Goal: Task Accomplishment & Management: Use online tool/utility

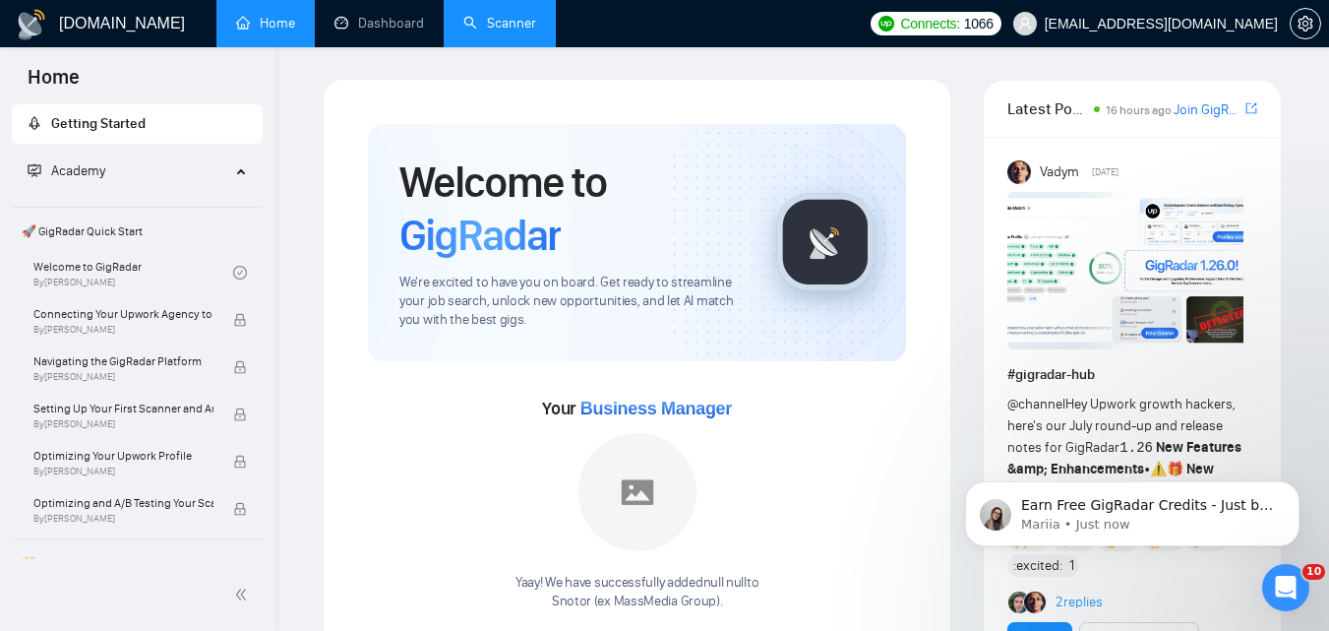
click at [509, 24] on link "Scanner" at bounding box center [499, 23] width 73 height 17
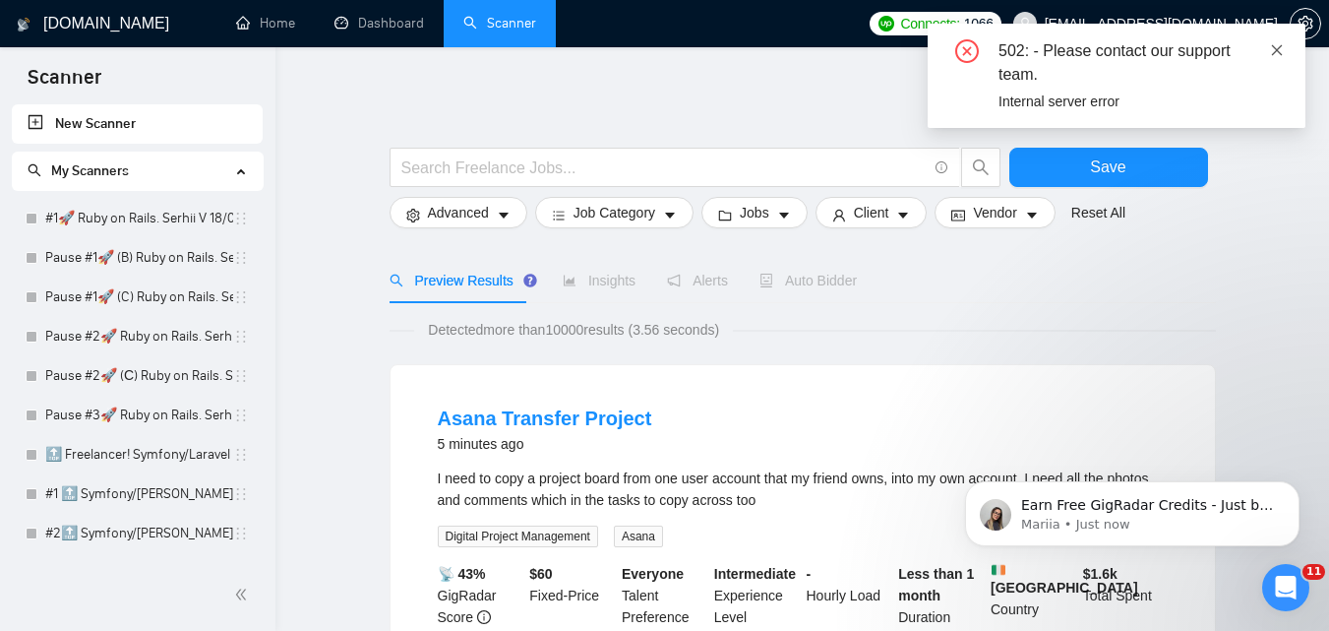
click at [1280, 53] on icon "close" at bounding box center [1277, 49] width 11 height 11
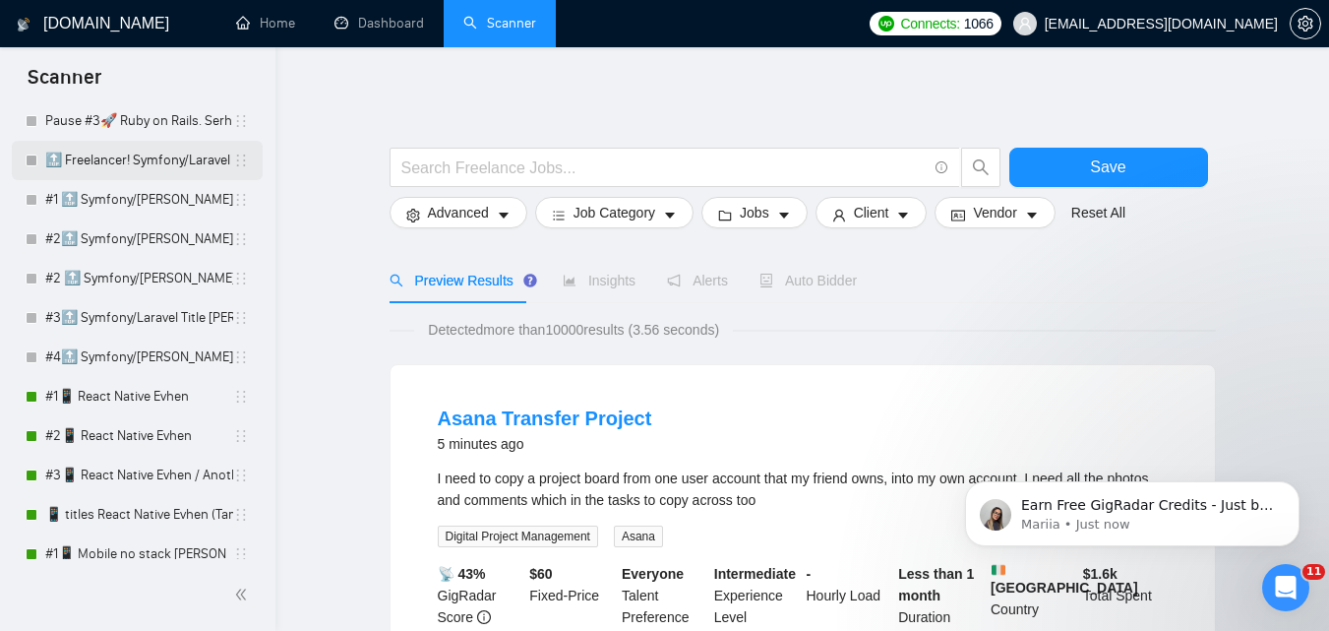
scroll to position [295, 0]
click at [125, 399] on link "#1📱 React Native Evhen" at bounding box center [139, 395] width 188 height 39
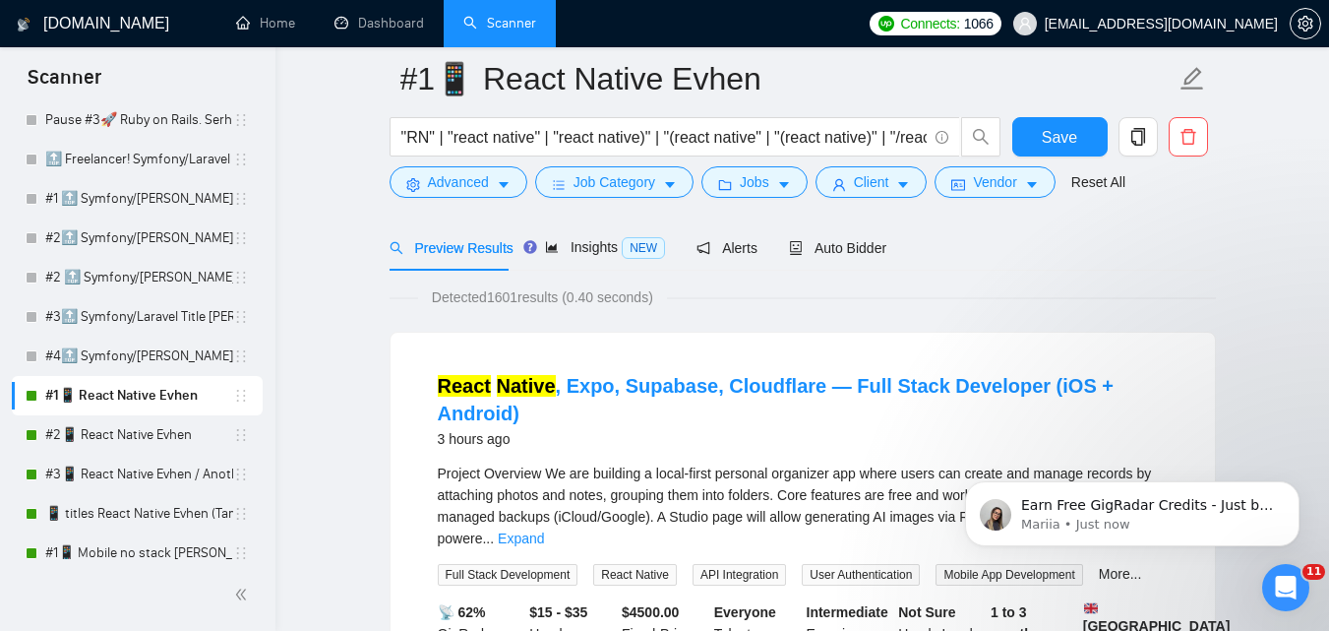
scroll to position [98, 0]
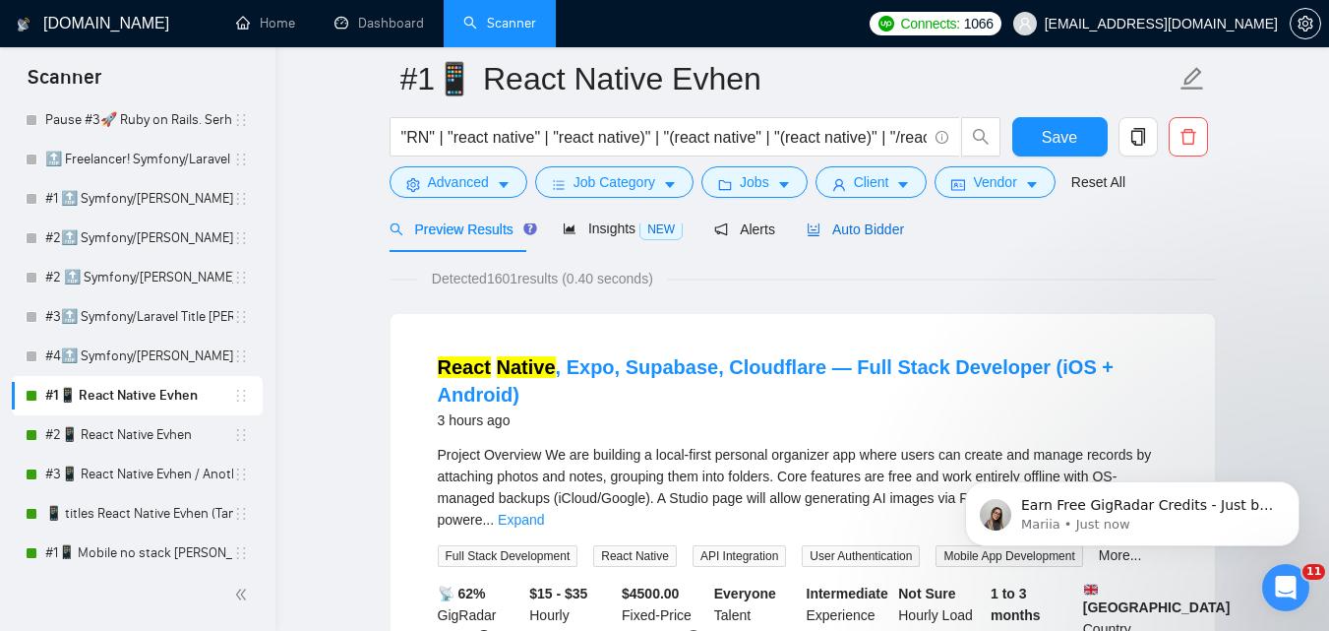
click at [856, 225] on span "Auto Bidder" at bounding box center [855, 229] width 97 height 16
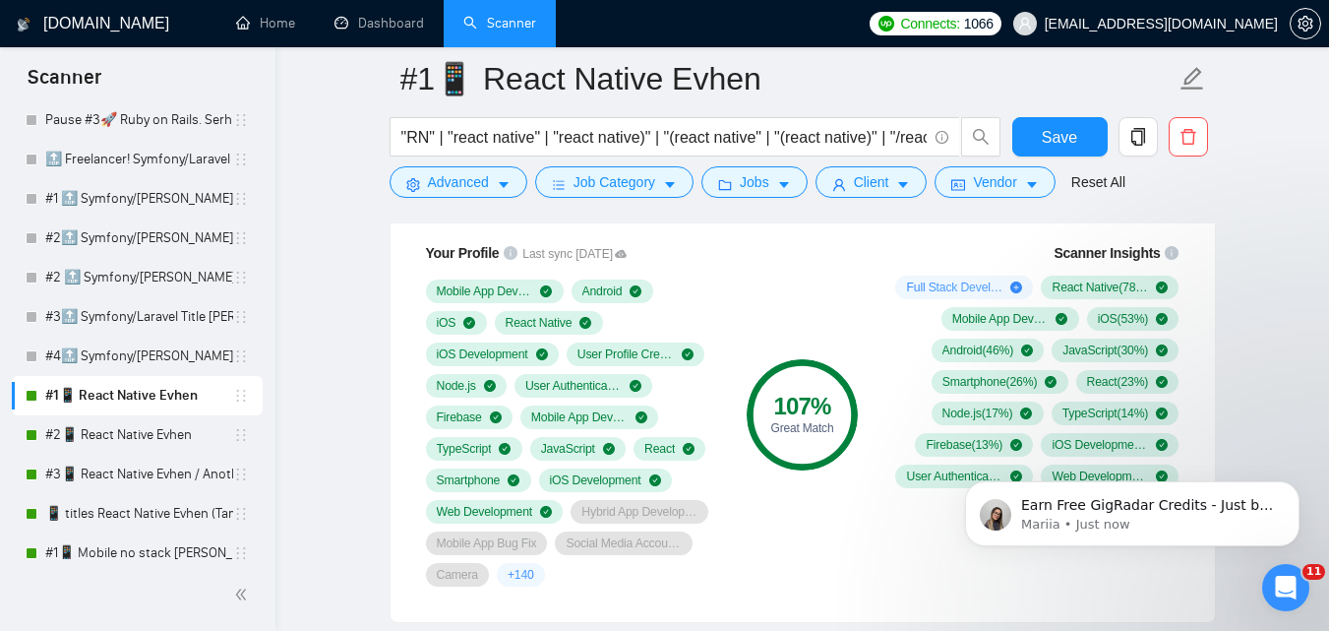
scroll to position [1377, 0]
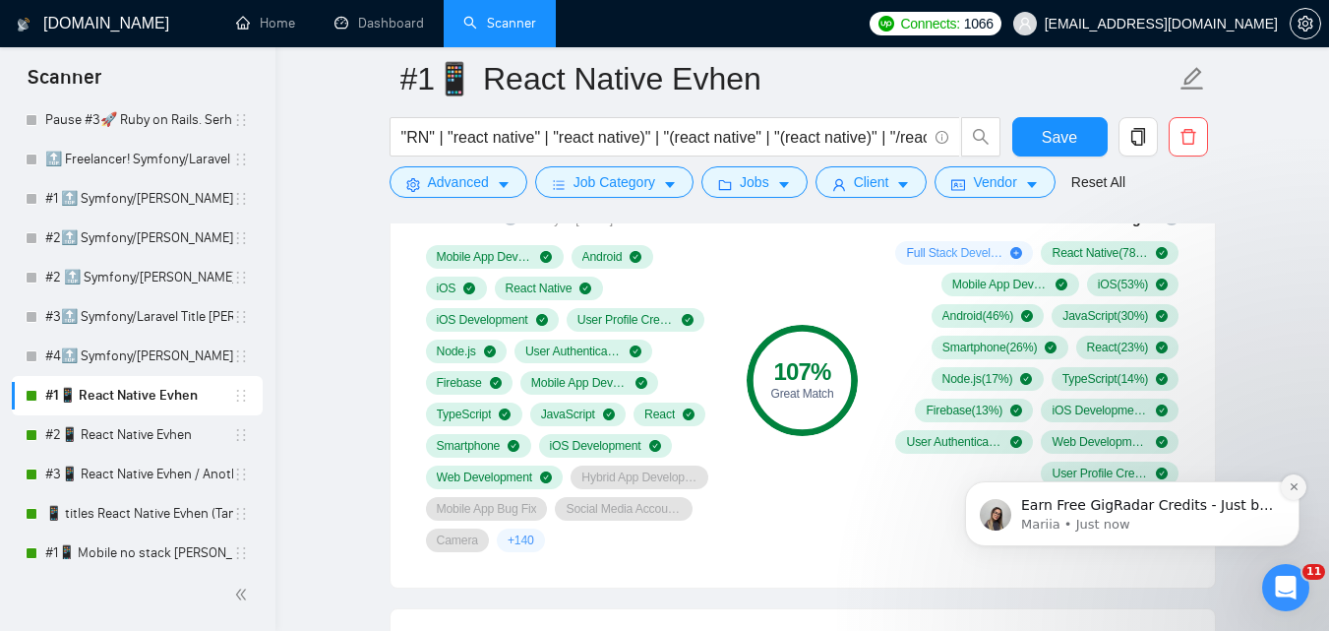
click at [1290, 482] on icon "Dismiss notification" at bounding box center [1294, 486] width 11 height 11
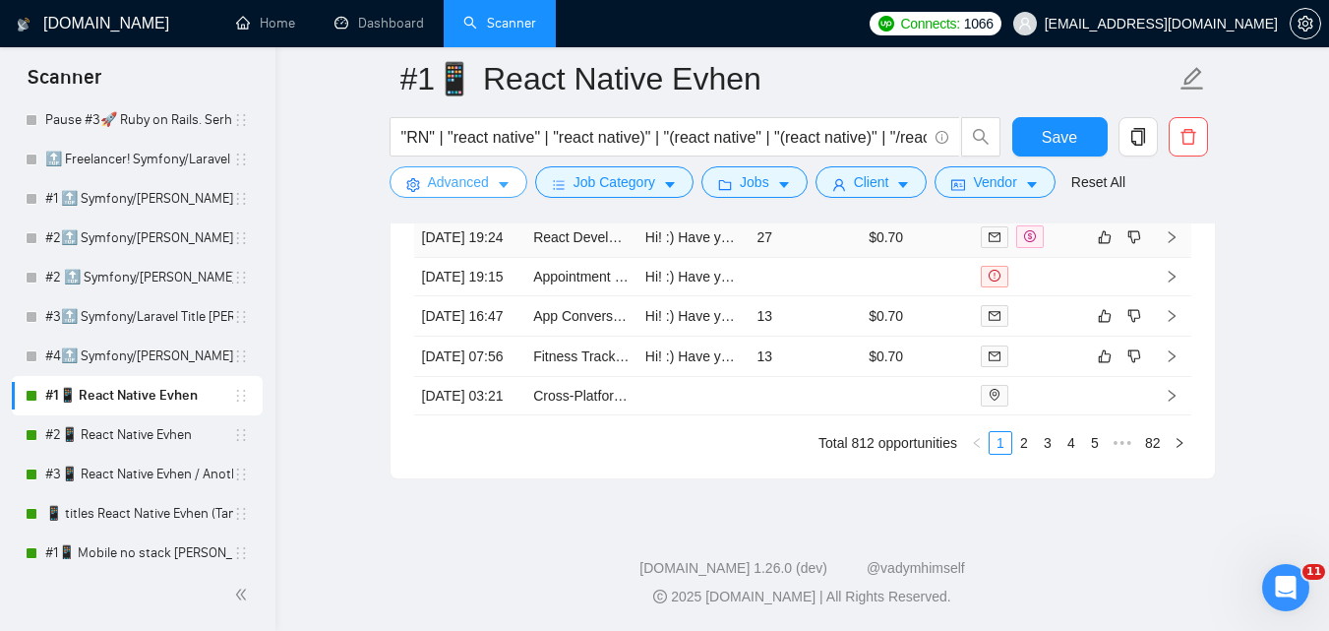
scroll to position [5276, 0]
click at [475, 184] on span "Advanced" at bounding box center [458, 182] width 61 height 22
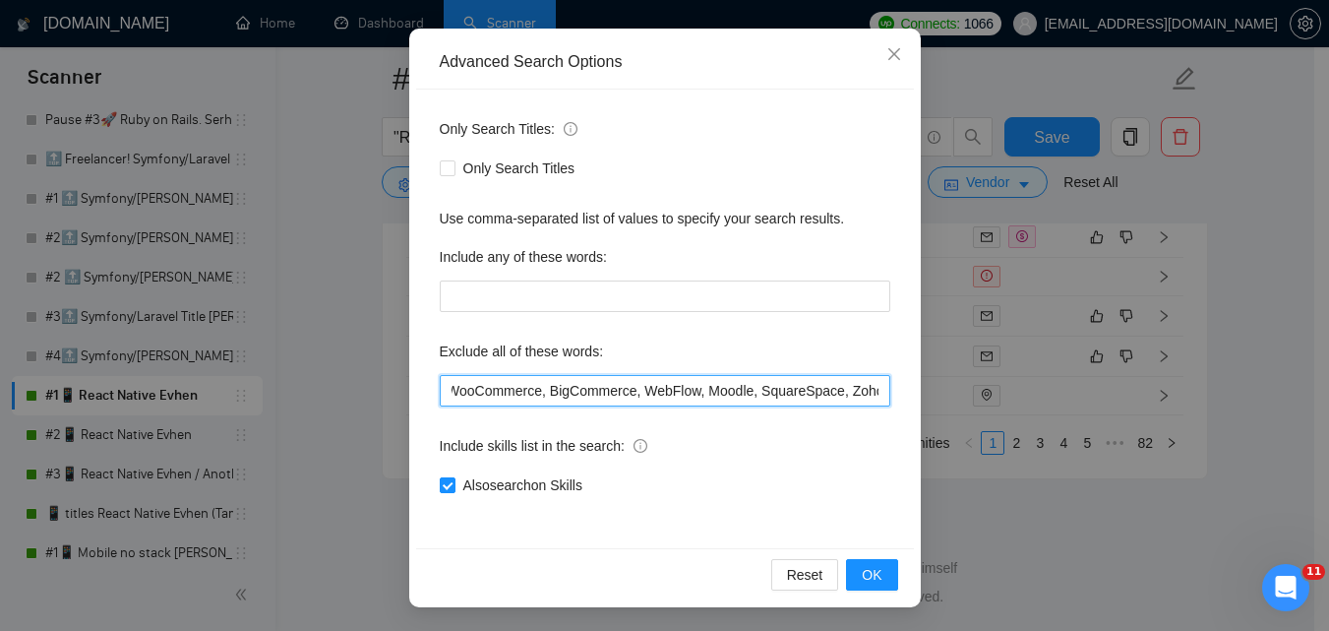
scroll to position [0, 1580]
drag, startPoint x: 473, startPoint y: 385, endPoint x: 1014, endPoint y: 406, distance: 541.5
click at [1014, 406] on div "Advanced Search Options Only Search Titles: Only Search Titles Use comma-separa…" at bounding box center [664, 315] width 1329 height 631
click at [562, 396] on input "Scraping, consult*, hacker, nocode, crypto, game, "[DOMAIN_NAME]", (flutter*), …" at bounding box center [665, 390] width 451 height 31
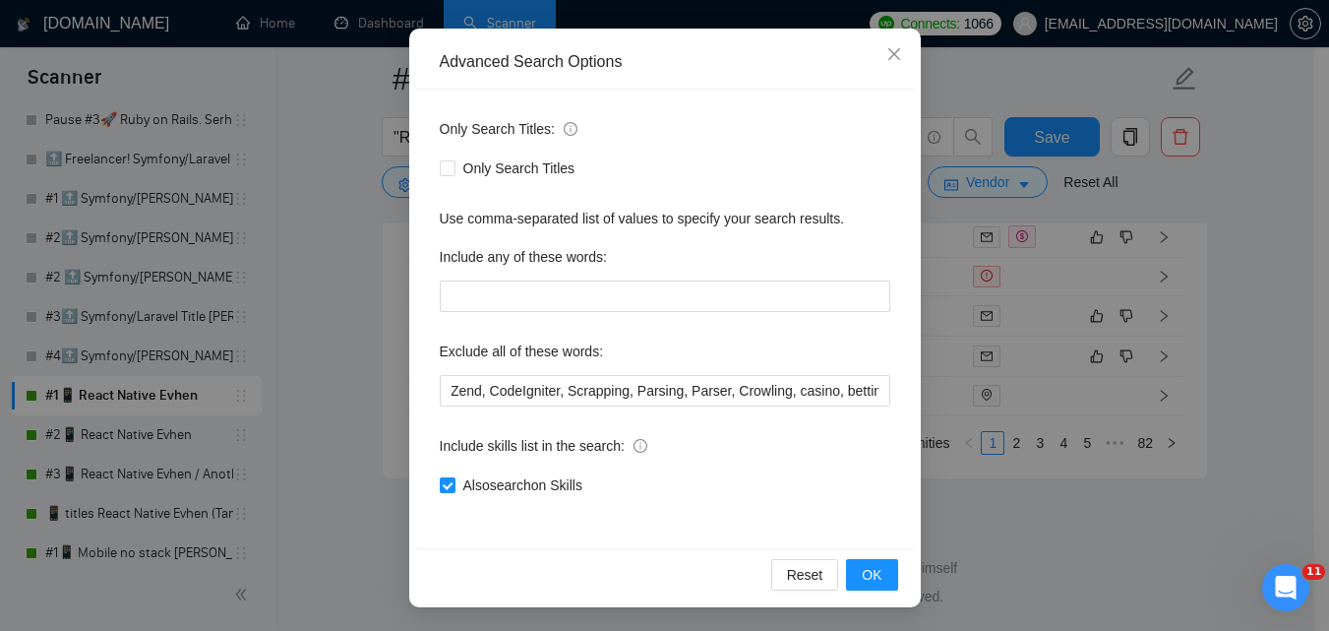
scroll to position [0, 0]
click at [1002, 565] on div "Advanced Search Options Only Search Titles: Only Search Titles Use comma-separa…" at bounding box center [664, 315] width 1329 height 631
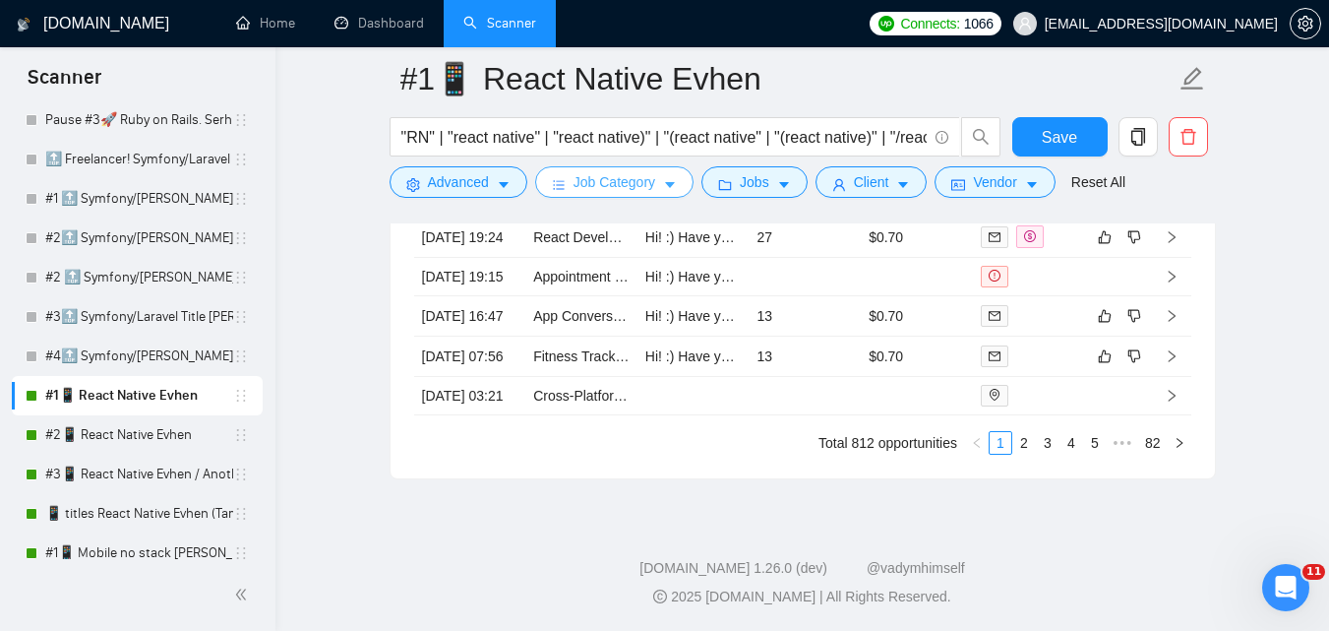
click at [633, 179] on span "Job Category" at bounding box center [615, 182] width 82 height 22
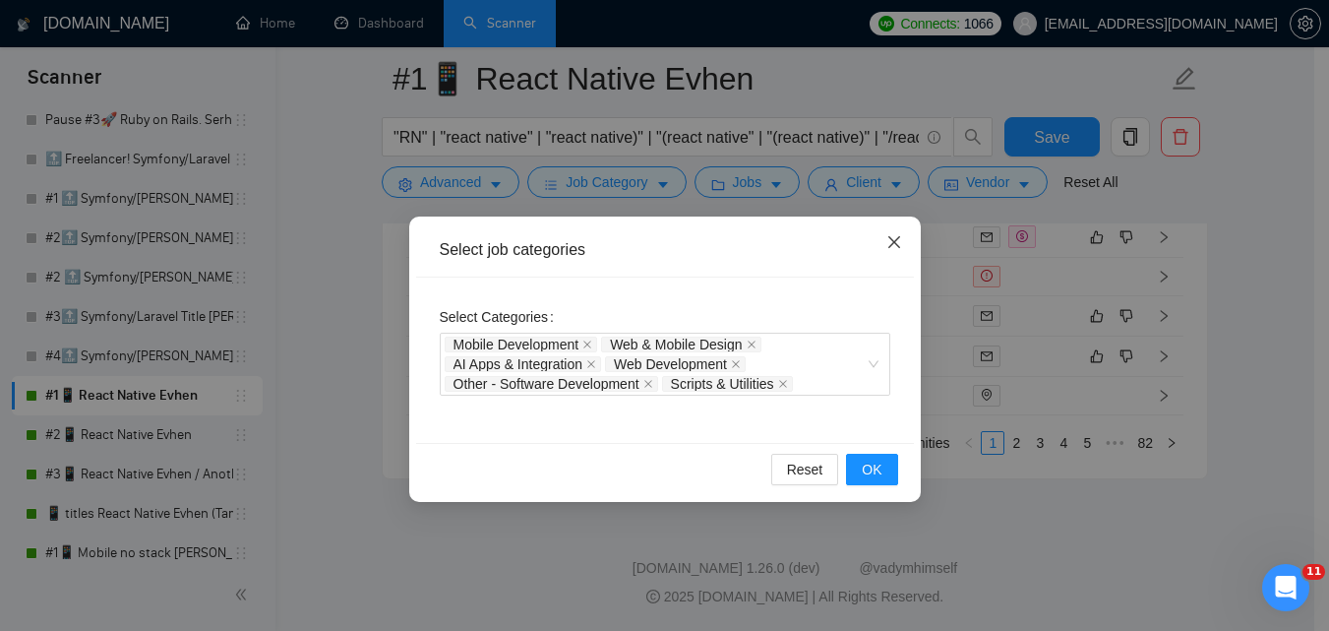
click at [882, 233] on span "Close" at bounding box center [894, 242] width 53 height 53
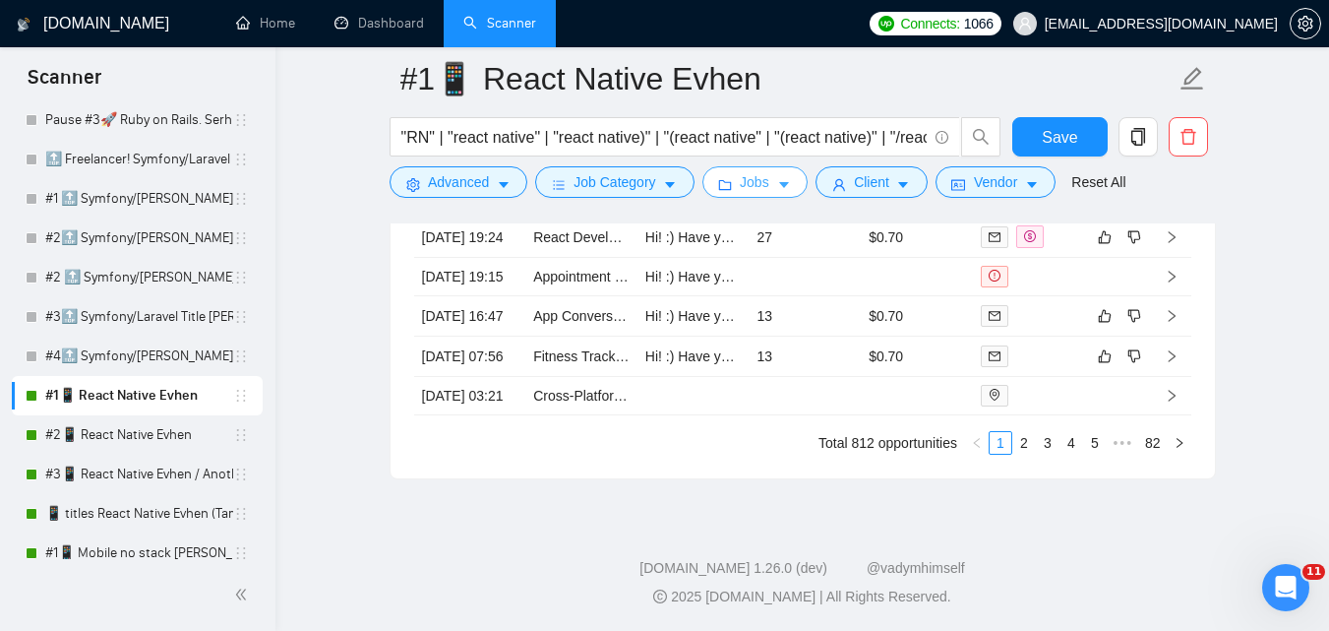
click at [749, 180] on span "Jobs" at bounding box center [755, 182] width 30 height 22
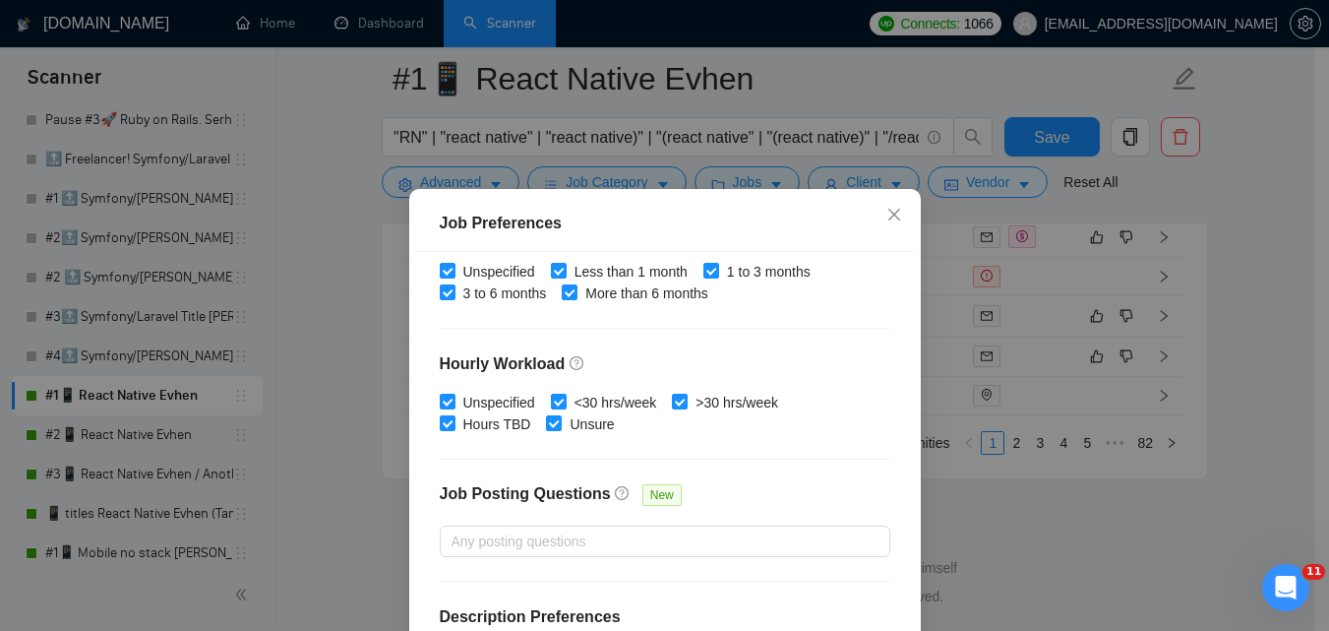
scroll to position [667, 0]
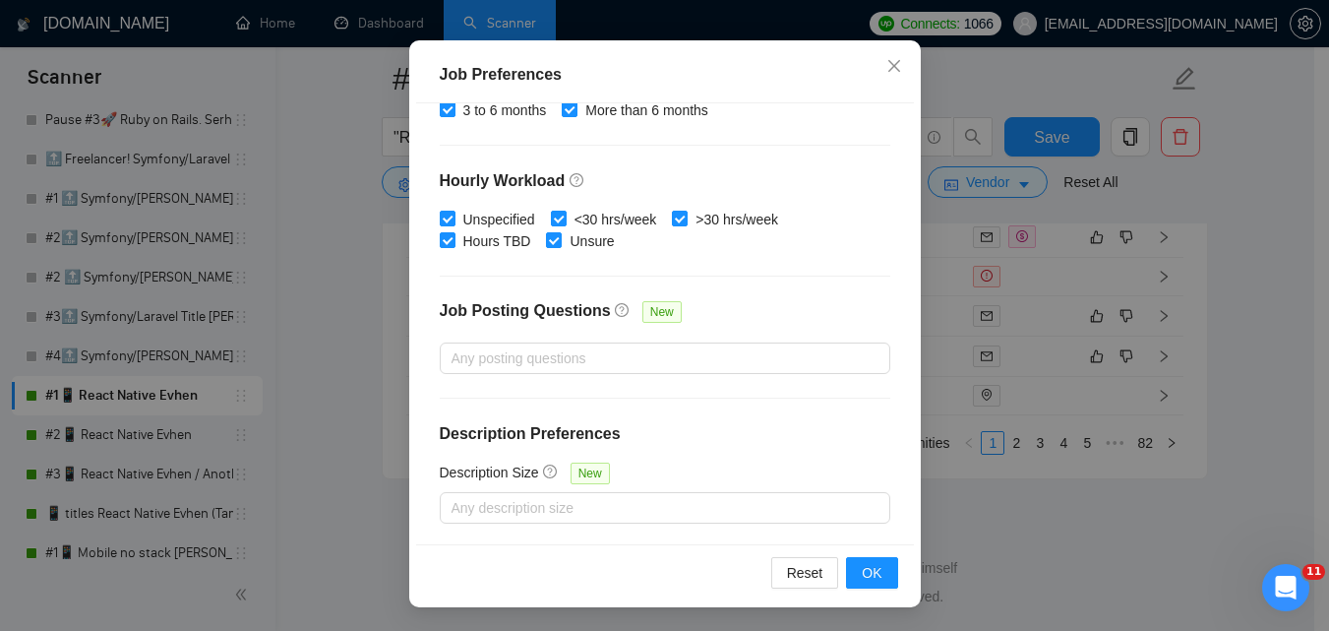
click at [1053, 530] on div "Job Preferences Budget Project Type All Fixed Price Hourly Rate Fixed Price Bud…" at bounding box center [664, 315] width 1329 height 631
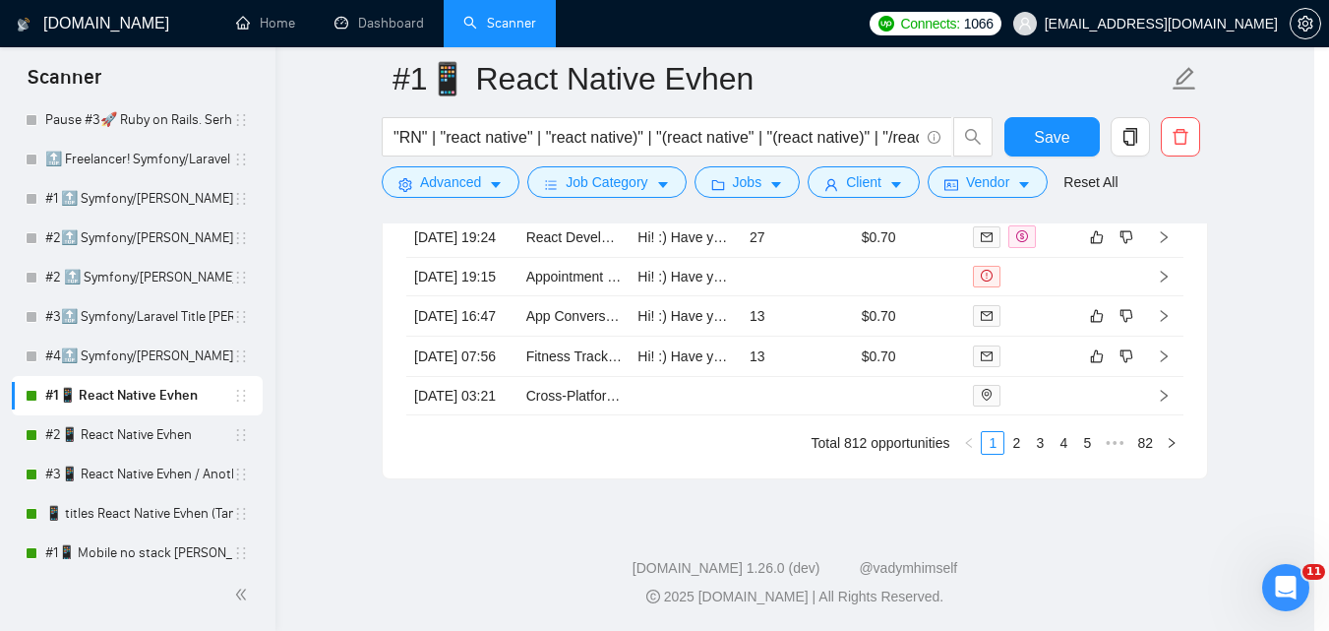
scroll to position [79, 0]
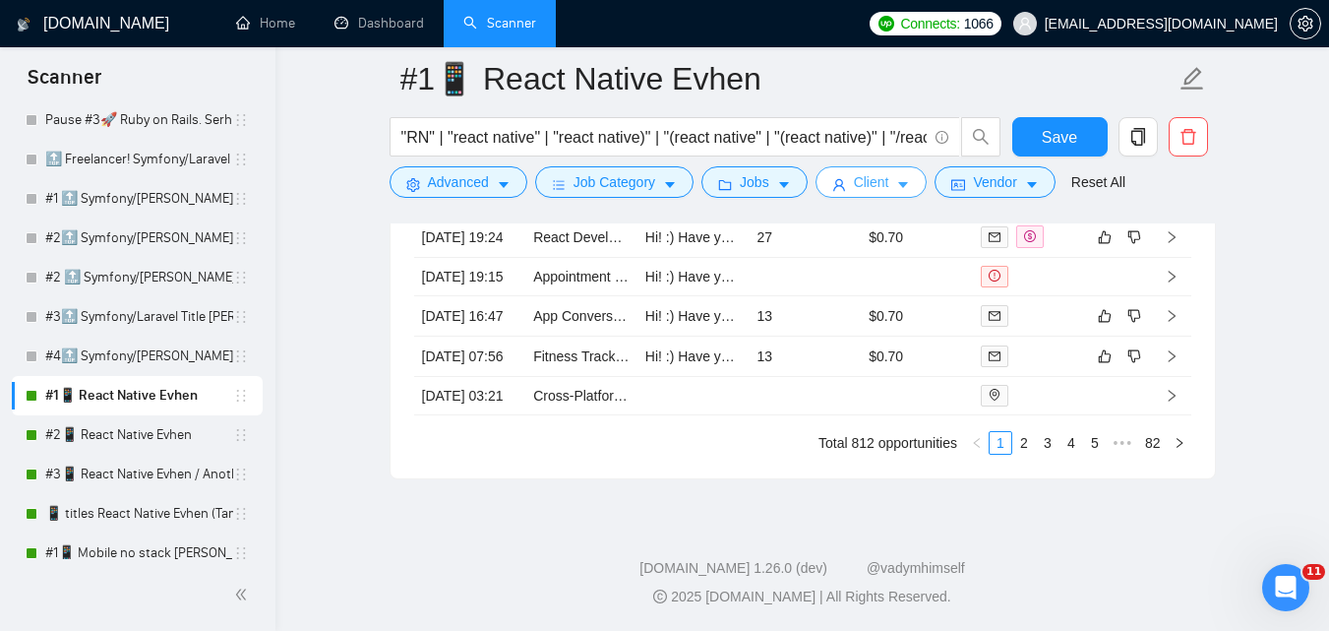
click at [868, 192] on span "Client" at bounding box center [871, 182] width 35 height 22
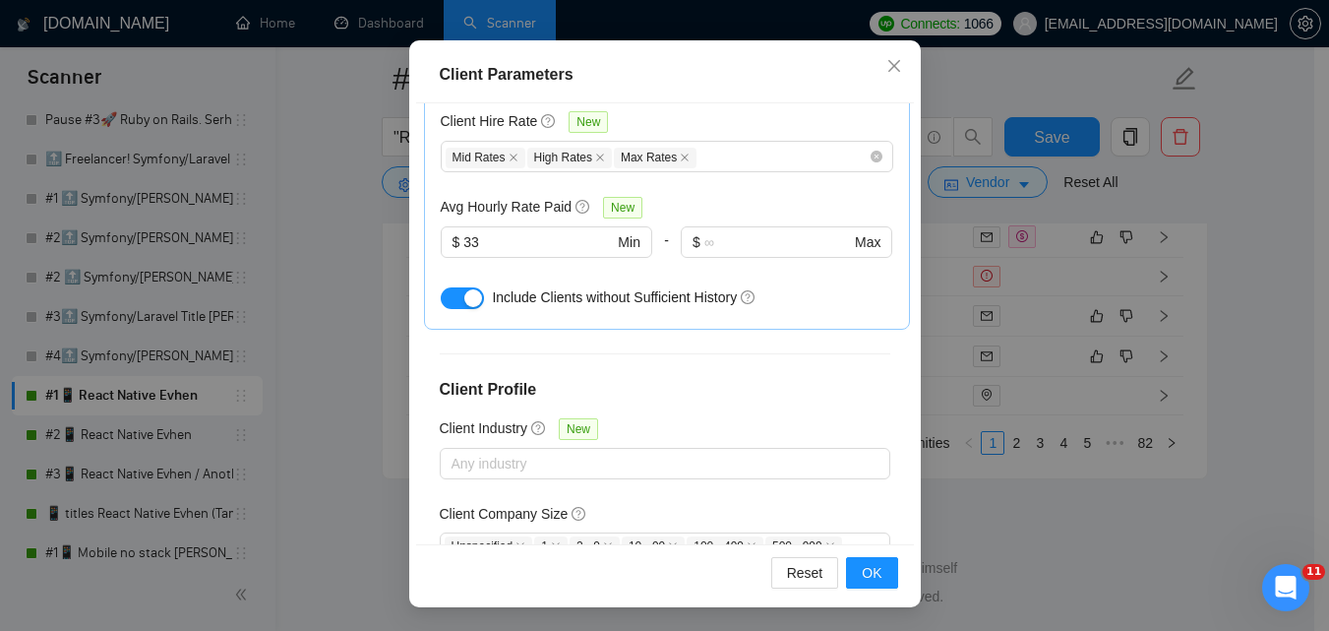
scroll to position [616, 0]
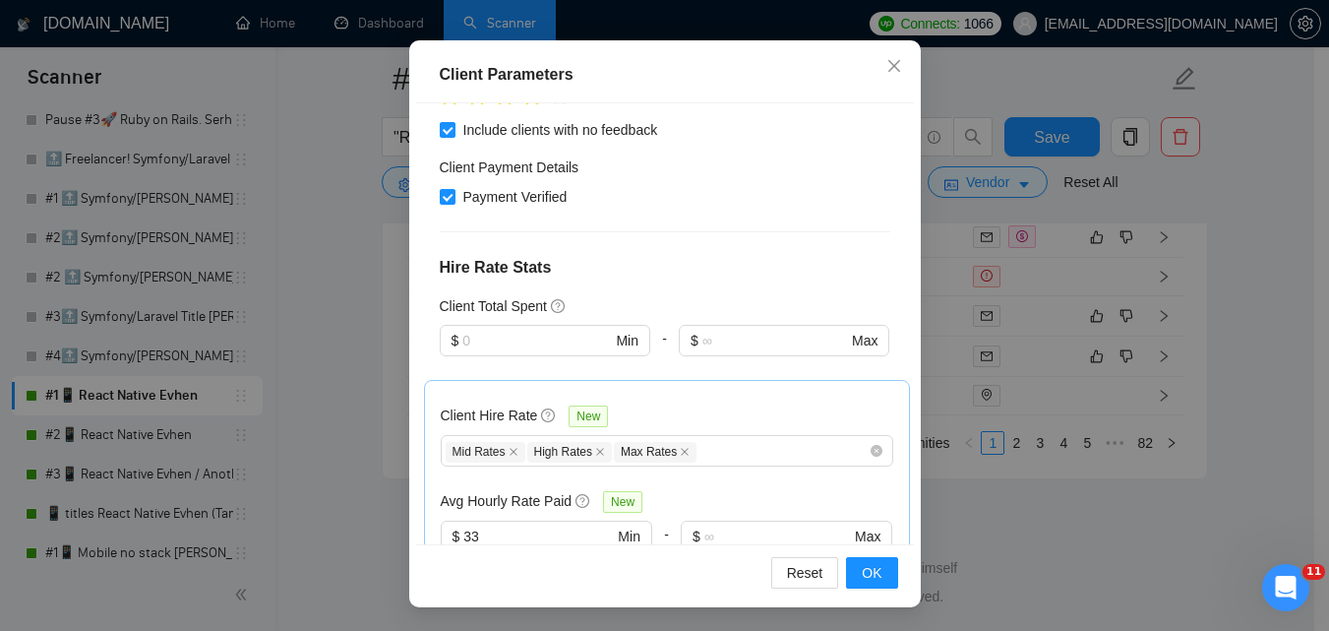
drag, startPoint x: 1083, startPoint y: 529, endPoint x: 1079, endPoint y: 515, distance: 15.3
click at [1084, 530] on div "Client Parameters Client Location Include Client Countries Select Exclude Clien…" at bounding box center [664, 315] width 1329 height 631
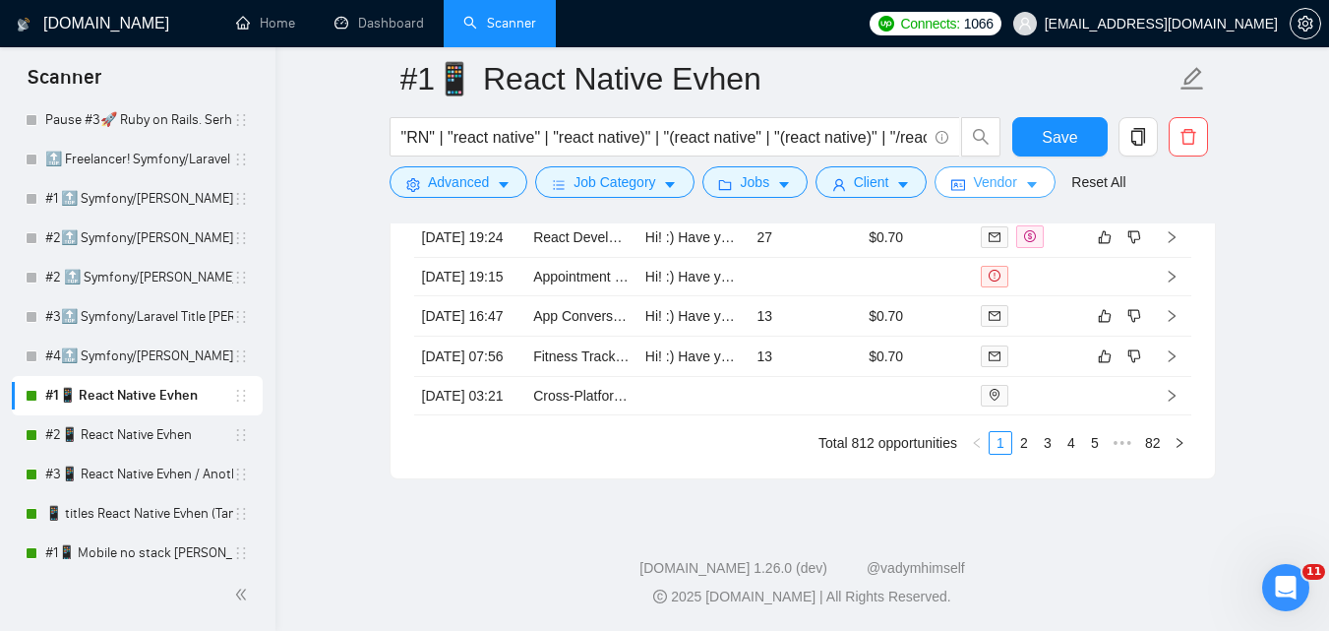
click at [1009, 175] on span "Vendor" at bounding box center [994, 182] width 43 height 22
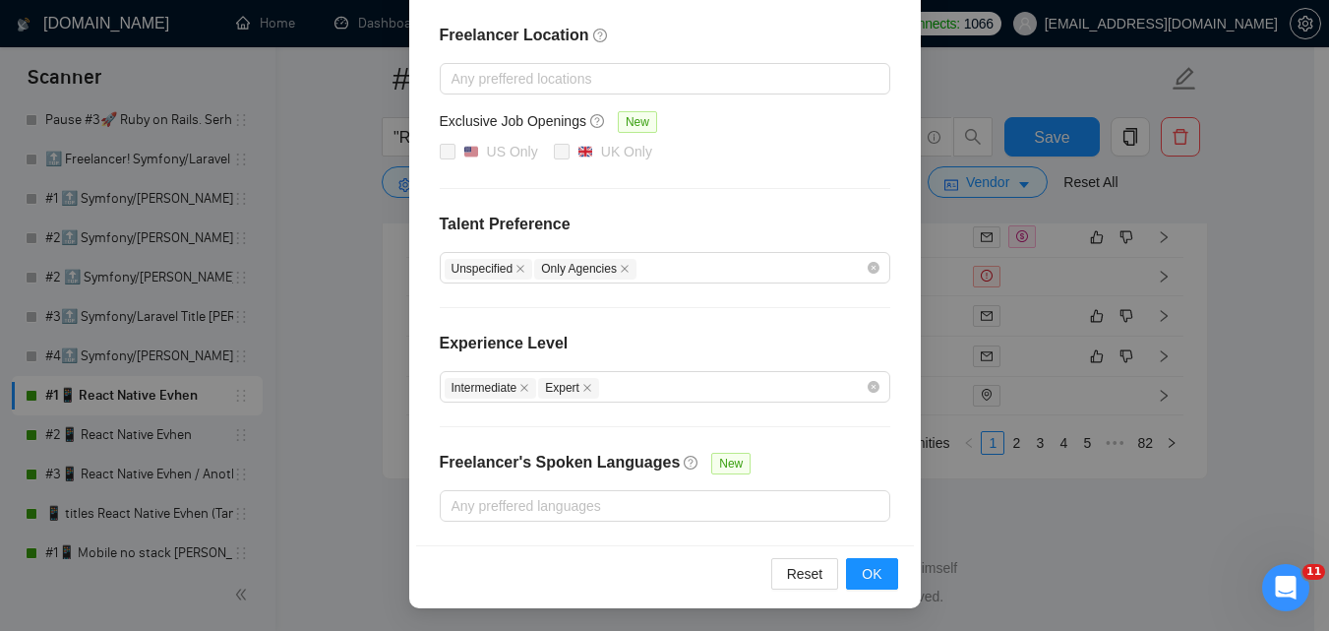
click at [1084, 491] on div "Vendor Preferences Freelancer Location Any preffered locations Exclusive Job Op…" at bounding box center [664, 315] width 1329 height 631
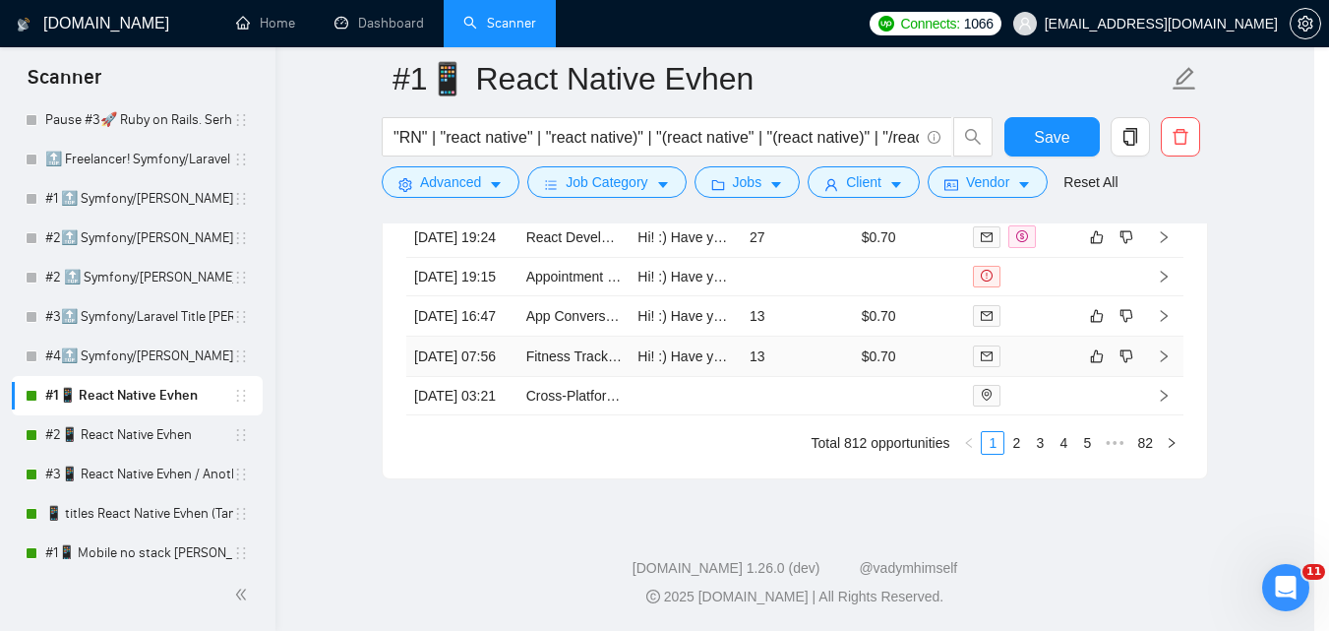
scroll to position [181, 0]
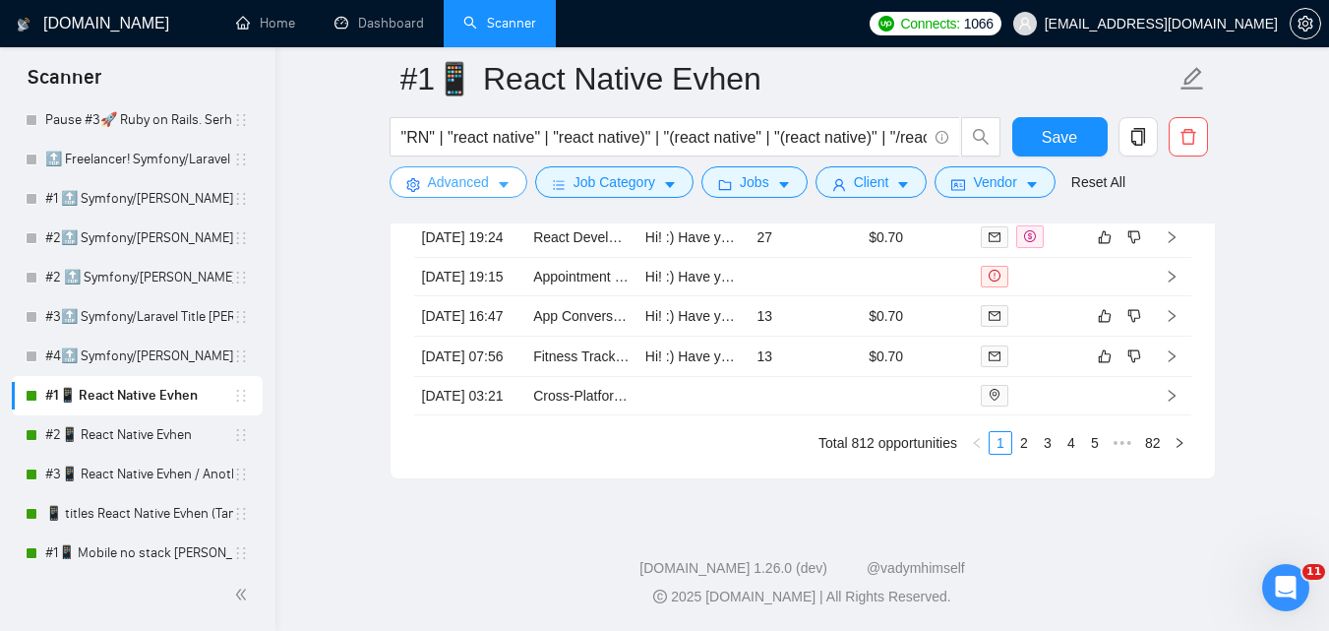
click at [494, 176] on button "Advanced" at bounding box center [459, 181] width 138 height 31
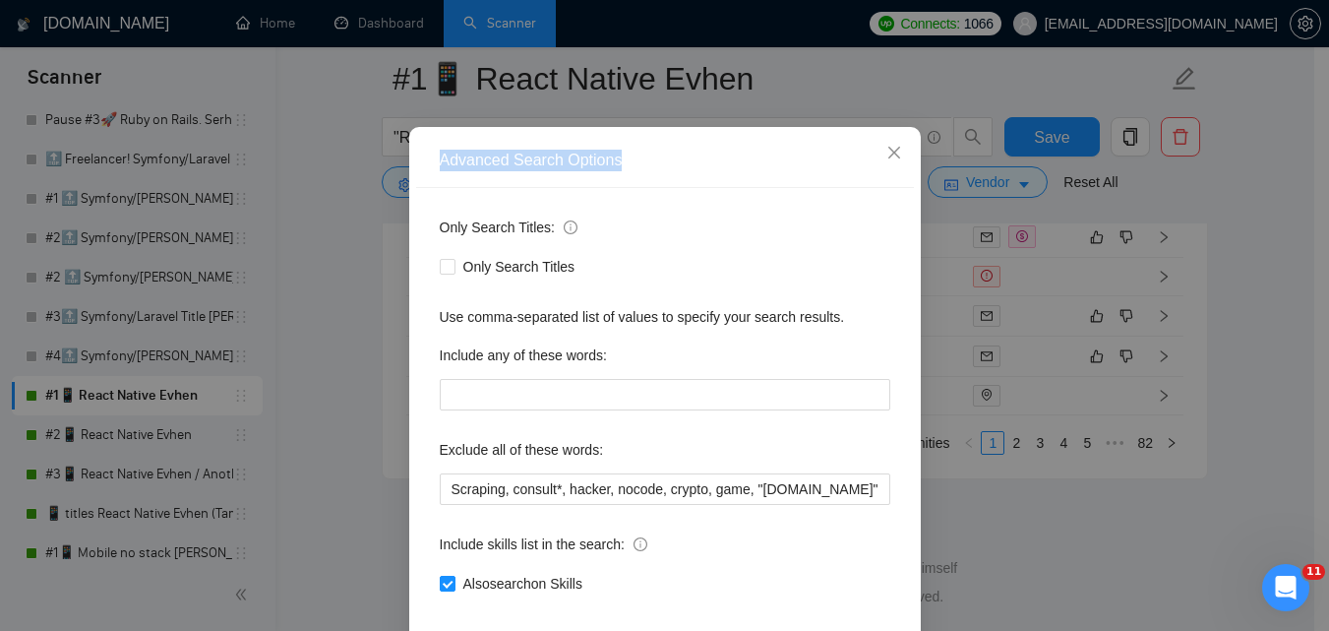
drag, startPoint x: 424, startPoint y: 244, endPoint x: 733, endPoint y: 312, distance: 316.3
click at [635, 188] on div "Advanced Search Options" at bounding box center [665, 161] width 498 height 54
copy div "Advanced Search Options"
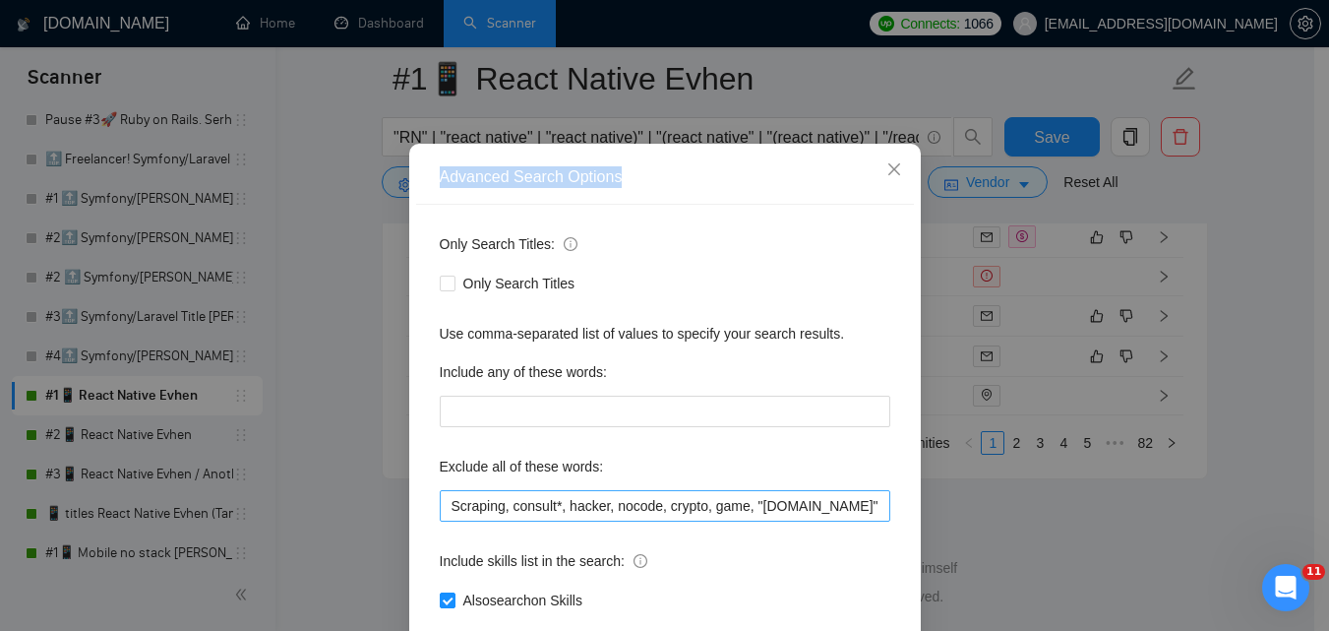
scroll to position [188, 0]
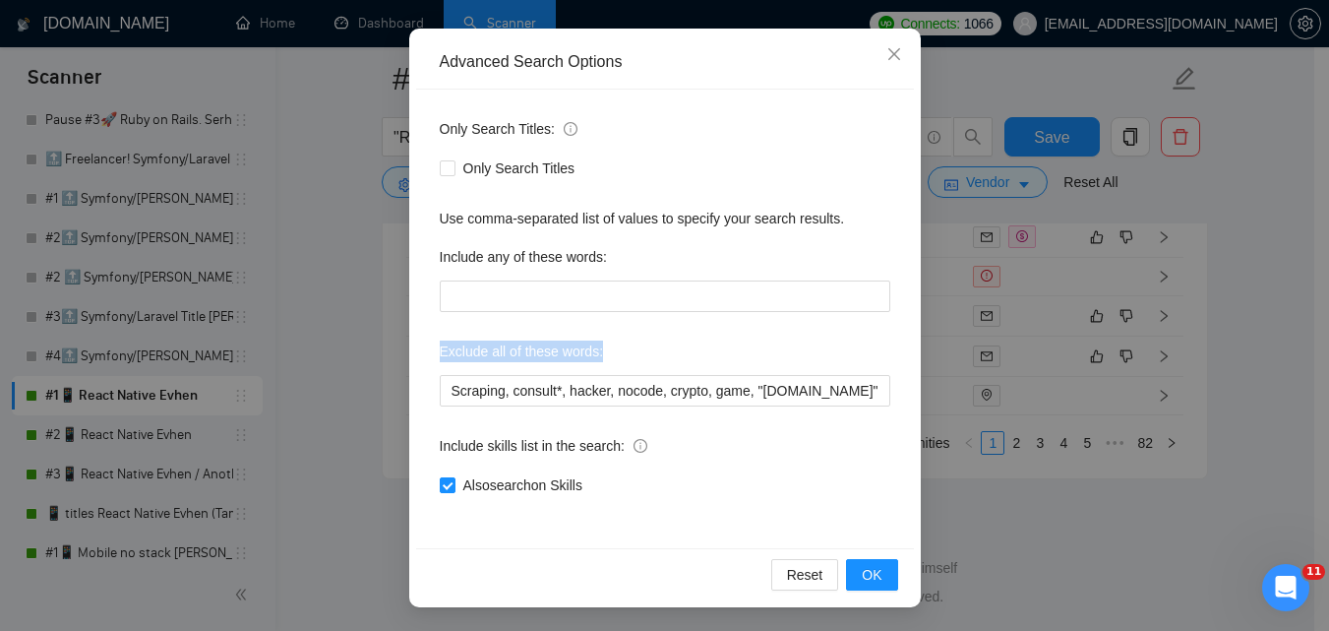
drag, startPoint x: 425, startPoint y: 355, endPoint x: 599, endPoint y: 349, distance: 174.2
click at [599, 349] on div "Only Search Titles: Only Search Titles Use comma-separated list of values to sp…" at bounding box center [665, 319] width 498 height 458
copy label "Exclude all of these words:"
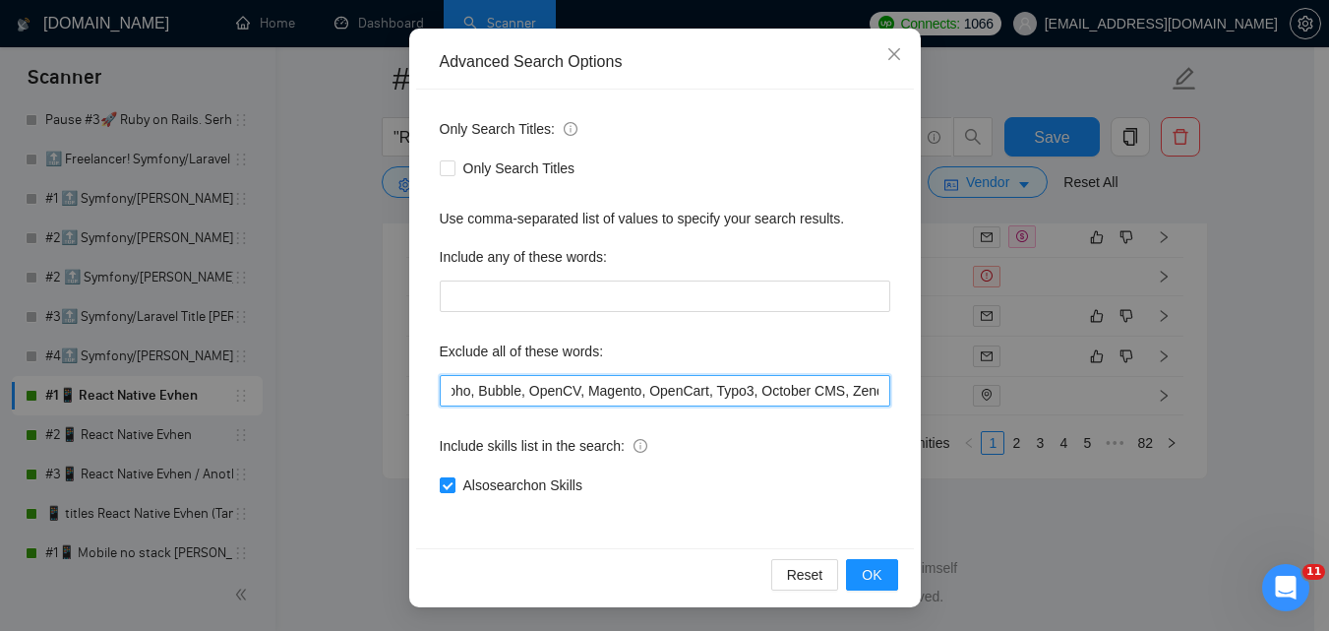
scroll to position [0, 1580]
drag, startPoint x: 759, startPoint y: 392, endPoint x: 970, endPoint y: 403, distance: 210.9
click at [970, 403] on div "Advanced Search Options Only Search Titles: Only Search Titles Use comma-separa…" at bounding box center [664, 315] width 1329 height 631
click at [870, 393] on input "Scraping, consult*, hacker, nocode, crypto, game, "[DOMAIN_NAME]", (flutter*), …" at bounding box center [665, 390] width 451 height 31
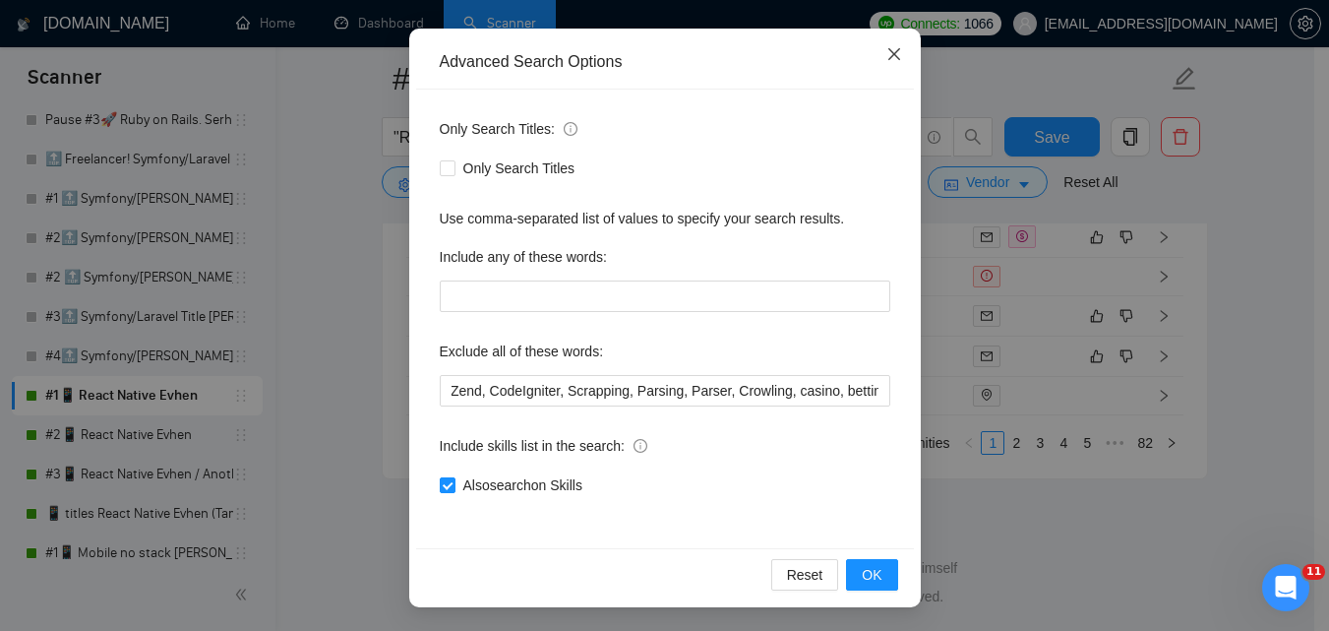
scroll to position [0, 0]
click at [891, 44] on span "Close" at bounding box center [894, 55] width 53 height 53
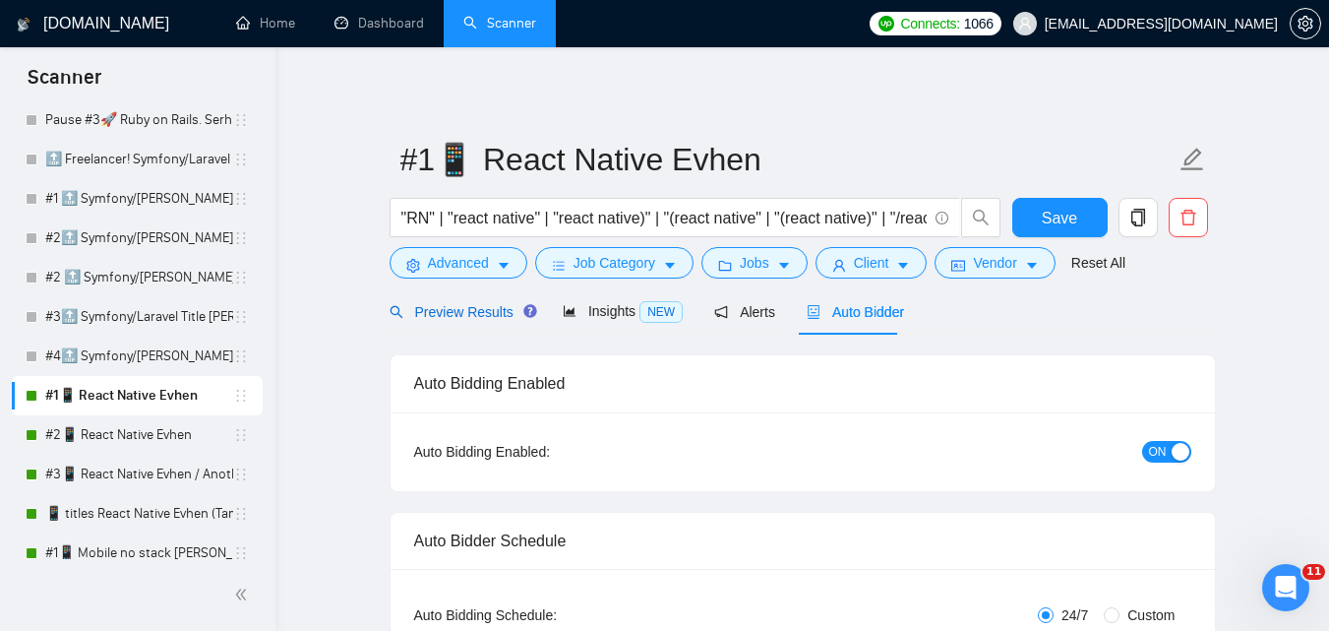
click at [470, 319] on span "Preview Results" at bounding box center [461, 312] width 142 height 16
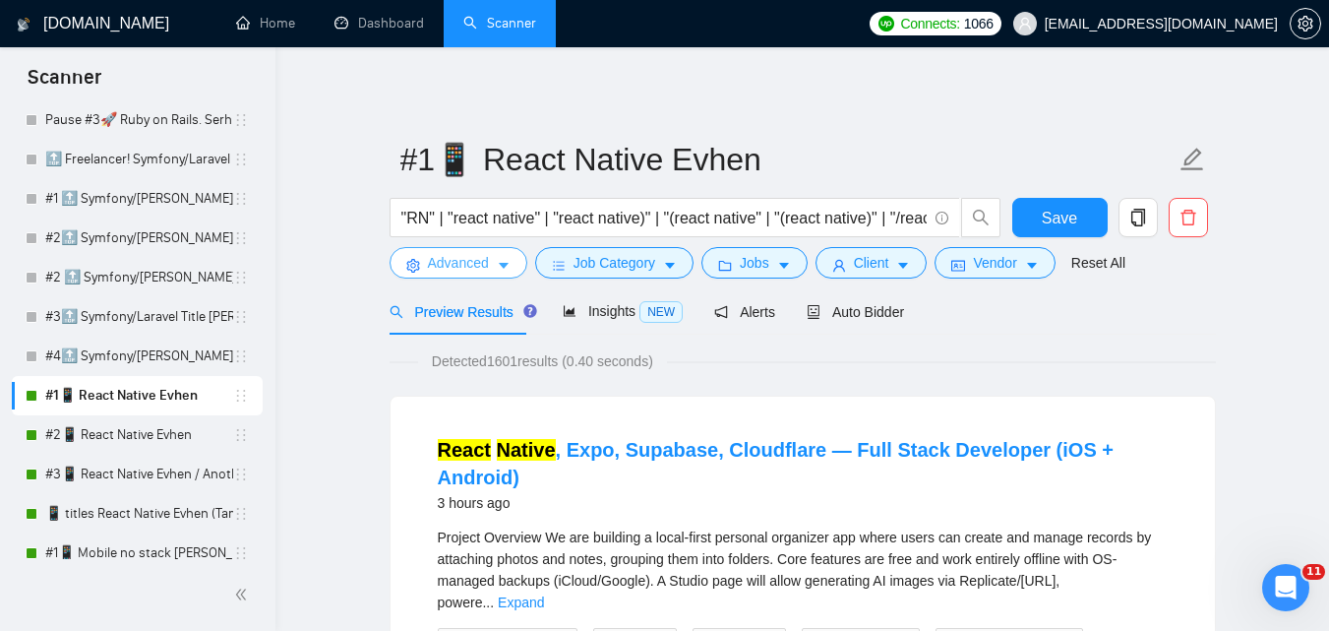
click at [482, 260] on span "Advanced" at bounding box center [458, 263] width 61 height 22
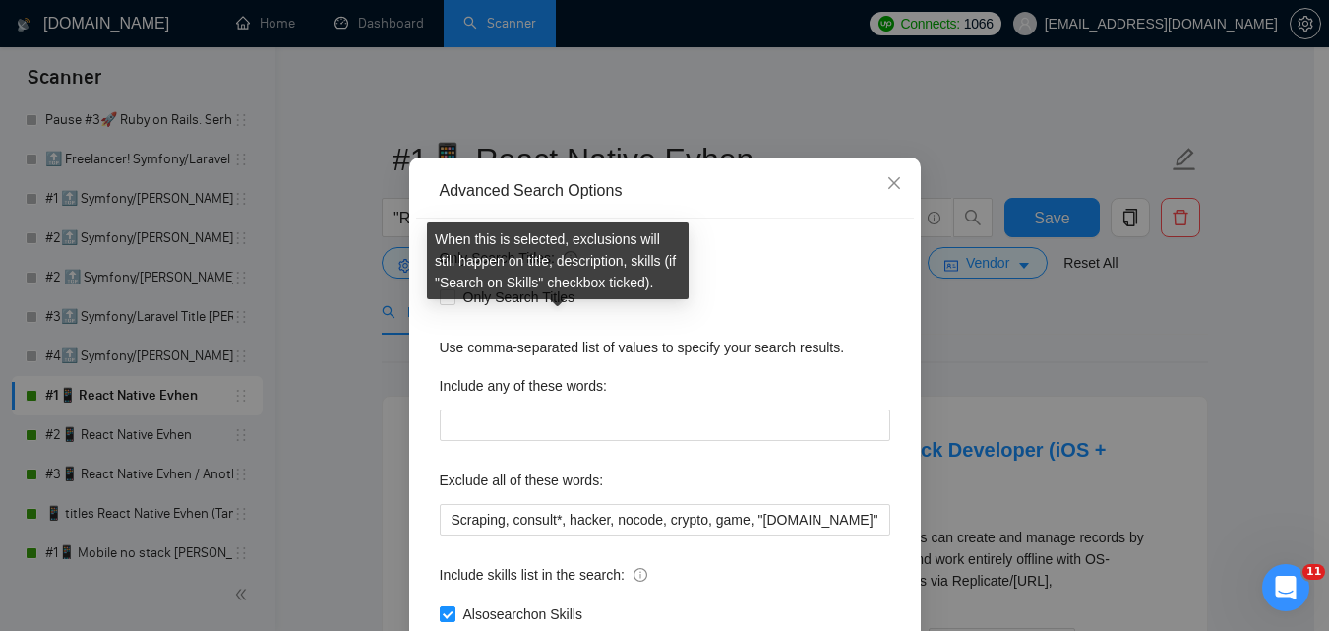
scroll to position [188, 0]
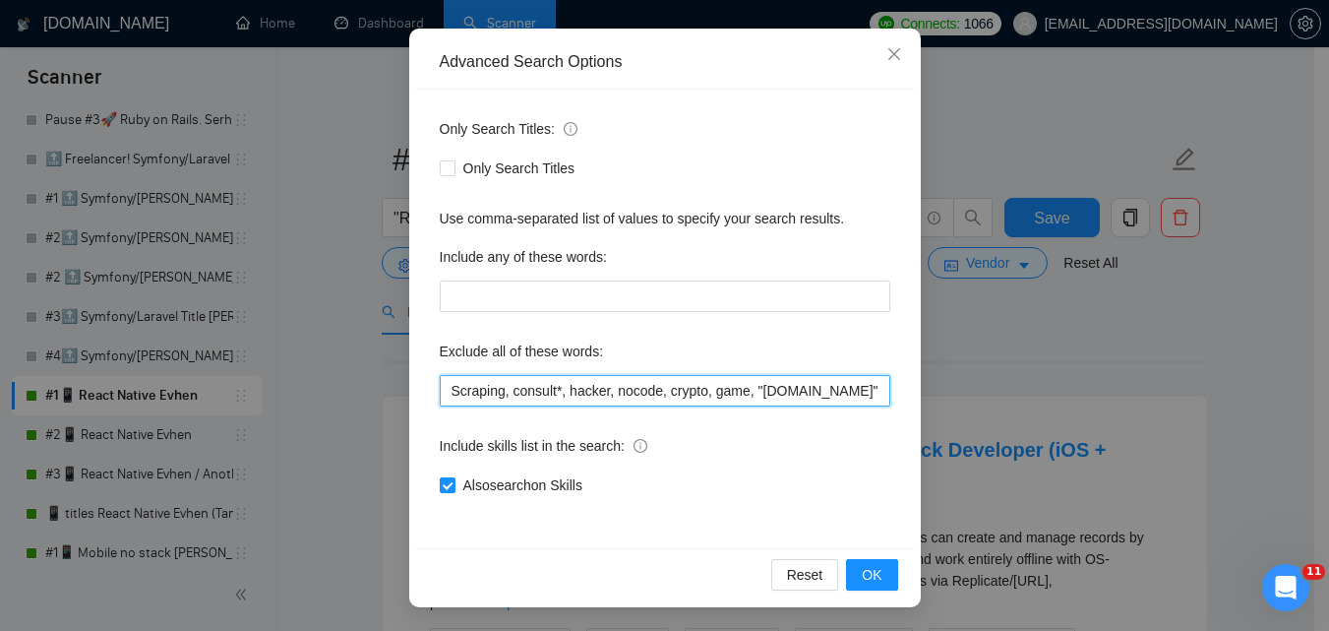
click at [677, 392] on input "Scraping, consult*, hacker, nocode, crypto, game, "[DOMAIN_NAME]", (flutter*), …" at bounding box center [665, 390] width 451 height 31
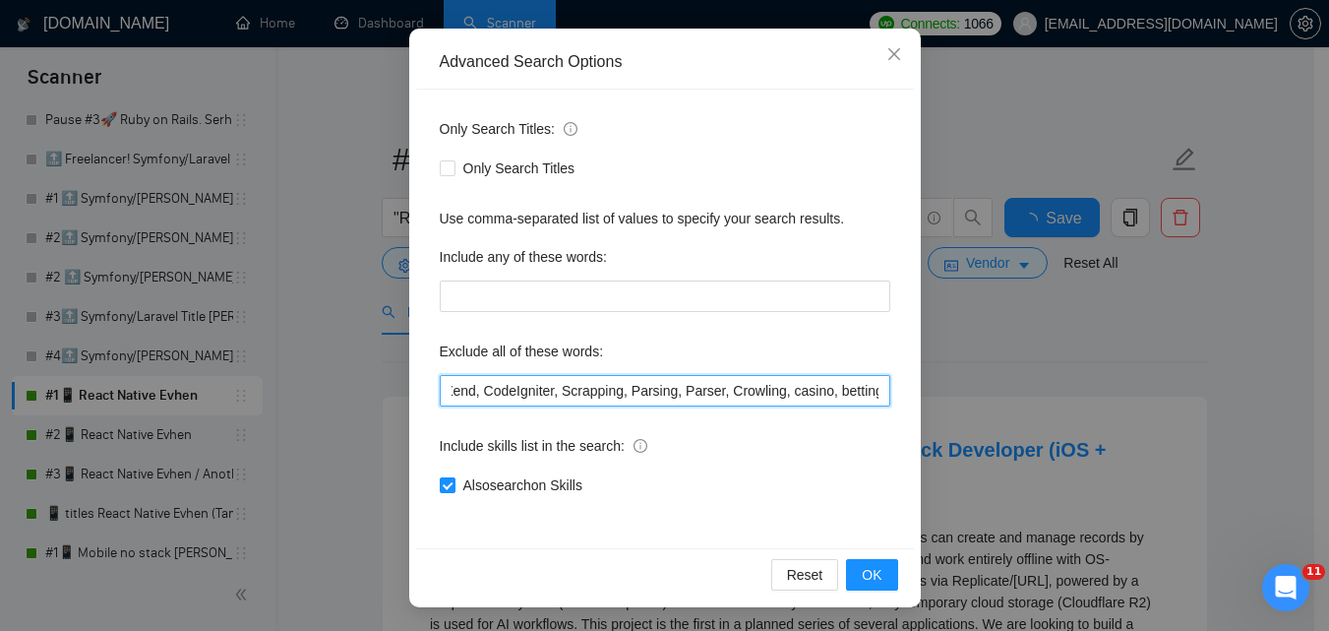
scroll to position [0, 0]
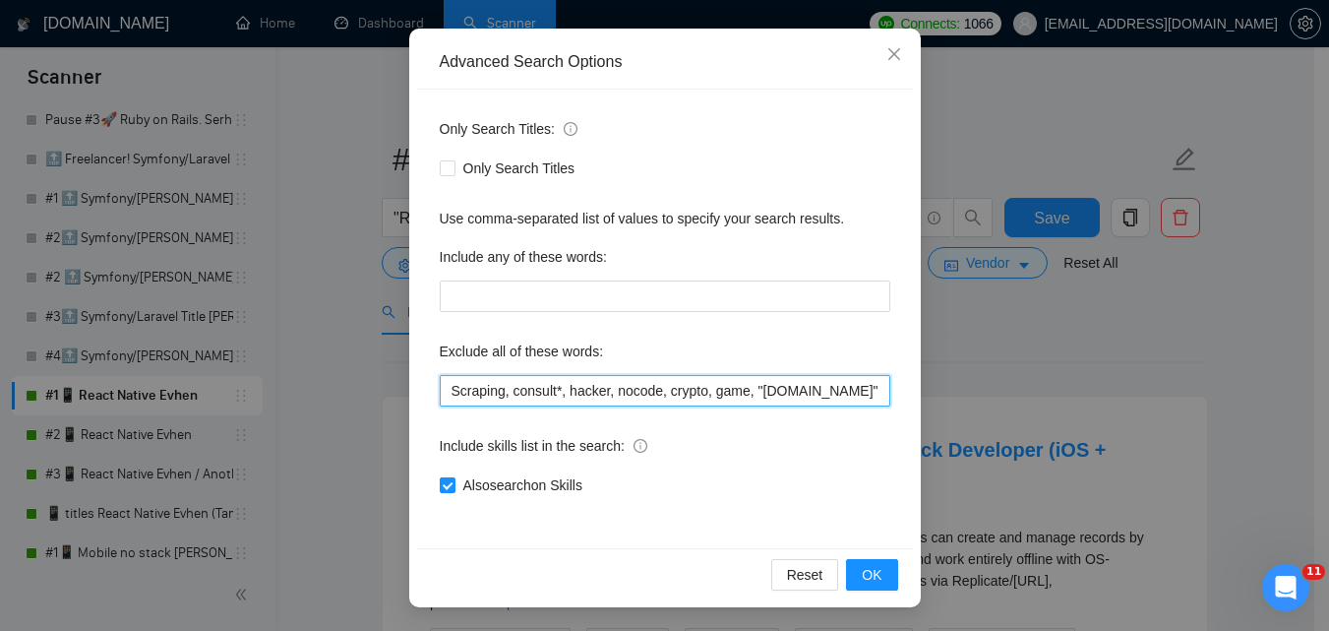
click at [845, 385] on input "Scraping, consult*, hacker, nocode, crypto, game, "[DOMAIN_NAME]", (flutter*), …" at bounding box center [665, 390] width 451 height 31
paste input "Coolify BullMQ loveableddev C++ dev"
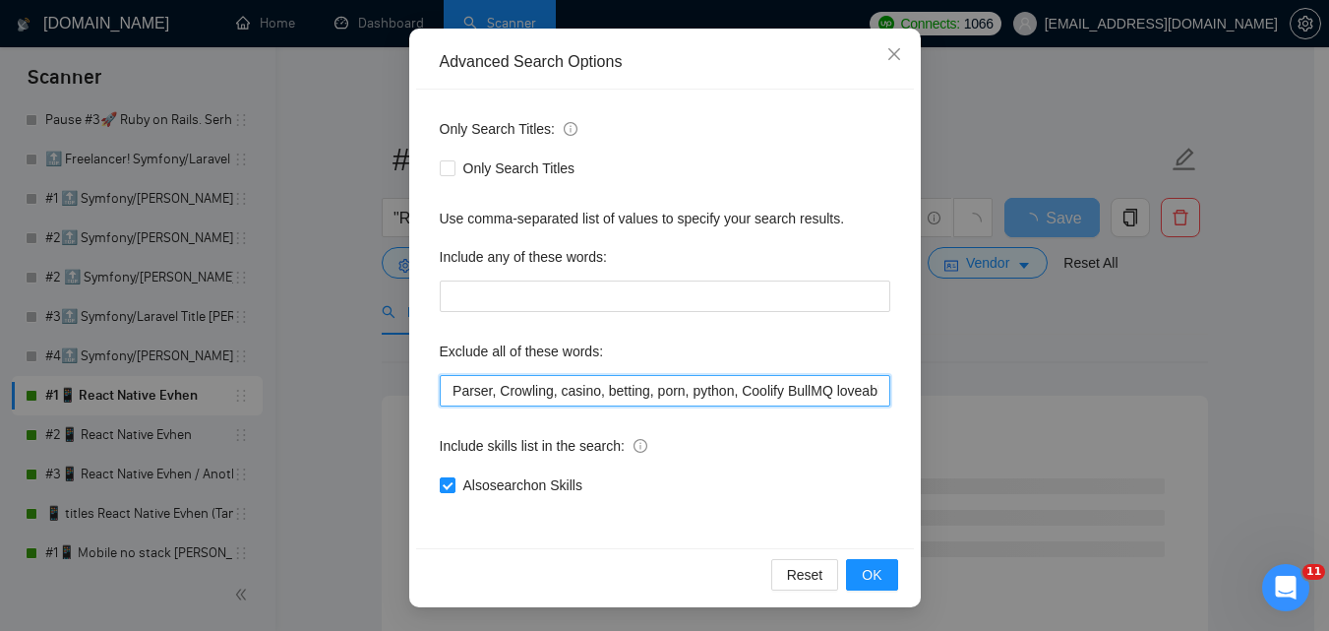
click at [682, 395] on input "Scraping, consult*, hacker, nocode, crypto, game, "[DOMAIN_NAME]", (flutter*), …" at bounding box center [665, 390] width 451 height 31
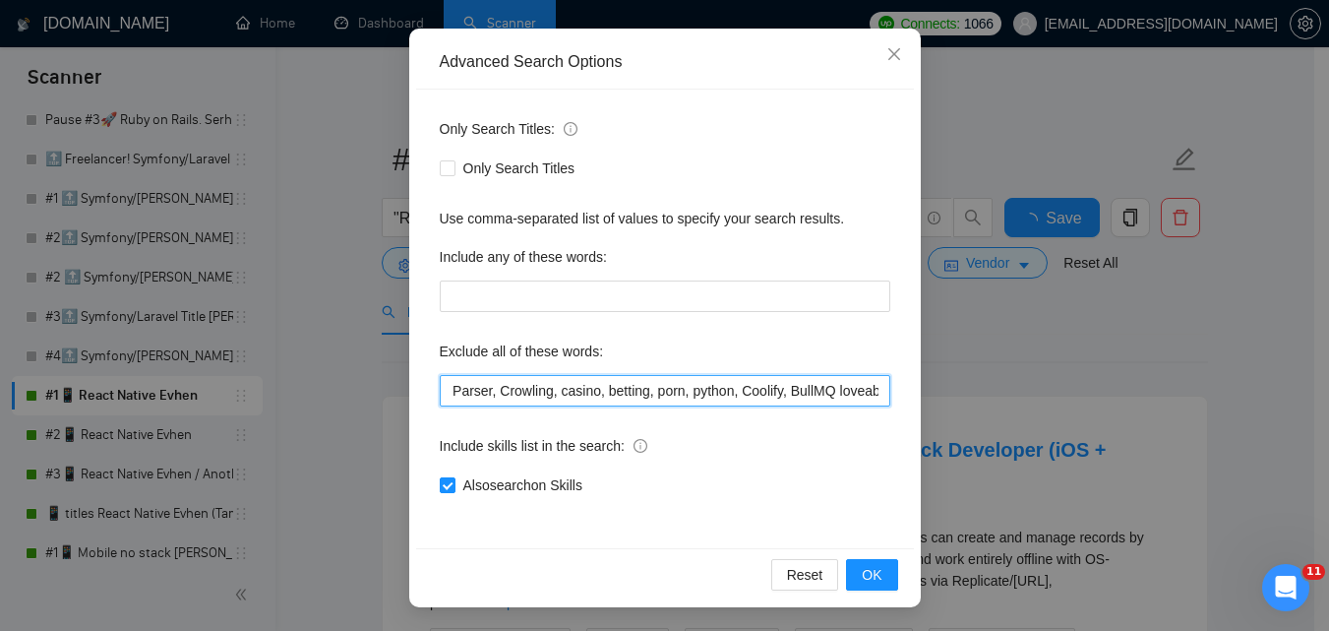
click at [732, 396] on input "Scraping, consult*, hacker, nocode, crypto, game, "[DOMAIN_NAME]", (flutter*), …" at bounding box center [665, 390] width 451 height 31
click at [818, 395] on input "Scraping, consult*, hacker, nocode, crypto, game, "[DOMAIN_NAME]", (flutter*), …" at bounding box center [665, 390] width 451 height 31
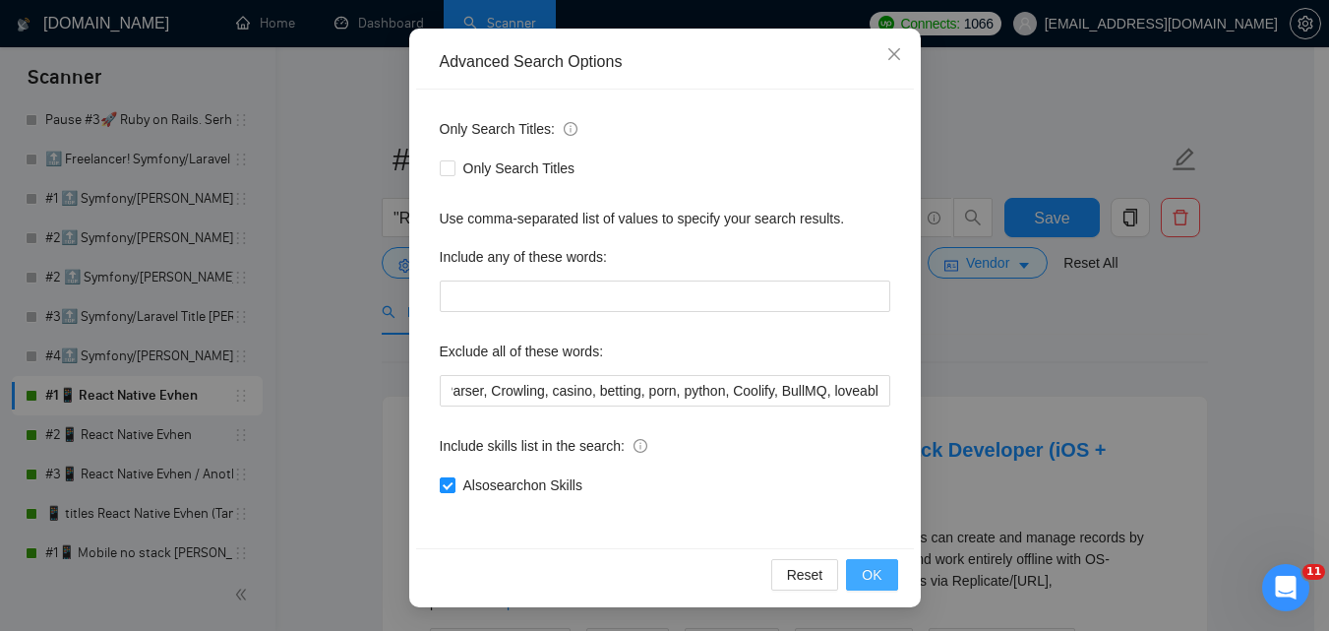
scroll to position [0, 0]
click at [862, 579] on span "OK" at bounding box center [872, 575] width 20 height 22
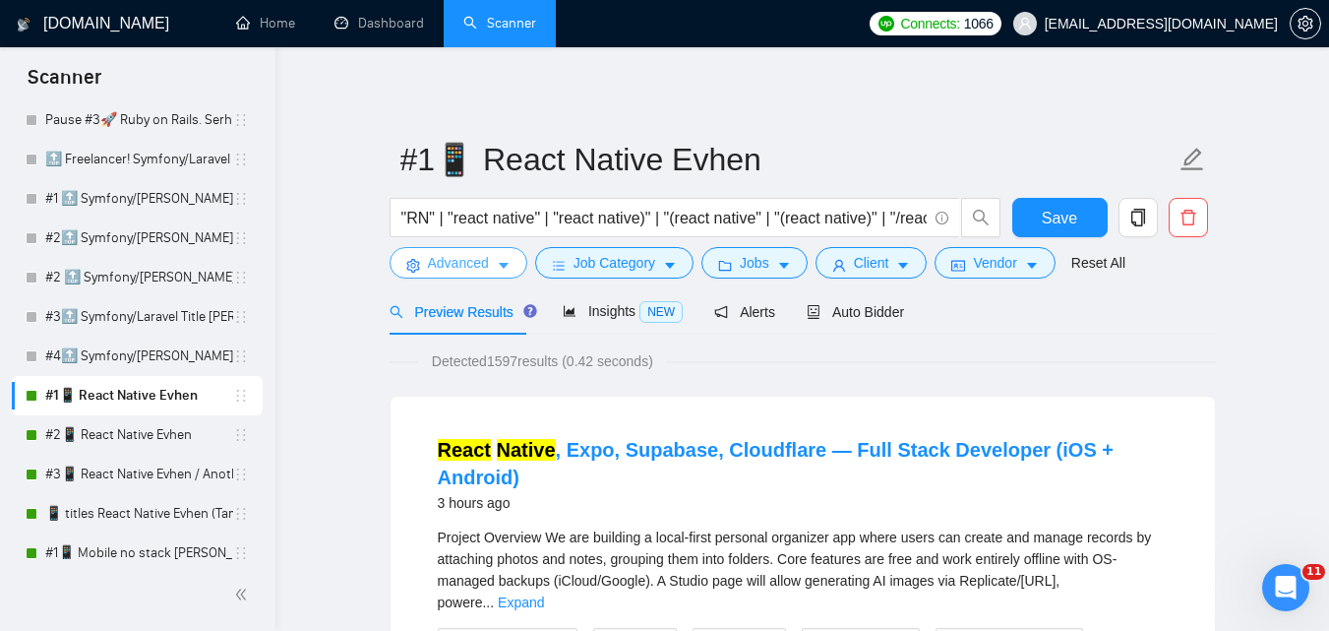
click at [459, 257] on span "Advanced" at bounding box center [458, 263] width 61 height 22
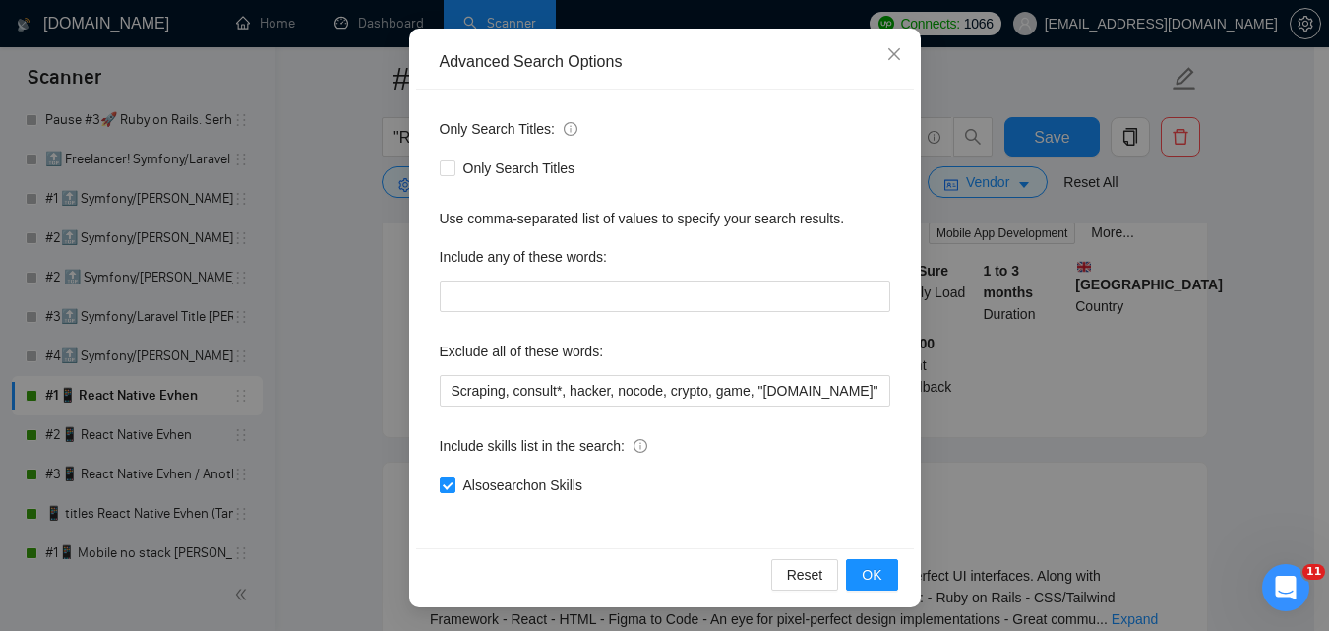
scroll to position [787, 0]
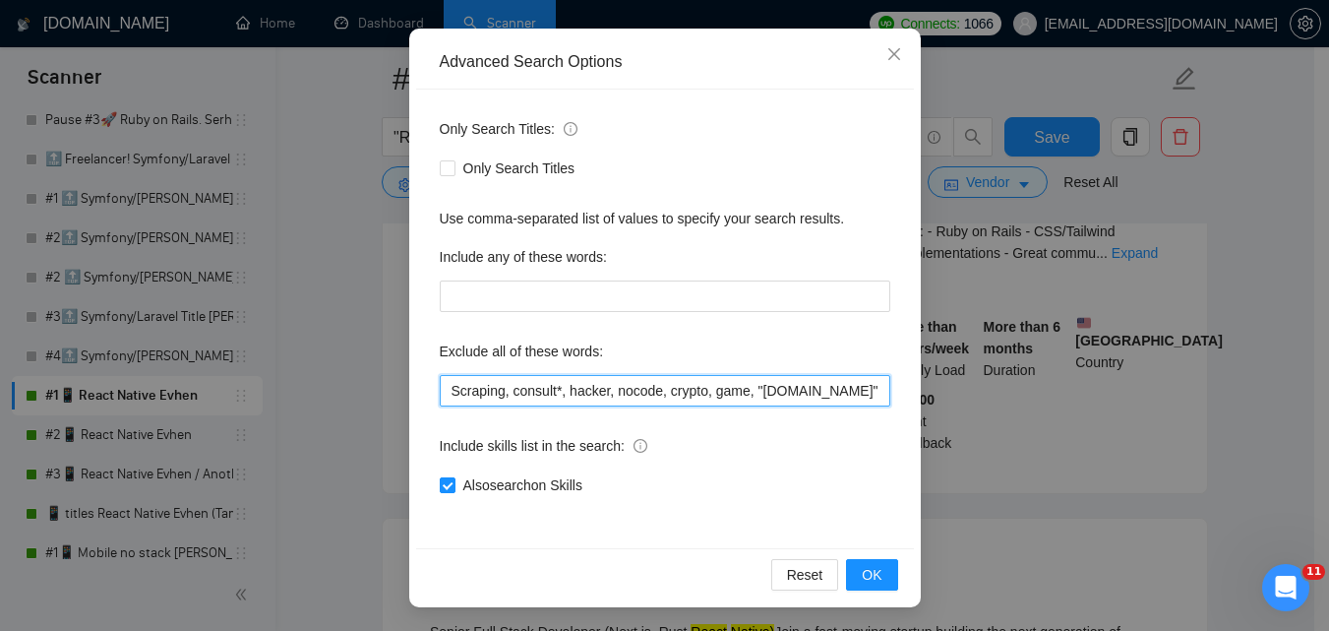
click at [820, 382] on input "Scraping, consult*, hacker, nocode, crypto, game, "[DOMAIN_NAME]", (flutter*), …" at bounding box center [665, 390] width 451 height 31
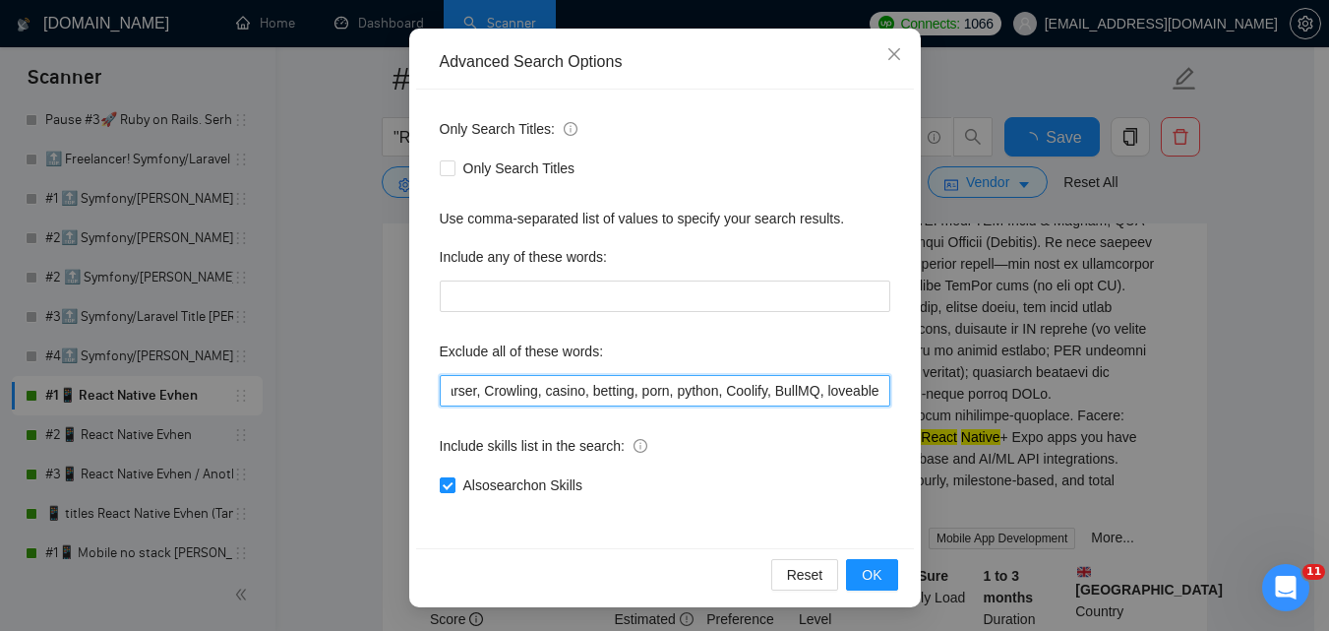
scroll to position [0, 0]
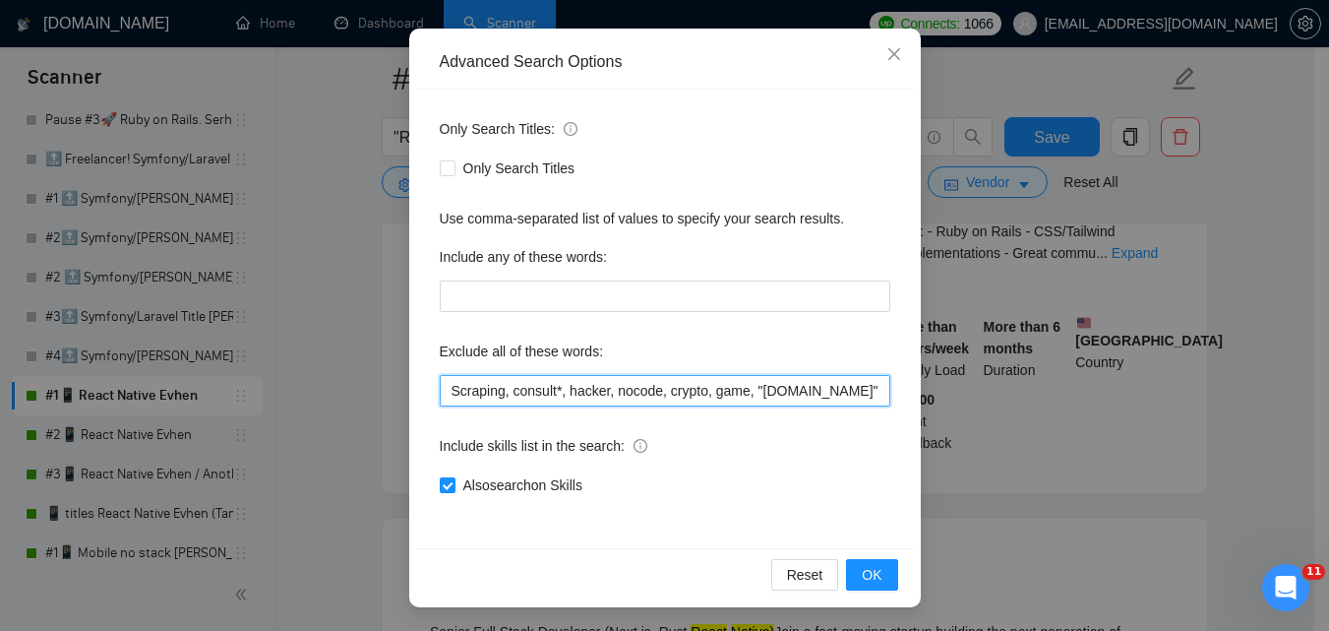
click at [829, 400] on input "Scraping, consult*, hacker, nocode, crypto, game, "[DOMAIN_NAME]", (flutter*), …" at bounding box center [665, 390] width 451 height 31
paste input "loveable"
click at [840, 401] on input "Scraping, consult*, hacker, nocode, crypto, game, "[DOMAIN_NAME]", (flutter*), …" at bounding box center [665, 390] width 451 height 31
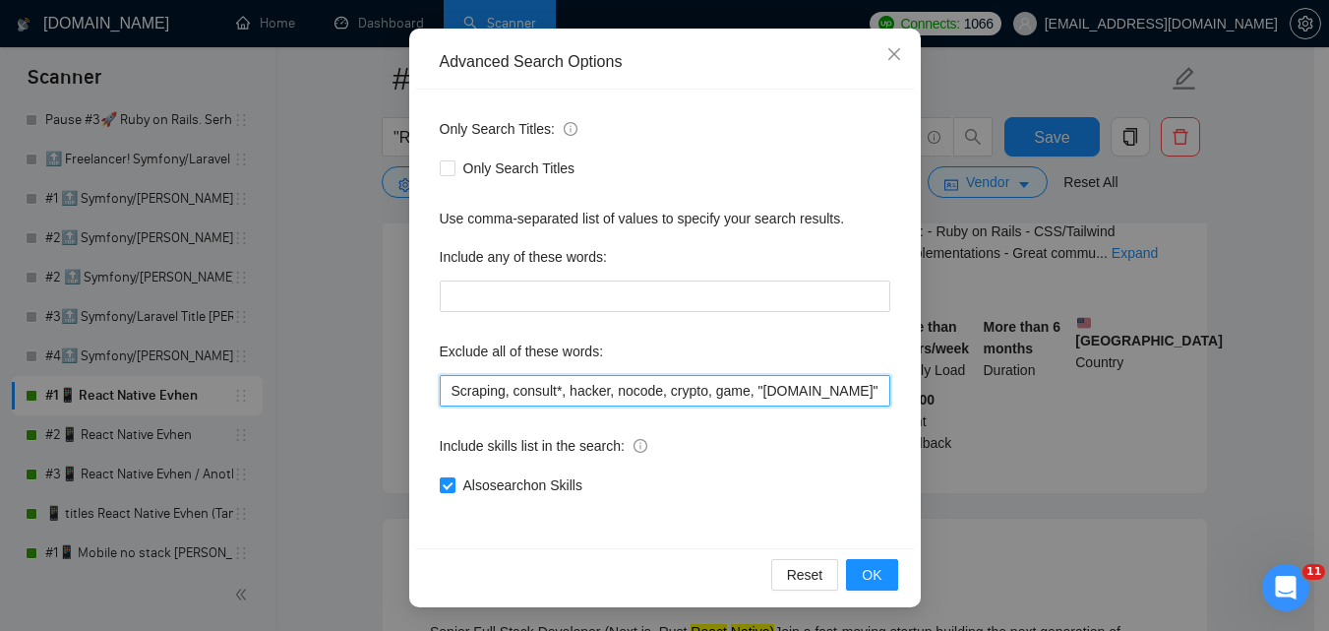
scroll to position [0, 1892]
paste input "Framework Installation"
click at [825, 399] on input "Scraping, consult*, hacker, nocode, crypto, game, "[DOMAIN_NAME]", (flutter*), …" at bounding box center [665, 390] width 451 height 31
paste input "Video Editing"
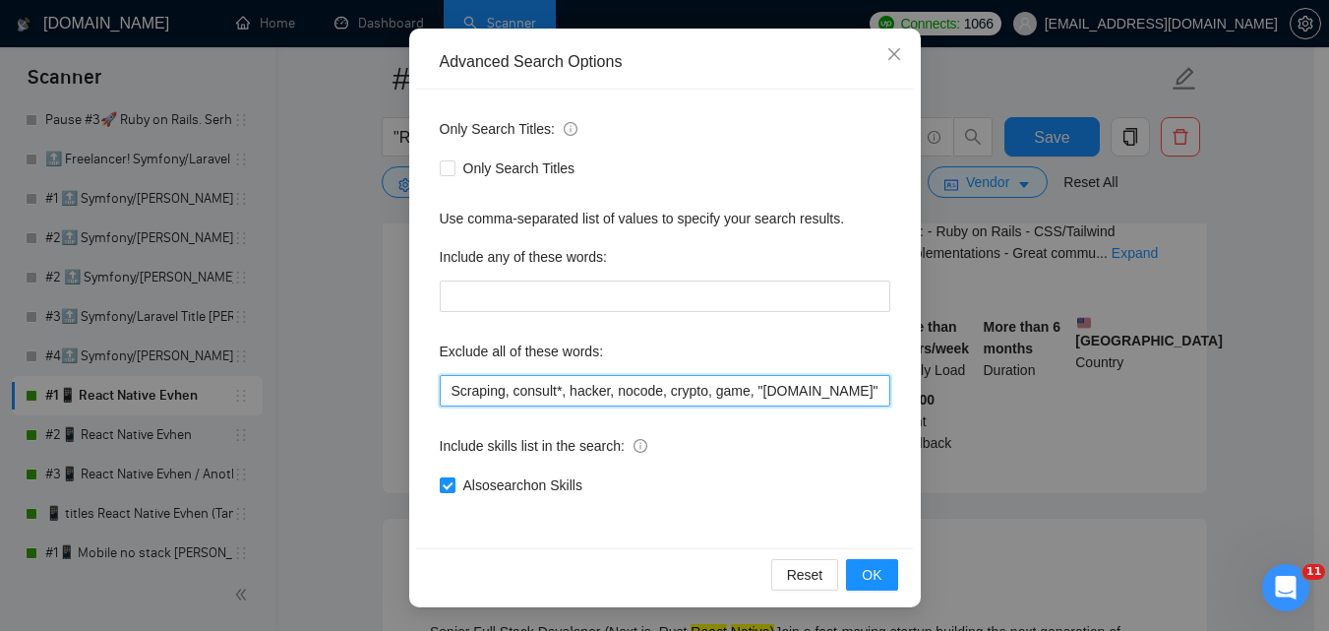
click at [833, 382] on input "Scraping, consult*, hacker, nocode, crypto, game, "[DOMAIN_NAME]", (flutter*), …" at bounding box center [665, 390] width 451 height 31
paste input "Developer for GoDaddy GoDaddy Developer Framer specialist"
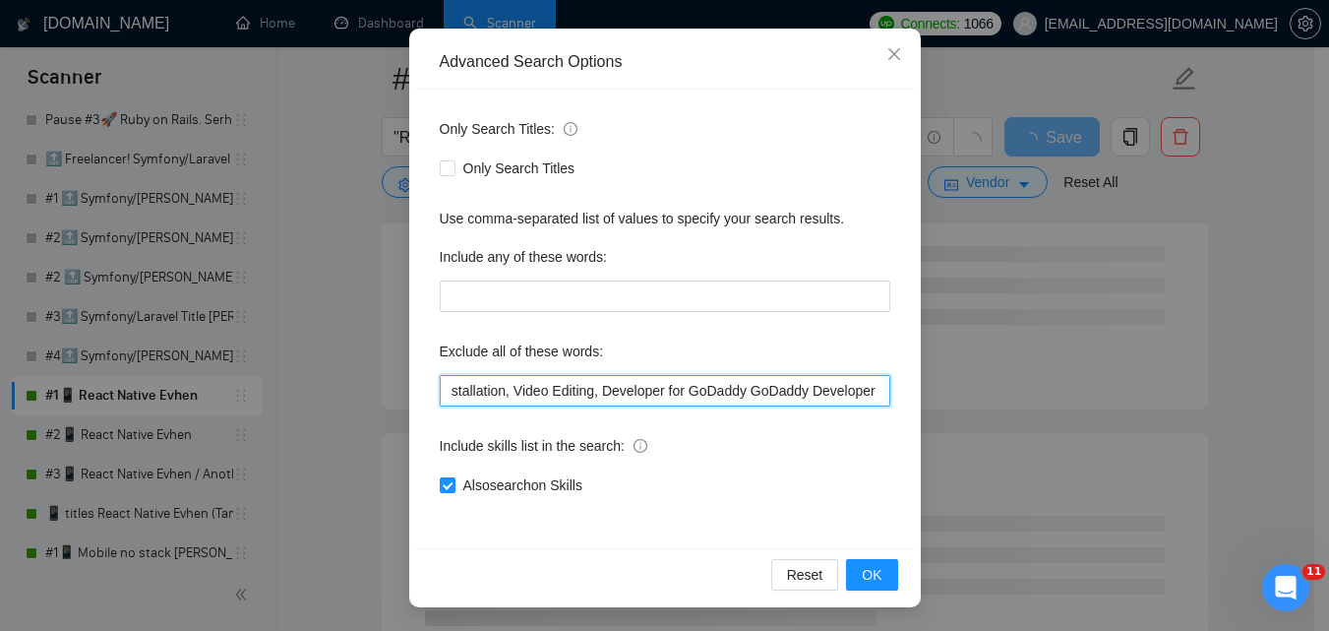
click at [638, 391] on input "Scraping, consult*, hacker, nocode, crypto, game, "[DOMAIN_NAME]", (flutter*), …" at bounding box center [665, 390] width 451 height 31
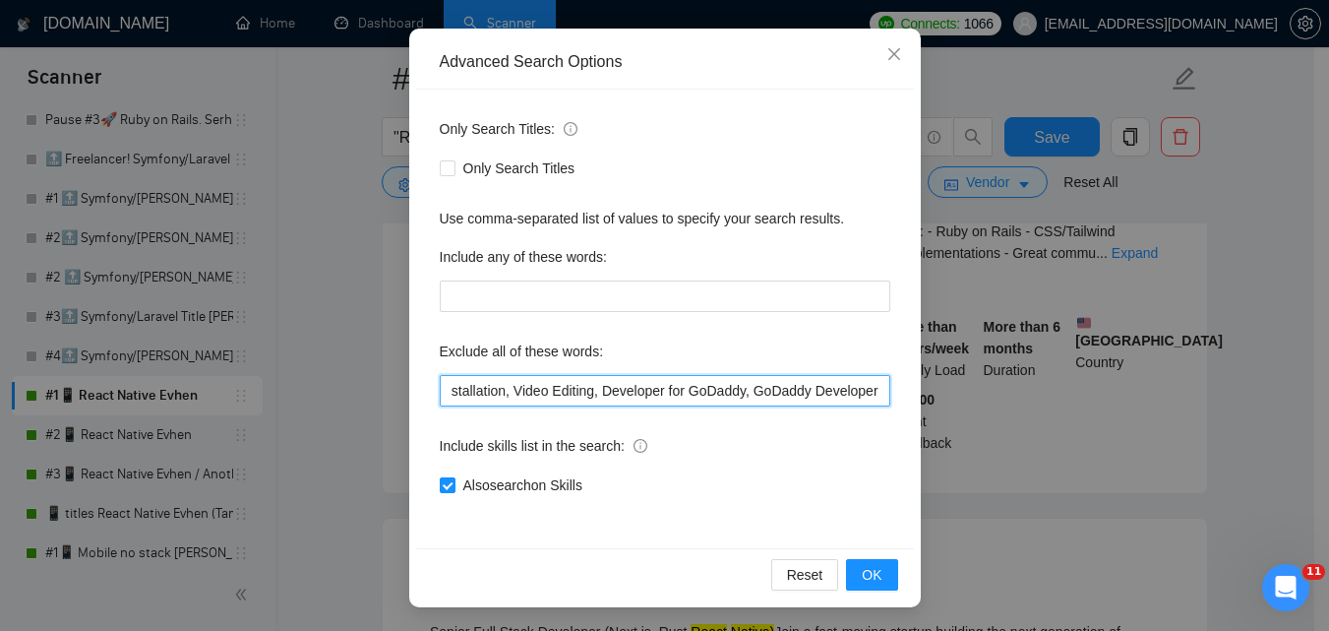
click at [768, 389] on input "Scraping, consult*, hacker, nocode, crypto, game, "[DOMAIN_NAME]", (flutter*), …" at bounding box center [665, 390] width 451 height 31
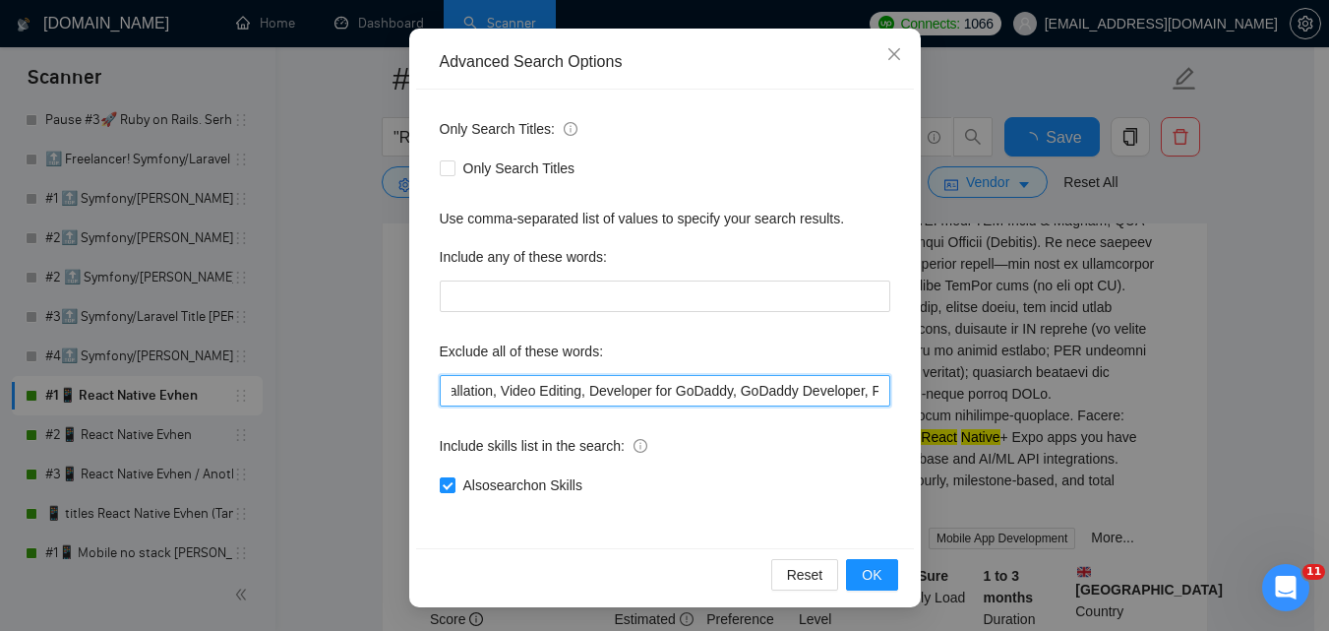
scroll to position [0, 0]
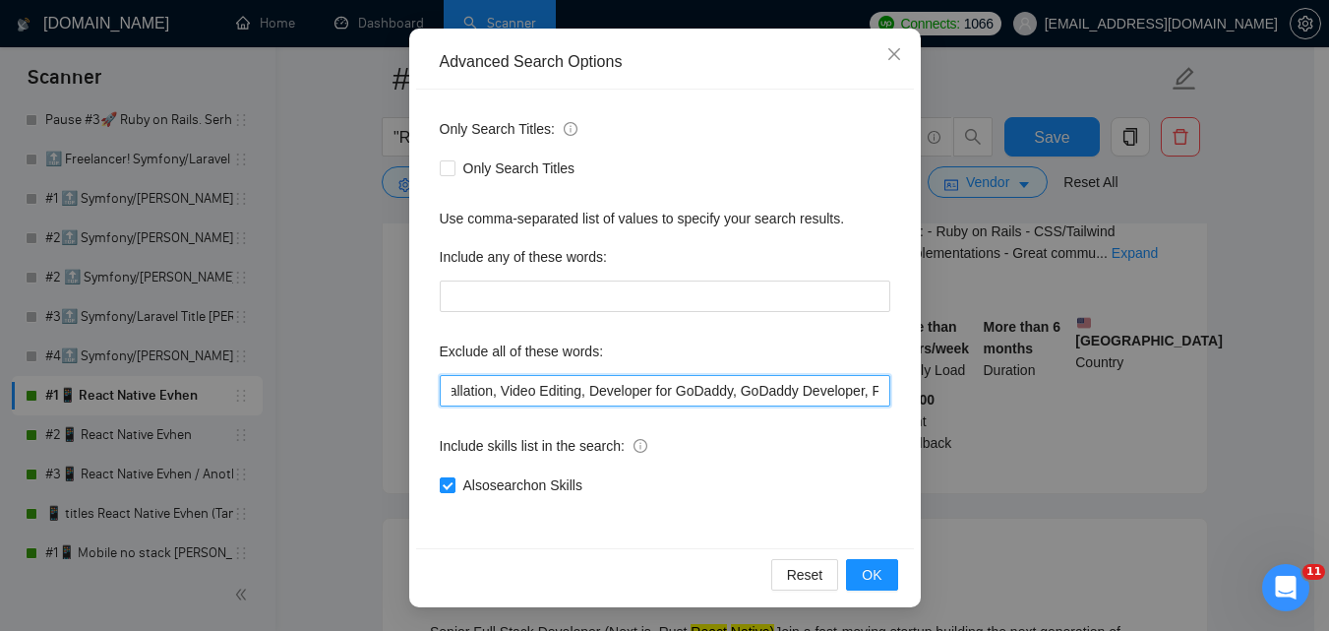
paste input "Create framer framer landing Framer project Power Apps Developer Framer expert …"
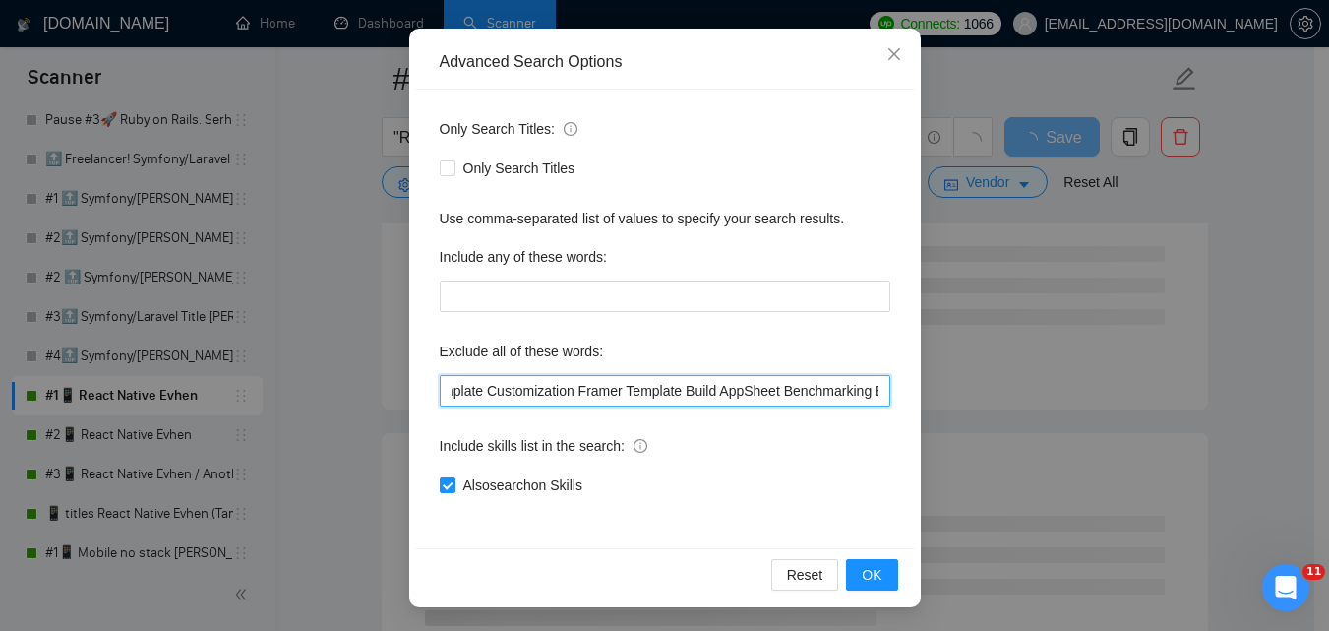
click at [522, 392] on input "Scraping, consult*, hacker, nocode, crypto, game, "[DOMAIN_NAME]", (flutter*), …" at bounding box center [665, 390] width 451 height 31
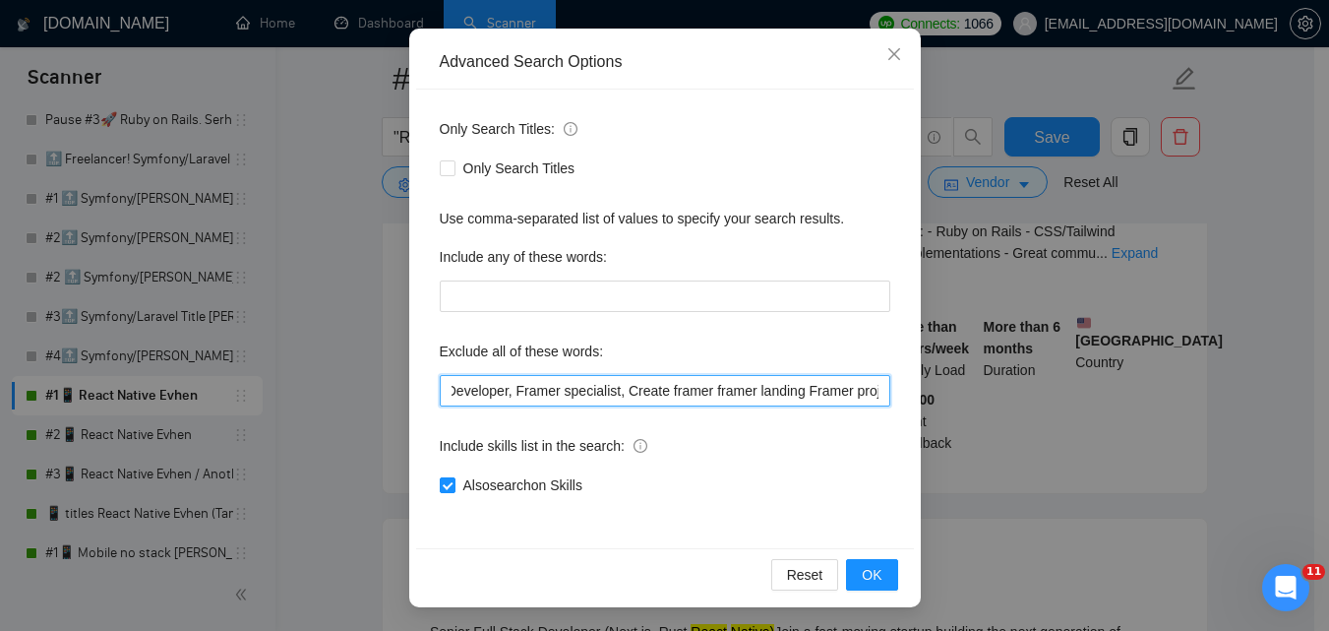
scroll to position [0, 2843]
click at [624, 394] on input "Scraping, consult*, hacker, nocode, crypto, game, "[DOMAIN_NAME]", (flutter*), …" at bounding box center [665, 390] width 451 height 31
click at [720, 393] on input "Scraping, consult*, hacker, nocode, crypto, game, "[DOMAIN_NAME]", (flutter*), …" at bounding box center [665, 390] width 451 height 31
click at [818, 395] on input "Scraping, consult*, hacker, nocode, crypto, game, "[DOMAIN_NAME]", (flutter*), …" at bounding box center [665, 390] width 451 height 31
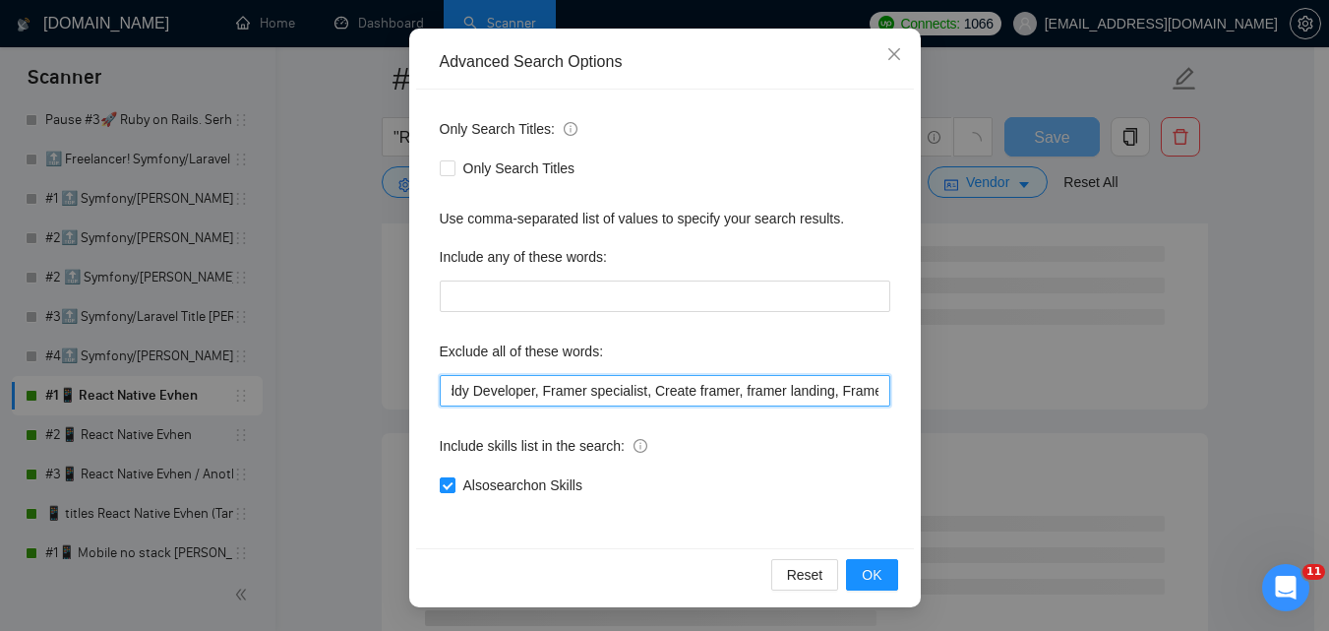
scroll to position [0, 3634]
click at [507, 397] on input "Scraping, consult*, hacker, nocode, crypto, game, "[DOMAIN_NAME]", (flutter*), …" at bounding box center [665, 390] width 451 height 31
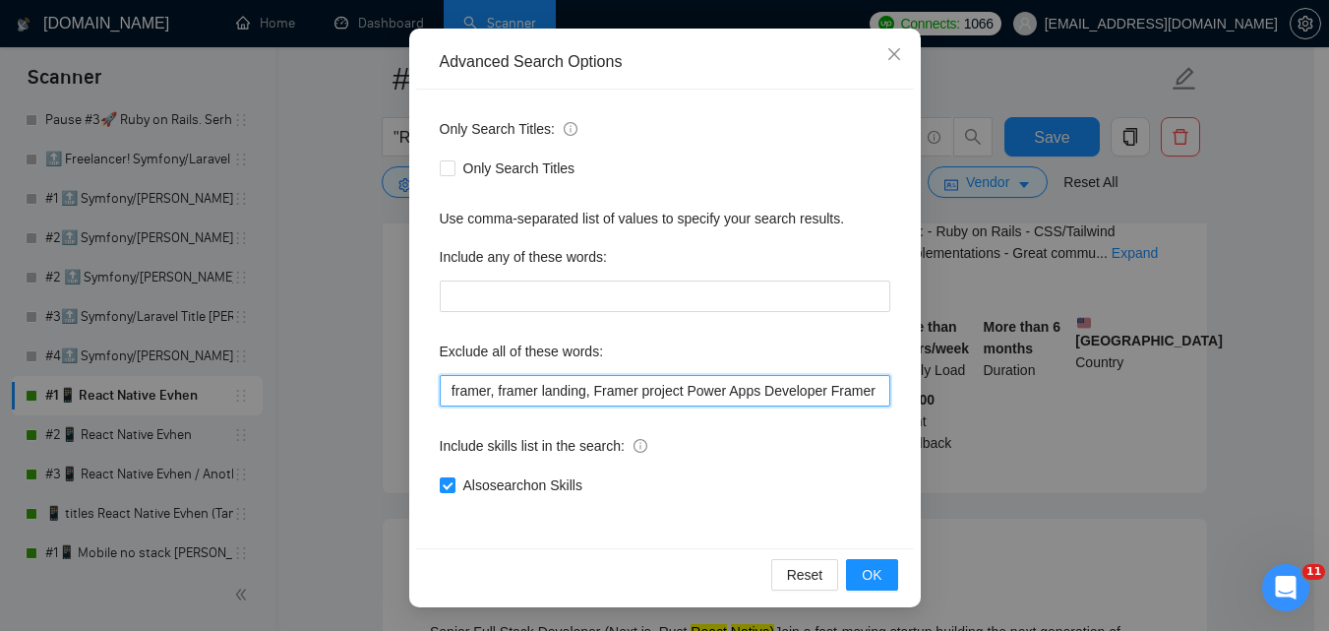
scroll to position [0, 3084]
click at [576, 392] on input "Scraping, consult*, hacker, nocode, crypto, game, "[DOMAIN_NAME]", (flutter*), …" at bounding box center [665, 390] width 451 height 31
click at [716, 394] on input "Scraping, consult*, hacker, nocode, crypto, game, "[DOMAIN_NAME]", (flutter*), …" at bounding box center [665, 390] width 451 height 31
click at [720, 394] on input "Scraping, consult*, hacker, nocode, crypto, game, "[DOMAIN_NAME]", (flutter*), …" at bounding box center [665, 390] width 451 height 31
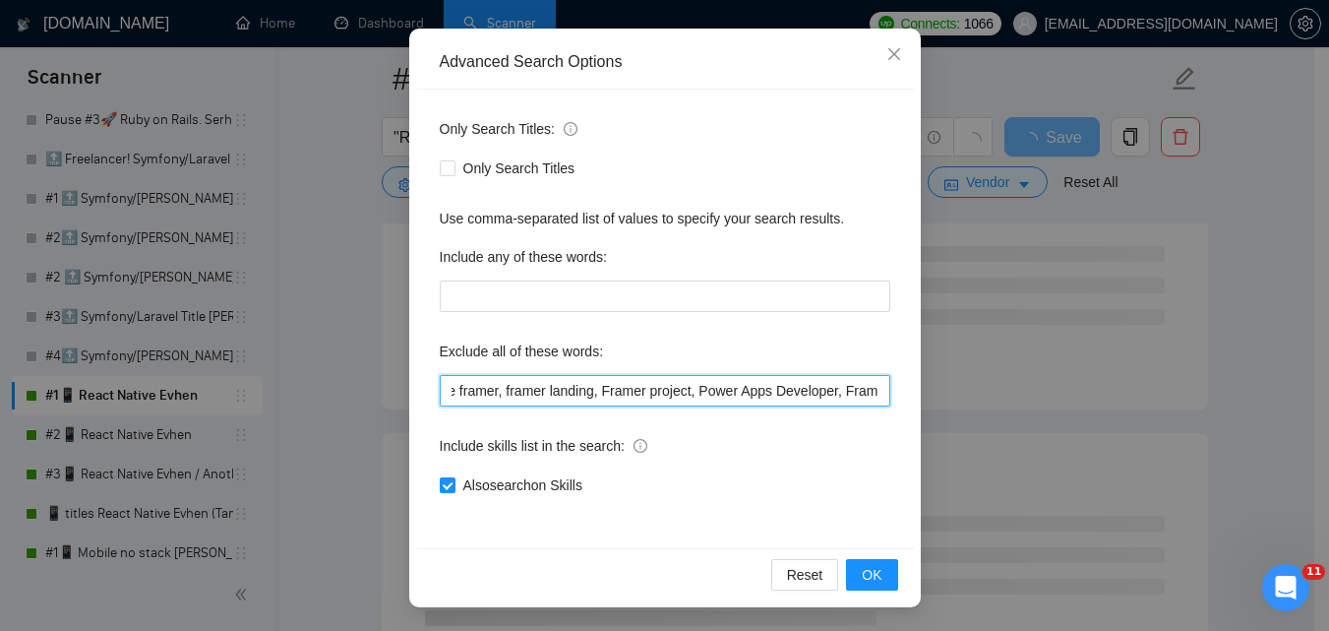
click at [812, 390] on input "Scraping, consult*, hacker, nocode, crypto, game, "[DOMAIN_NAME]", (flutter*), …" at bounding box center [665, 390] width 451 height 31
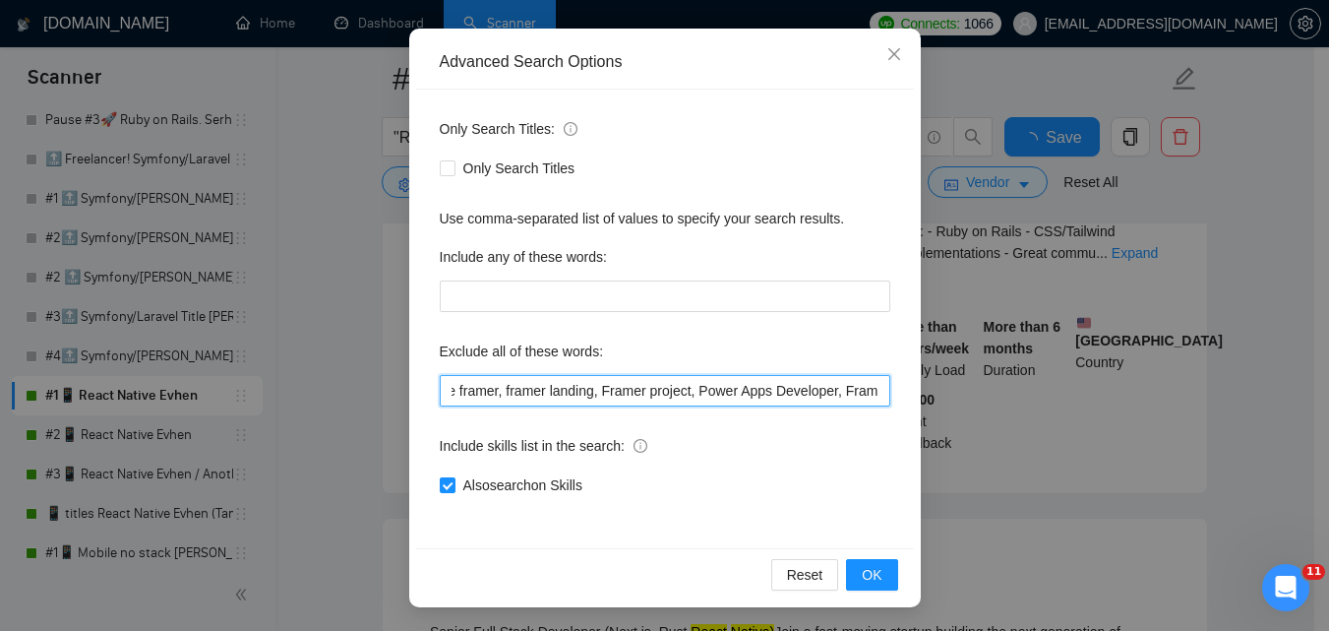
click at [840, 385] on input "Scraping, consult*, hacker, nocode, crypto, game, "[DOMAIN_NAME]", (flutter*), …" at bounding box center [665, 390] width 451 height 31
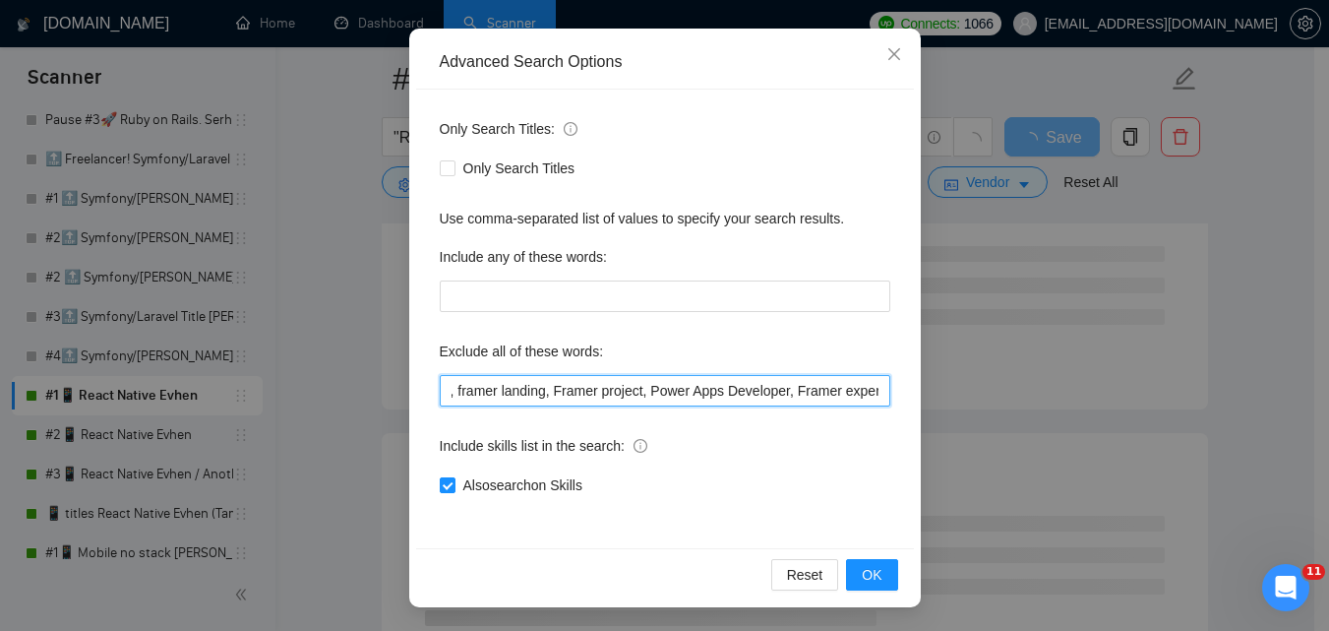
scroll to position [0, 3145]
click at [856, 394] on input "Scraping, consult*, hacker, nocode, crypto, game, "[DOMAIN_NAME]", (flutter*), …" at bounding box center [665, 390] width 451 height 31
click at [743, 396] on input "Scraping, consult*, hacker, nocode, crypto, game, "[DOMAIN_NAME]", (flutter*), …" at bounding box center [665, 390] width 451 height 31
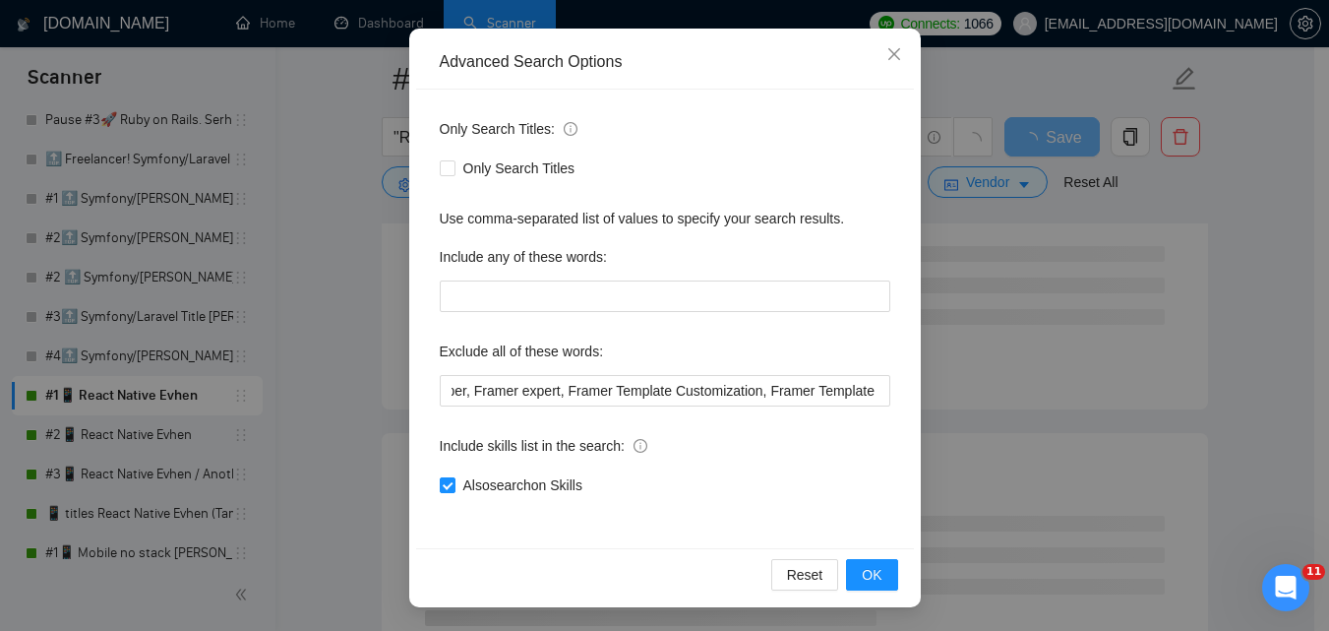
scroll to position [0, 0]
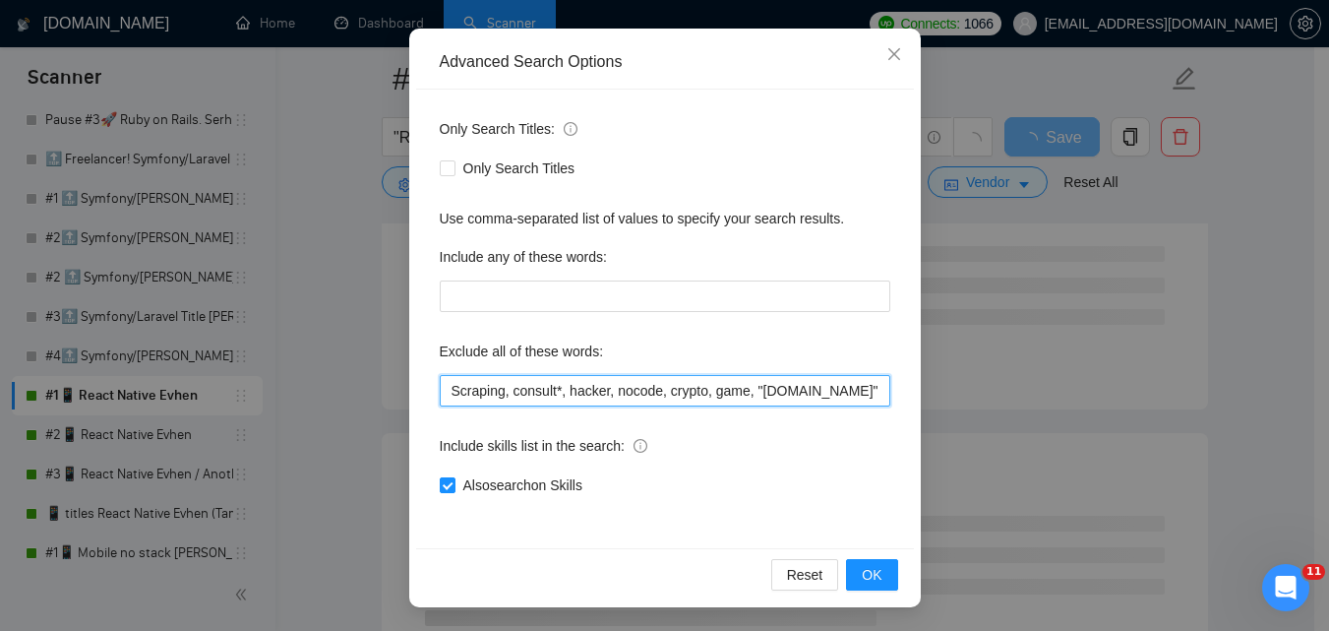
click at [848, 396] on input "Scraping, consult*, hacker, nocode, crypto, game, "[DOMAIN_NAME]", (flutter*), …" at bounding box center [665, 390] width 451 height 31
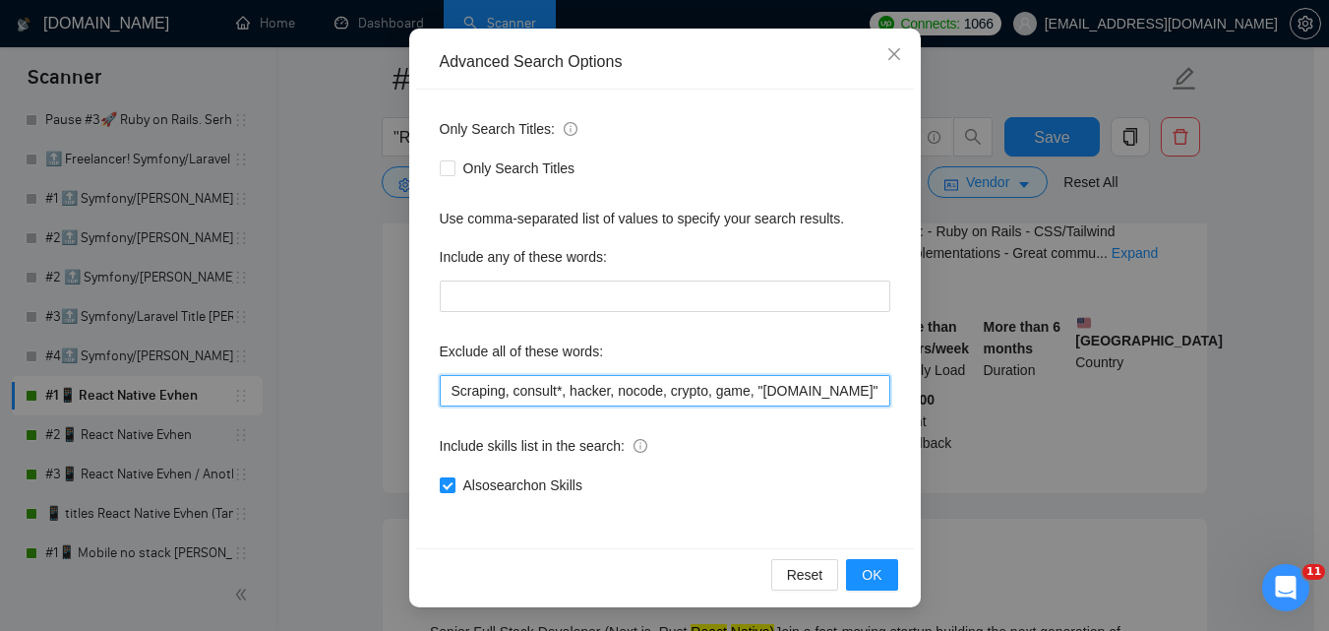
scroll to position [0, 3646]
click at [556, 396] on input "Scraping, consult*, hacker, nocode, crypto, game, "[DOMAIN_NAME]", (flutter*), …" at bounding box center [665, 390] width 451 height 31
click at [656, 393] on input "Scraping, consult*, hacker, nocode, crypto, game, "[DOMAIN_NAME]", (flutter*), …" at bounding box center [665, 390] width 451 height 31
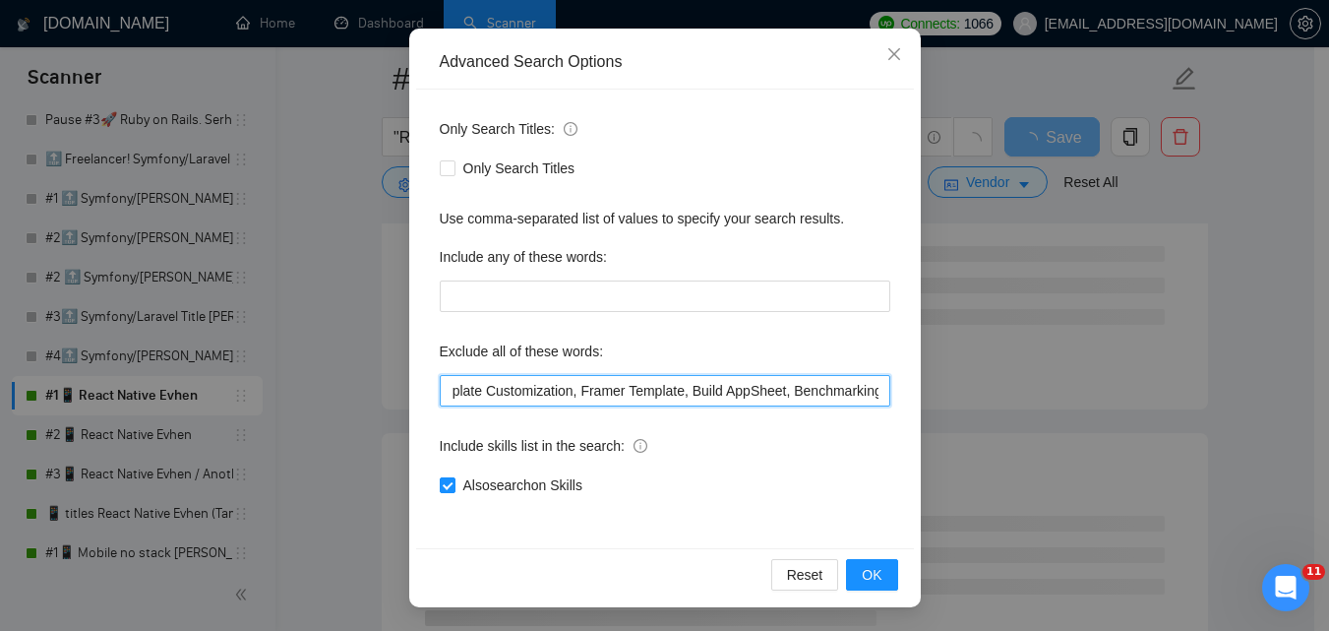
scroll to position [0, 0]
click at [852, 389] on input "Scraping, consult*, hacker, nocode, crypto, game, "[DOMAIN_NAME]", (flutter*), …" at bounding box center [665, 390] width 451 height 31
click at [786, 391] on input "Scraping, consult*, hacker, nocode, crypto, game, "[DOMAIN_NAME]", (flutter*), …" at bounding box center [665, 390] width 451 height 31
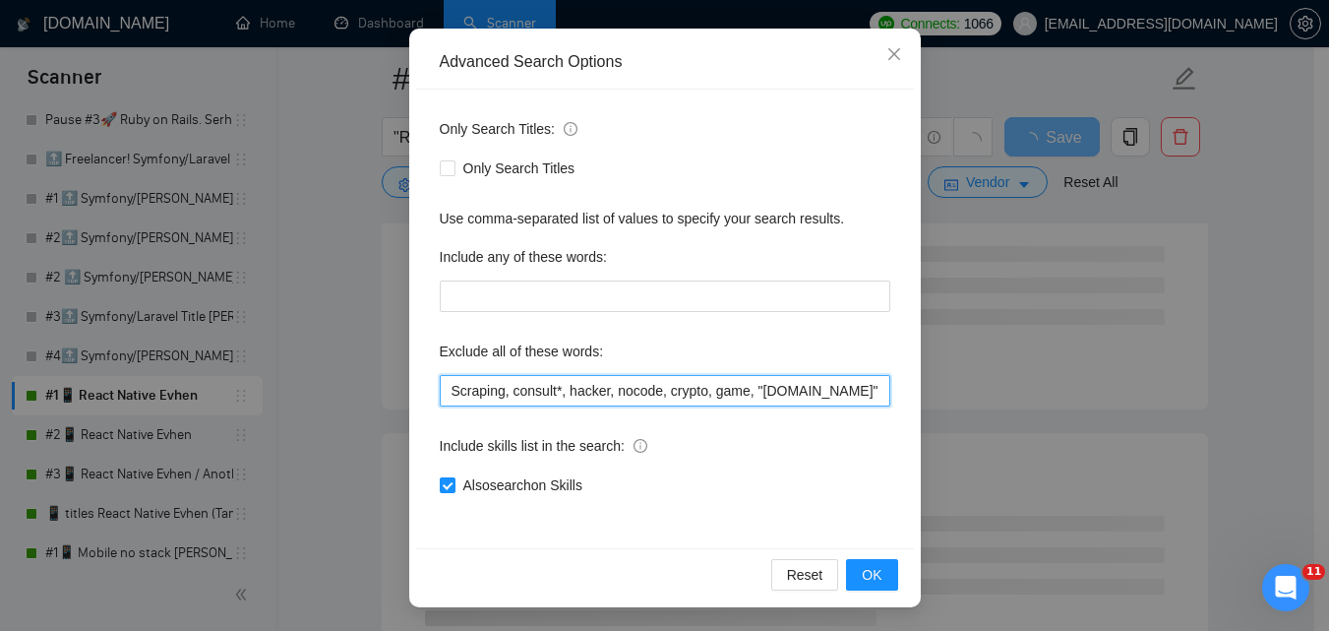
click at [862, 393] on input "Scraping, consult*, hacker, nocode, crypto, game, "[DOMAIN_NAME]", (flutter*), …" at bounding box center [665, 390] width 451 height 31
paste input "UX copywriter UX writer"
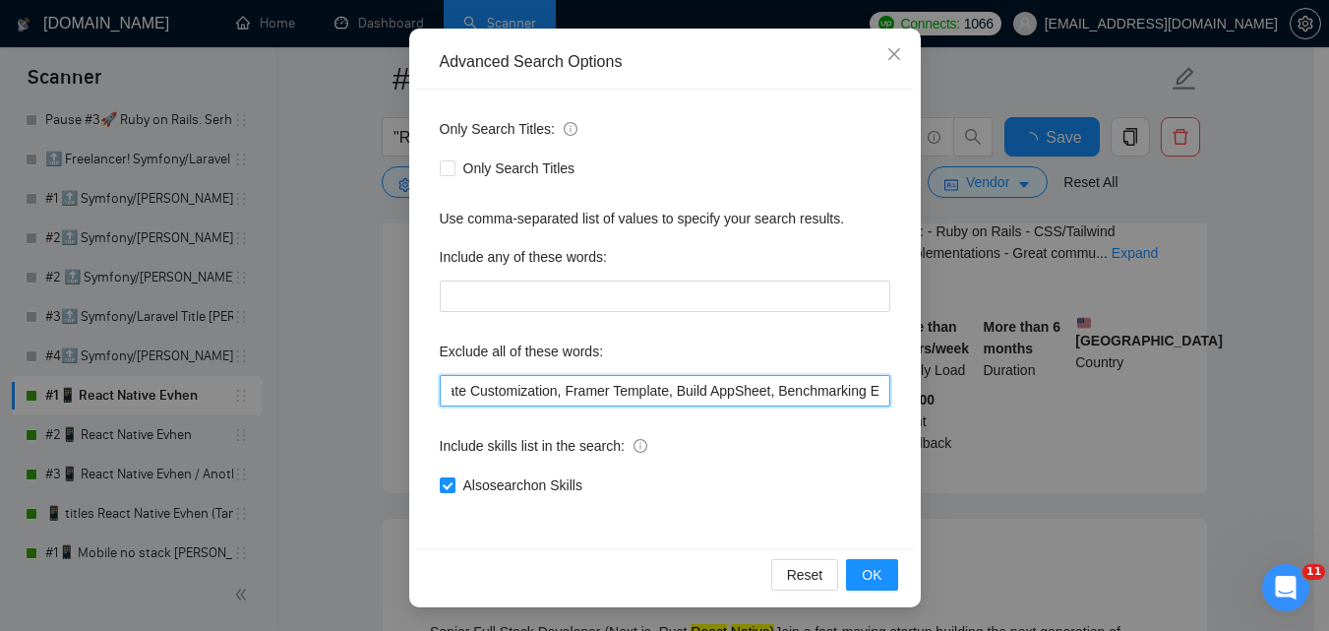
scroll to position [0, 3806]
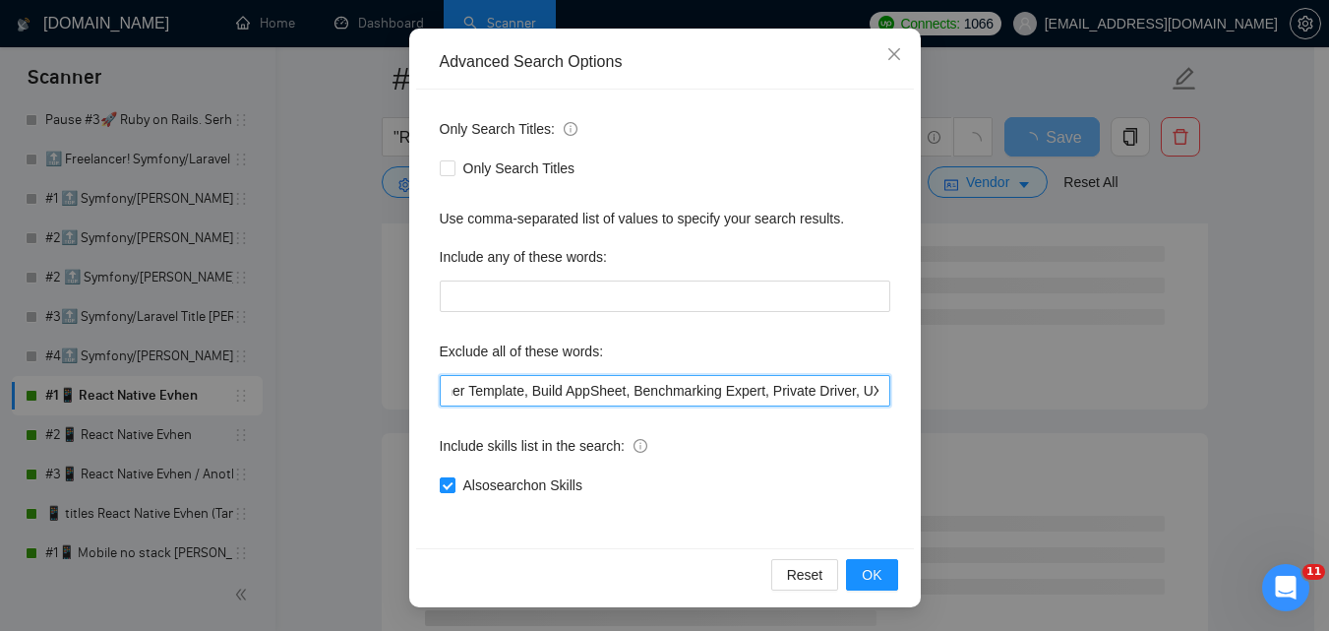
click at [811, 393] on input "Scraping, consult*, hacker, nocode, crypto, game, "[DOMAIN_NAME]", (flutter*), …" at bounding box center [665, 390] width 451 height 31
click at [763, 380] on input "Scraping, consult*, hacker, nocode, crypto, game, "[DOMAIN_NAME]", (flutter*), …" at bounding box center [665, 390] width 451 height 31
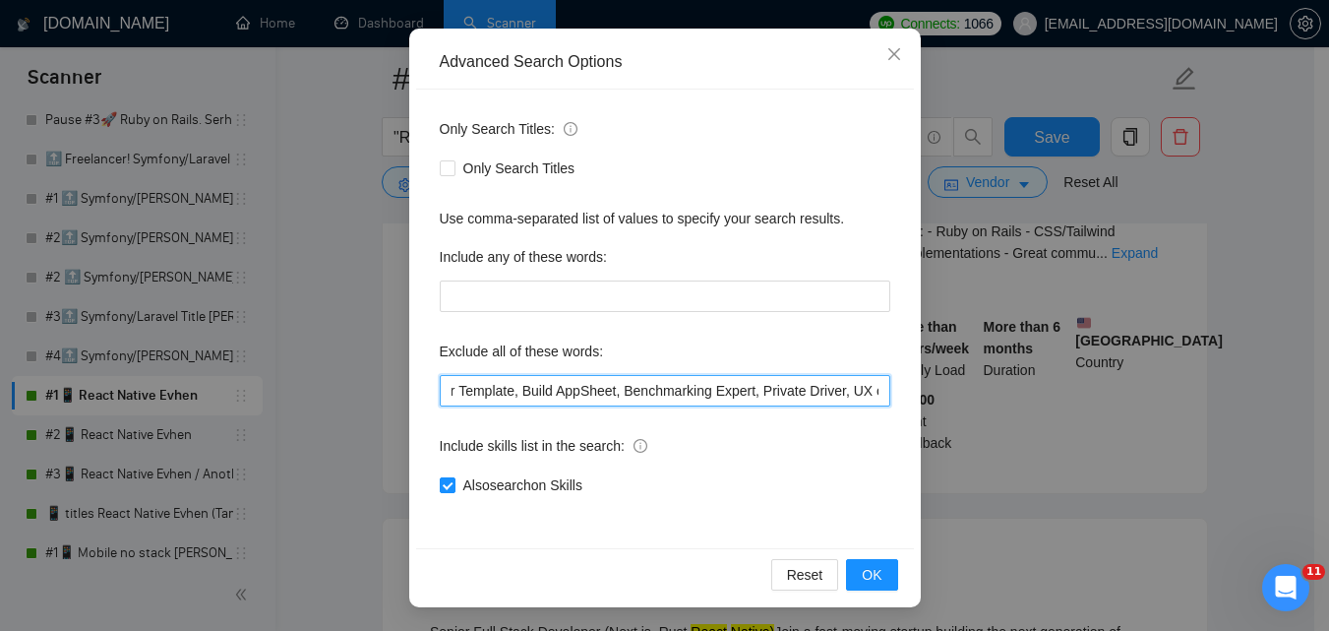
paste input "price comparison"
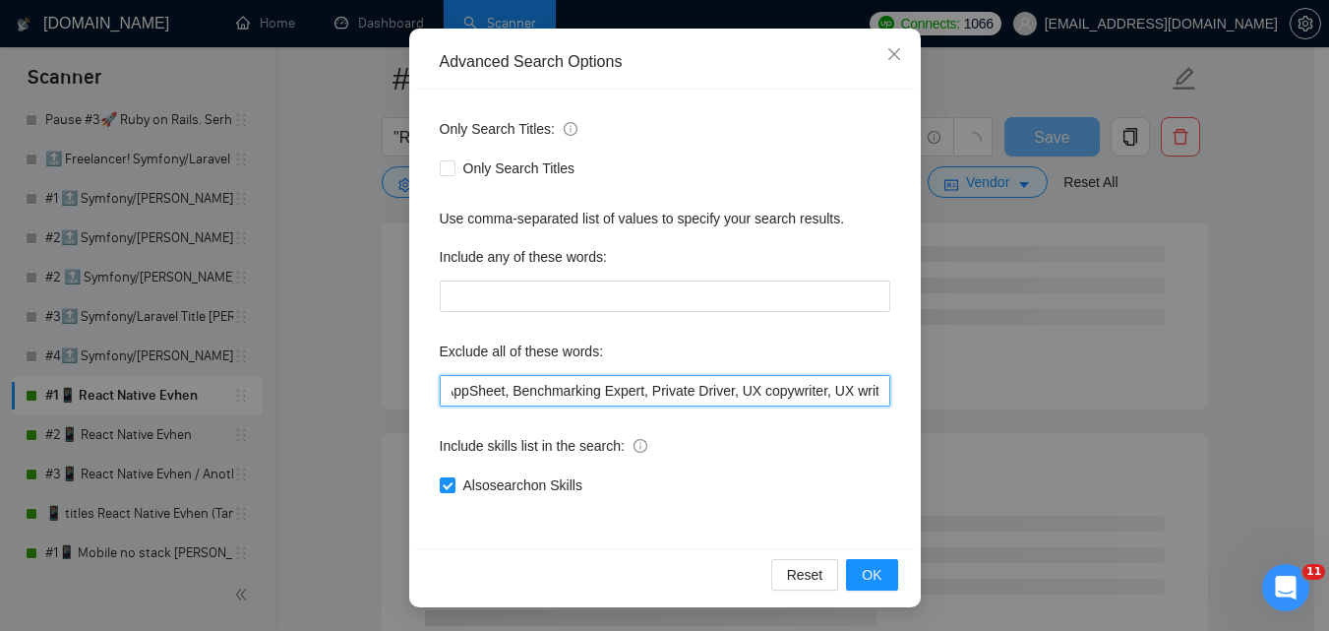
scroll to position [0, 0]
click at [841, 394] on input "Scraping, consult*, hacker, nocode, crypto, game, "[DOMAIN_NAME]", (flutter*), …" at bounding box center [665, 390] width 451 height 31
paste input "Approval Specialist"
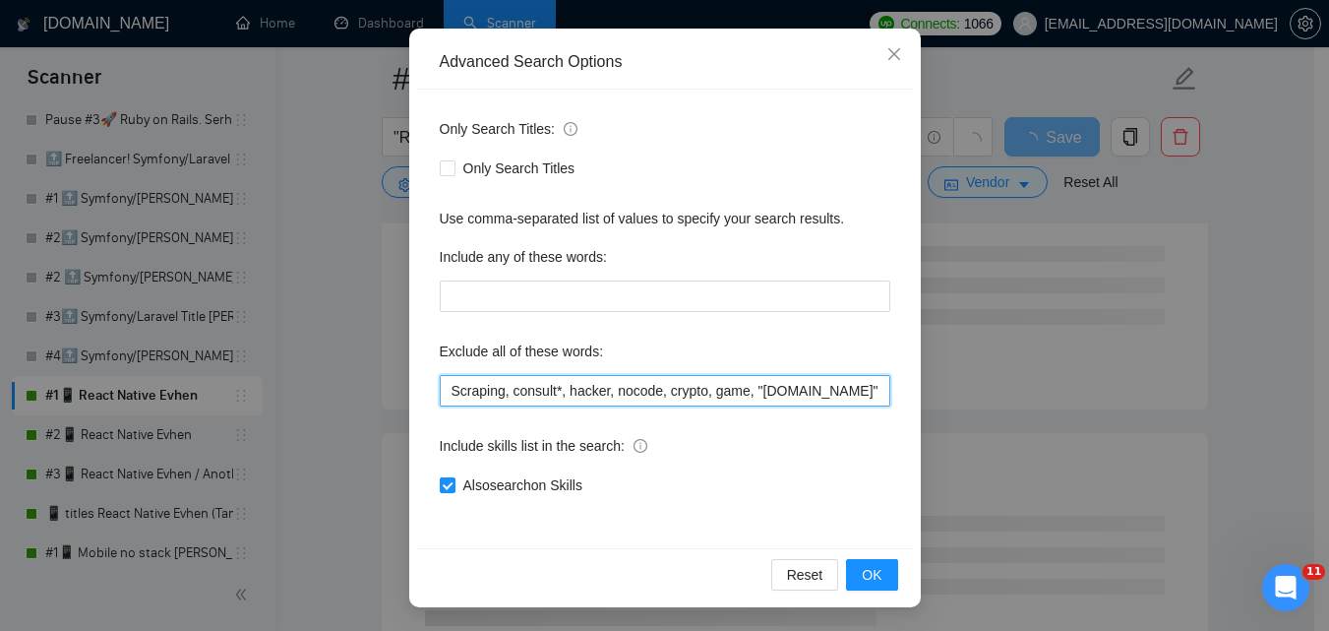
click at [825, 393] on input "Scraping, consult*, hacker, nocode, crypto, game, "[DOMAIN_NAME]", (flutter*), …" at bounding box center [665, 390] width 451 height 31
paste input "Product Designer will buy ready made GoHighLevel GHL"
click at [635, 394] on input "Scraping, consult*, hacker, nocode, crypto, game, "[DOMAIN_NAME]", (flutter*), …" at bounding box center [665, 390] width 451 height 31
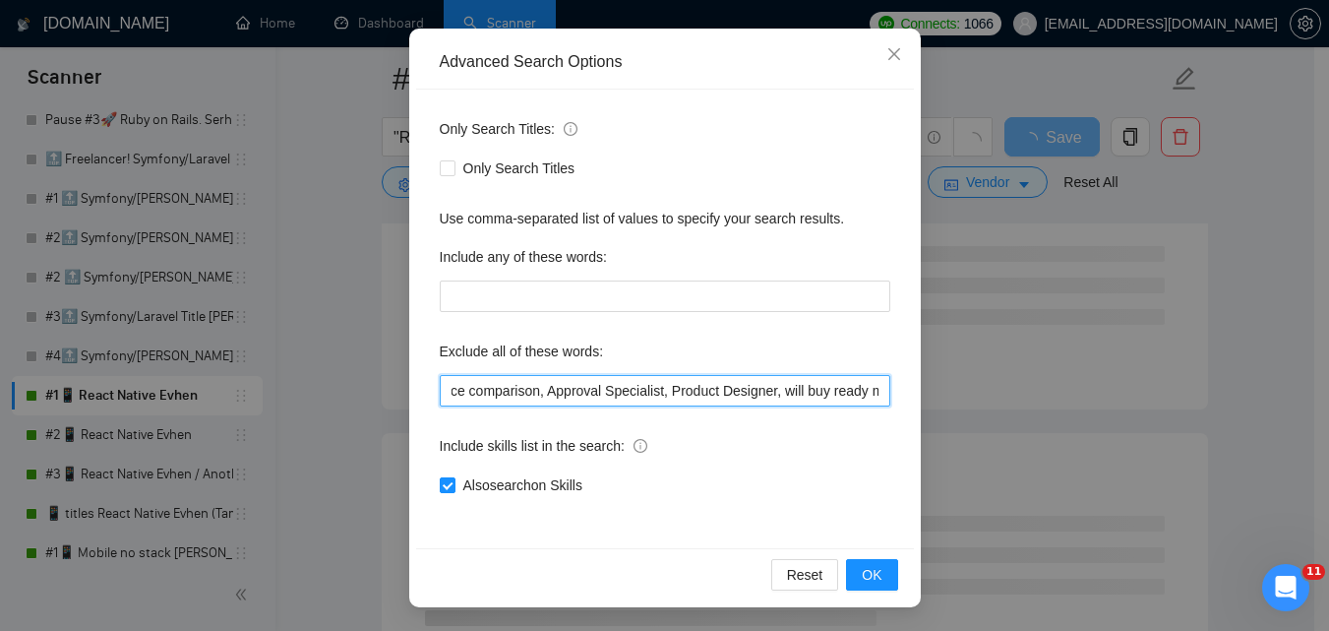
click at [761, 393] on input "Scraping, consult*, hacker, nocode, crypto, game, "[DOMAIN_NAME]", (flutter*), …" at bounding box center [665, 390] width 451 height 31
click at [848, 396] on input "Scraping, consult*, hacker, nocode, crypto, game, "[DOMAIN_NAME]", (flutter*), …" at bounding box center [665, 390] width 451 height 31
click at [814, 376] on input "Scraping, consult*, hacker, nocode, crypto, game, "[DOMAIN_NAME]", (flutter*), …" at bounding box center [665, 390] width 451 height 31
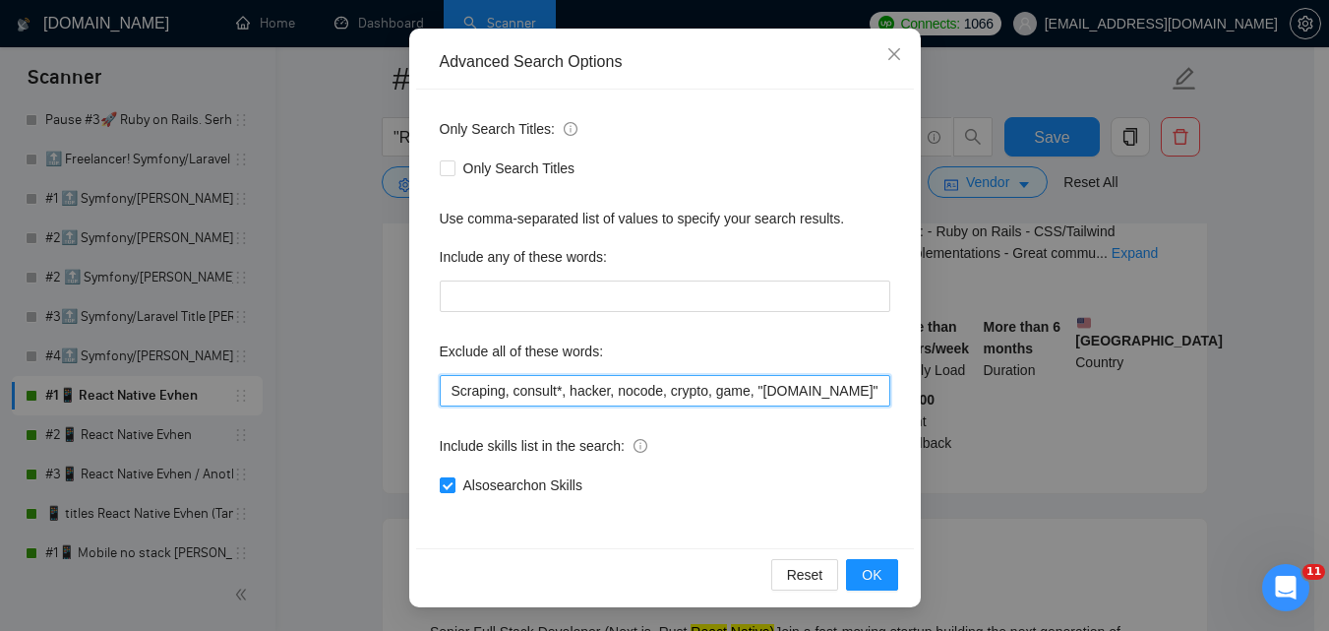
scroll to position [0, 4406]
paste input "Co-Founder Designer"
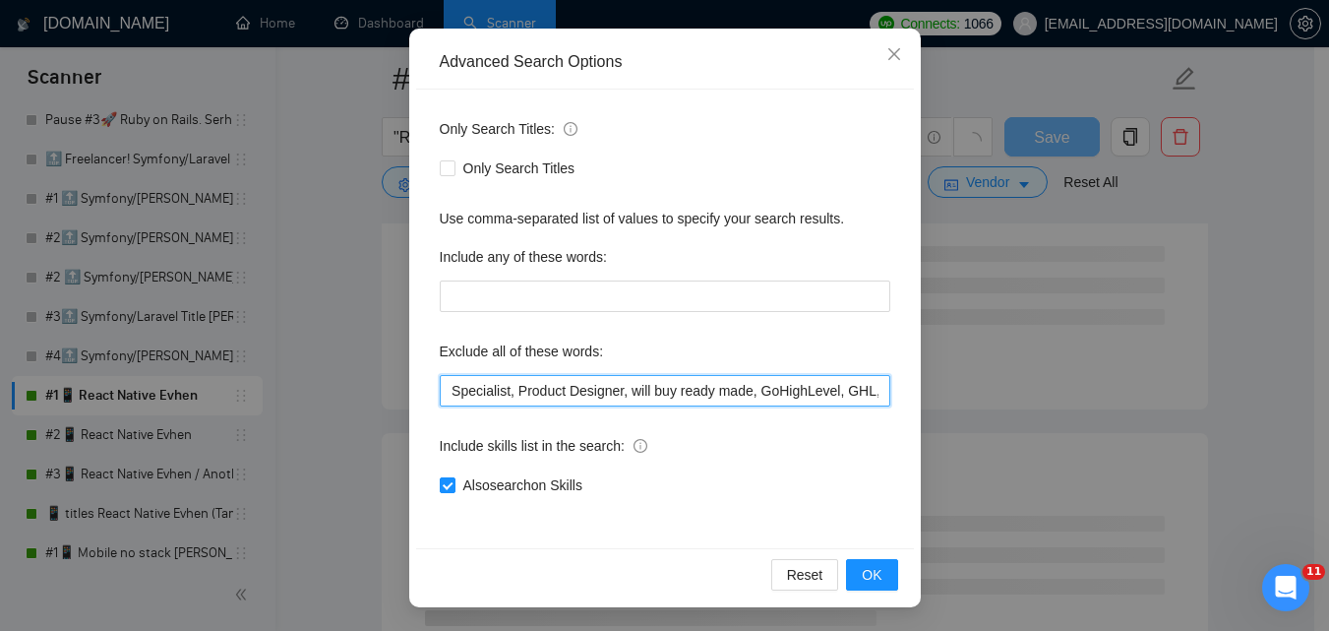
scroll to position [0, 0]
click at [818, 394] on input "Scraping, consult*, hacker, nocode, crypto, game, "[DOMAIN_NAME]", (flutter*), …" at bounding box center [665, 390] width 451 height 31
paste input "Blockchain Developer"
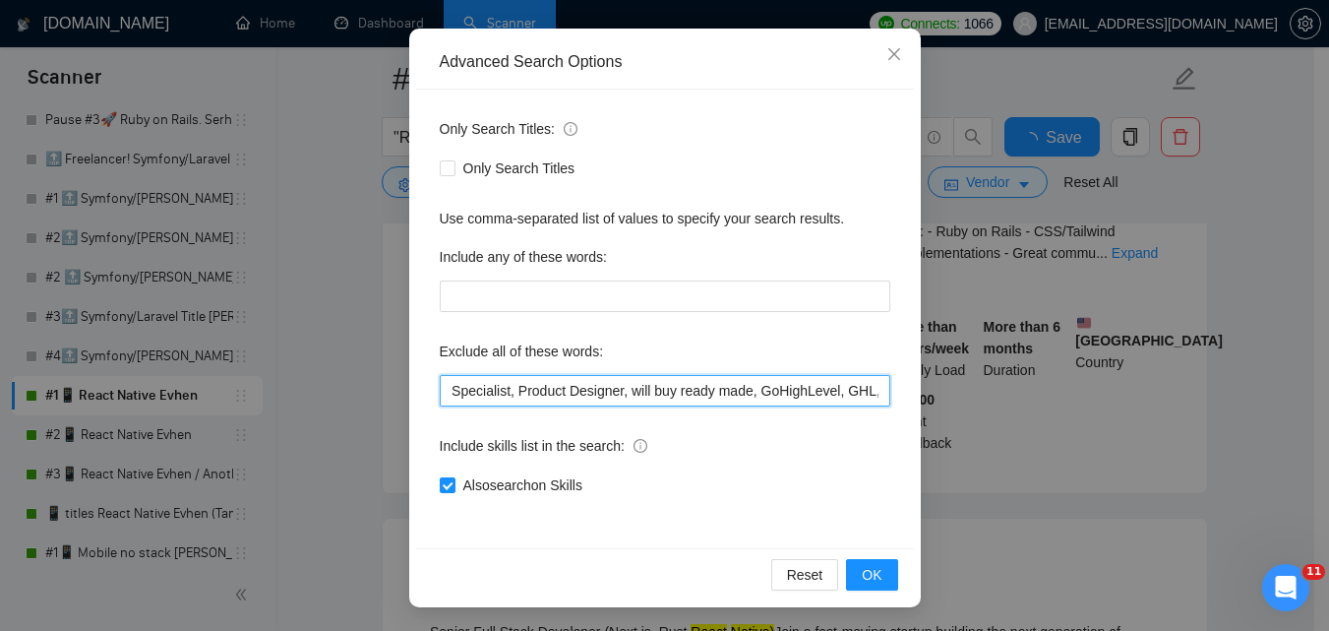
scroll to position [0, 4675]
click at [540, 397] on input "Scraping, consult*, hacker, nocode, crypto, game, "[DOMAIN_NAME]", (flutter*), …" at bounding box center [665, 390] width 451 height 31
type input "Scraping, consult*, hacker, nocode, crypto, game, "[DOMAIN_NAME]", (flutter*), …"
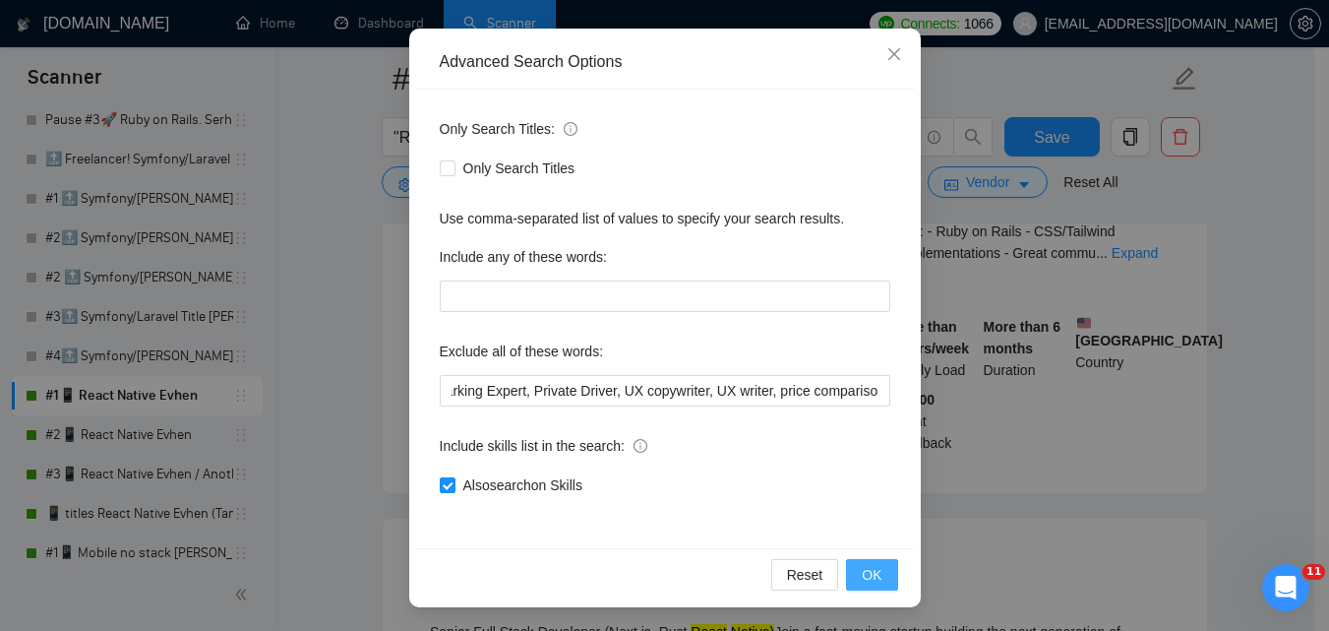
scroll to position [0, 0]
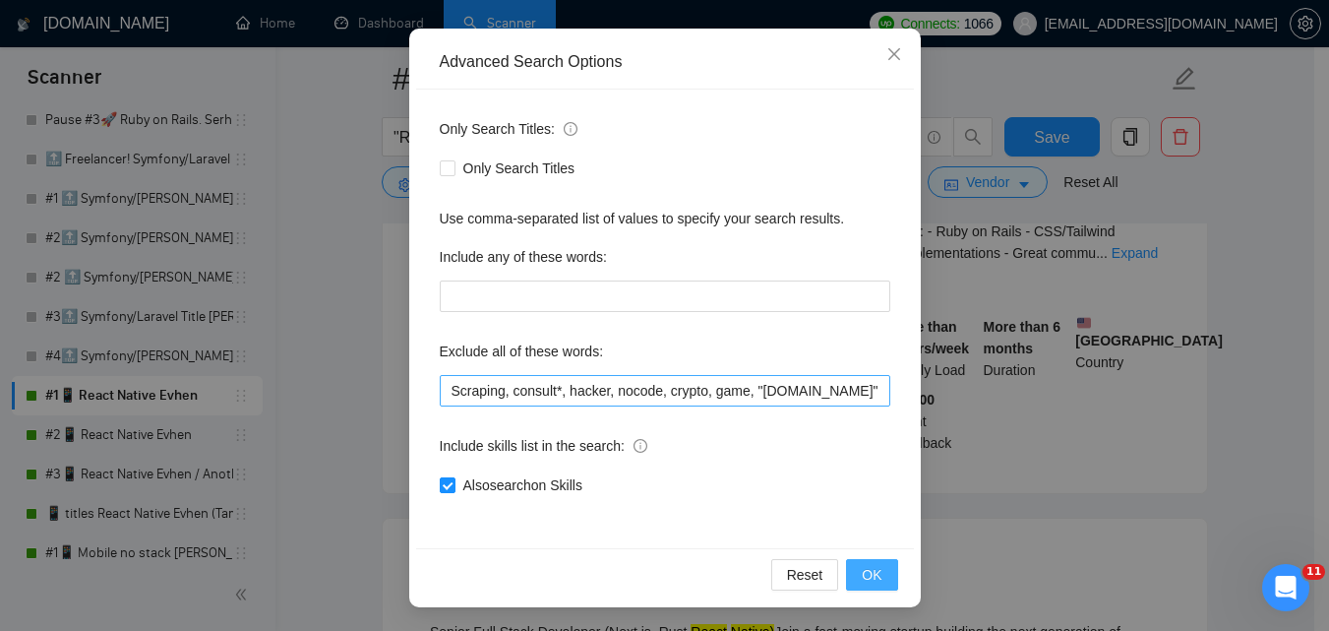
drag, startPoint x: 866, startPoint y: 575, endPoint x: 801, endPoint y: 400, distance: 185.8
click at [801, 400] on div "Advanced Search Options Only Search Titles: Only Search Titles Use comma-separa…" at bounding box center [665, 318] width 512 height 578
click at [806, 394] on input "Scraping, consult*, hacker, nocode, crypto, game, "[DOMAIN_NAME]", (flutter*), …" at bounding box center [665, 390] width 451 height 31
click at [818, 393] on input "Scraping, consult*, hacker, nocode, crypto, game, "[DOMAIN_NAME]", (flutter*), …" at bounding box center [665, 390] width 451 height 31
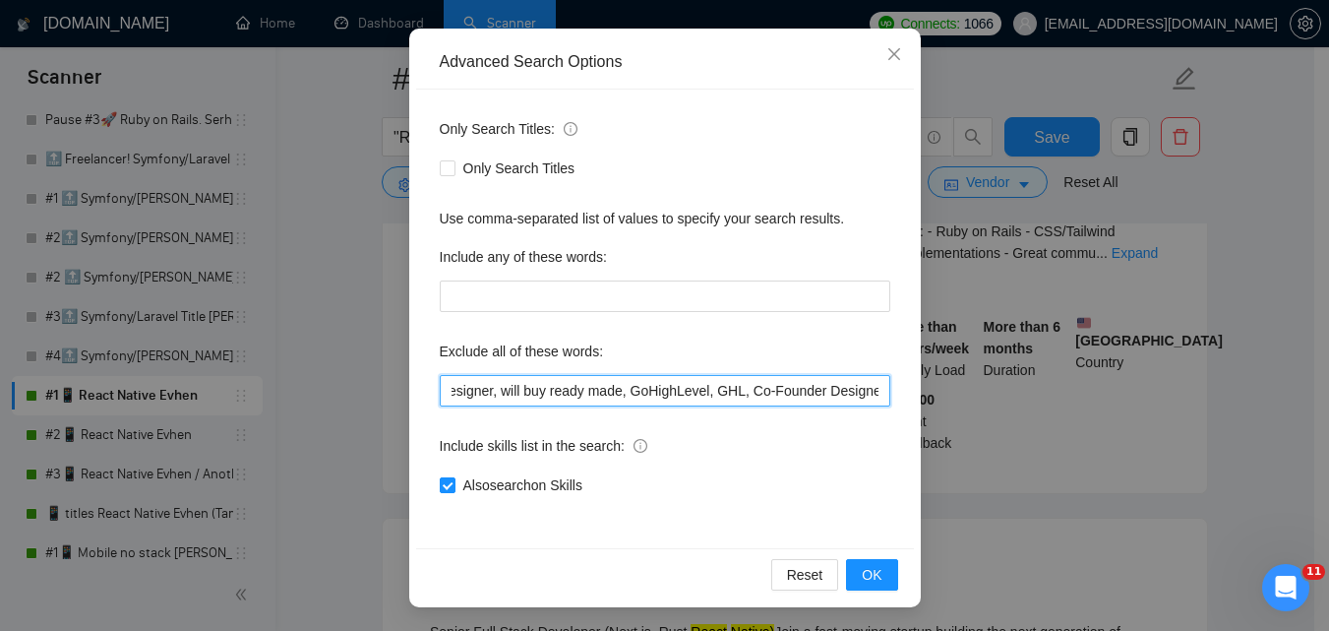
drag, startPoint x: 460, startPoint y: 388, endPoint x: 1338, endPoint y: 280, distance: 884.1
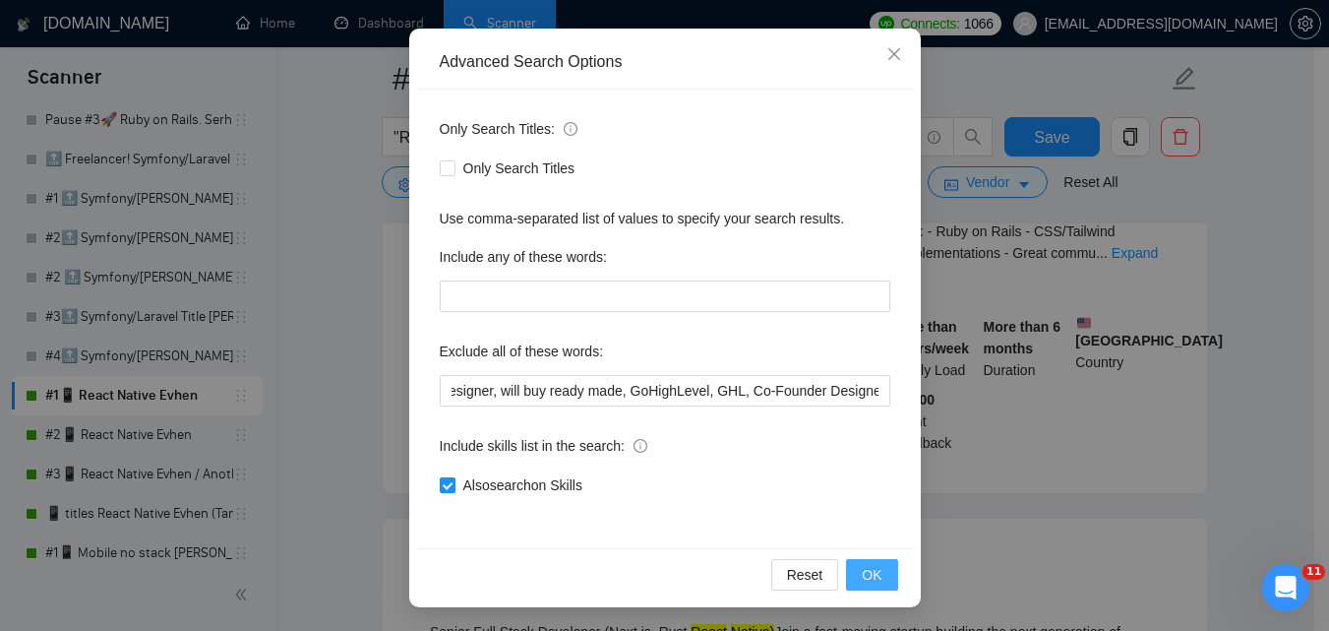
scroll to position [0, 0]
click at [882, 572] on button "OK" at bounding box center [871, 574] width 51 height 31
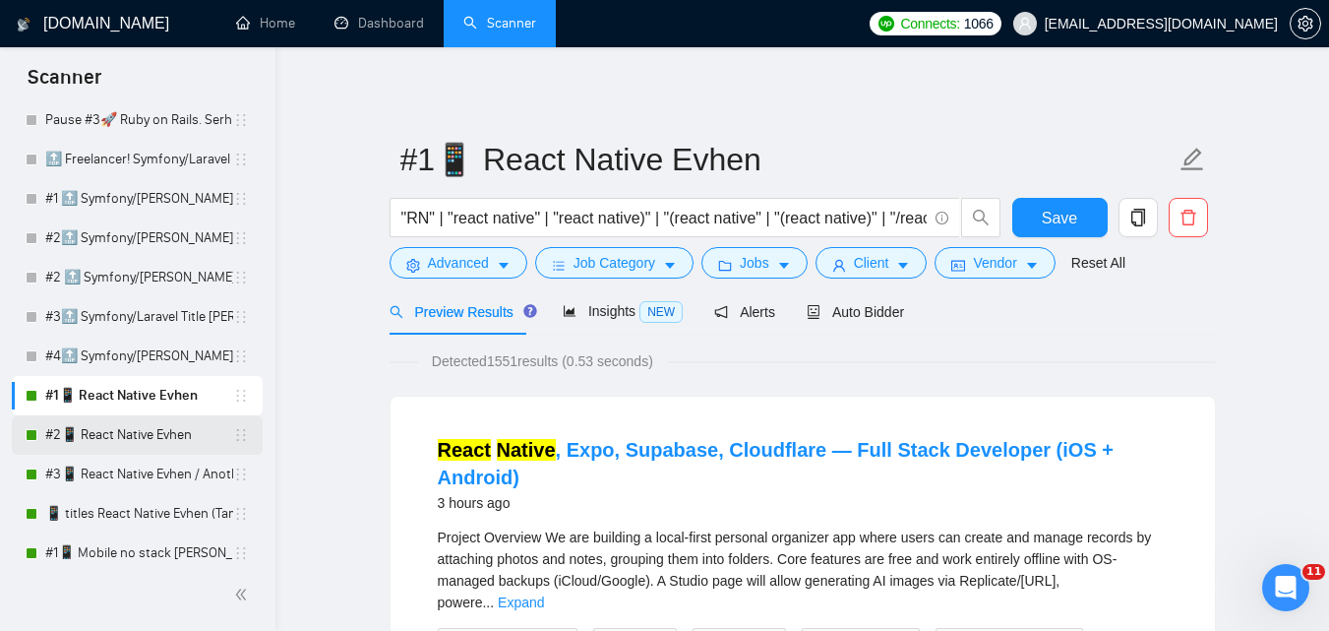
click at [143, 436] on link "#2📱 React Native Evhen" at bounding box center [139, 434] width 188 height 39
click at [484, 256] on span "Advanced" at bounding box center [458, 263] width 61 height 22
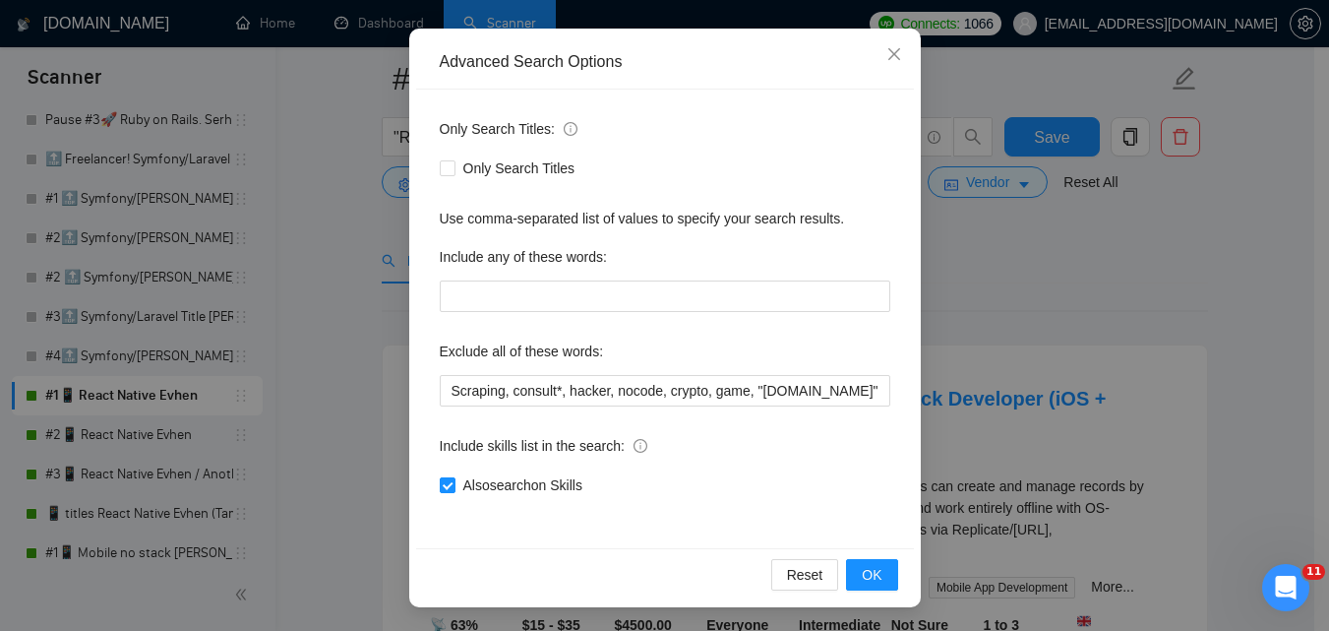
scroll to position [98, 0]
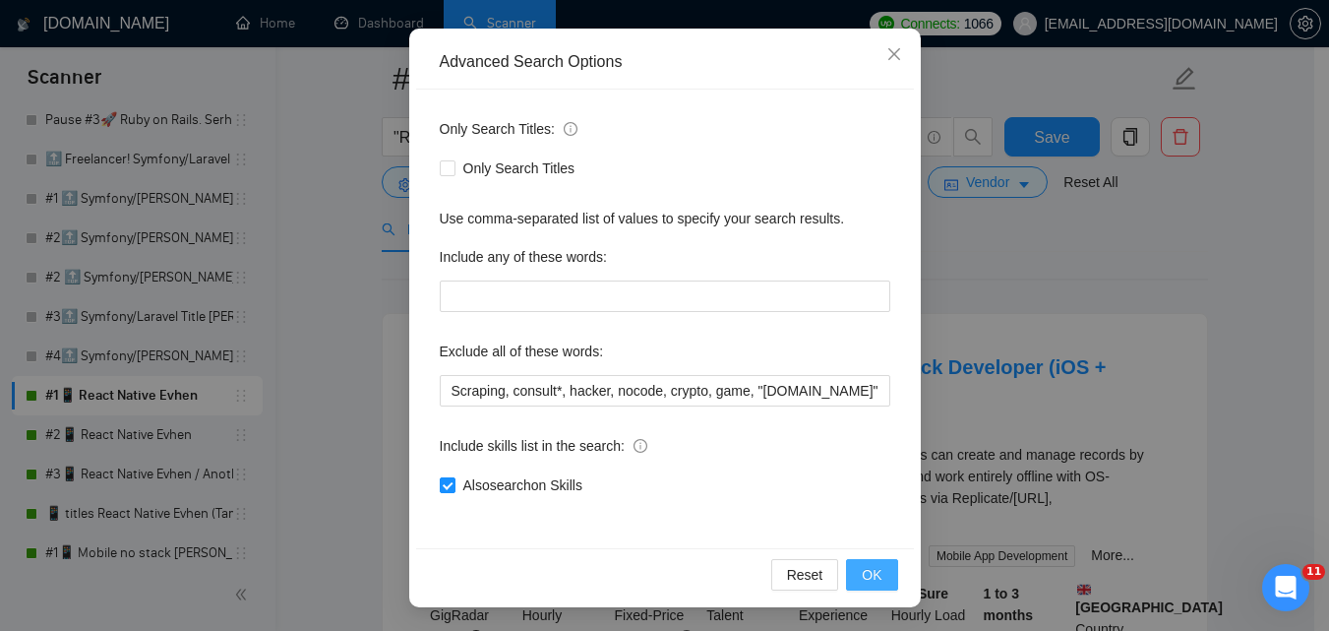
click at [874, 578] on span "OK" at bounding box center [872, 575] width 20 height 22
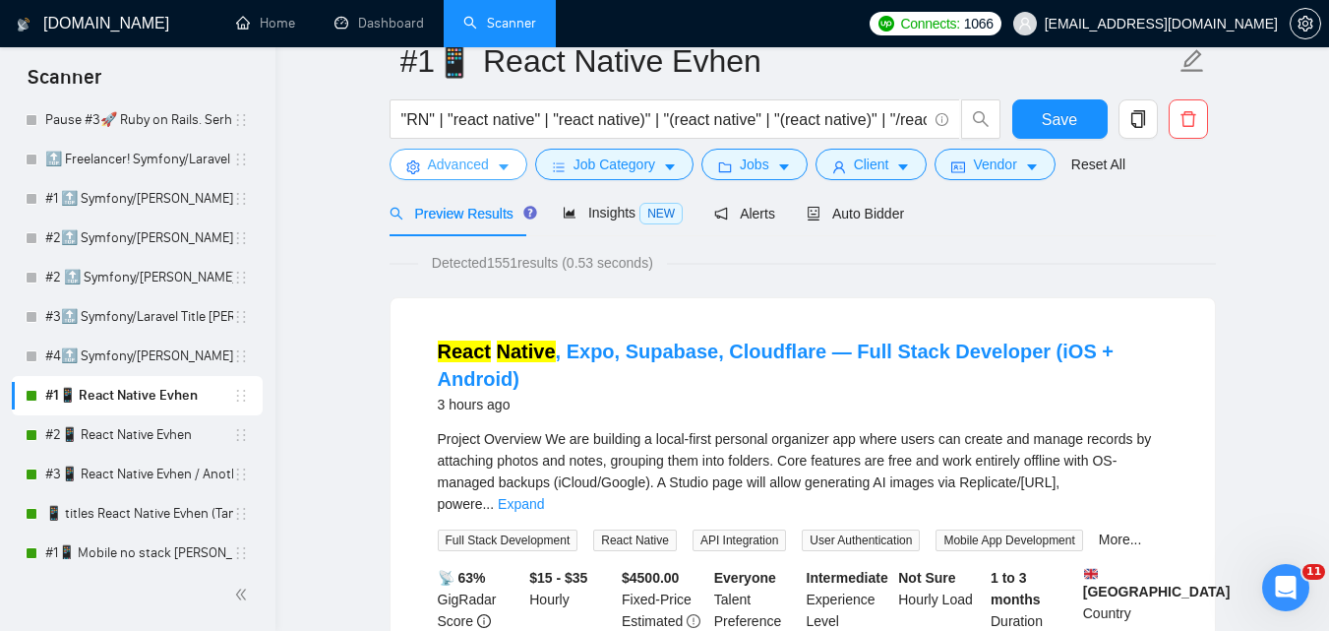
scroll to position [0, 0]
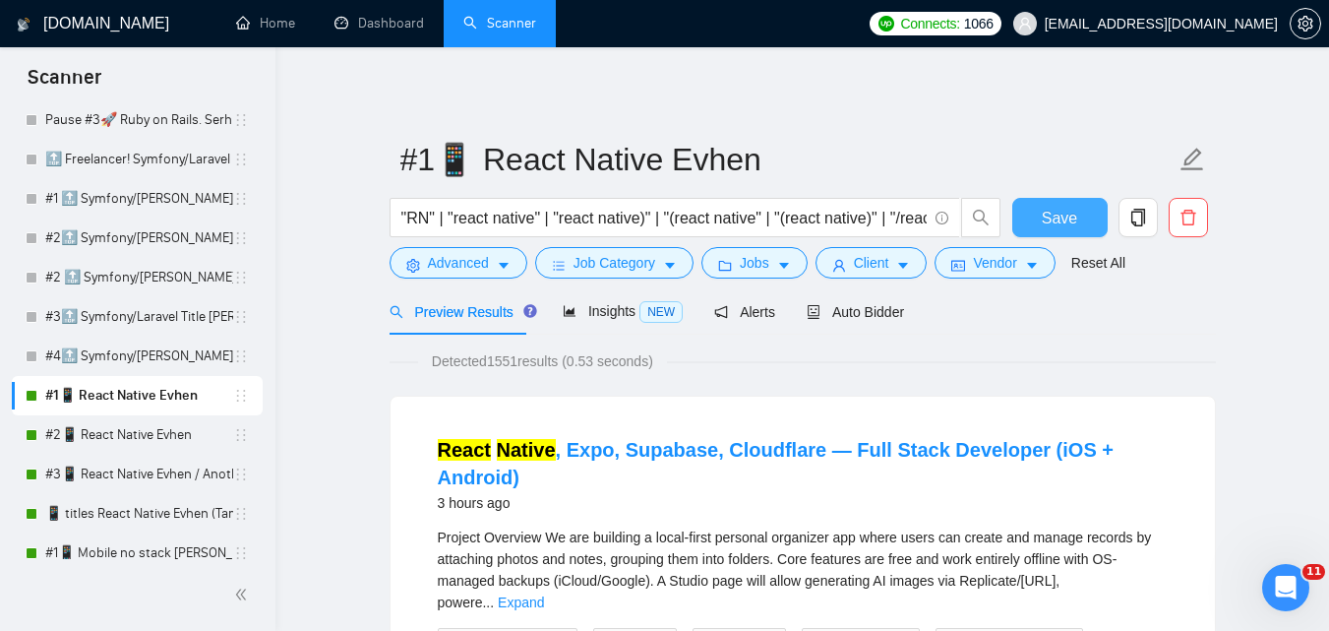
click at [1052, 225] on span "Save" at bounding box center [1059, 218] width 35 height 25
click at [85, 433] on link "#2📱 React Native Evhen" at bounding box center [139, 434] width 188 height 39
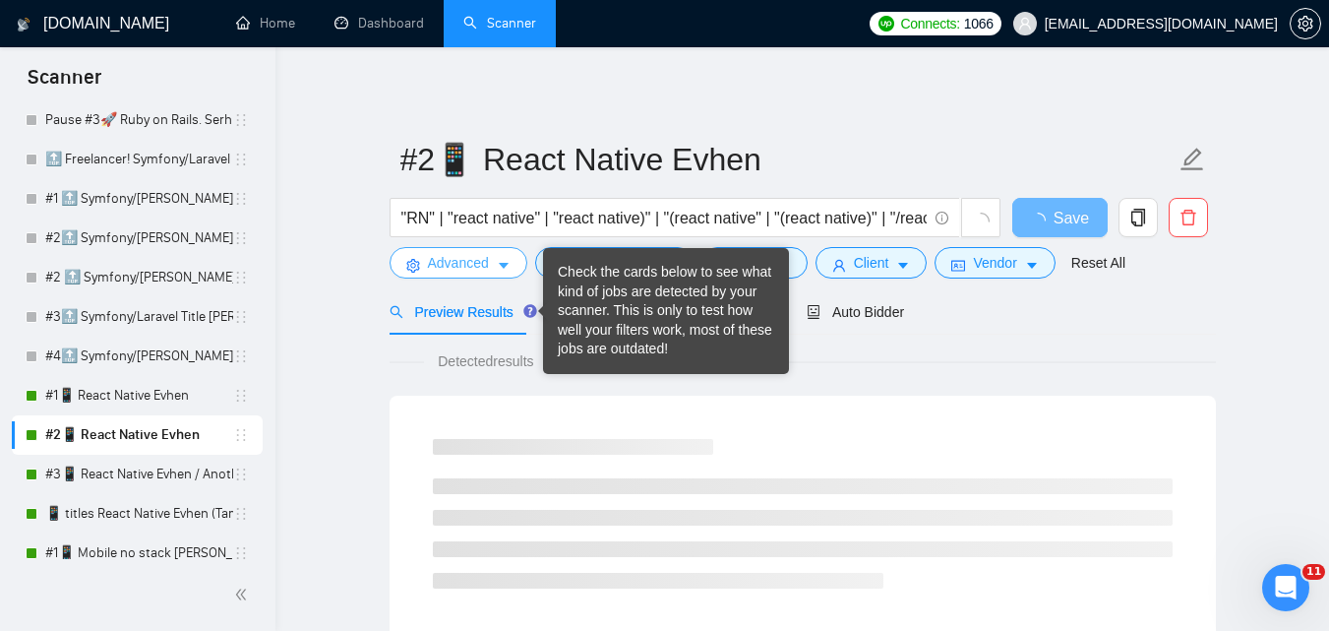
click at [509, 265] on icon "caret-down" at bounding box center [504, 266] width 14 height 14
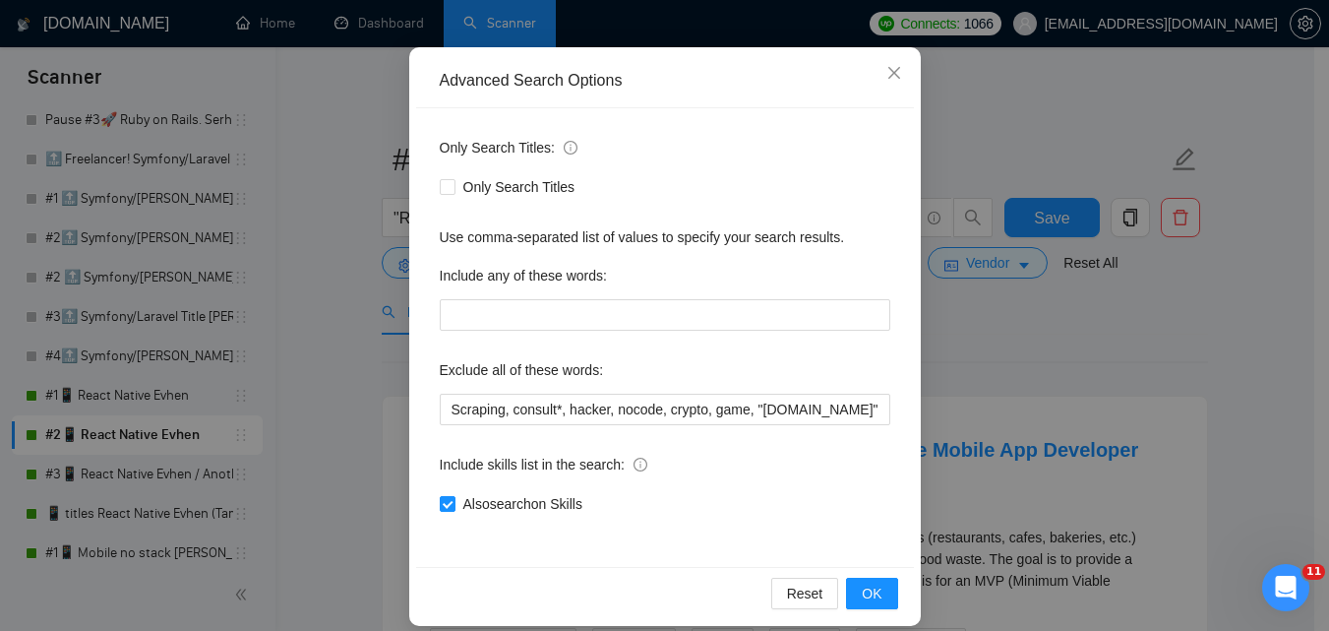
scroll to position [188, 0]
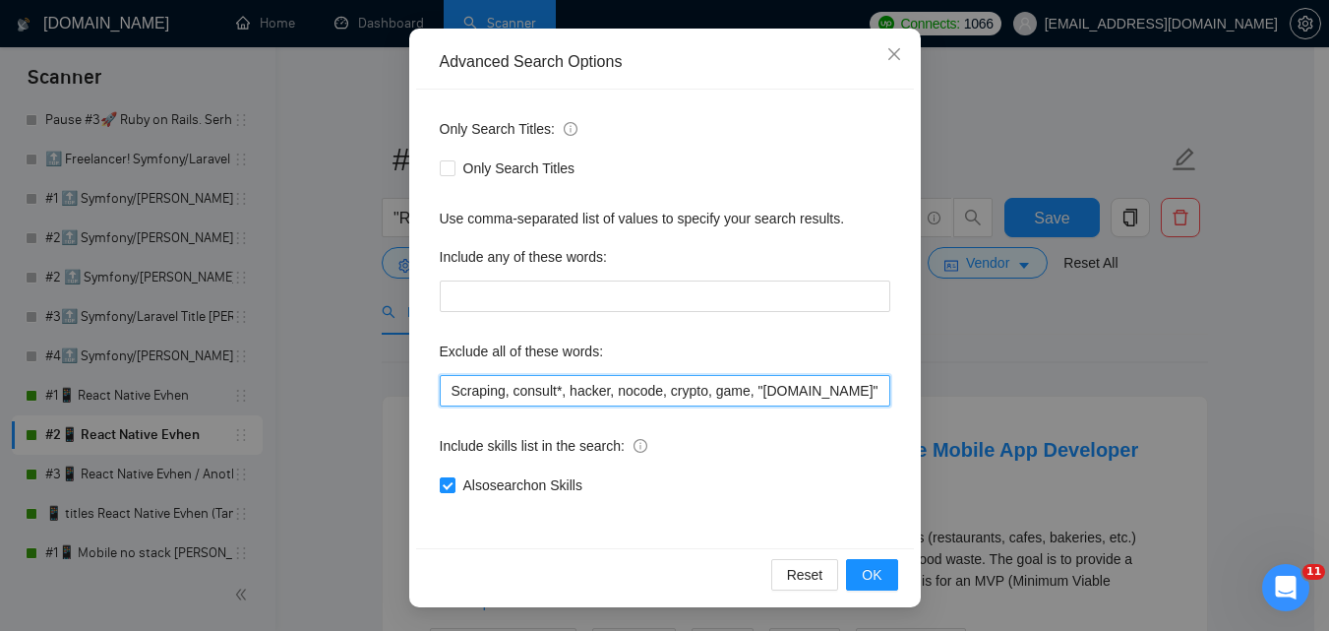
click at [700, 390] on input "Scraping, consult*, hacker, nocode, crypto, game, "[DOMAIN_NAME]", (flutter*), …" at bounding box center [665, 390] width 451 height 31
click at [872, 392] on input "Scraping, consult*, hacker, nocode, crypto, game, "[DOMAIN_NAME]", (flutter*), …" at bounding box center [665, 390] width 451 height 31
click at [833, 385] on input "Scraping, consult*, hacker, nocode, crypto, game, "[DOMAIN_NAME]", (flutter*), …" at bounding box center [665, 390] width 451 height 31
click at [794, 397] on input "Scraping, consult*, hacker, nocode, crypto, game, "[DOMAIN_NAME]", (flutter*), …" at bounding box center [665, 390] width 451 height 31
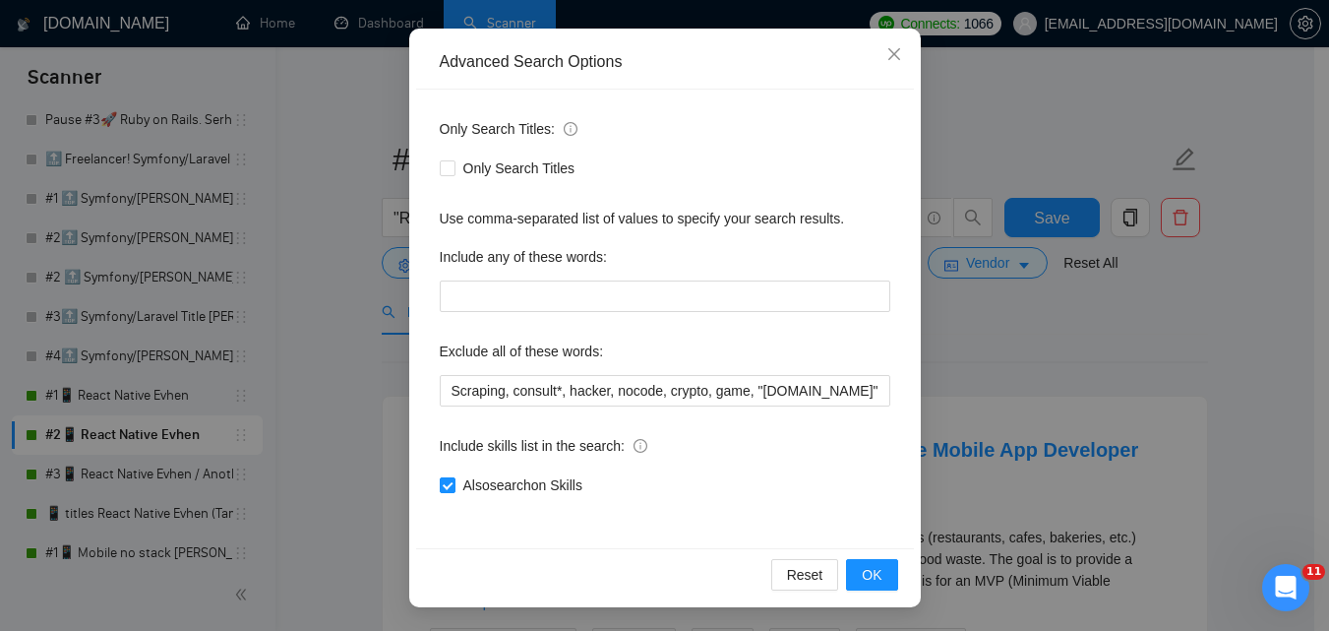
click at [854, 468] on div "Include skills list in the search:" at bounding box center [665, 449] width 451 height 39
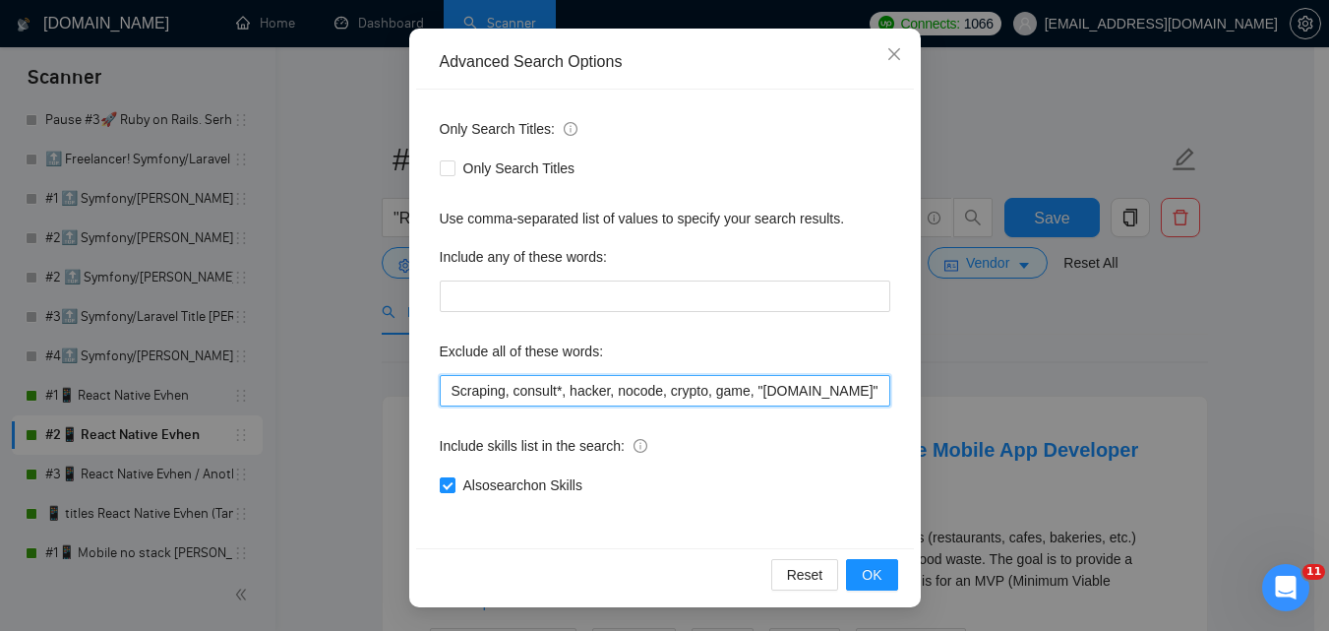
click at [813, 395] on input "Scraping, consult*, hacker, nocode, crypto, game, "[DOMAIN_NAME]", (flutter*), …" at bounding box center [665, 390] width 451 height 31
paste input "Coolify, BullMQ, loveableddev, C++ dev, loveable, Framework Installation, Video…"
type input "Scraping, consult*, hacker, nocode, crypto, game, "[DOMAIN_NAME]", (flutter*), …"
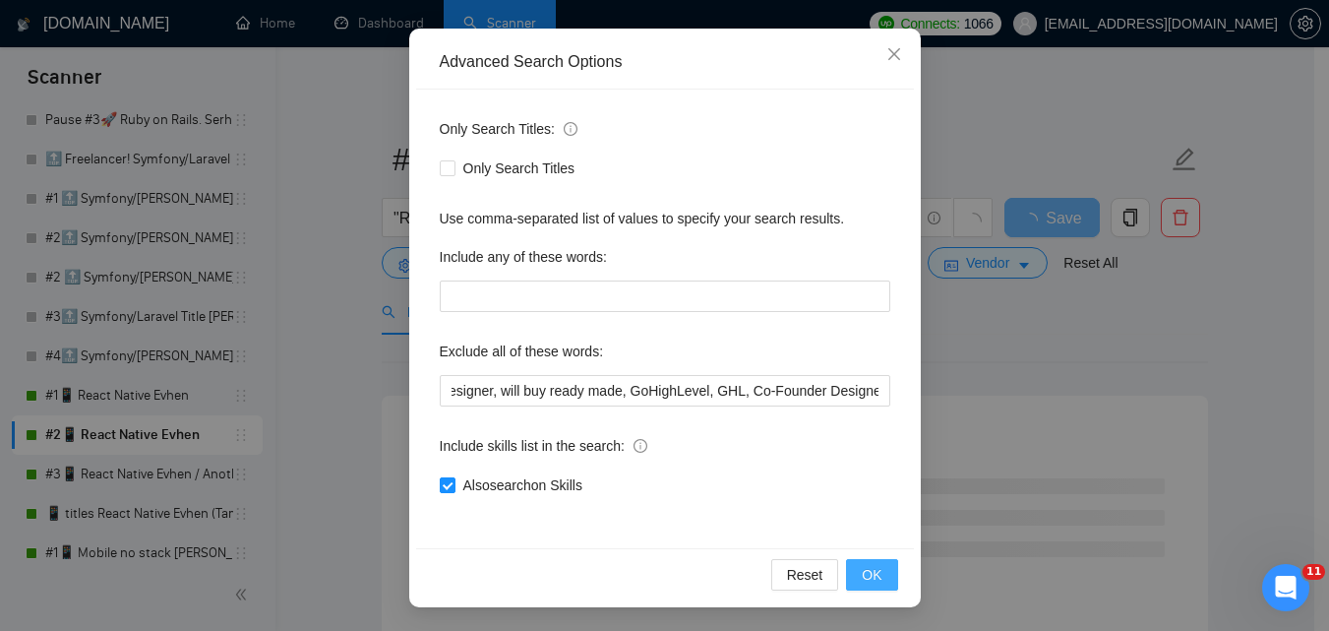
drag, startPoint x: 863, startPoint y: 574, endPoint x: 1055, endPoint y: 505, distance: 203.8
click at [864, 576] on span "OK" at bounding box center [872, 575] width 20 height 22
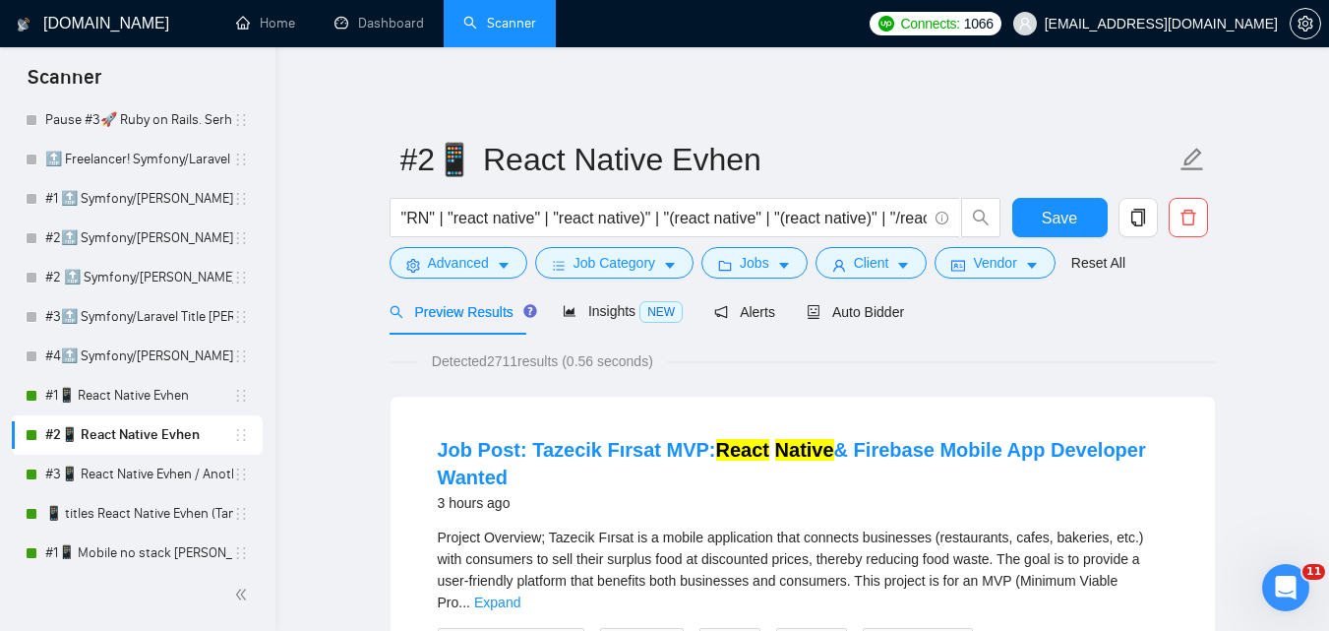
click at [1070, 219] on span "Save" at bounding box center [1059, 218] width 35 height 25
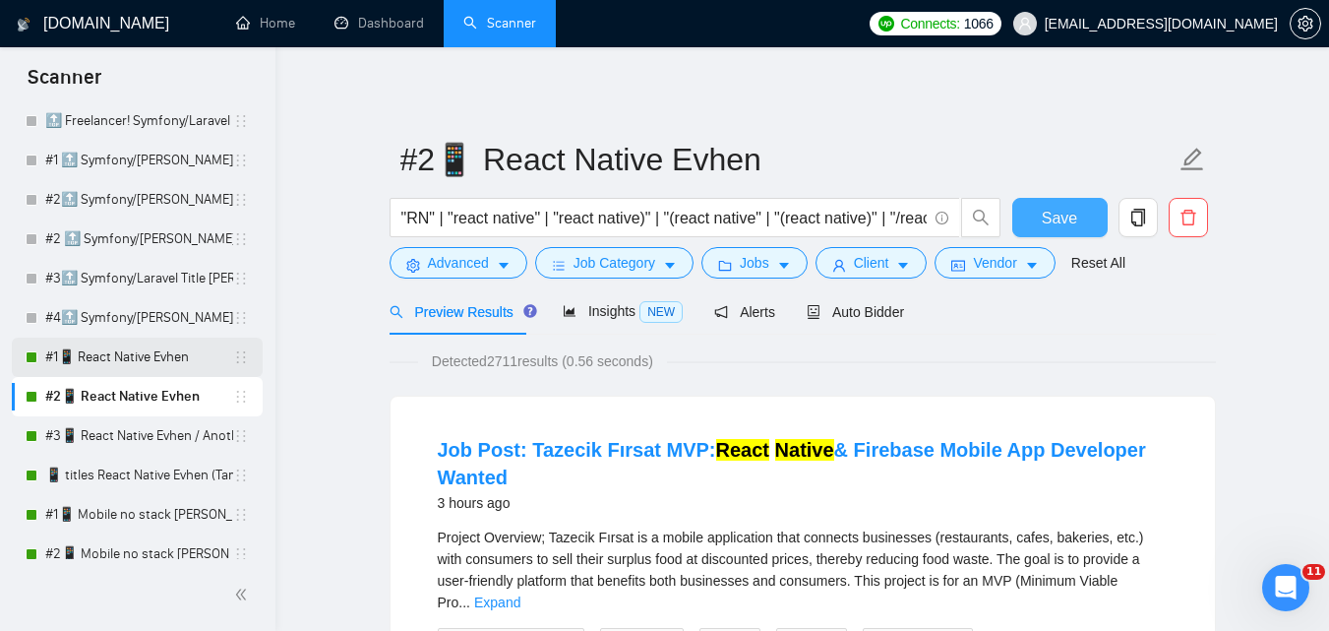
scroll to position [394, 0]
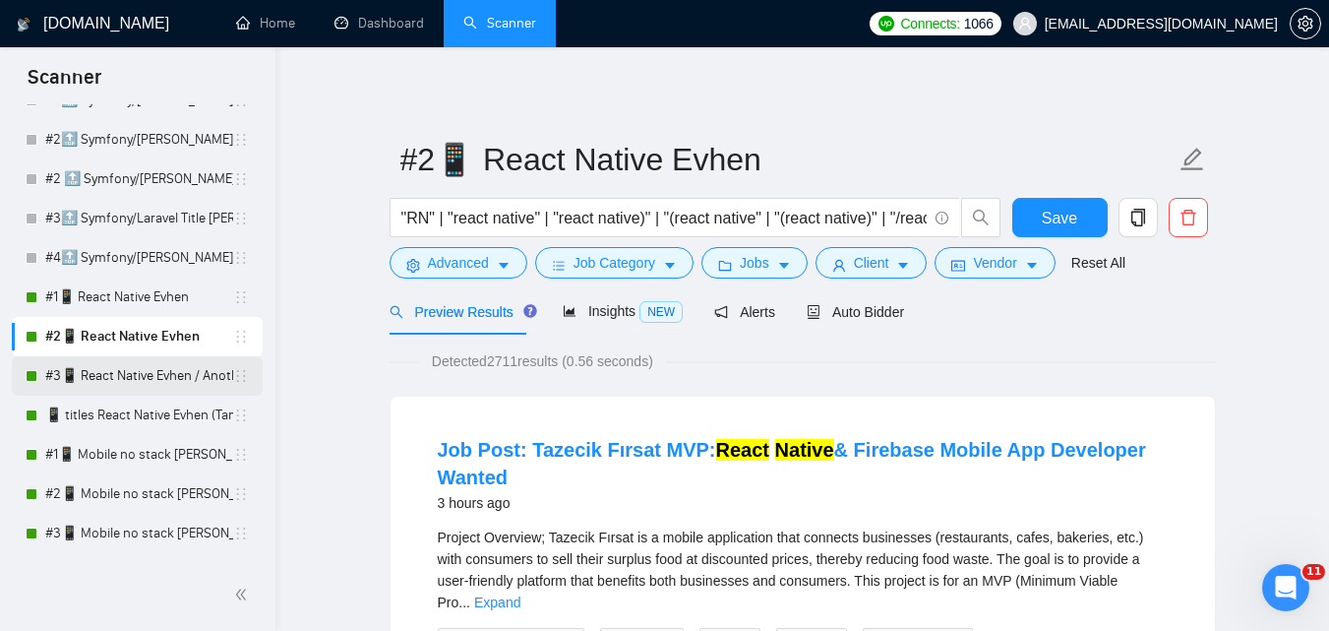
click at [139, 366] on link "#3📱 React Native Evhen / Another categories" at bounding box center [139, 375] width 188 height 39
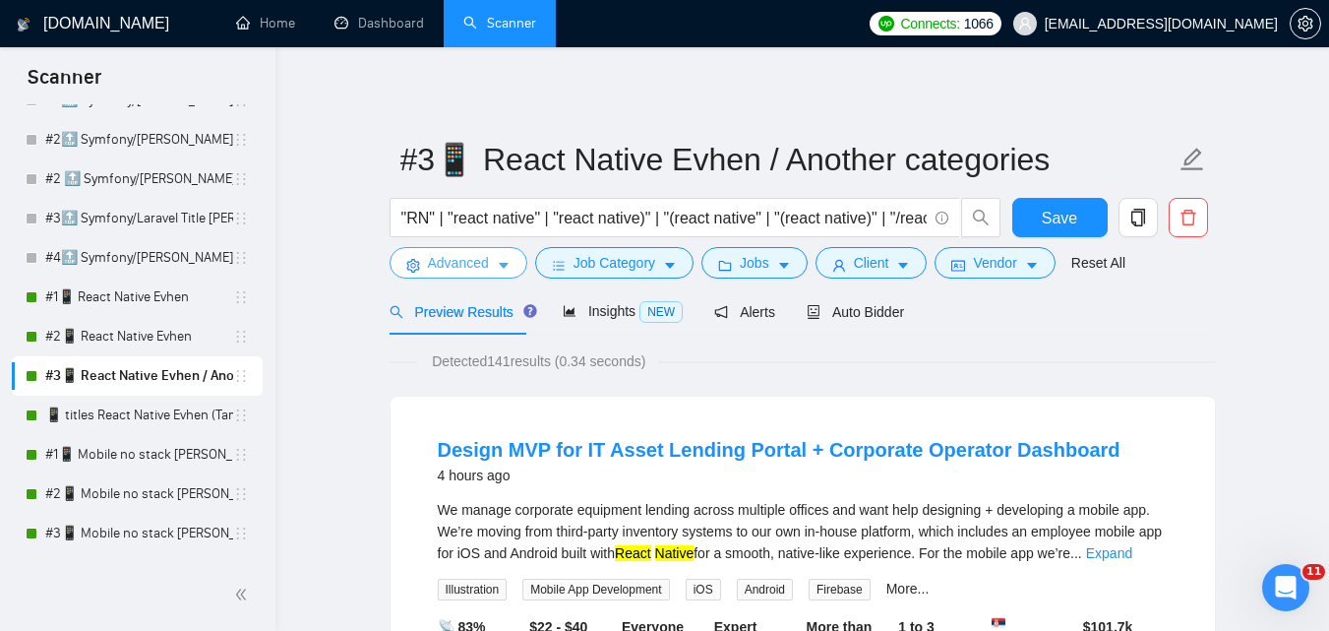
click at [494, 273] on button "Advanced" at bounding box center [459, 262] width 138 height 31
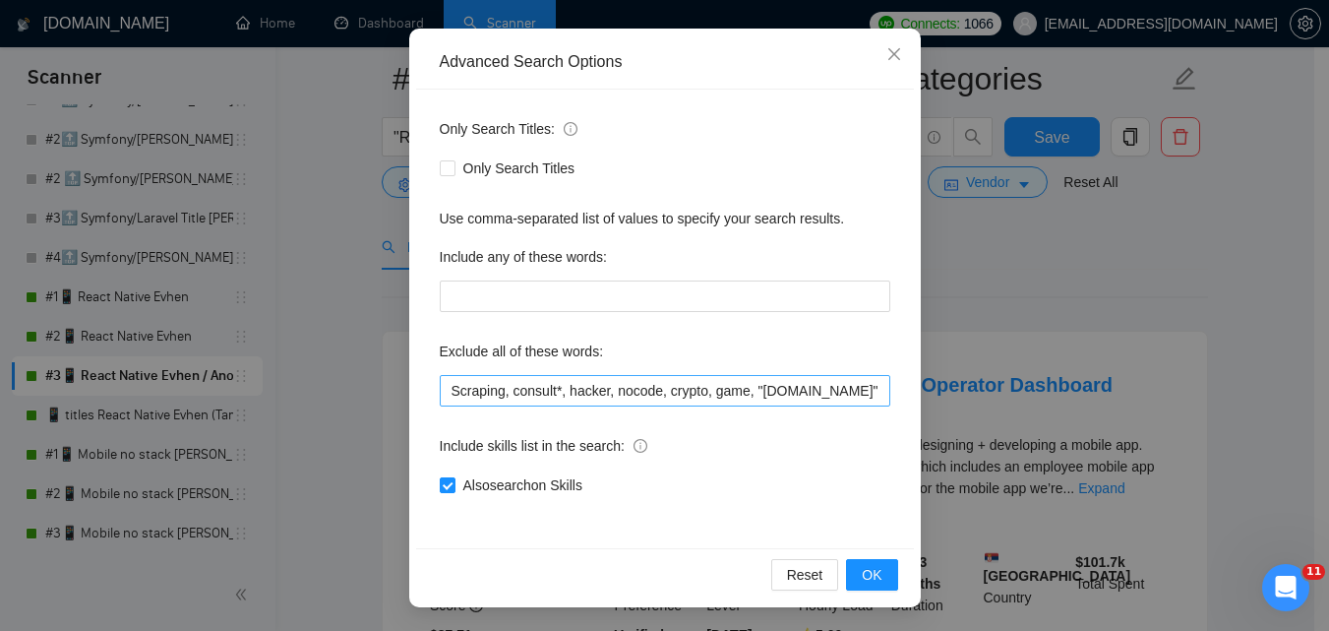
scroll to position [197, 0]
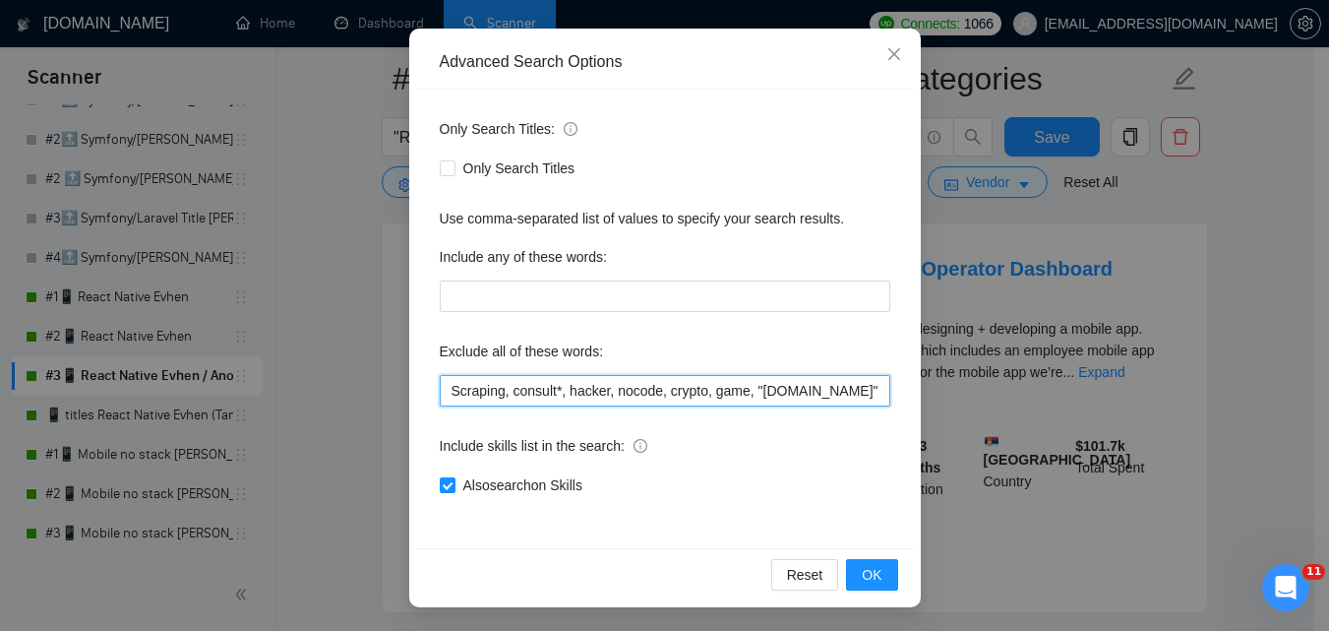
click at [724, 401] on input "Scraping, consult*, hacker, nocode, crypto, game, "[DOMAIN_NAME]", (flutter*), …" at bounding box center [665, 390] width 451 height 31
paste input "Coolify, BullMQ, loveableddev, C++ dev, loveable, Framework Installation, Video…"
type input "Scraping, consult*, hacker, nocode, crypto, game, "[DOMAIN_NAME]", (flutter*), …"
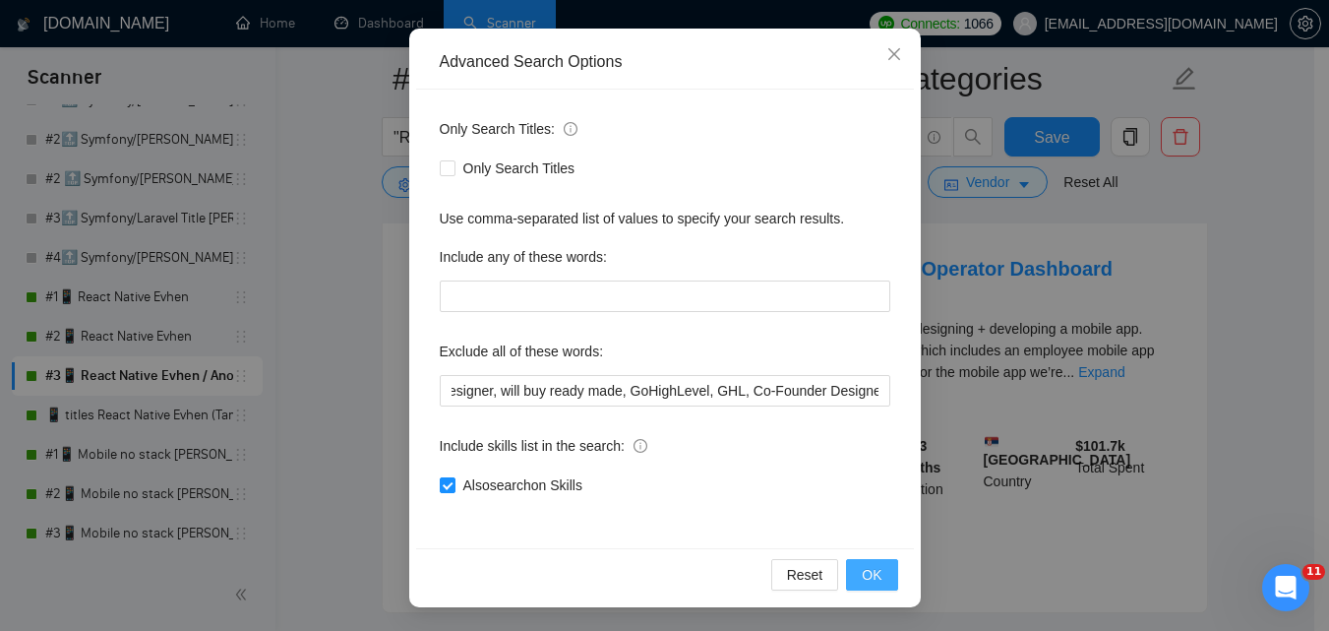
click at [862, 581] on span "OK" at bounding box center [872, 575] width 20 height 22
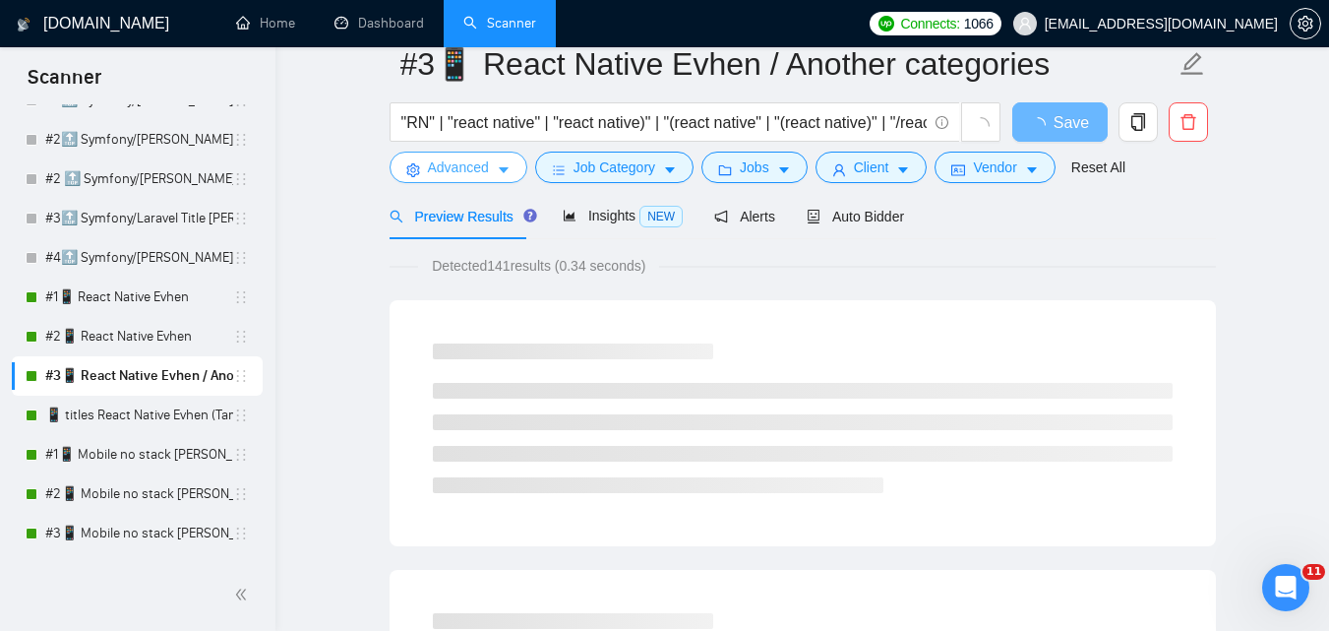
scroll to position [0, 0]
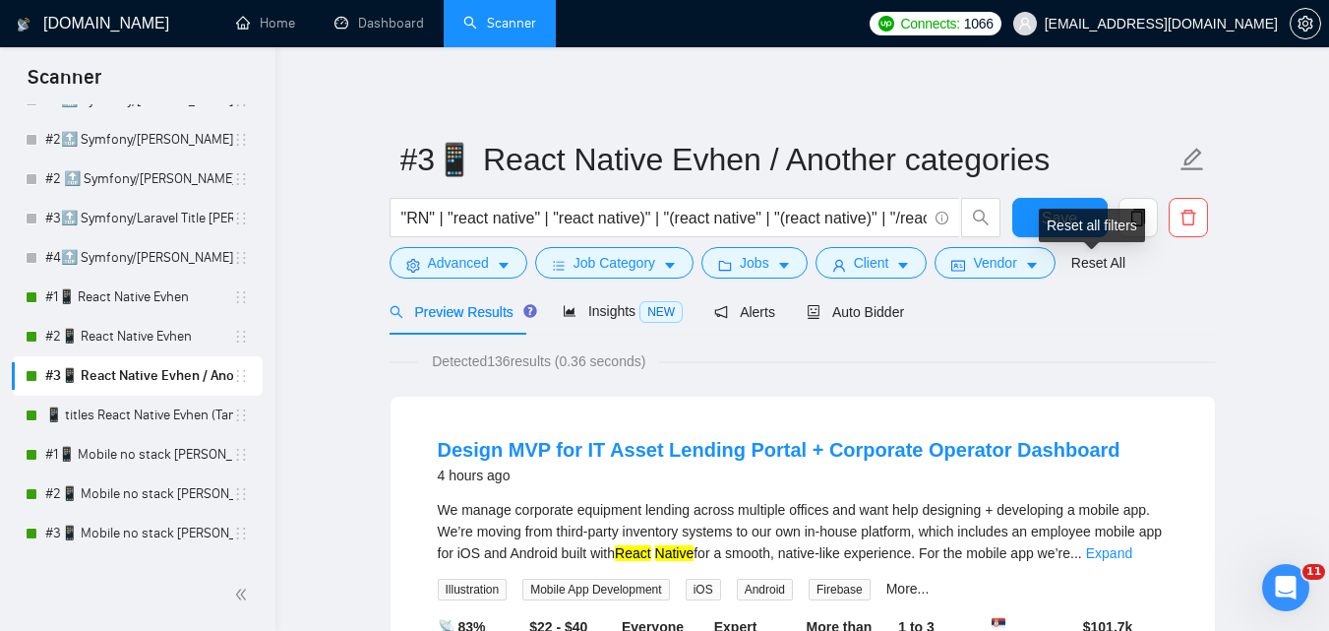
click at [1080, 221] on div "Reset all filters" at bounding box center [1092, 225] width 106 height 33
click at [1063, 208] on span "Save" at bounding box center [1059, 218] width 35 height 25
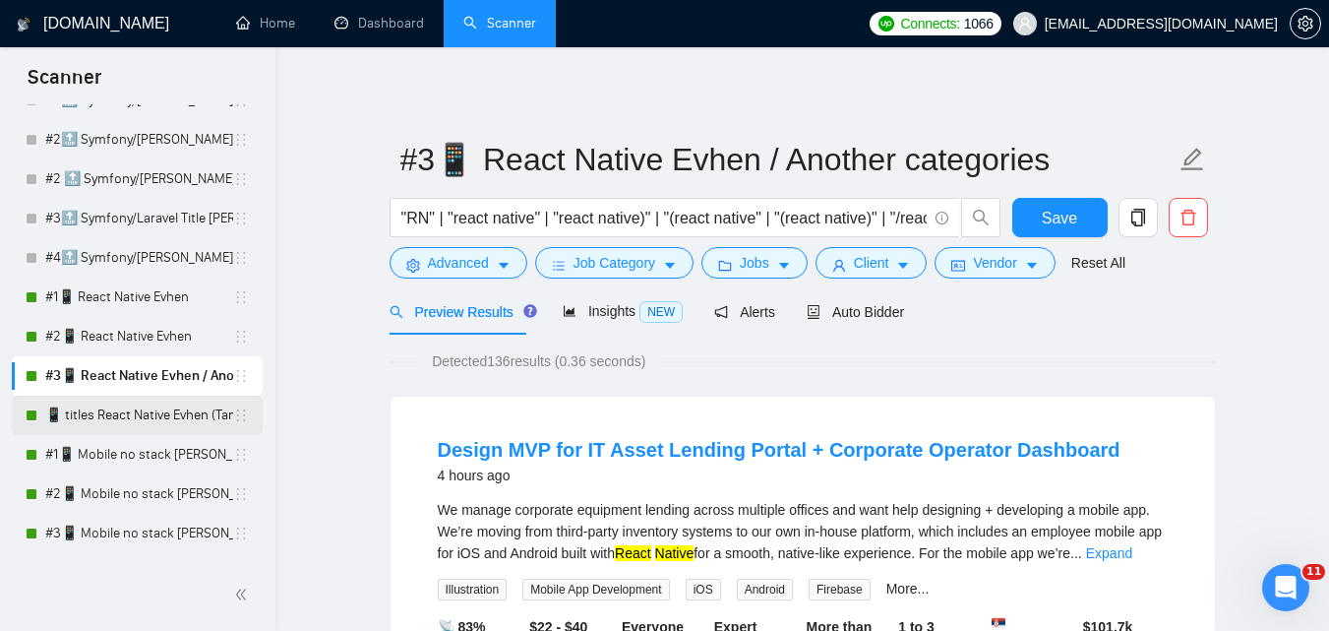
click at [122, 412] on link "📱 titles React Native Evhen (Tam)" at bounding box center [139, 414] width 188 height 39
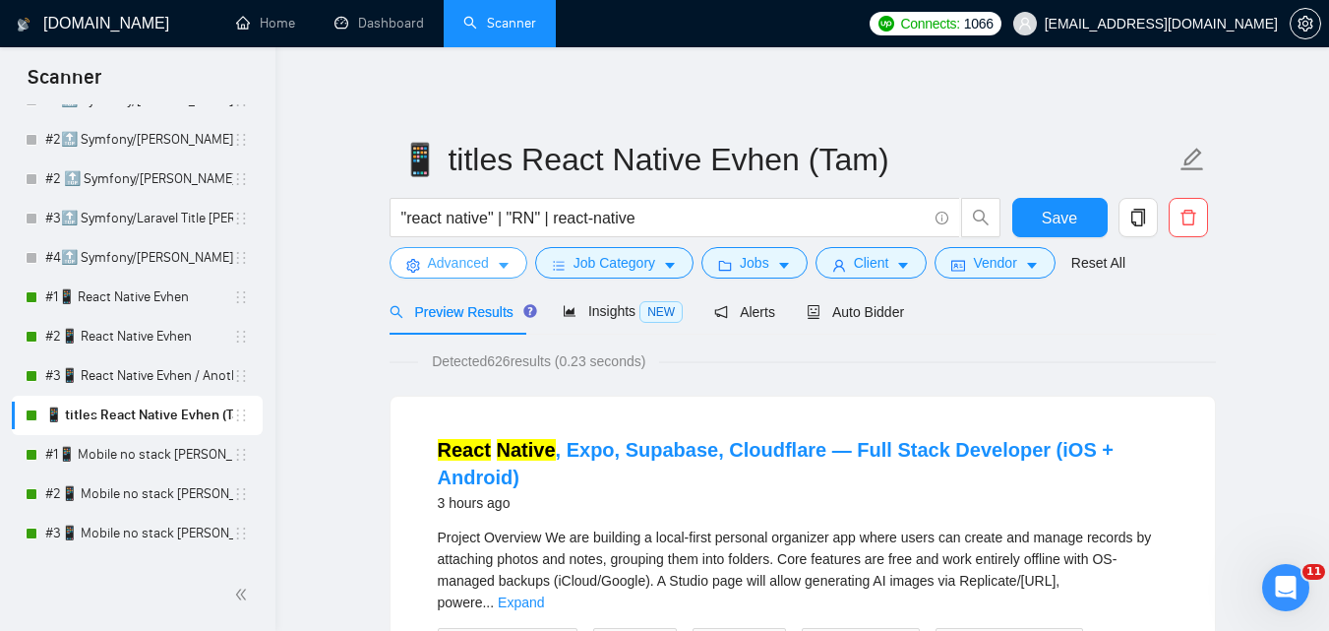
click at [499, 262] on icon "caret-down" at bounding box center [504, 266] width 14 height 14
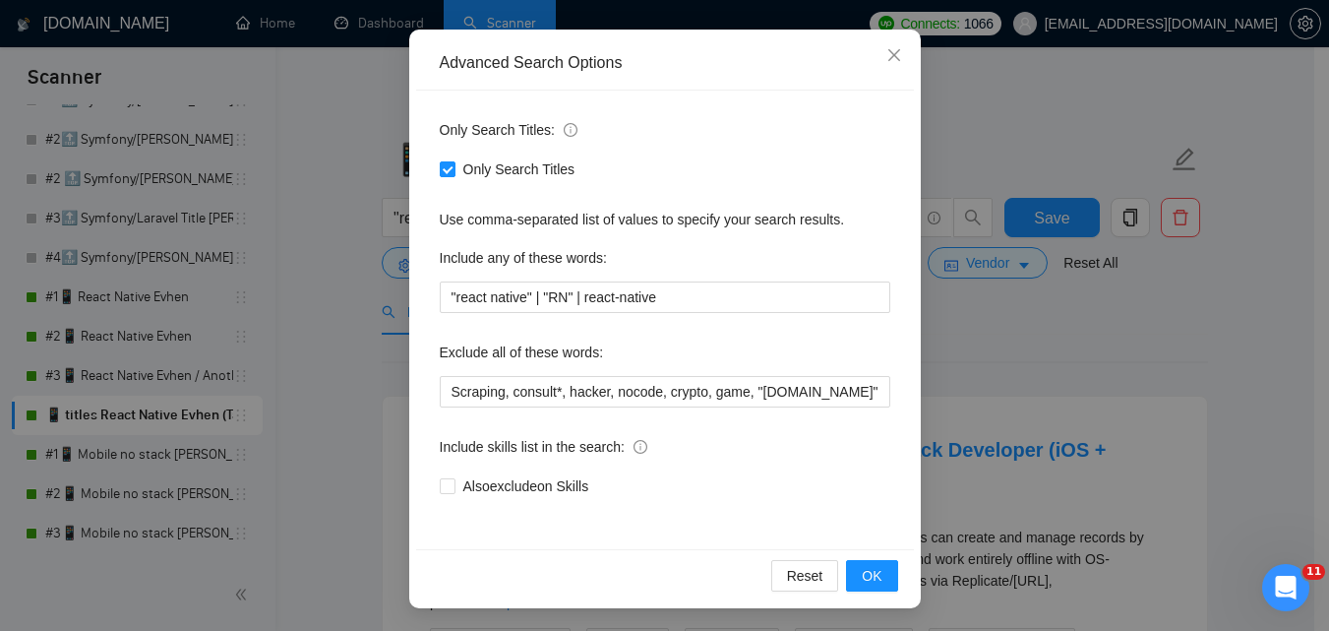
scroll to position [188, 0]
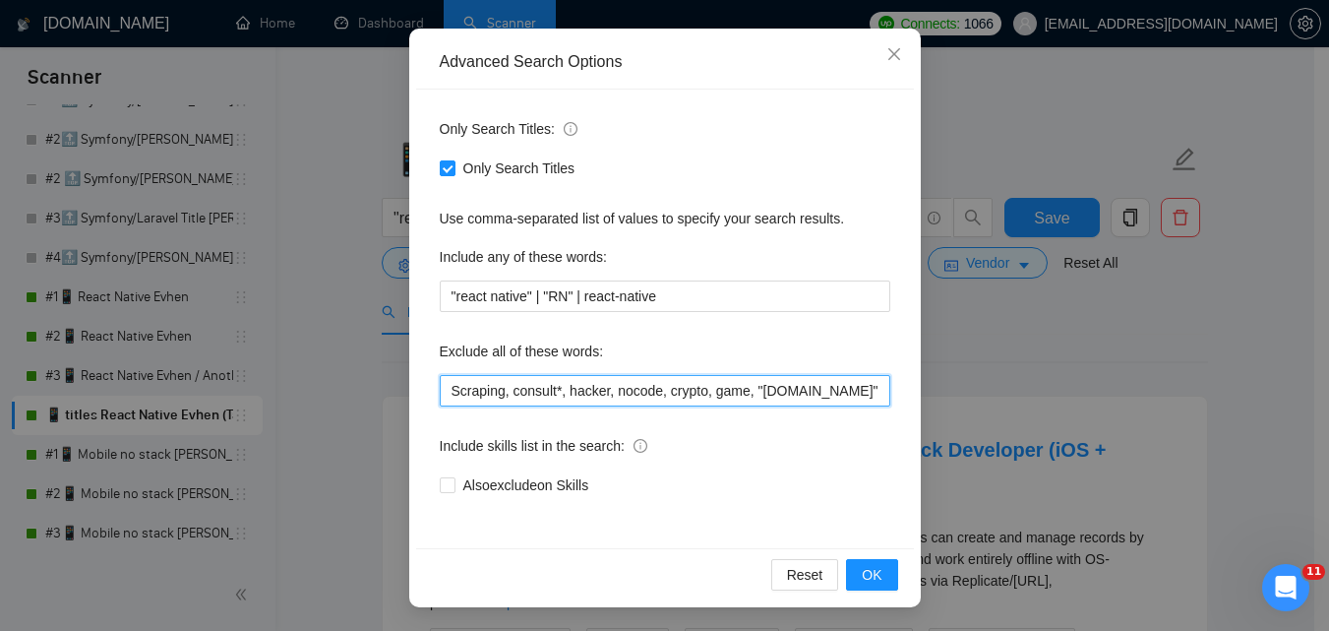
click at [777, 401] on input "Scraping, consult*, hacker, nocode, crypto, game, "[DOMAIN_NAME]", (flutter*), …" at bounding box center [665, 390] width 451 height 31
click at [791, 392] on input "Scraping, consult*, hacker, nocode, crypto, game, "[DOMAIN_NAME]", (flutter*), …" at bounding box center [665, 390] width 451 height 31
click at [813, 390] on input "Scraping, consult*, hacker, nocode, crypto, game, "[DOMAIN_NAME]", (flutter*), …" at bounding box center [665, 390] width 451 height 31
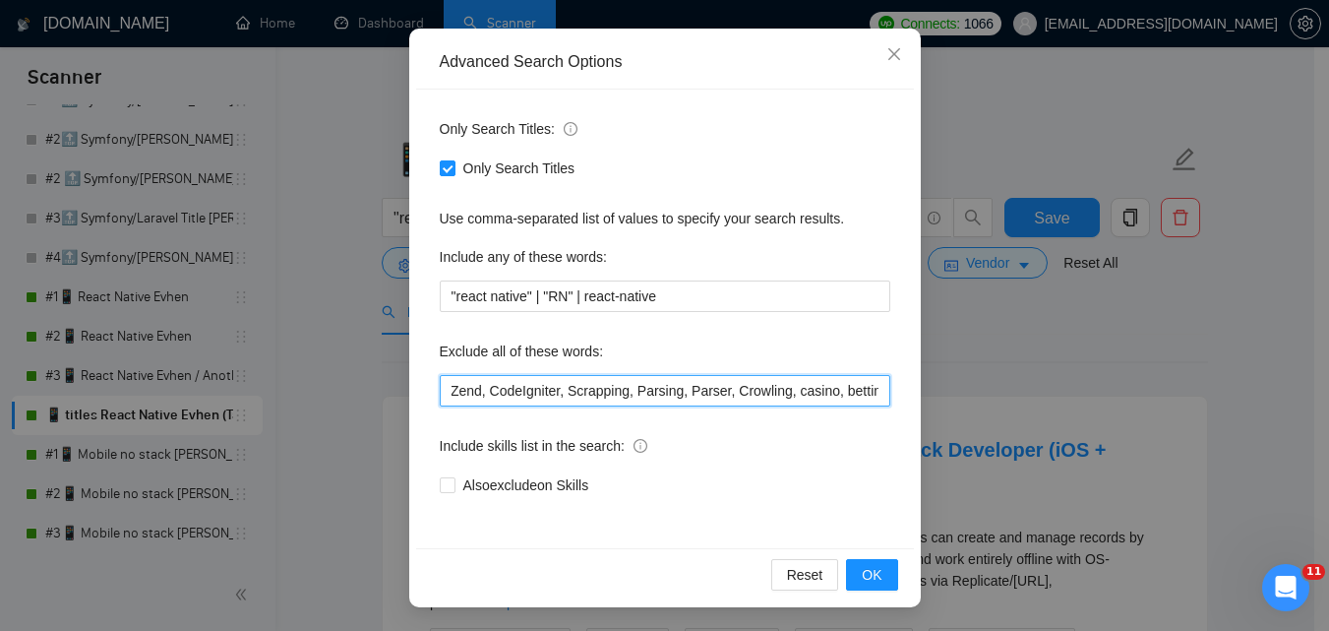
click at [773, 389] on input "Scraping, consult*, hacker, nocode, crypto, game, "[DOMAIN_NAME]", (flutter*), …" at bounding box center [665, 390] width 451 height 31
drag, startPoint x: 808, startPoint y: 389, endPoint x: 898, endPoint y: 393, distance: 90.6
click at [898, 393] on div "Only Search Titles: Only Search Titles Use comma-separated list of values to sp…" at bounding box center [665, 319] width 498 height 458
click at [877, 394] on input "Scraping, consult*, hacker, nocode, crypto, game, "[DOMAIN_NAME]", (flutter*), …" at bounding box center [665, 390] width 451 height 31
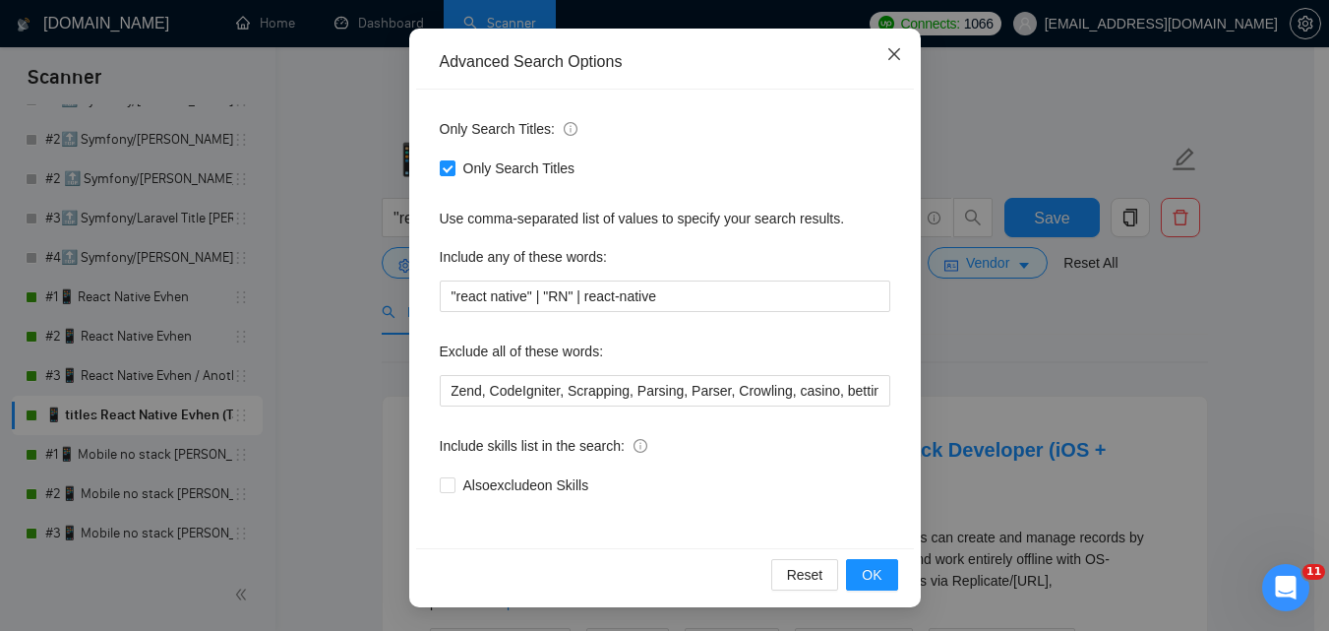
scroll to position [0, 0]
click at [882, 44] on span "Close" at bounding box center [894, 55] width 53 height 53
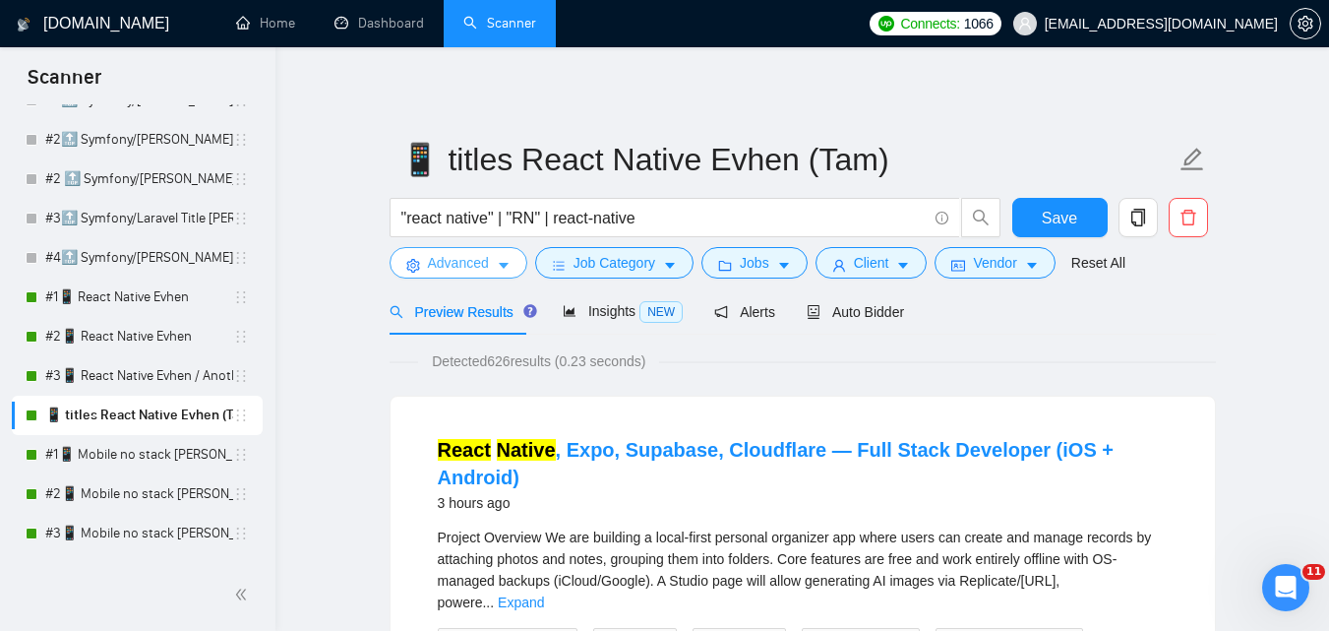
click at [484, 269] on span "Advanced" at bounding box center [458, 263] width 61 height 22
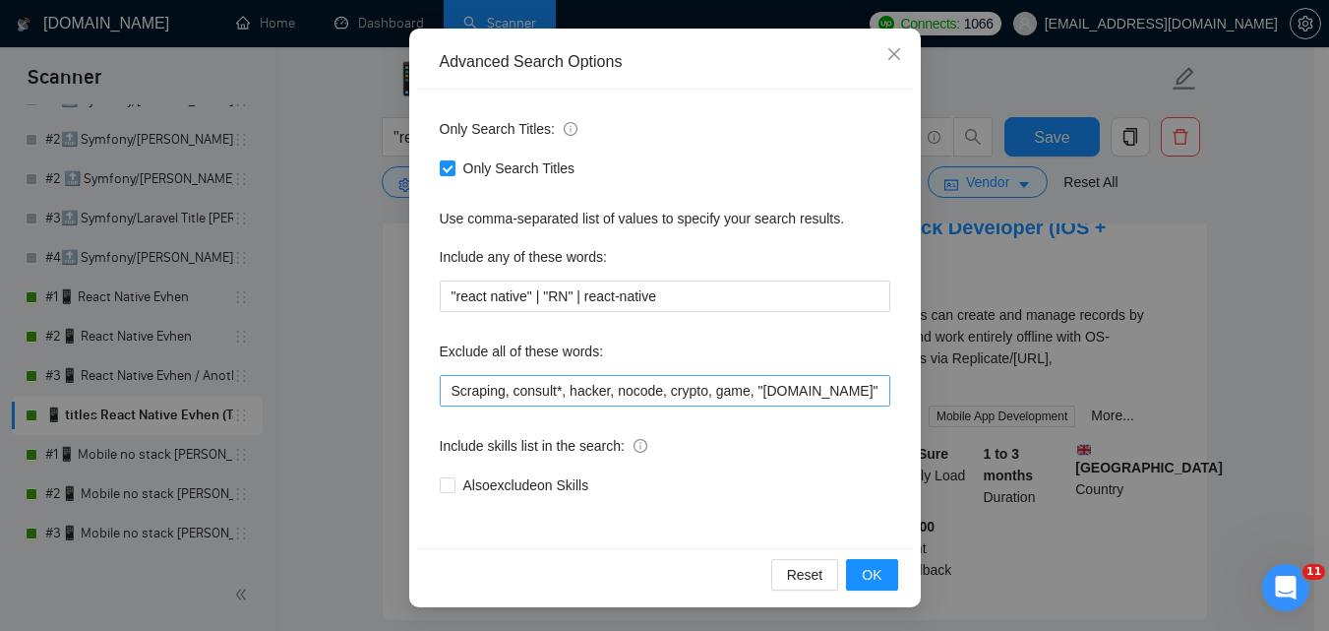
scroll to position [590, 0]
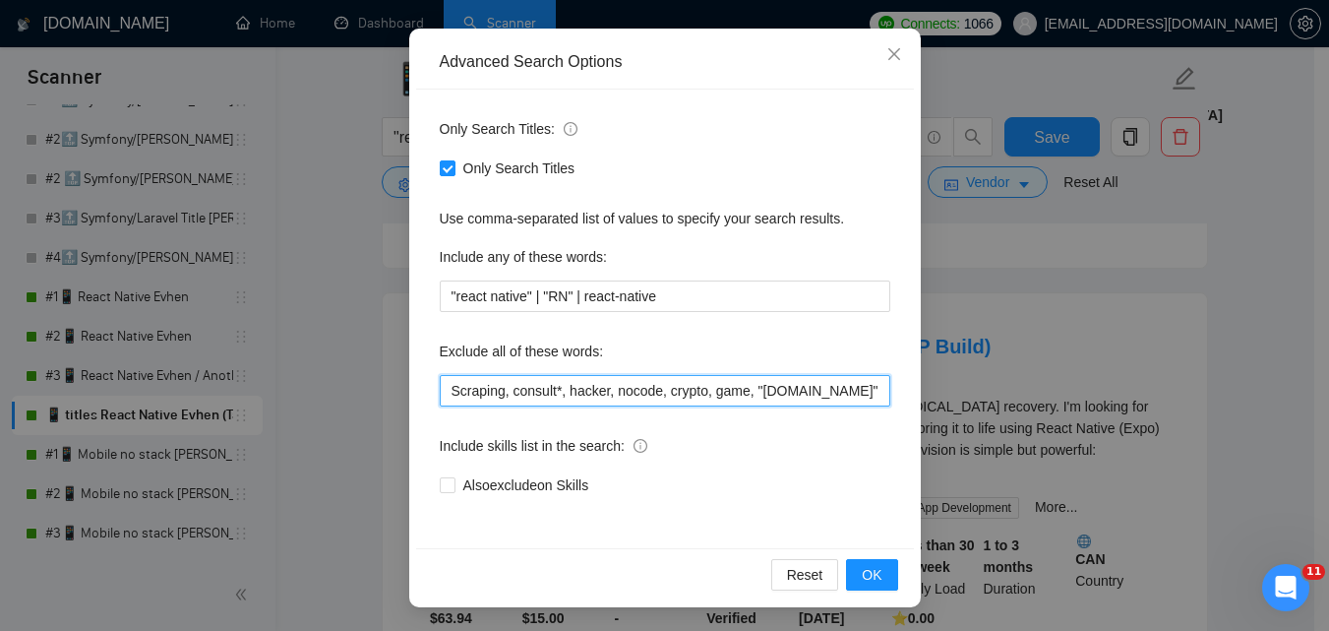
click at [746, 395] on input "Scraping, consult*, hacker, nocode, crypto, game, "[DOMAIN_NAME]", (flutter*), …" at bounding box center [665, 390] width 451 height 31
paste input "Coolify, BullMQ, loveableddev, C++ dev, loveable, Framework Installation, Video…"
type input "Scraping, consult*, hacker, nocode, crypto, game, "[DOMAIN_NAME]", (flutter*), …"
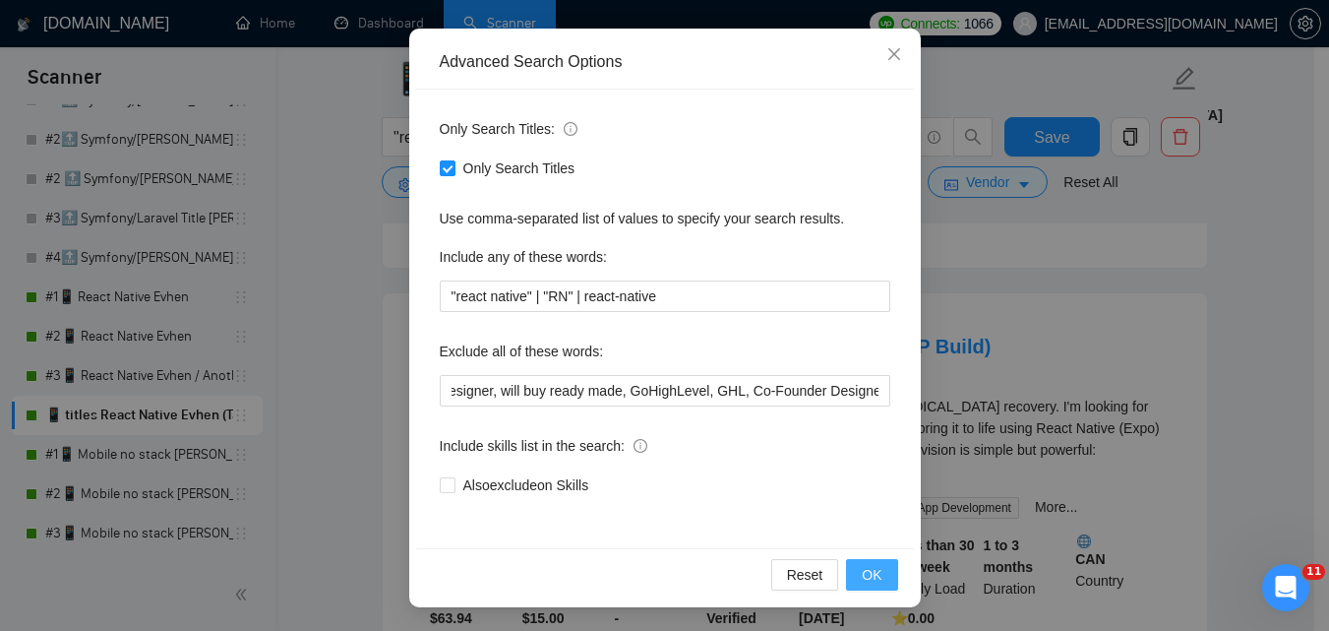
scroll to position [0, 0]
click at [867, 570] on span "OK" at bounding box center [872, 575] width 20 height 22
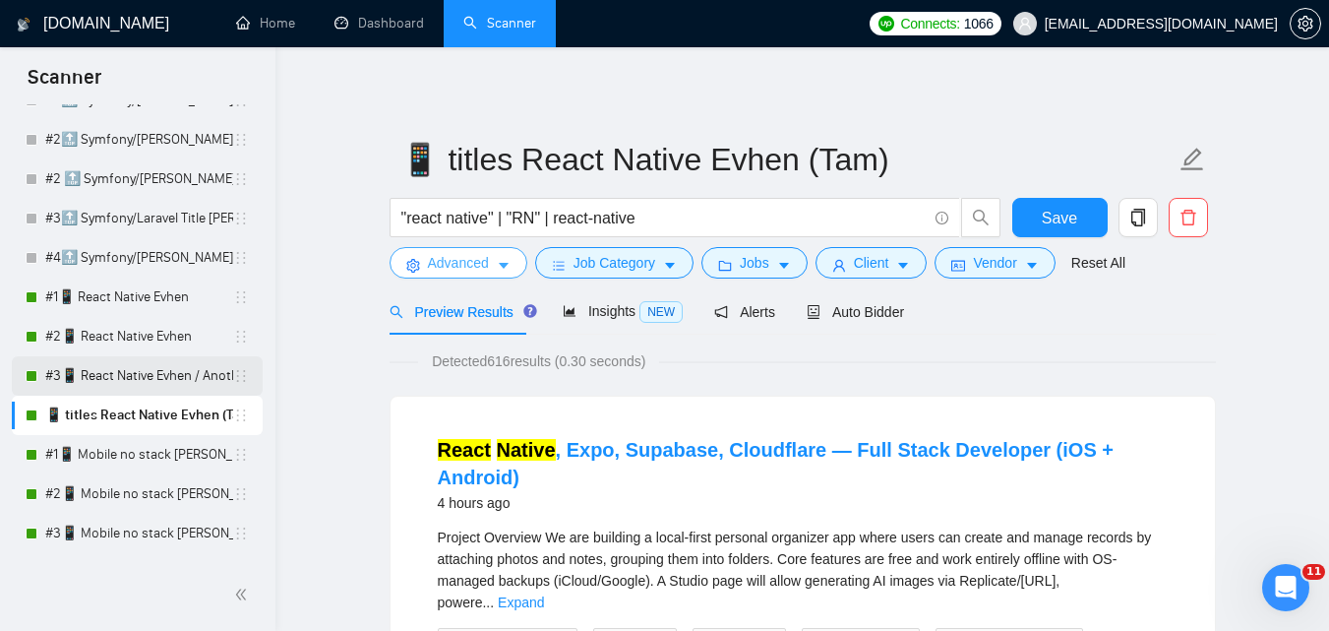
scroll to position [492, 0]
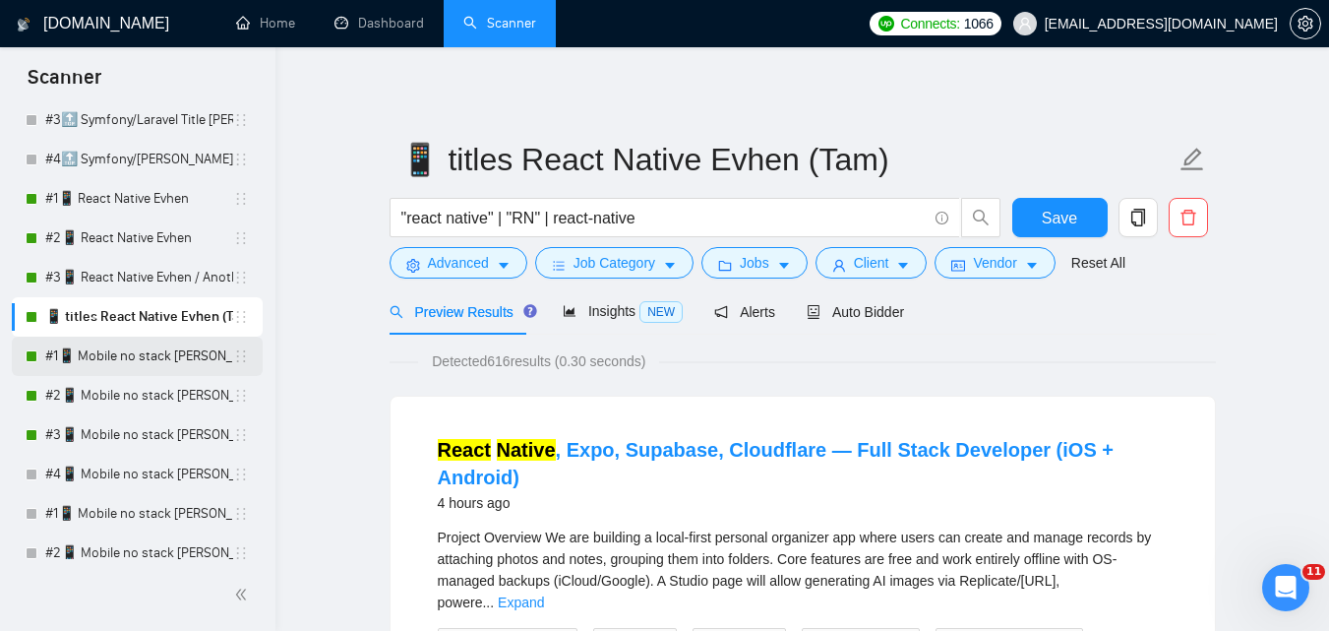
click at [147, 354] on link "#1📱 Mobile no stack [PERSON_NAME] (-iOS)" at bounding box center [139, 355] width 188 height 39
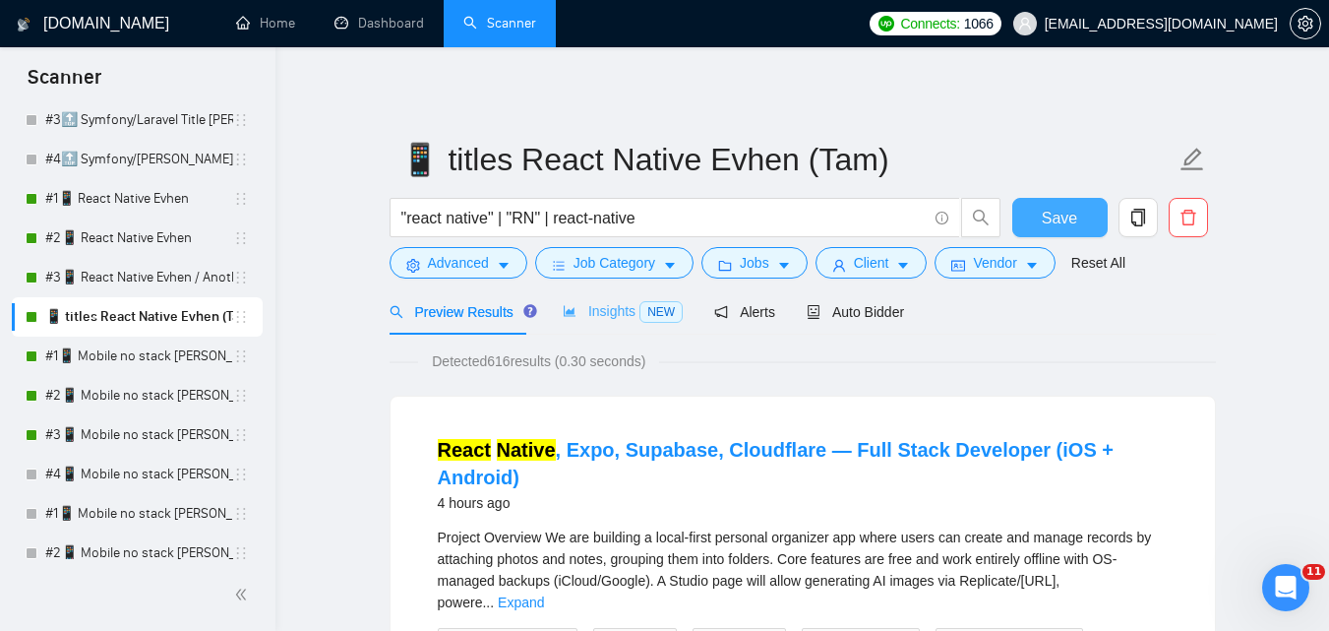
drag, startPoint x: 1068, startPoint y: 223, endPoint x: 652, endPoint y: 330, distance: 429.5
click at [1067, 223] on span "Save" at bounding box center [1059, 218] width 35 height 25
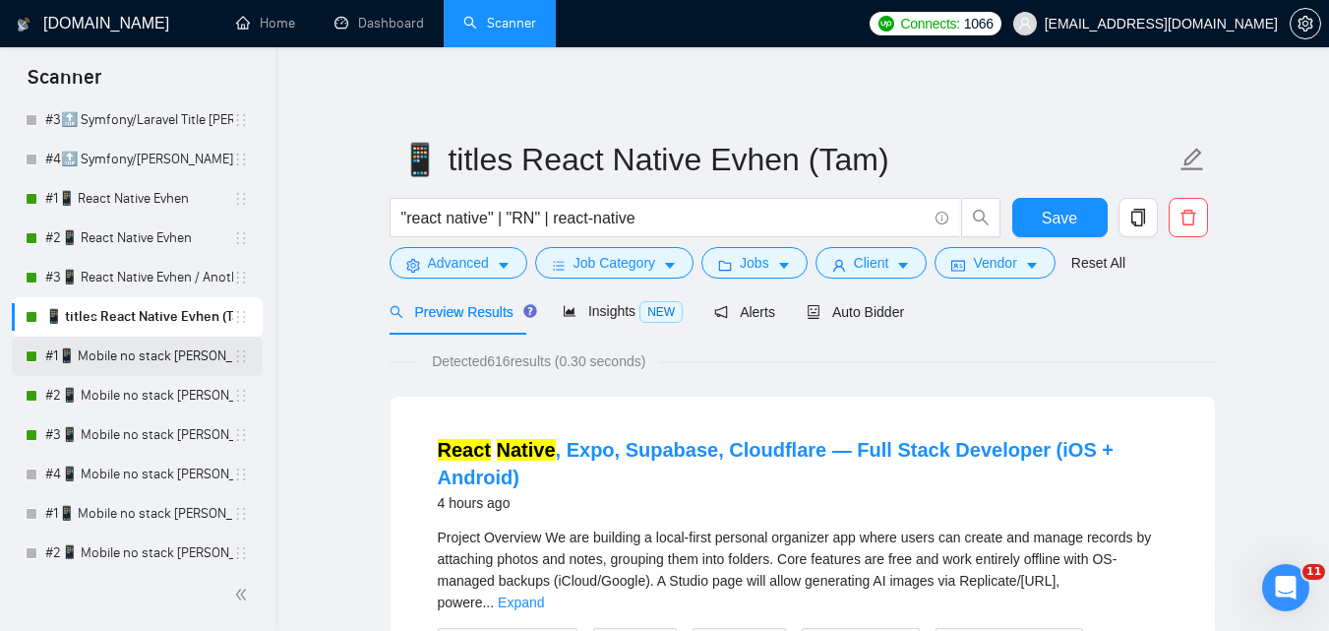
click at [111, 359] on link "#1📱 Mobile no stack [PERSON_NAME] (-iOS)" at bounding box center [139, 355] width 188 height 39
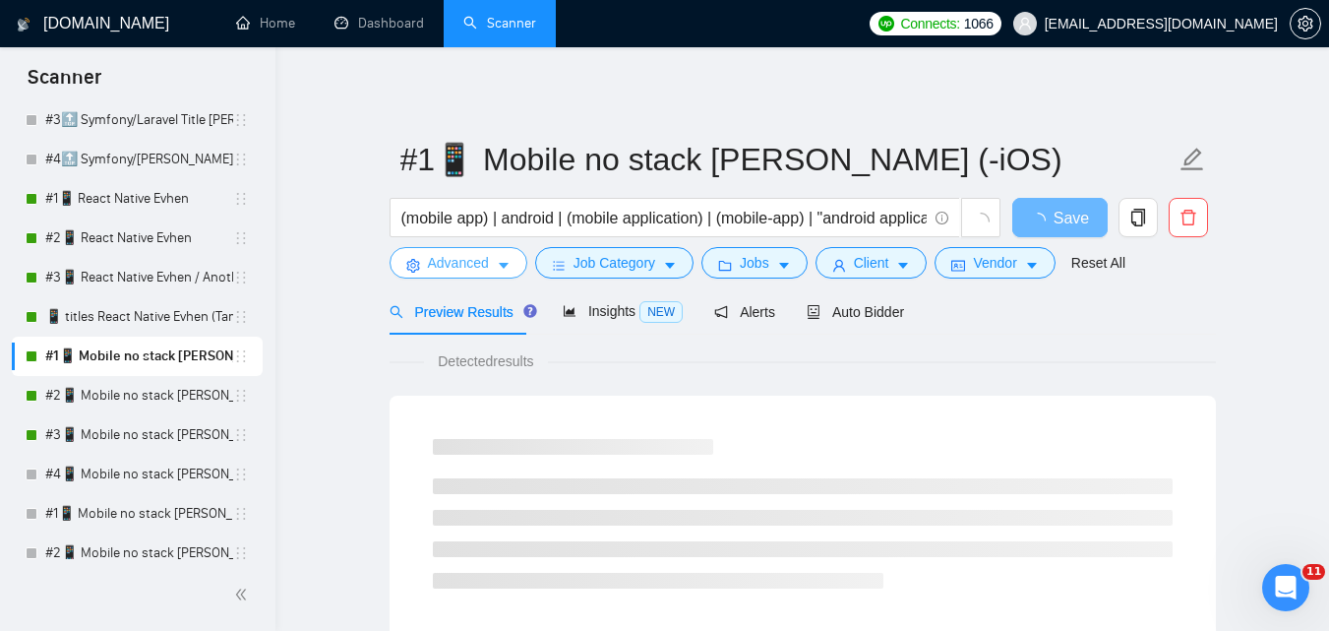
click at [462, 270] on span "Advanced" at bounding box center [458, 263] width 61 height 22
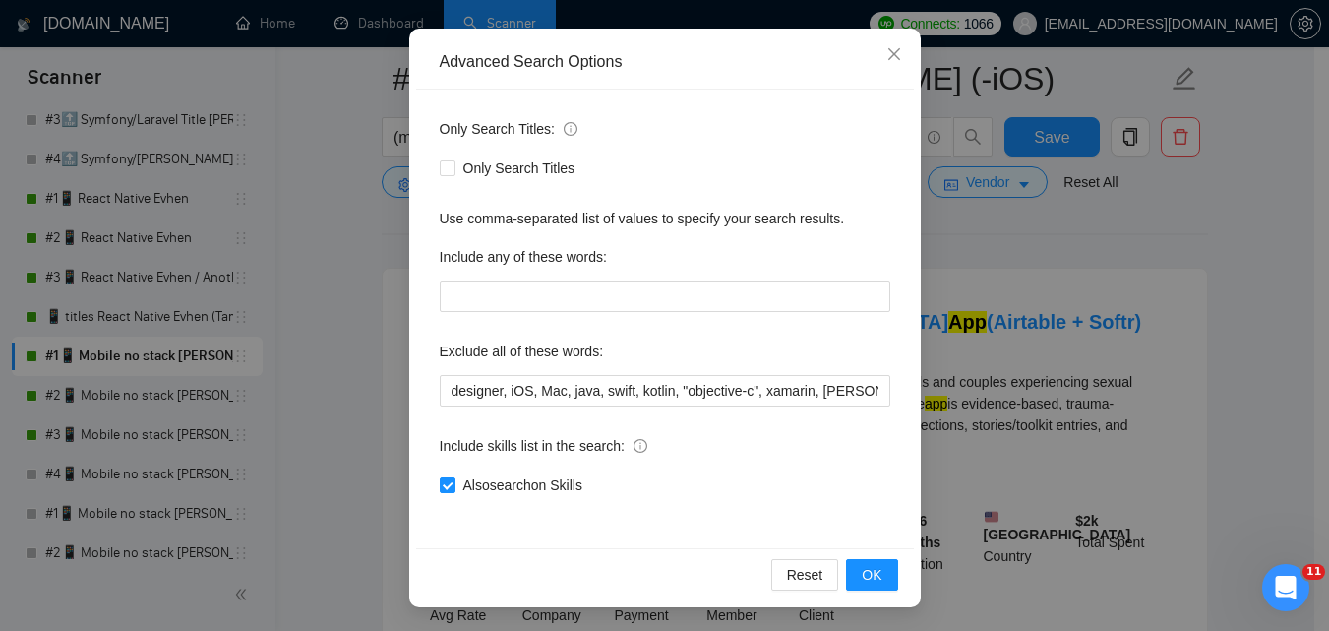
scroll to position [197, 0]
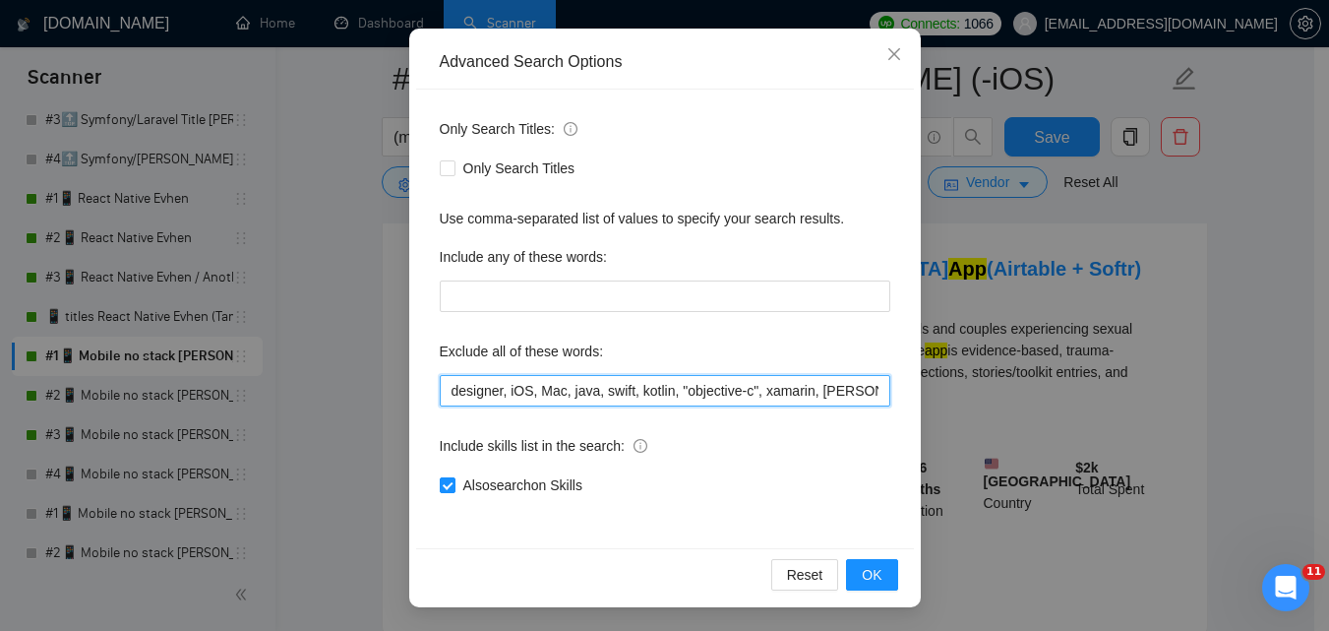
click at [635, 385] on input "designer, iOS, Mac, java, swift, kotlin, "objective-c", xamarin, [PERSON_NAME],…" at bounding box center [665, 390] width 451 height 31
paste input "Coolify, BullMQ, loveableddev, C++ dev, loveable, Framework Installation, Video…"
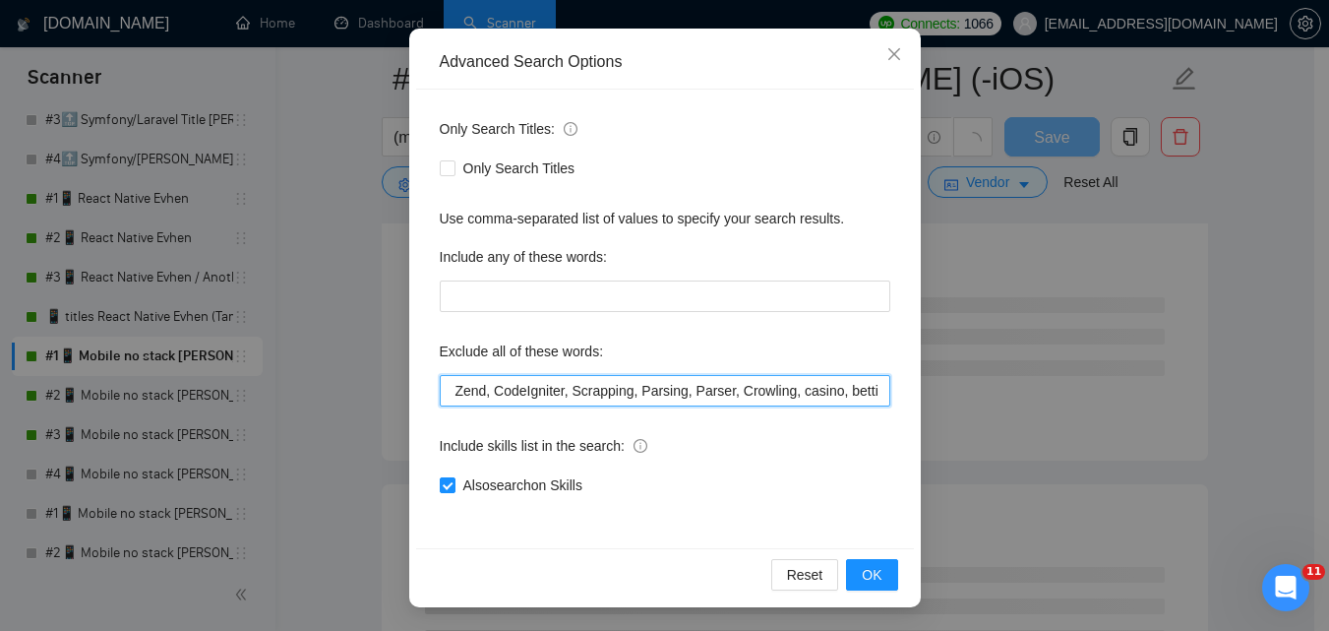
scroll to position [0, 5219]
type input "designer, iOS, Mac, java, swift, kotlin, "objective-c", xamarin, [PERSON_NAME],…"
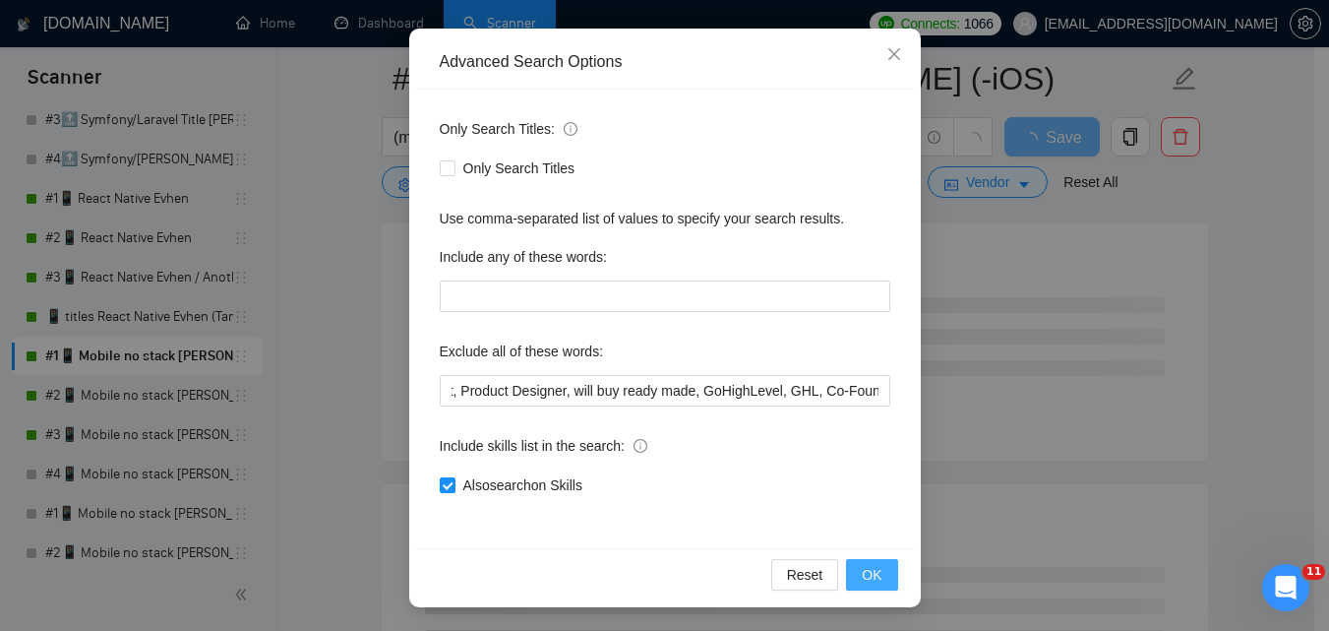
click at [866, 577] on span "OK" at bounding box center [872, 575] width 20 height 22
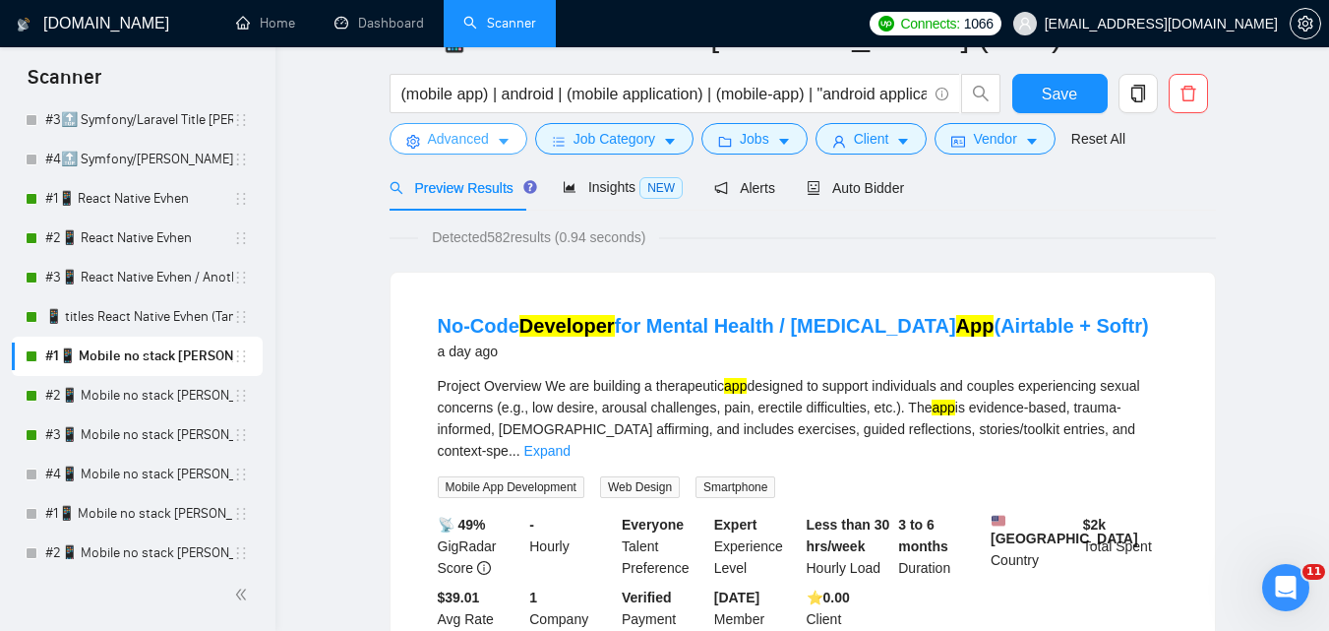
scroll to position [0, 0]
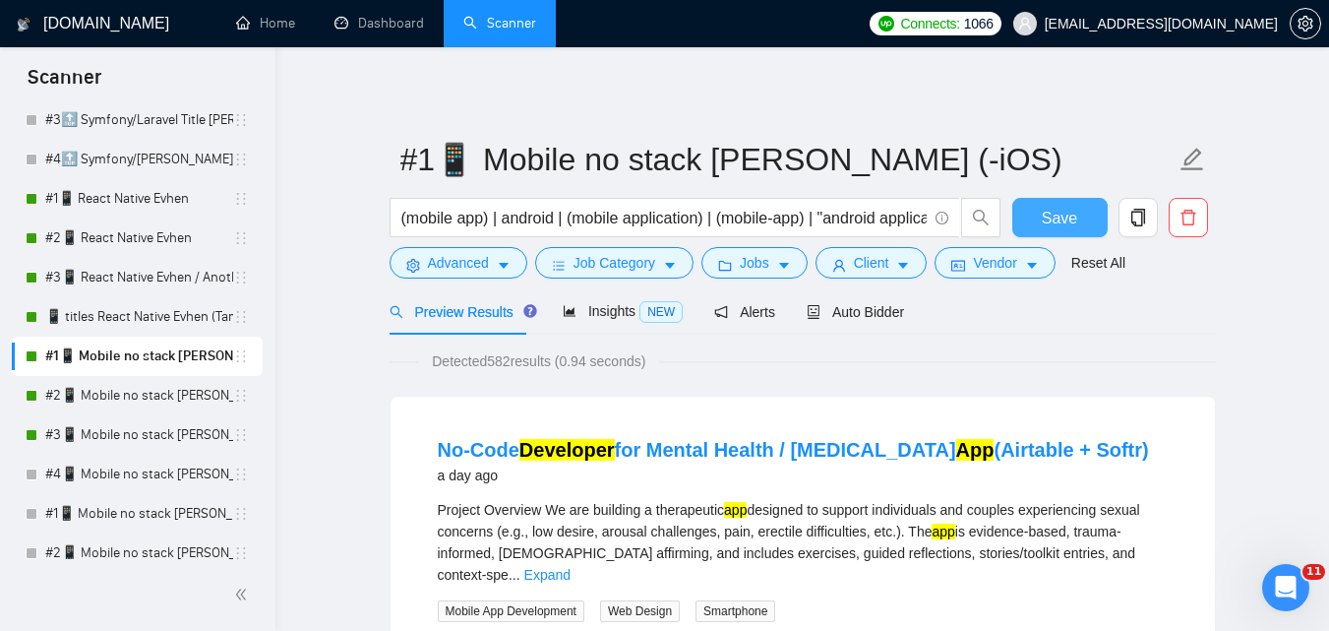
click at [1057, 211] on span "Save" at bounding box center [1059, 218] width 35 height 25
click at [119, 387] on link "#2📱 Mobile no stack [PERSON_NAME] (-iOS)" at bounding box center [139, 395] width 188 height 39
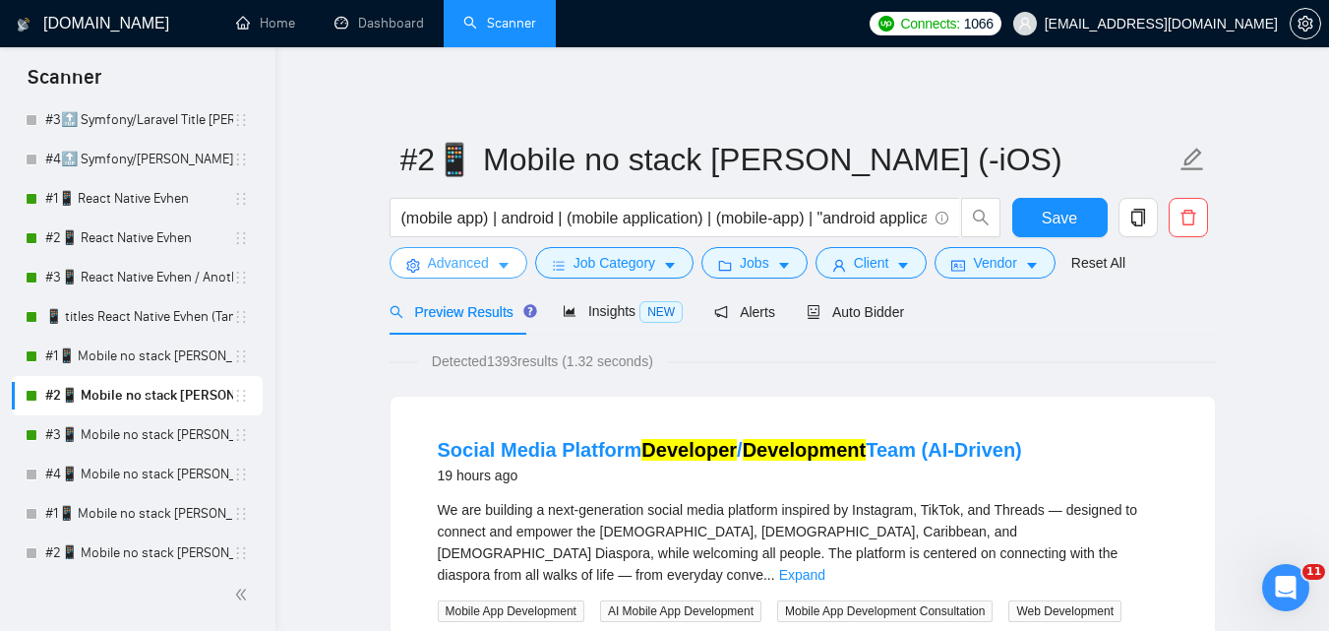
click at [466, 255] on span "Advanced" at bounding box center [458, 263] width 61 height 22
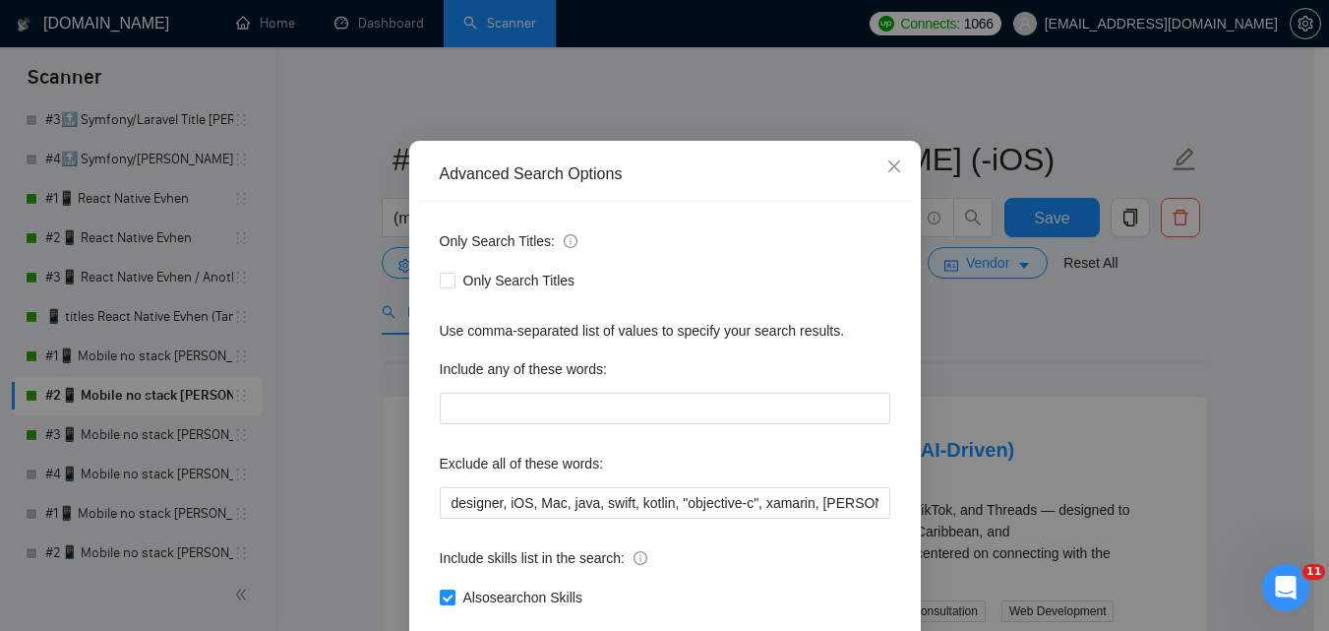
scroll to position [188, 0]
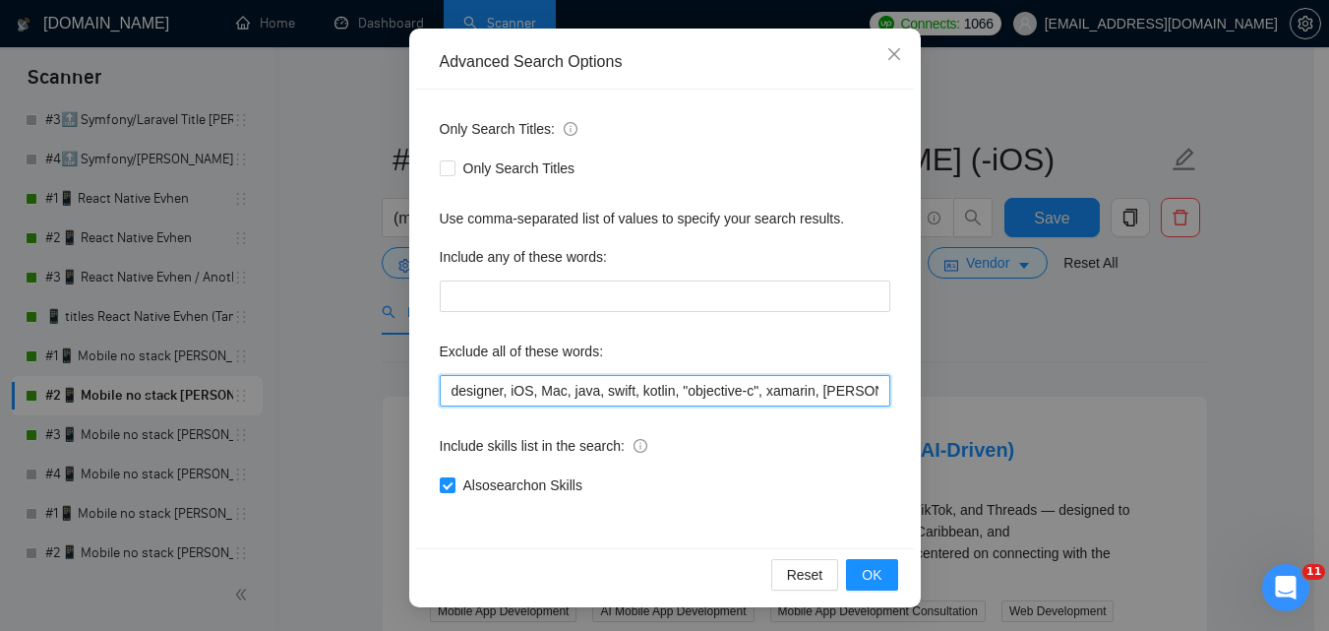
click at [727, 390] on input "designer, iOS, Mac, java, swift, kotlin, "objective-c", xamarin, [PERSON_NAME],…" at bounding box center [665, 390] width 451 height 31
paste input "Coolify, BullMQ, loveableddev, C++ dev, loveable, Framework Installation, Video…"
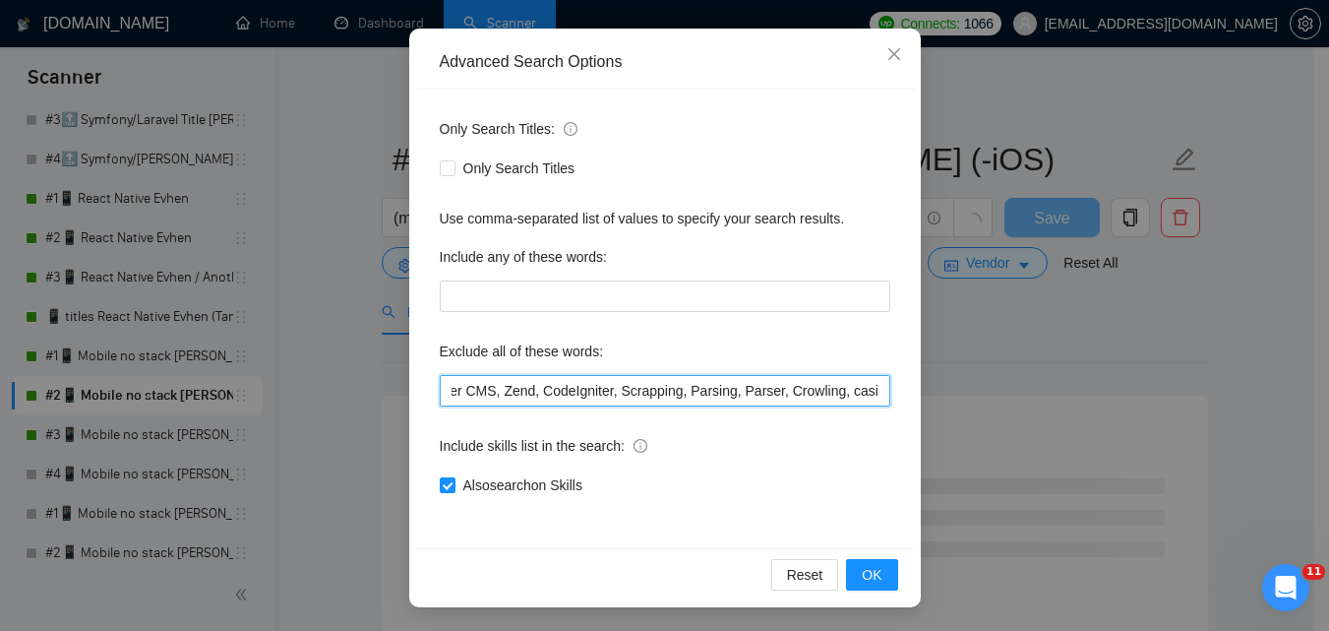
scroll to position [0, 4926]
type input "designer, iOS, Mac, java, swift, kotlin, "objective-c", xamarin, [PERSON_NAME],…"
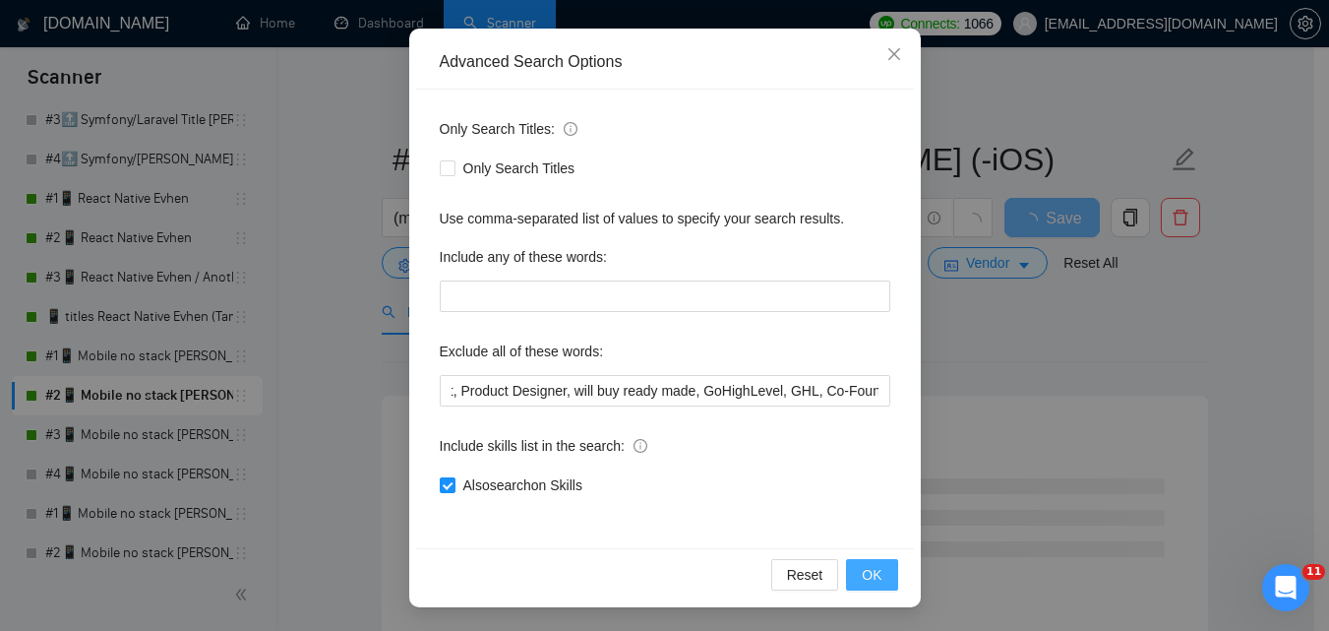
scroll to position [0, 0]
click at [862, 577] on span "OK" at bounding box center [872, 575] width 20 height 22
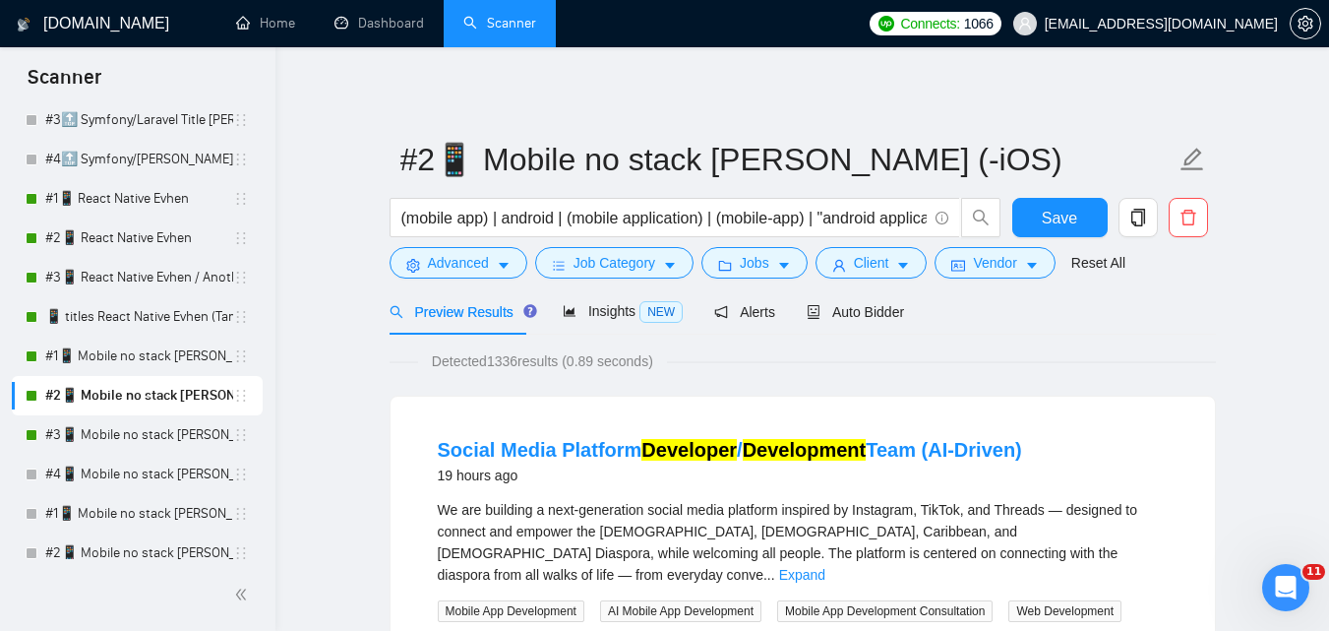
click at [1058, 216] on span "Save" at bounding box center [1059, 218] width 35 height 25
click at [142, 437] on link "#3📱 Mobile no stack [PERSON_NAME] (-iOS)" at bounding box center [139, 434] width 188 height 39
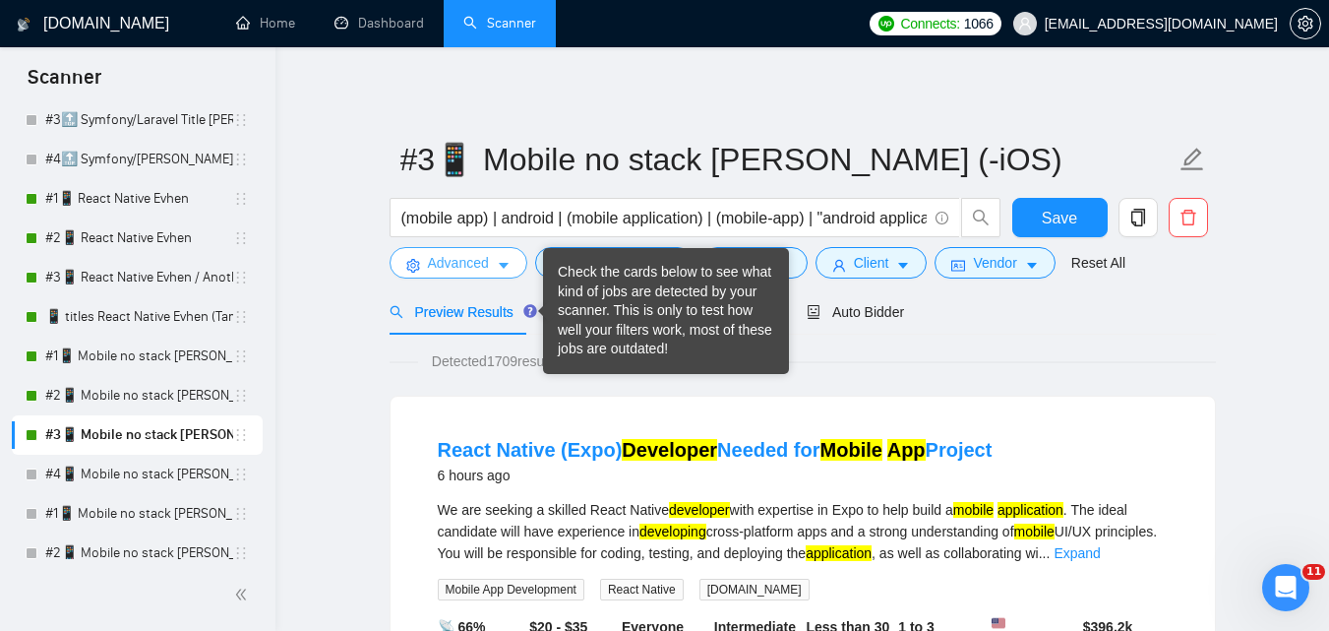
click at [463, 262] on span "Advanced" at bounding box center [458, 263] width 61 height 22
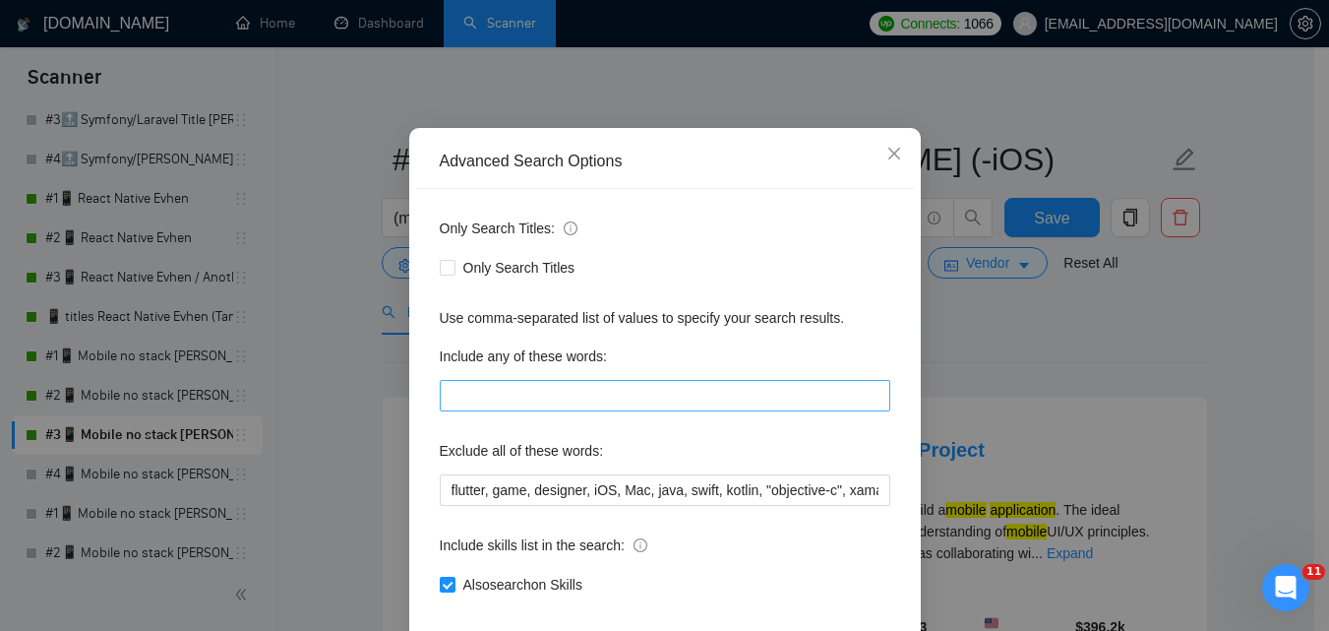
scroll to position [188, 0]
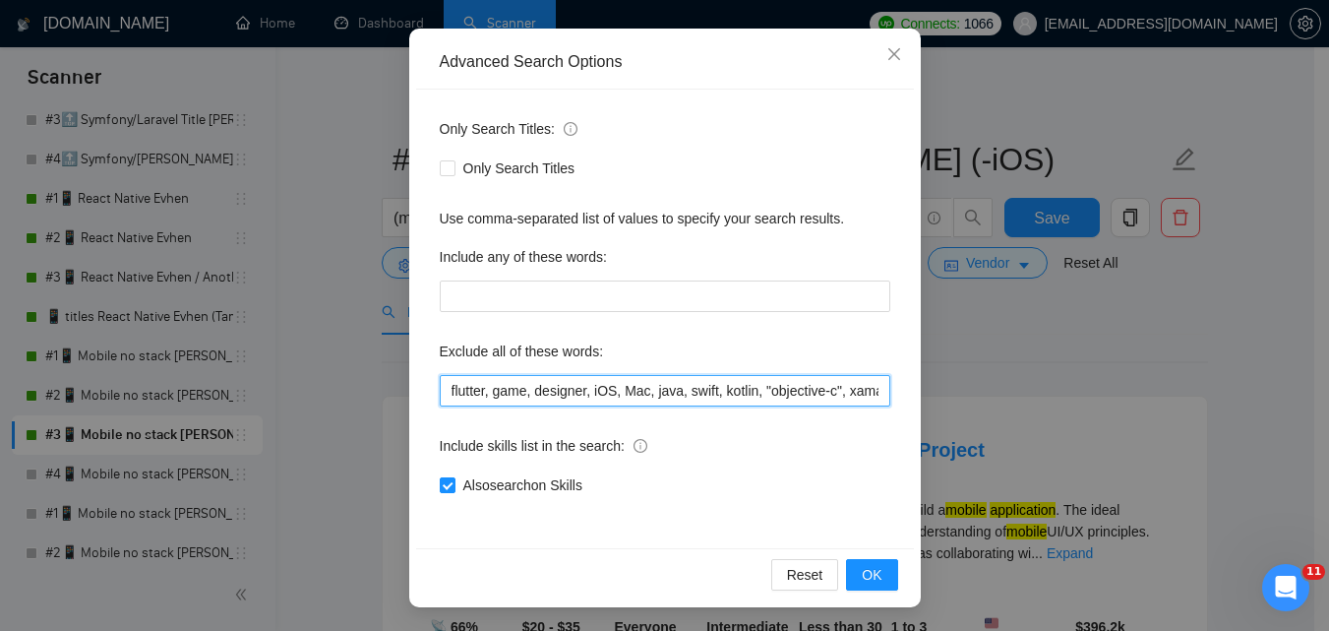
click at [724, 388] on input "flutter, game, designer, iOS, Mac, java, swift, kotlin, "objective-c", xamarin,…" at bounding box center [665, 390] width 451 height 31
paste input "Coolify, BullMQ, loveableddev, C++ dev, loveable, Framework Installation, Video…"
type input "flutter, game, designer, iOS, Mac, java, swift, kotlin, "objective-c", xamarin,…"
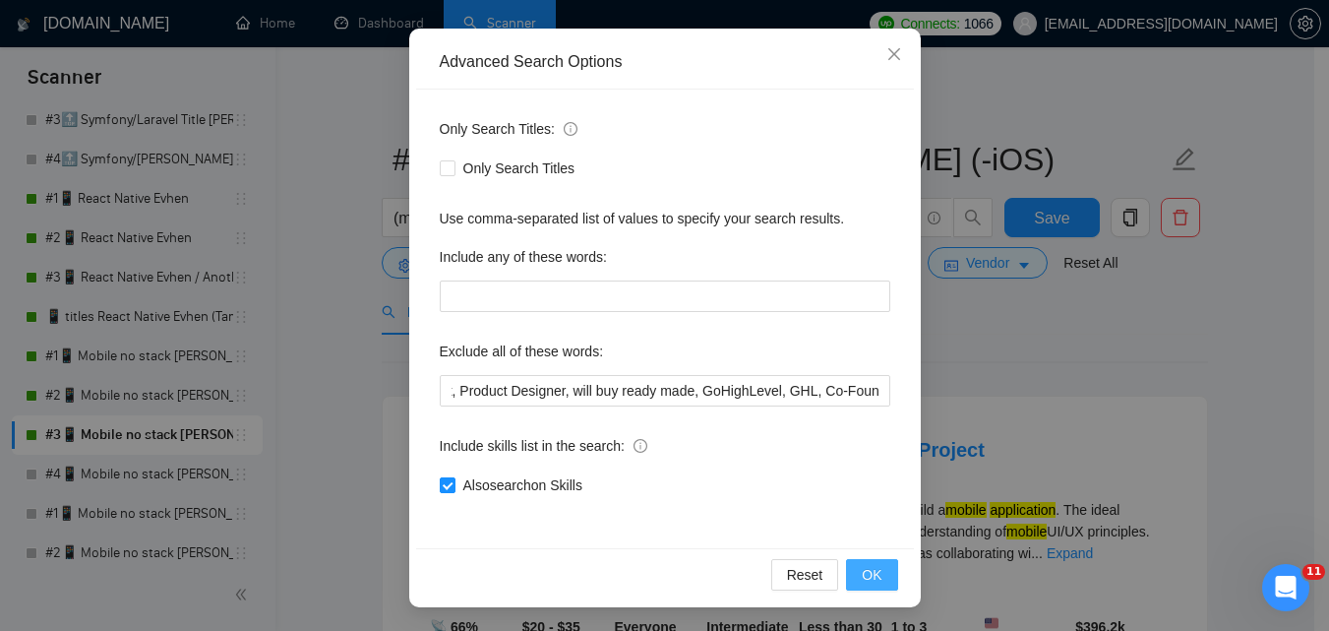
scroll to position [0, 0]
click at [856, 575] on button "OK" at bounding box center [871, 574] width 51 height 31
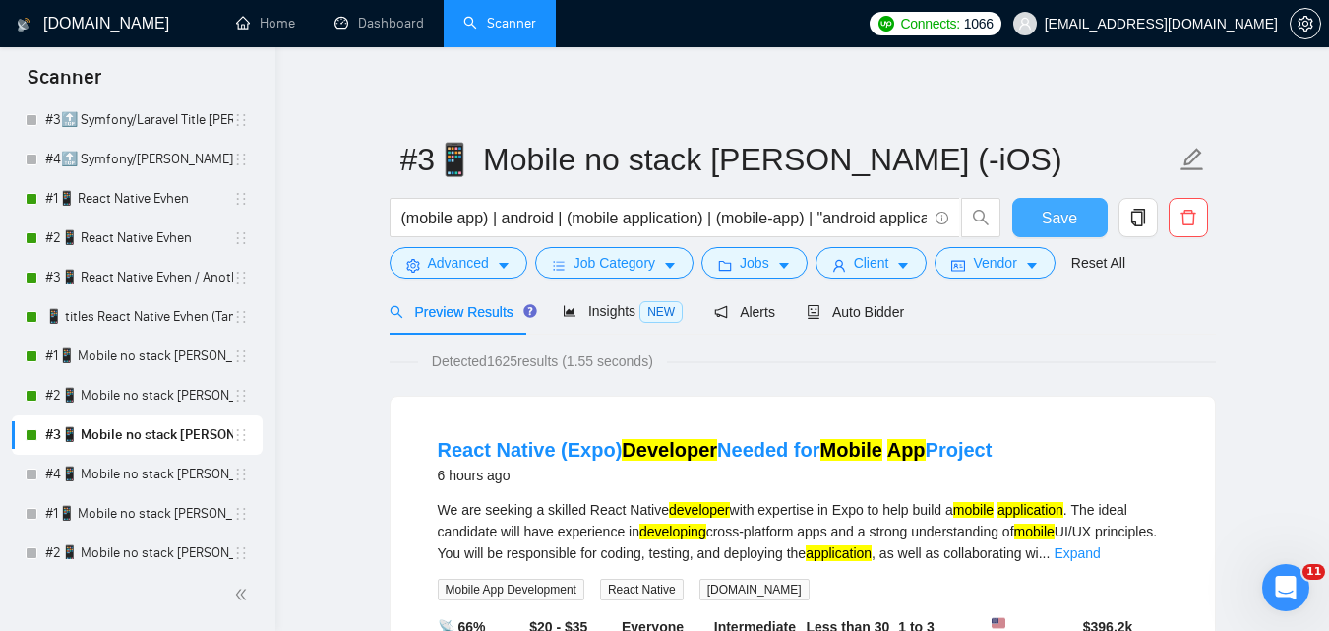
click at [1040, 214] on button "Save" at bounding box center [1059, 217] width 95 height 39
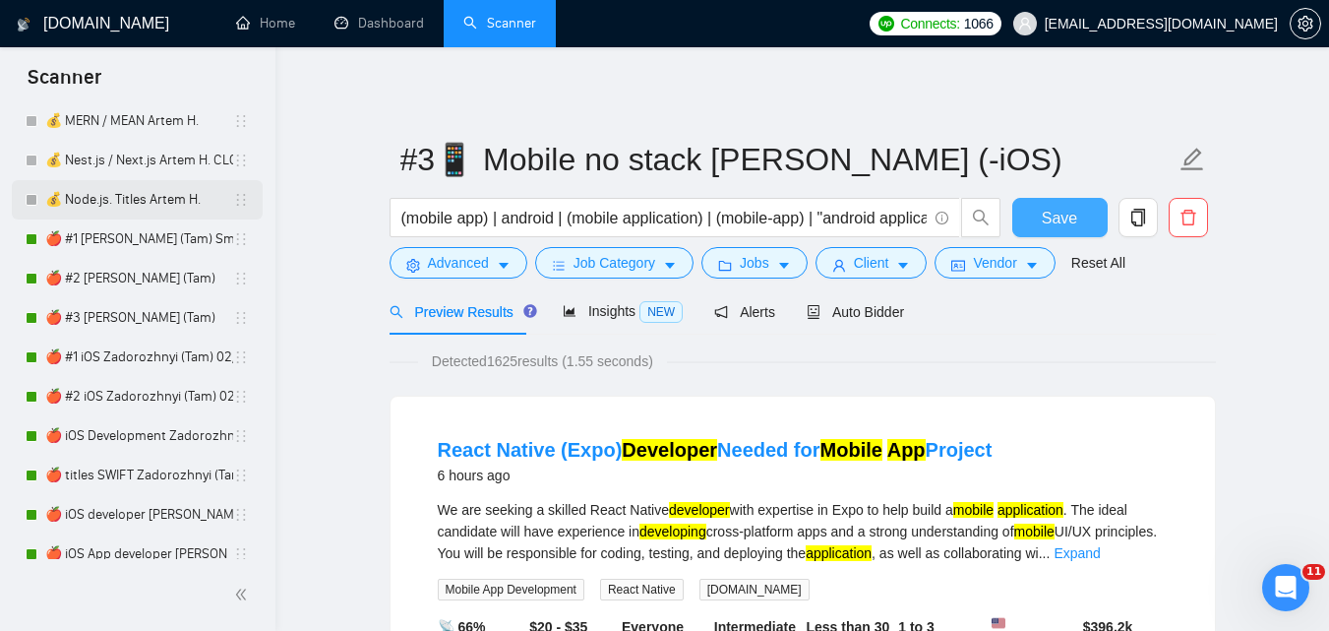
scroll to position [1279, 0]
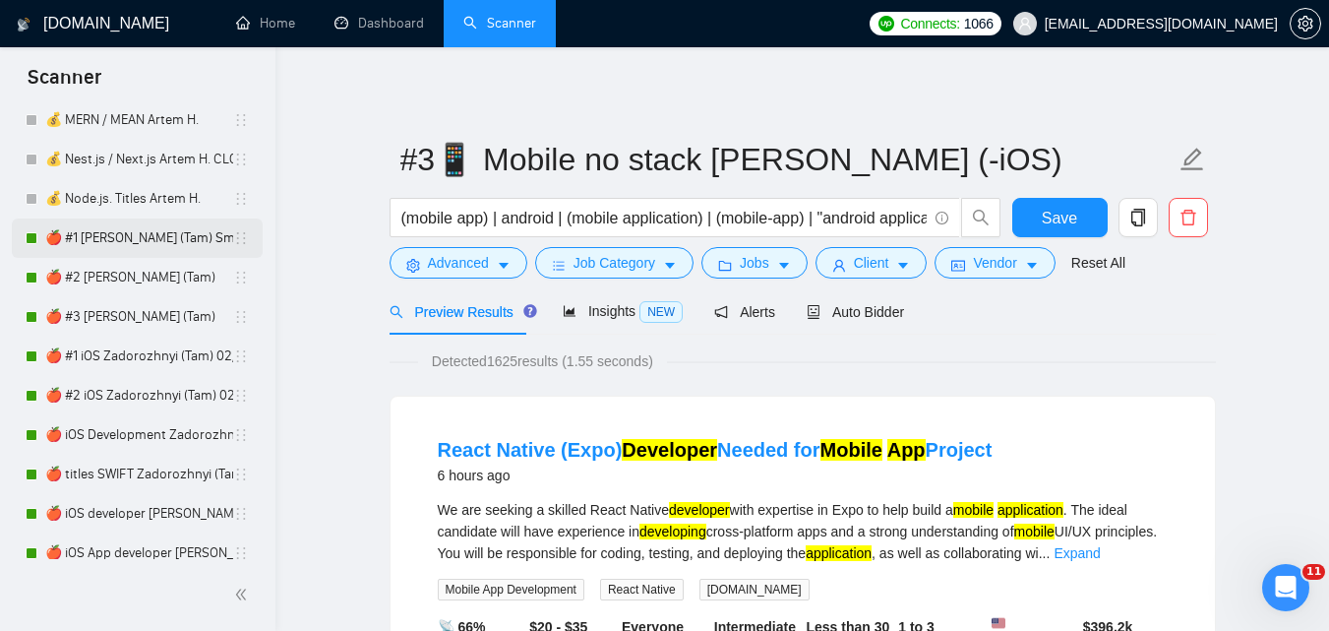
click at [153, 240] on link "🍎 #1 [PERSON_NAME] (Tam) Smart Boost 25" at bounding box center [139, 237] width 188 height 39
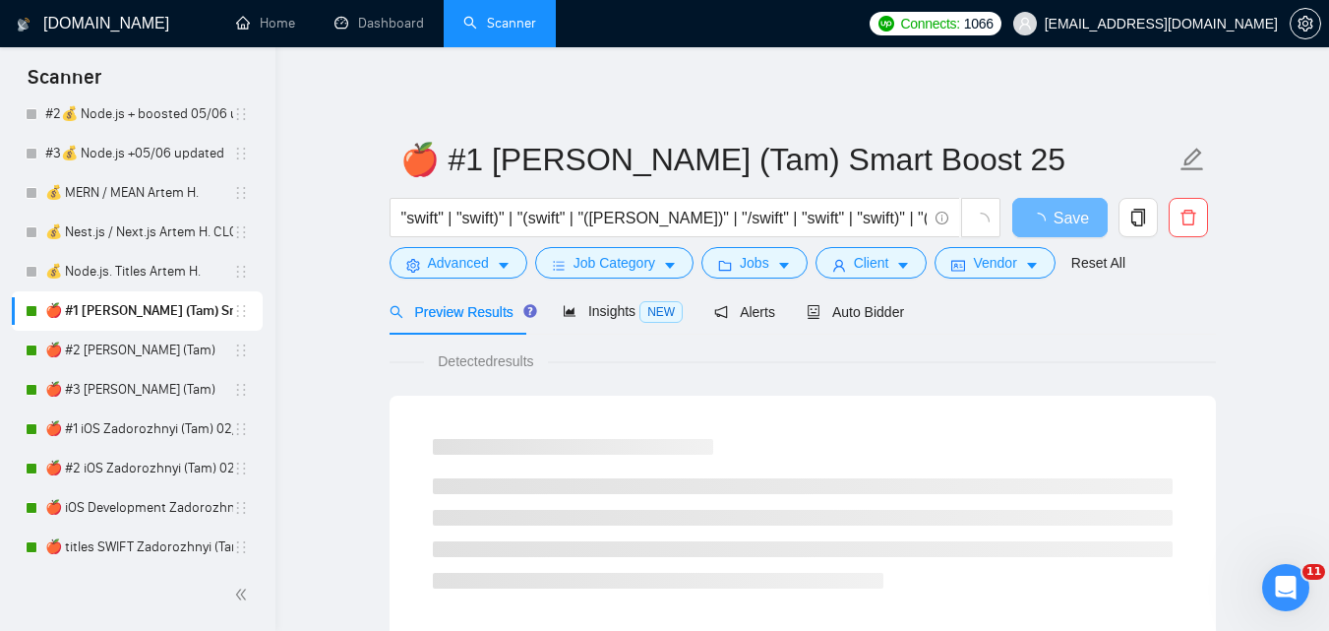
scroll to position [1194, 0]
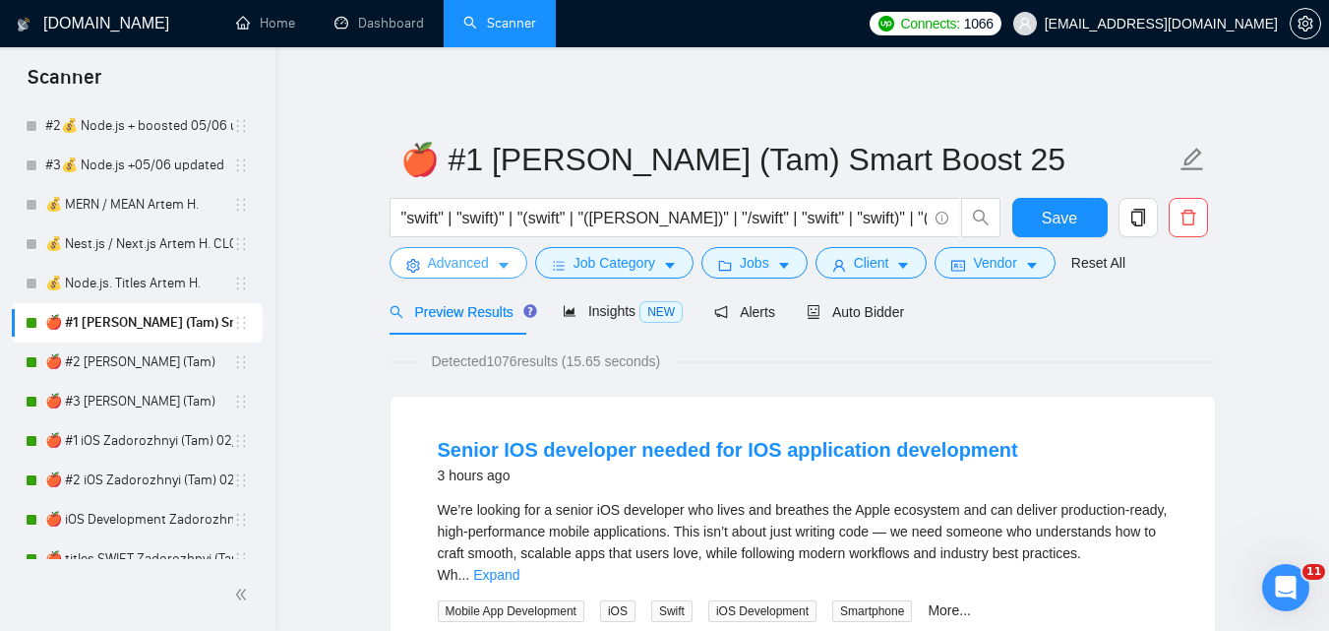
click at [499, 256] on button "Advanced" at bounding box center [459, 262] width 138 height 31
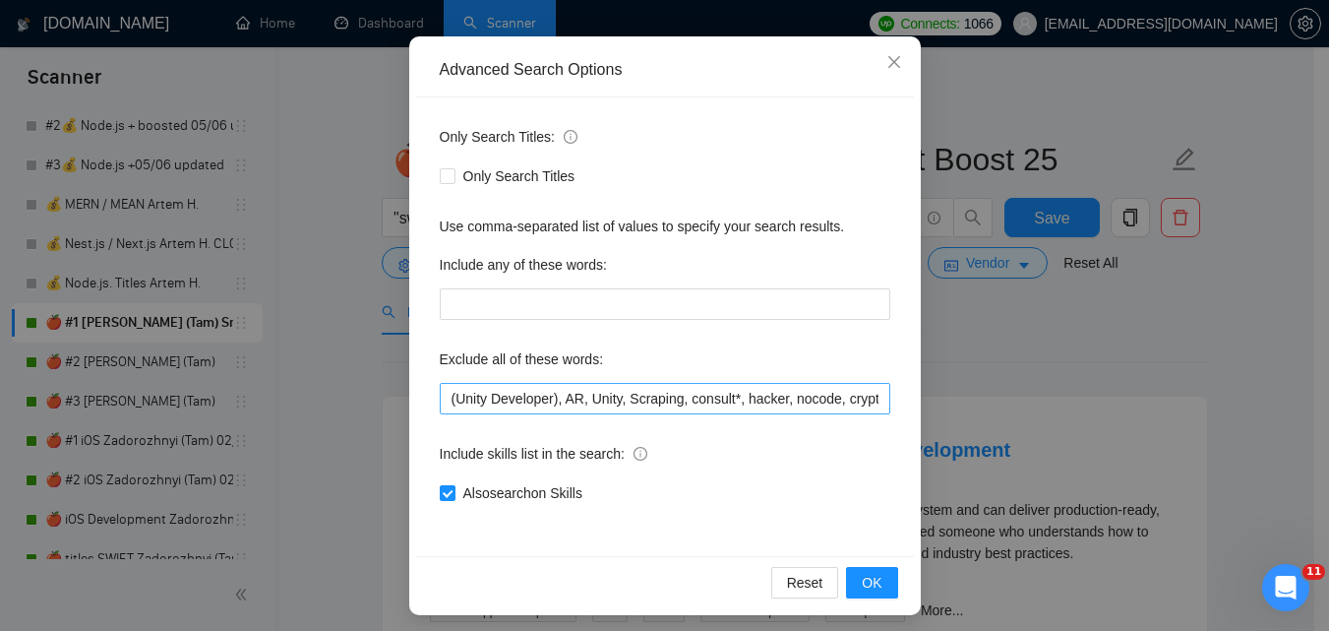
scroll to position [188, 0]
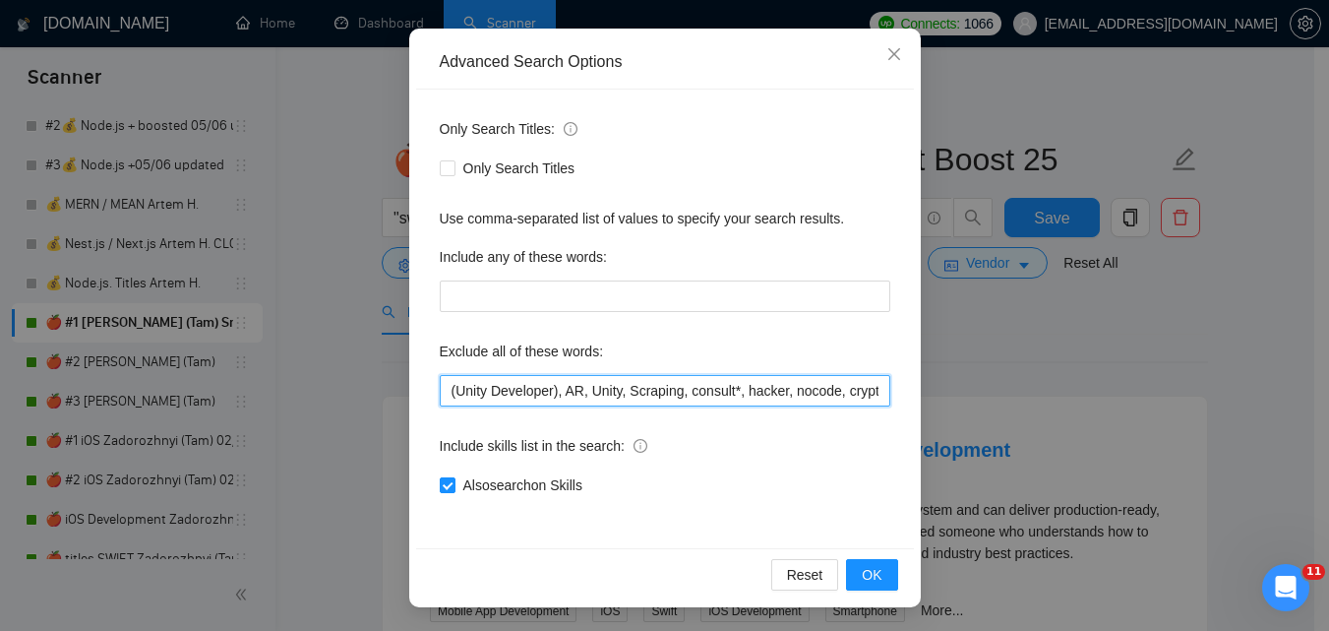
click at [668, 383] on input "(Unity Developer), AR, Unity, Scraping, consult*, hacker, nocode, crypto, game,…" at bounding box center [665, 390] width 451 height 31
paste input "Coolify, BullMQ, loveableddev, C++ dev, loveable, Framework Installation, Video…"
type input "(Unity Developer), AR, Unity, Scraping, consult*, hacker, nocode, crypto, game,…"
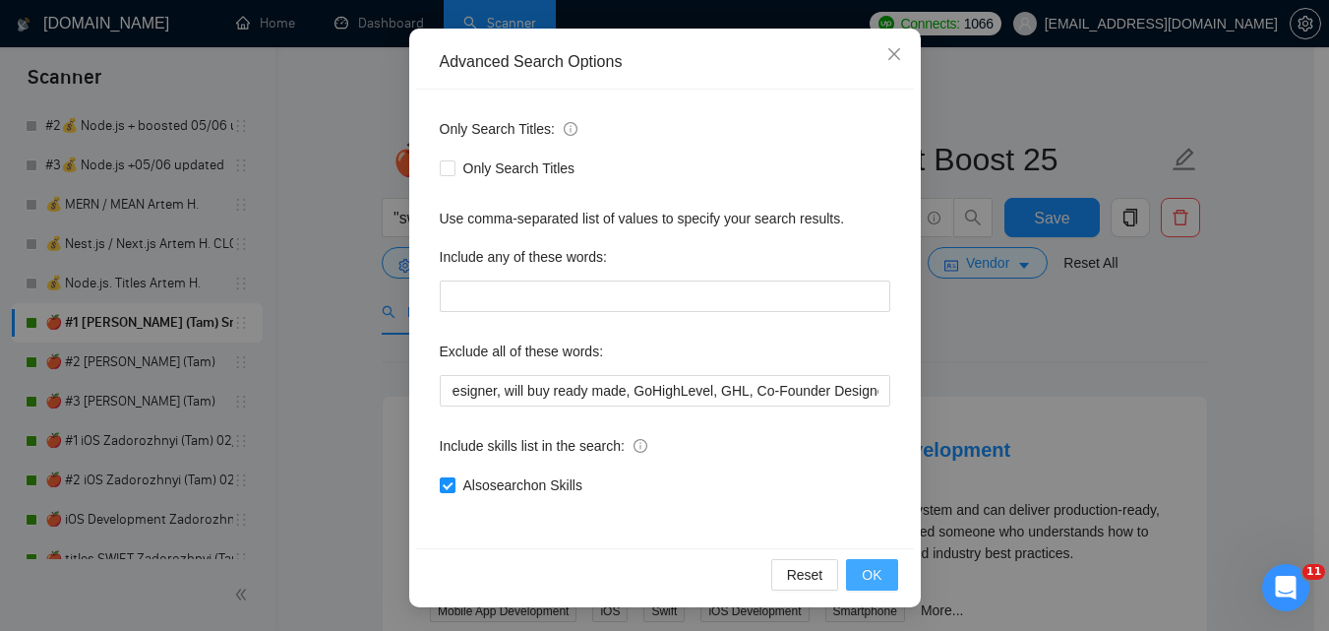
click at [872, 573] on span "OK" at bounding box center [872, 575] width 20 height 22
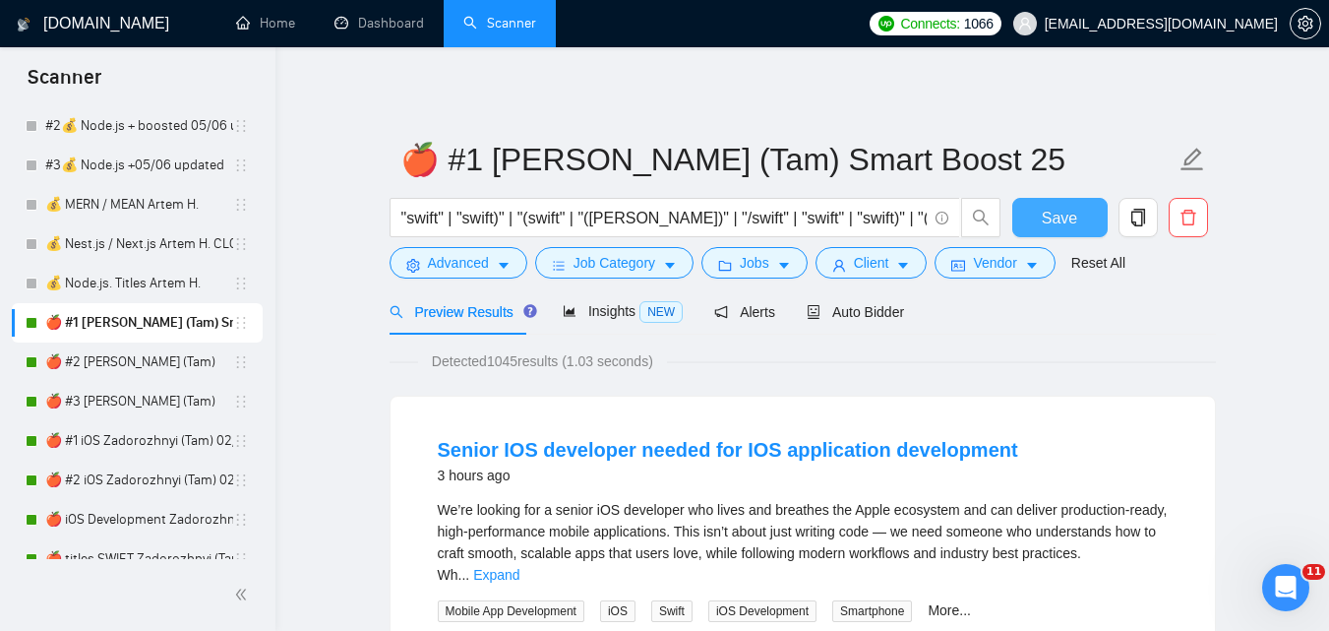
click at [1061, 229] on span "Save" at bounding box center [1059, 218] width 35 height 25
click at [123, 358] on link "🍎 #2 [PERSON_NAME] (Tam)" at bounding box center [139, 361] width 188 height 39
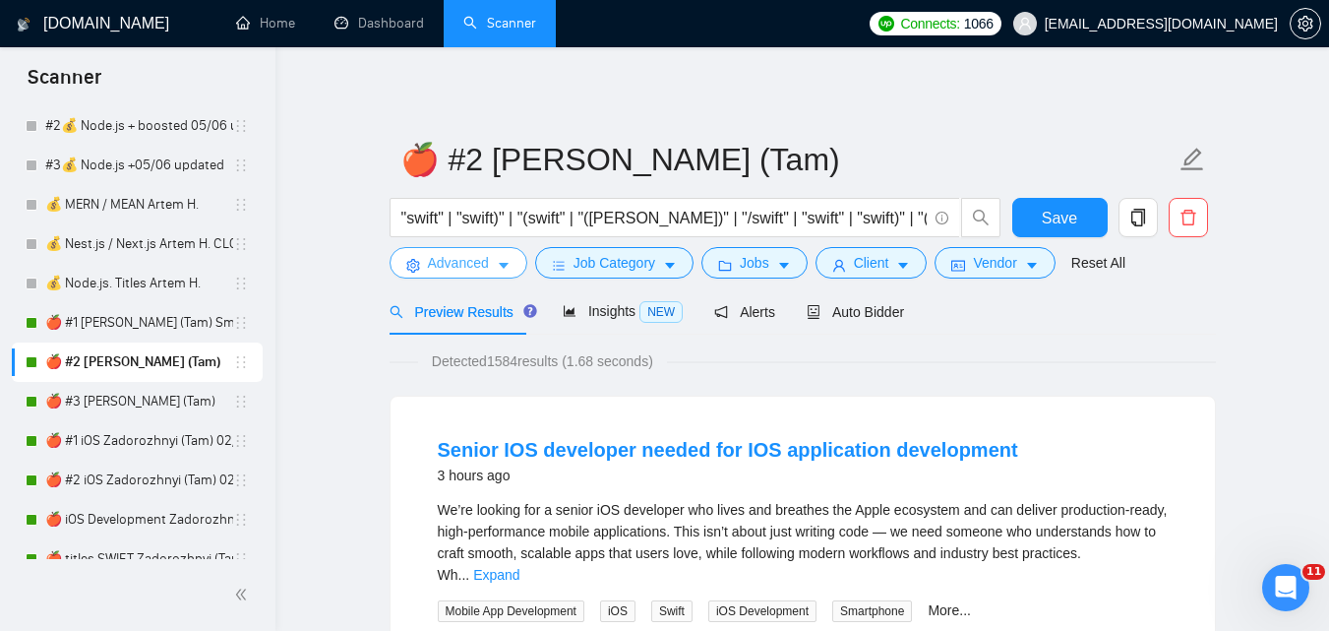
click at [474, 268] on span "Advanced" at bounding box center [458, 263] width 61 height 22
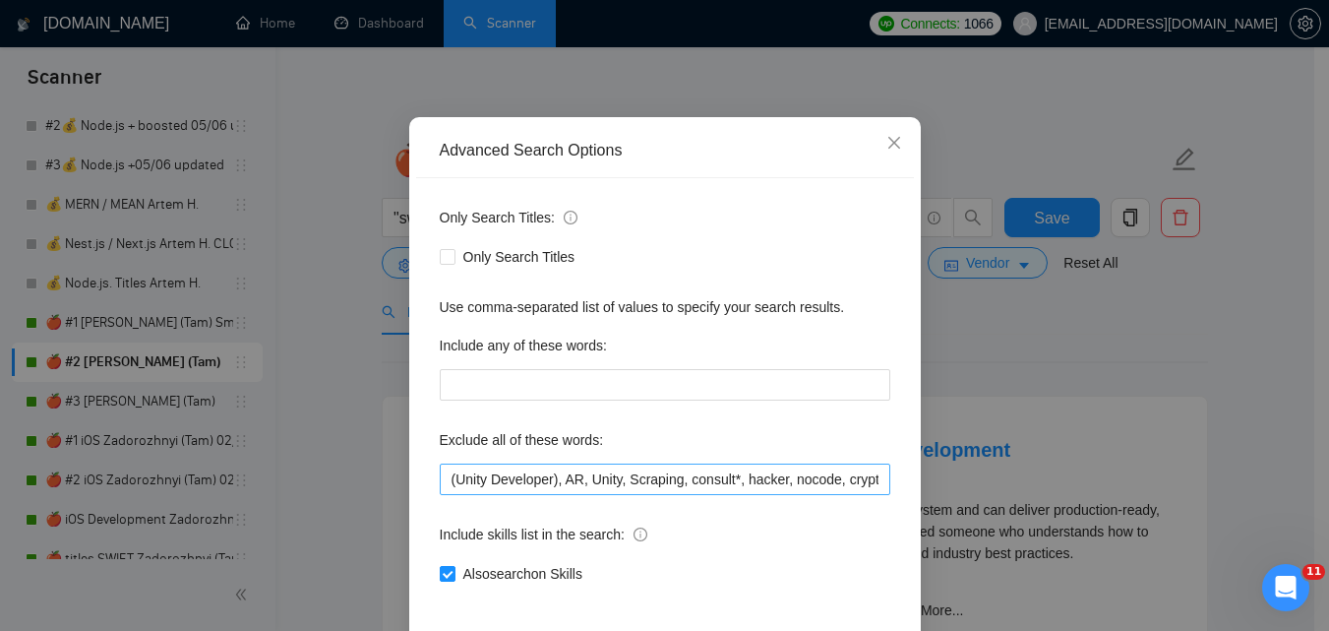
scroll to position [188, 0]
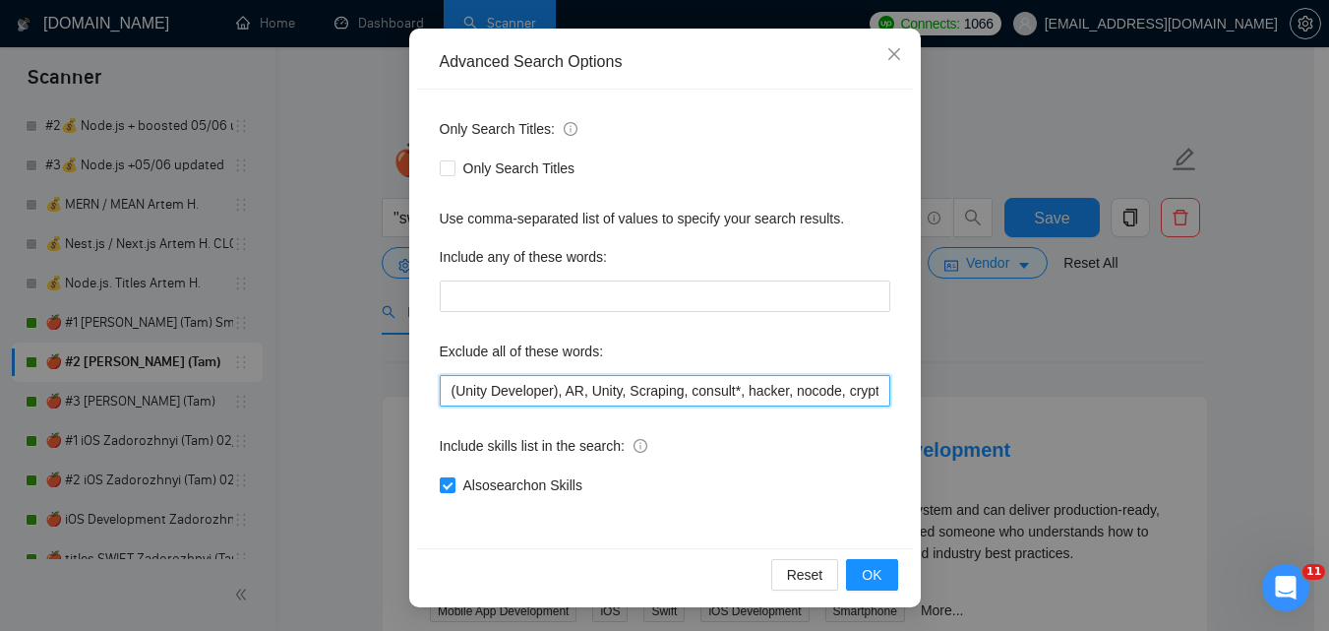
drag, startPoint x: 666, startPoint y: 383, endPoint x: 677, endPoint y: 383, distance: 10.8
click at [666, 383] on input "(Unity Developer), AR, Unity, Scraping, consult*, hacker, nocode, crypto, game,…" at bounding box center [665, 390] width 451 height 31
paste input "Coolify, BullMQ, loveableddev, C++ dev, loveable, Framework Installation, Video…"
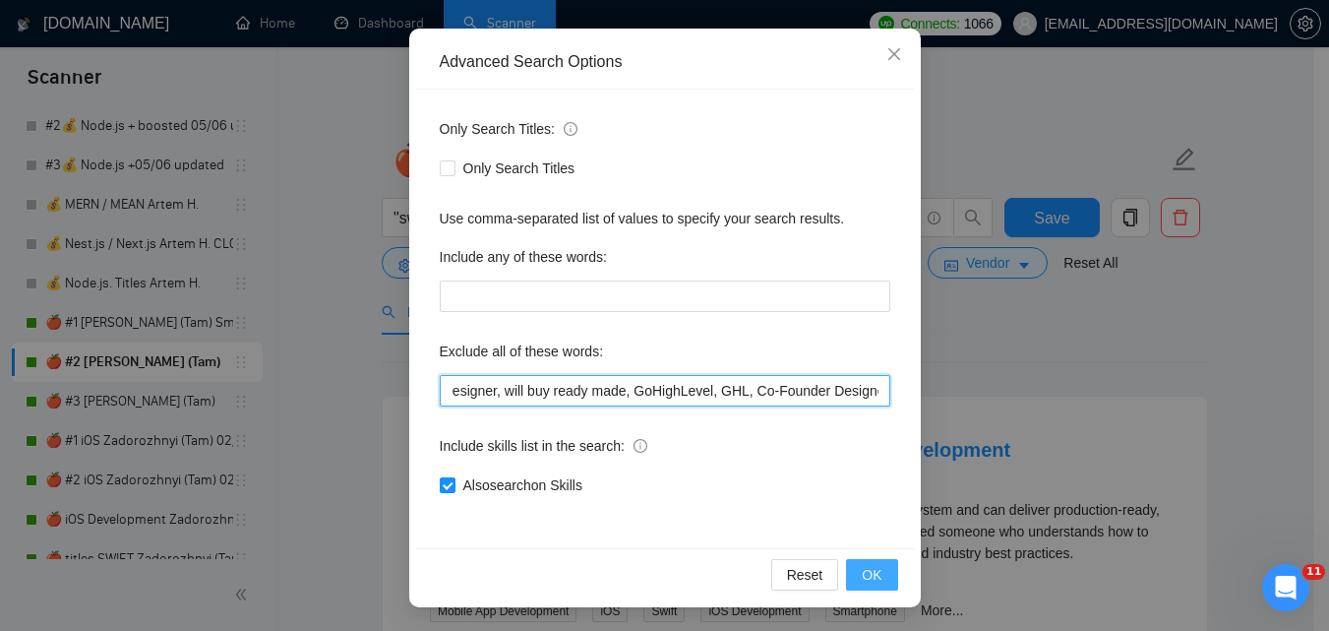
type input "(Unity Developer), AR, Unity, Scraping, consult*, hacker, nocode, crypto, game,…"
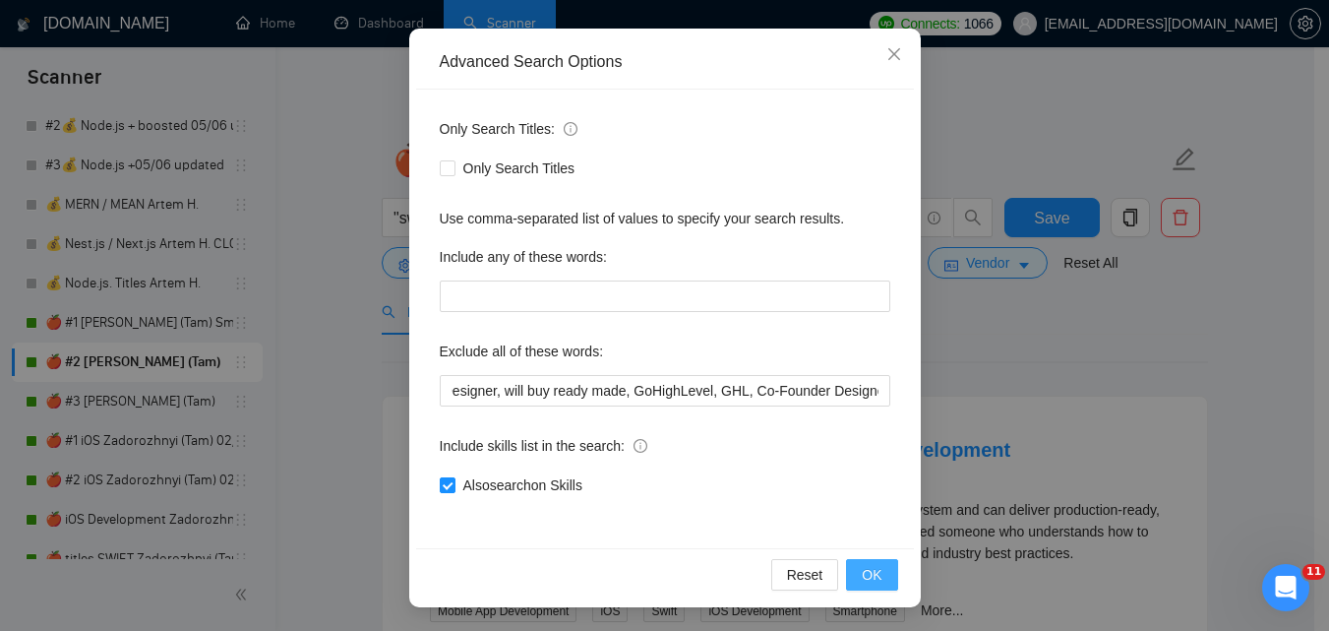
click at [864, 574] on span "OK" at bounding box center [872, 575] width 20 height 22
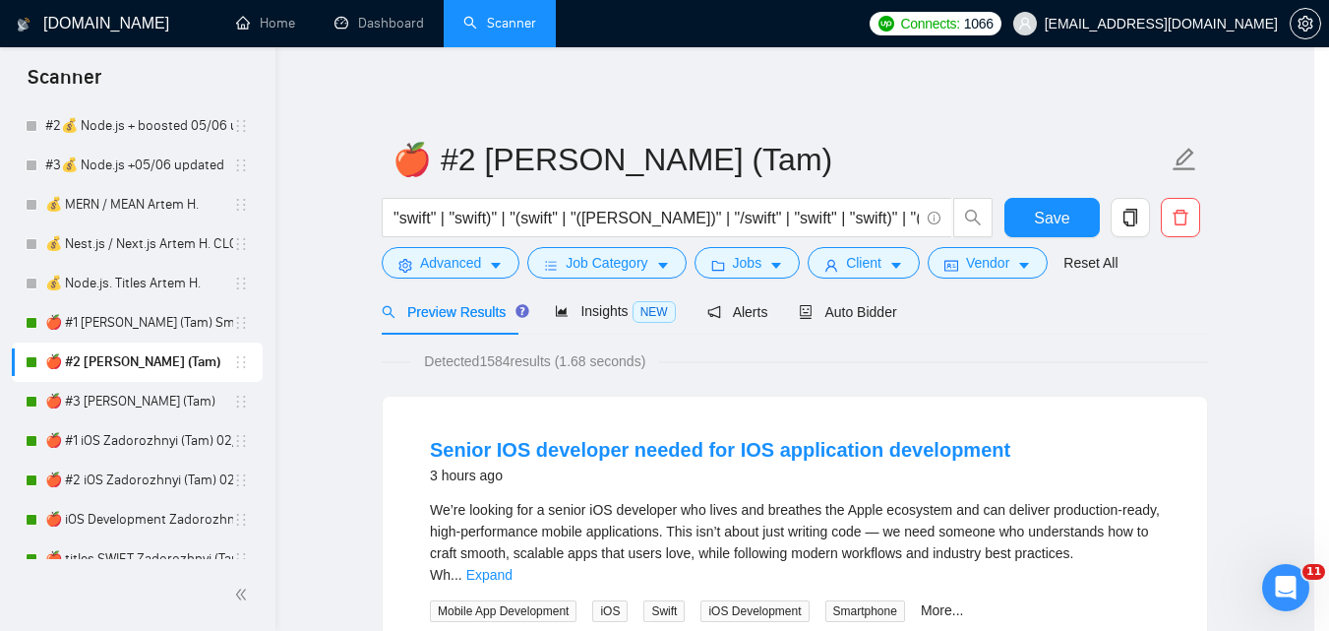
scroll to position [90, 0]
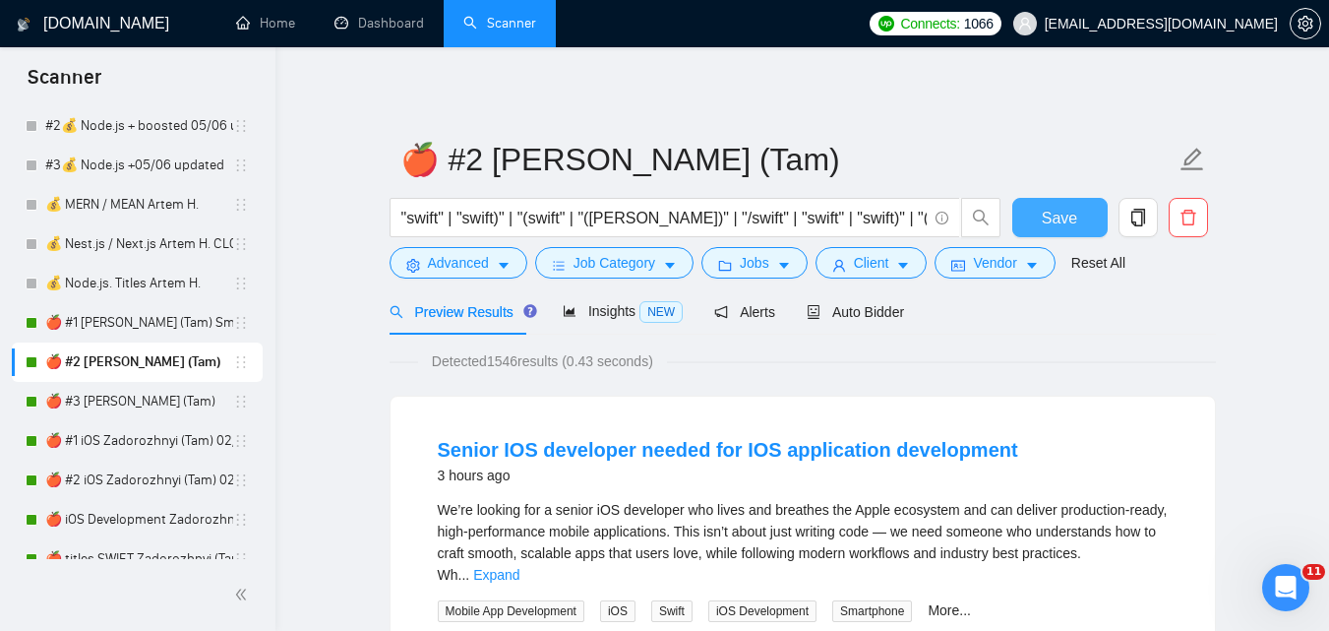
click at [1065, 216] on span "Save" at bounding box center [1059, 218] width 35 height 25
click at [117, 398] on link "🍎 #3 [PERSON_NAME] (Tam)" at bounding box center [139, 401] width 188 height 39
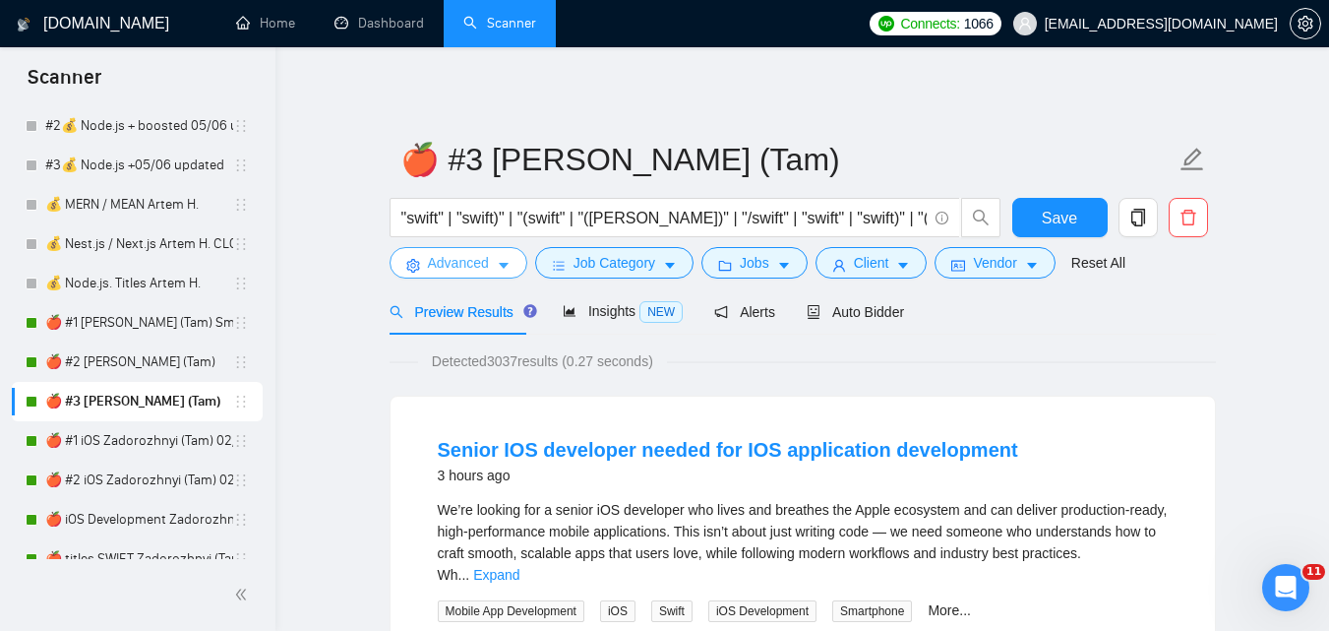
click at [465, 262] on span "Advanced" at bounding box center [458, 263] width 61 height 22
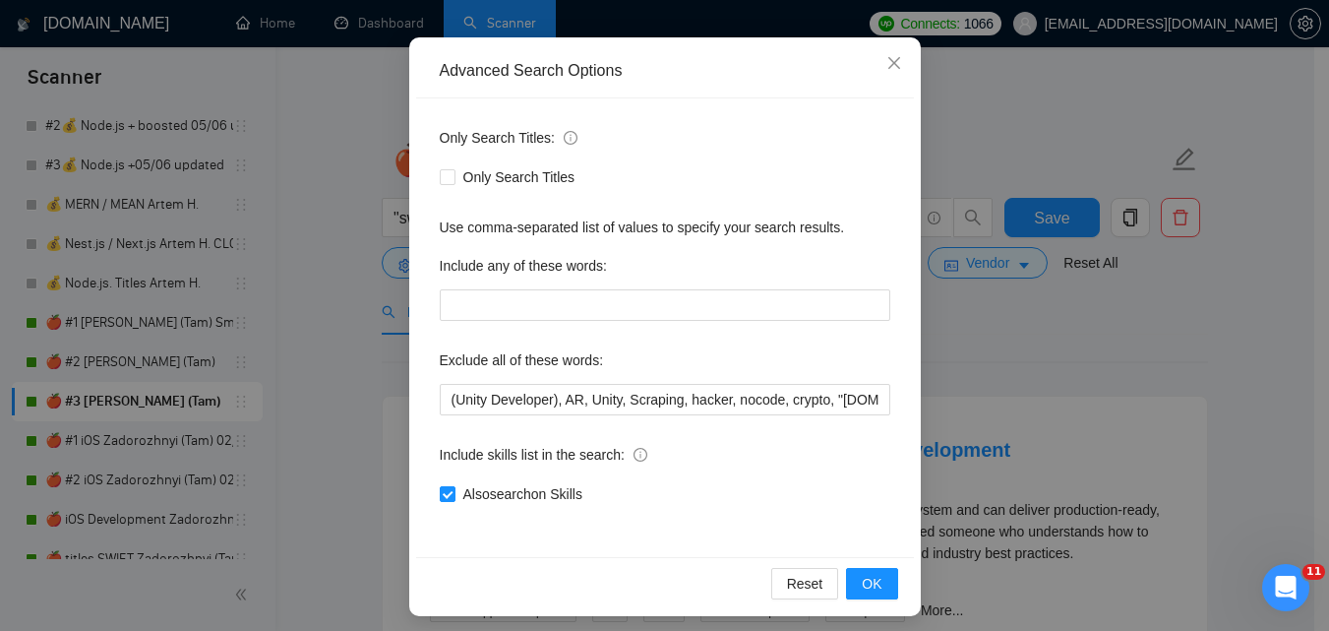
scroll to position [188, 0]
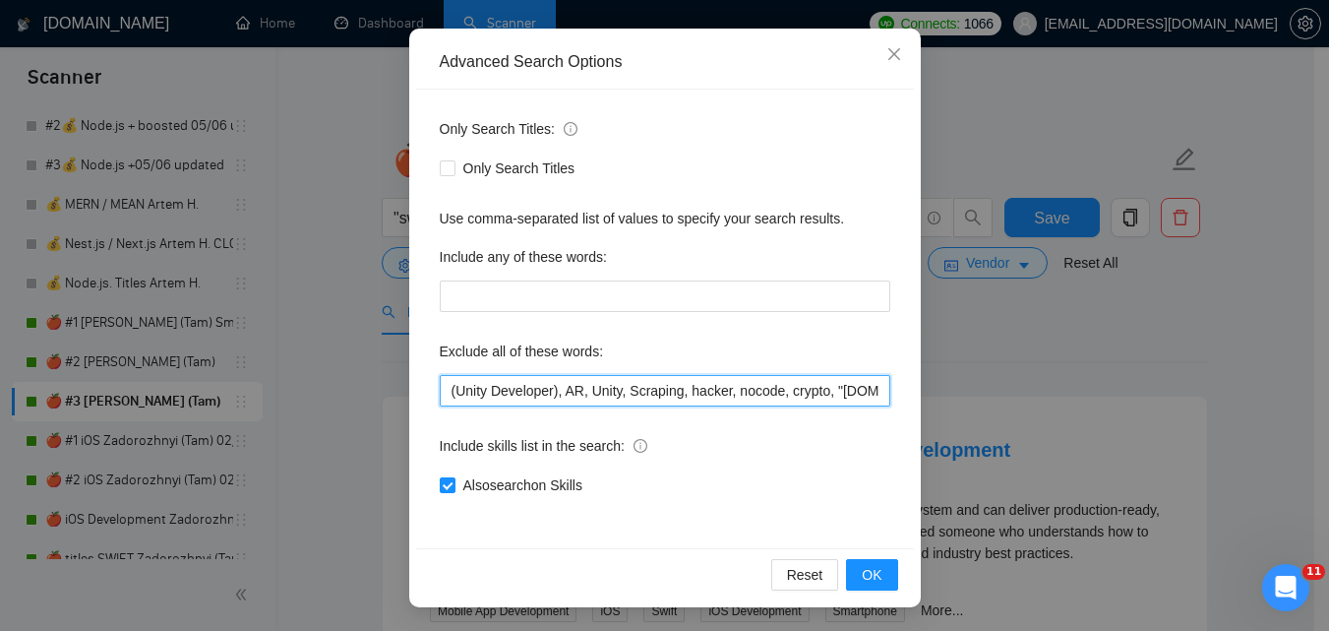
click at [621, 391] on input "(Unity Developer), AR, Unity, Scraping, hacker, nocode, crypto, "[DOMAIN_NAME]"…" at bounding box center [665, 390] width 451 height 31
paste input "Coolify, BullMQ, loveableddev, C++ dev, loveable, Framework Installation, Video…"
type input "(Unity Developer), AR, Unity, Scraping, hacker, nocode, crypto, "[DOMAIN_NAME]"…"
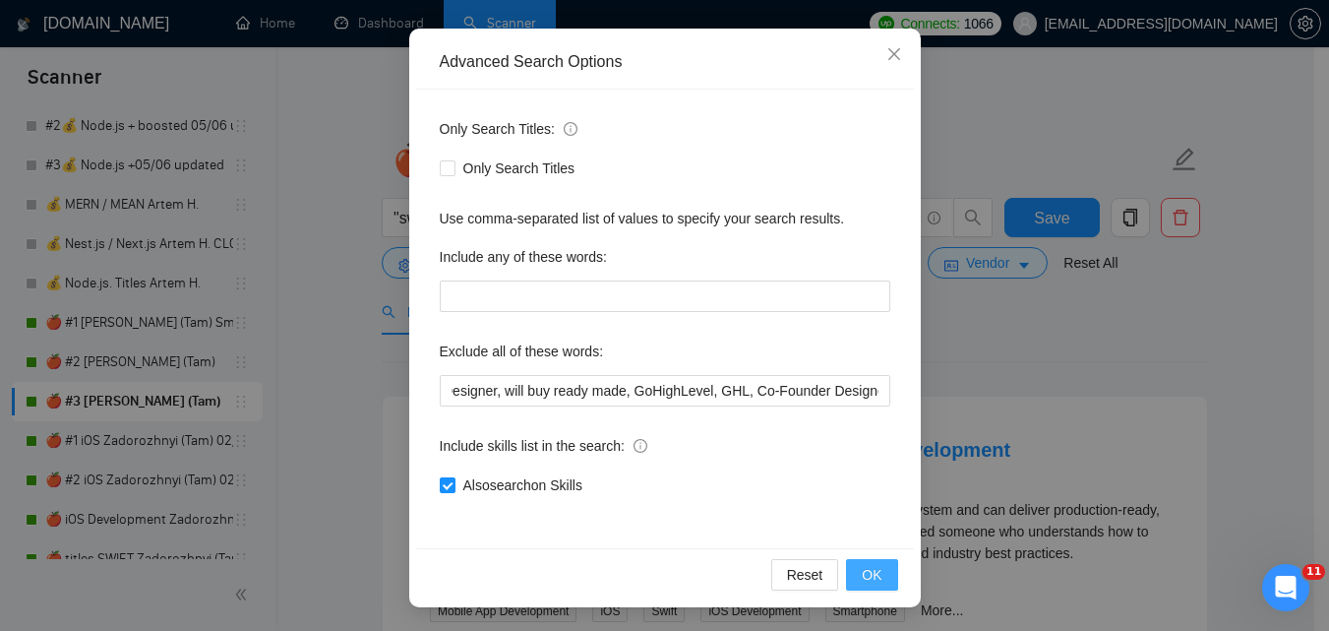
scroll to position [0, 0]
click at [874, 575] on span "OK" at bounding box center [872, 575] width 20 height 22
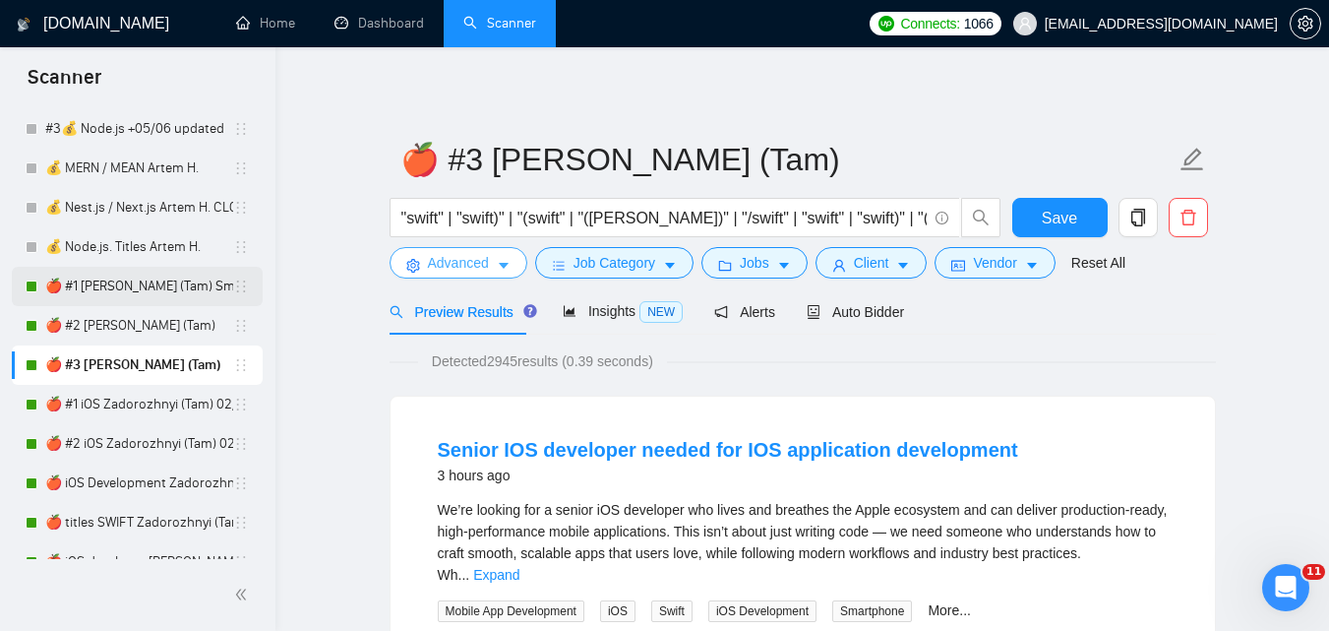
scroll to position [1293, 0]
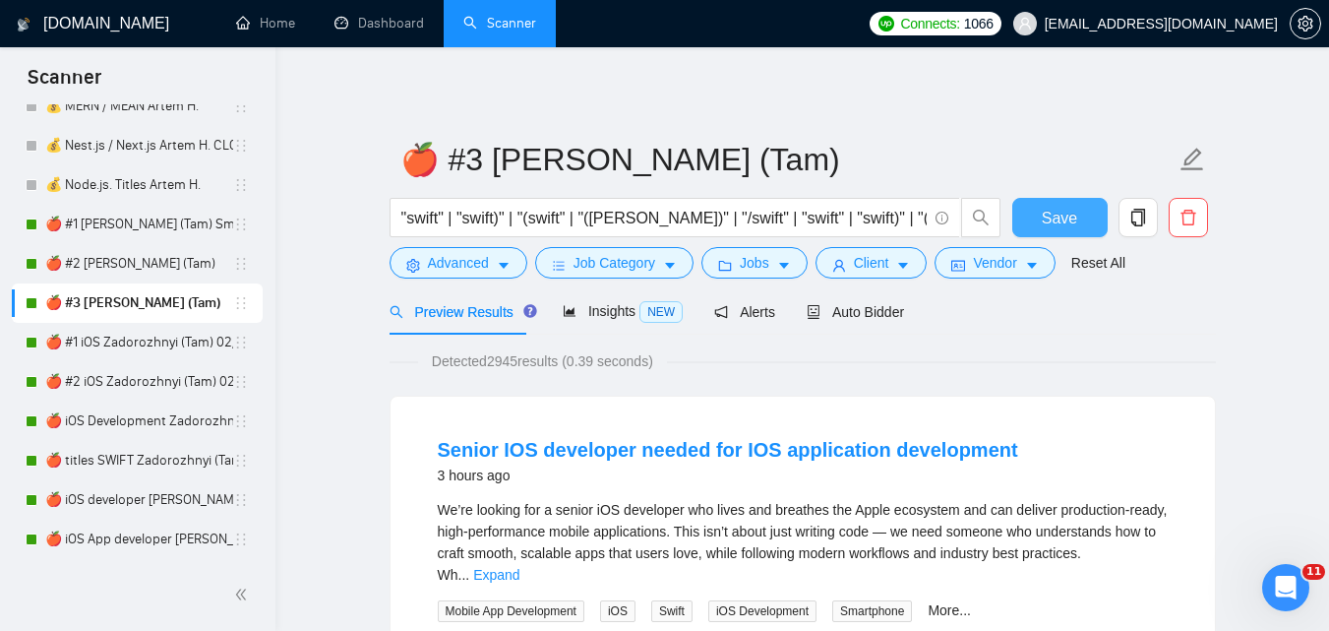
click at [1053, 220] on span "Save" at bounding box center [1059, 218] width 35 height 25
click at [144, 335] on link "🍎 #1 iOS Zadorozhnyi (Tam) 02/08" at bounding box center [139, 342] width 188 height 39
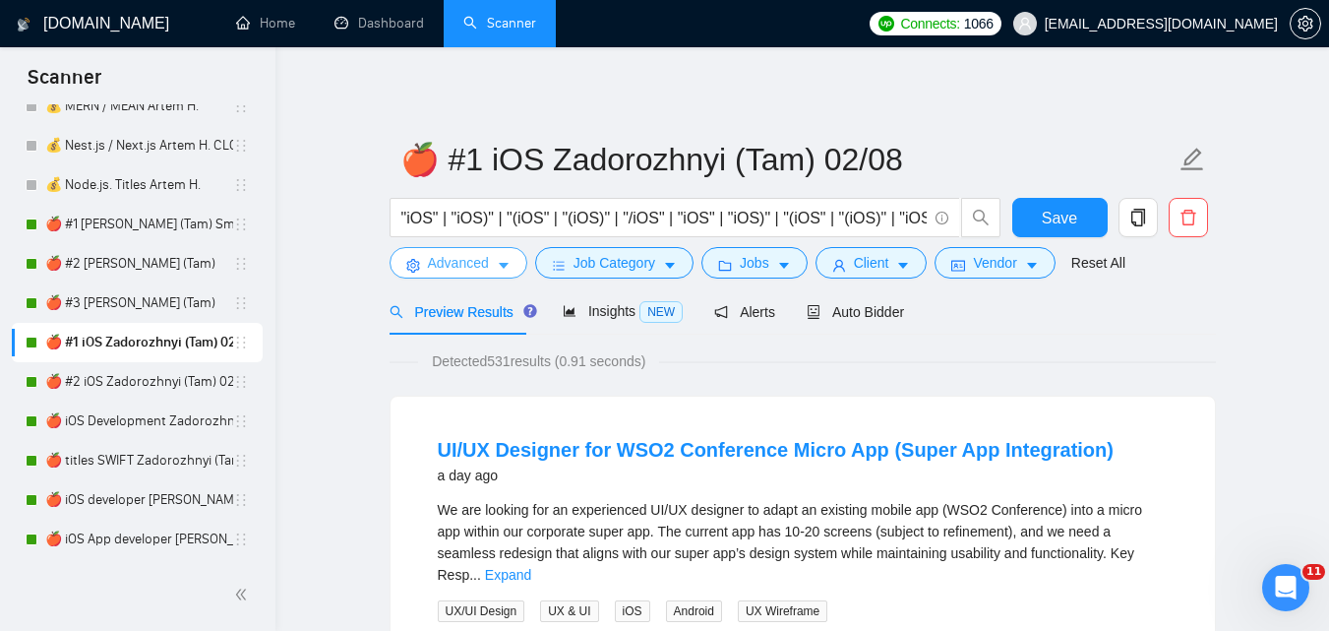
click at [480, 268] on span "Advanced" at bounding box center [458, 263] width 61 height 22
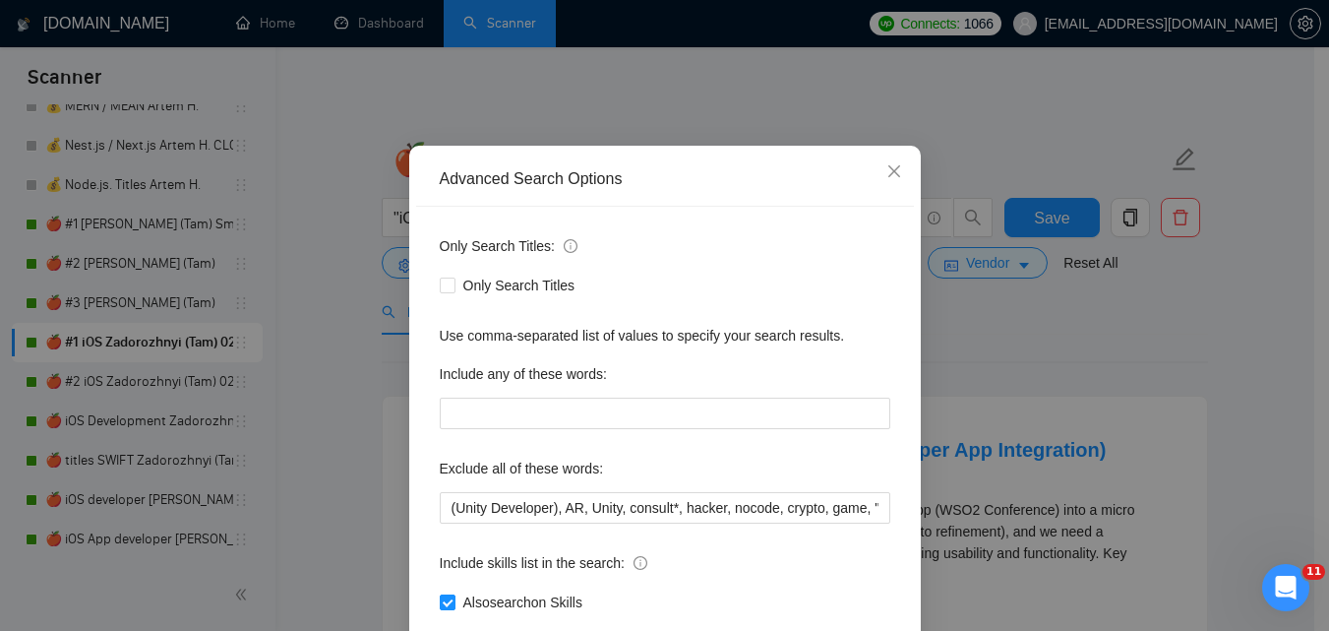
scroll to position [188, 0]
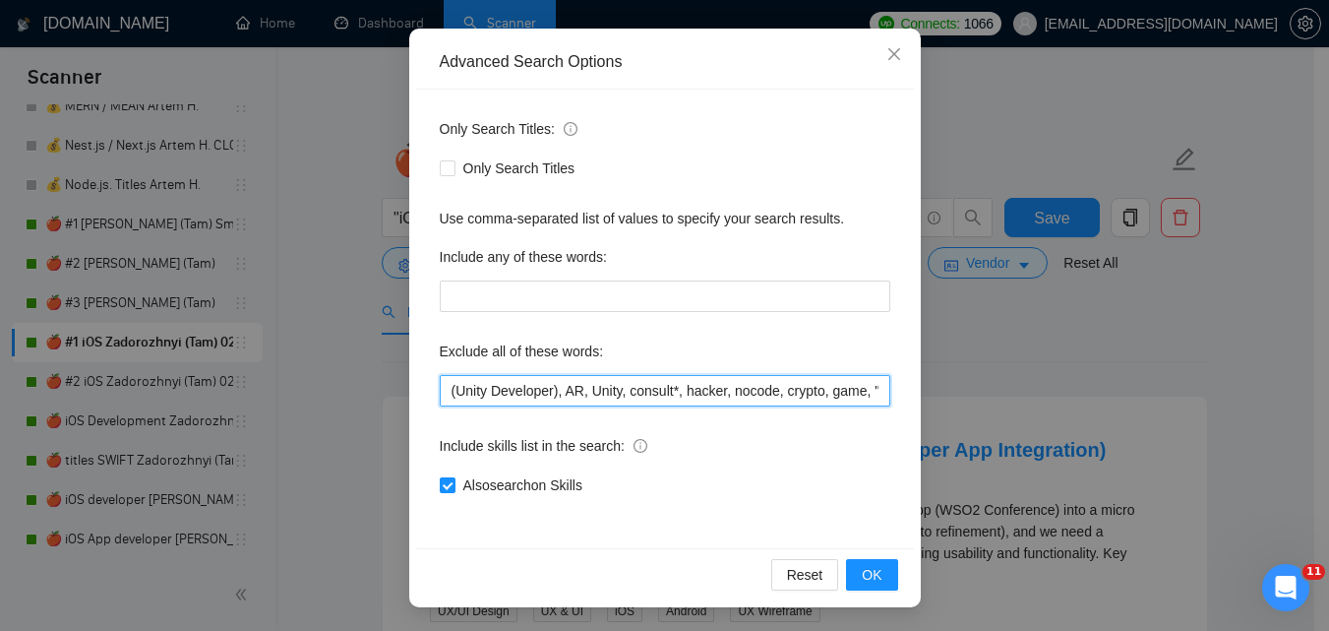
click at [713, 384] on input "(Unity Developer), AR, Unity, consult*, hacker, nocode, crypto, game, "[DOMAIN_…" at bounding box center [665, 390] width 451 height 31
paste input "Coolify, BullMQ, loveableddev, C++ dev, loveable, Framework Installation, Video…"
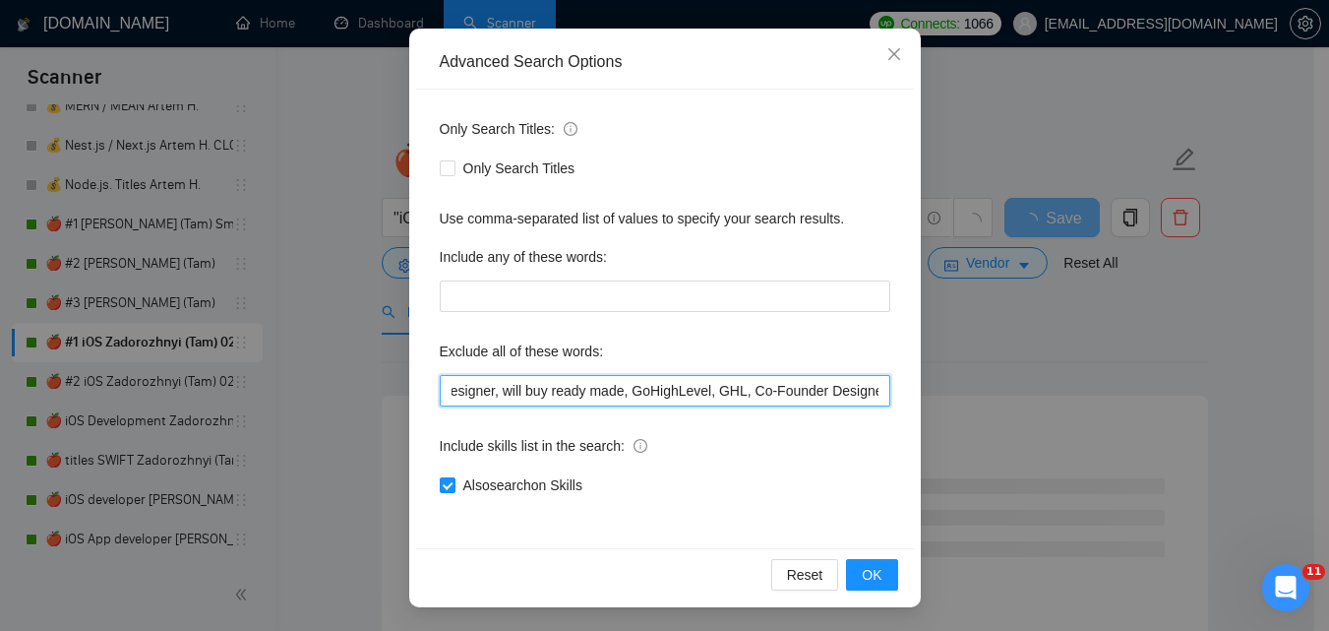
type input "(Unity Developer), AR, Unity, consult*, hacker, nocode, crypto, game, "[DOMAIN_…"
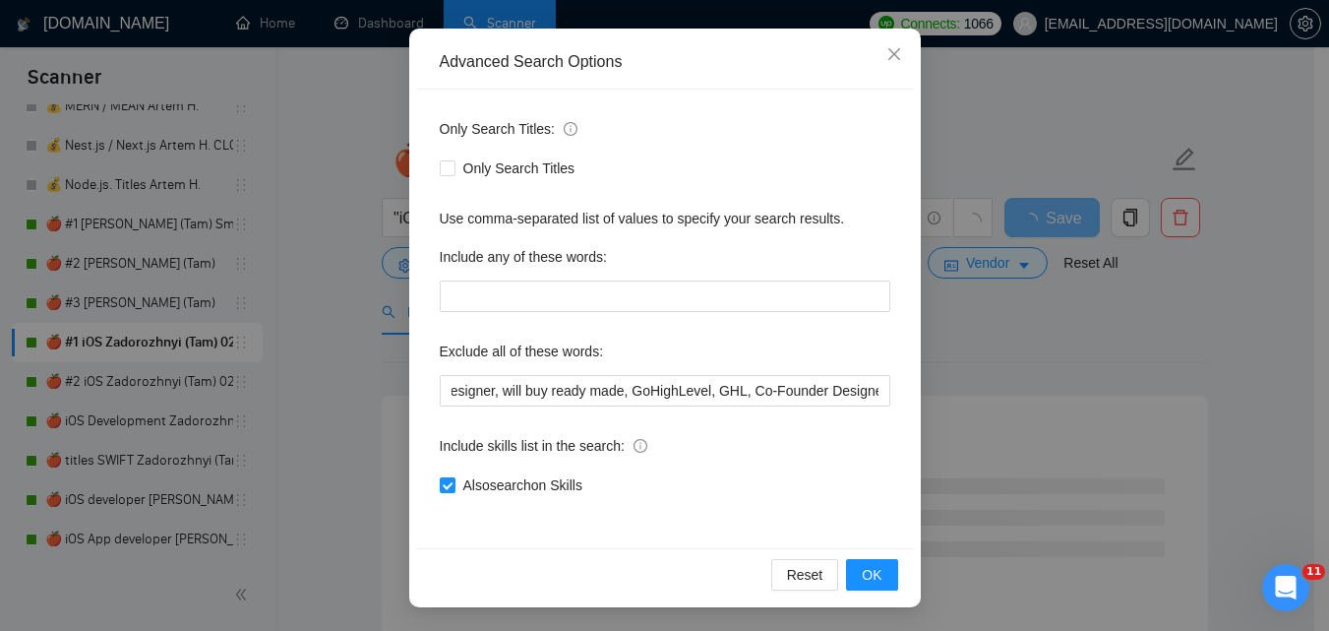
scroll to position [0, 0]
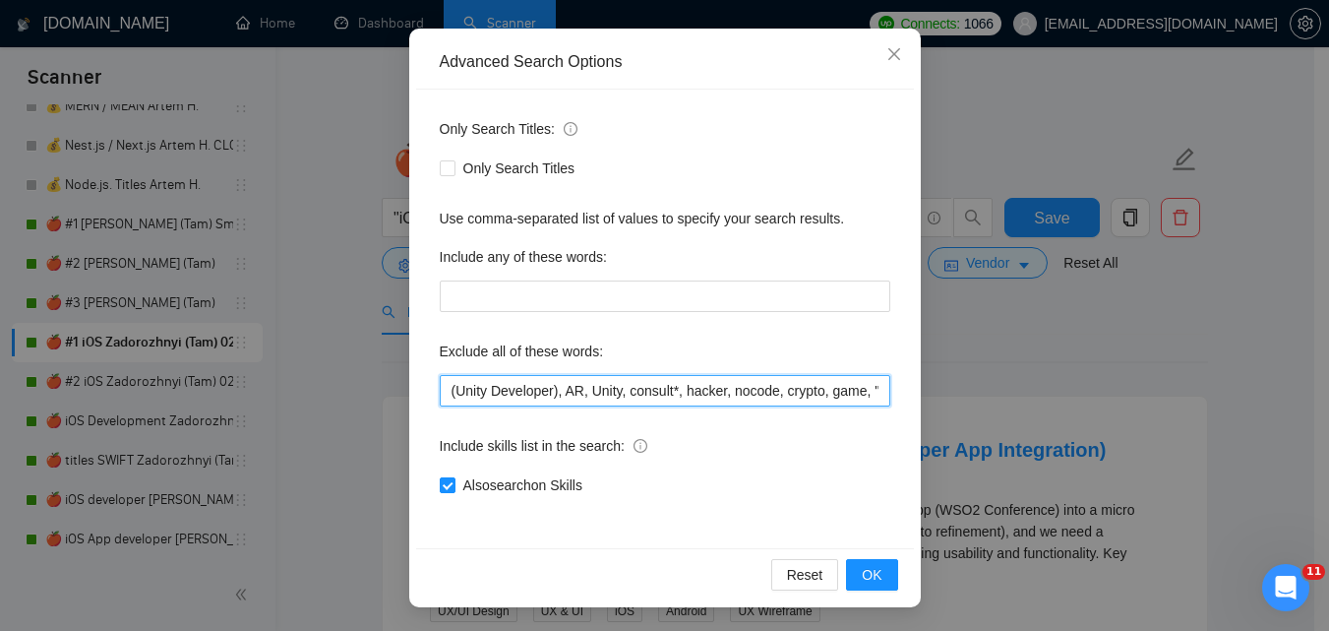
click at [729, 395] on input "(Unity Developer), AR, Unity, consult*, hacker, nocode, crypto, game, "[DOMAIN_…" at bounding box center [665, 390] width 451 height 31
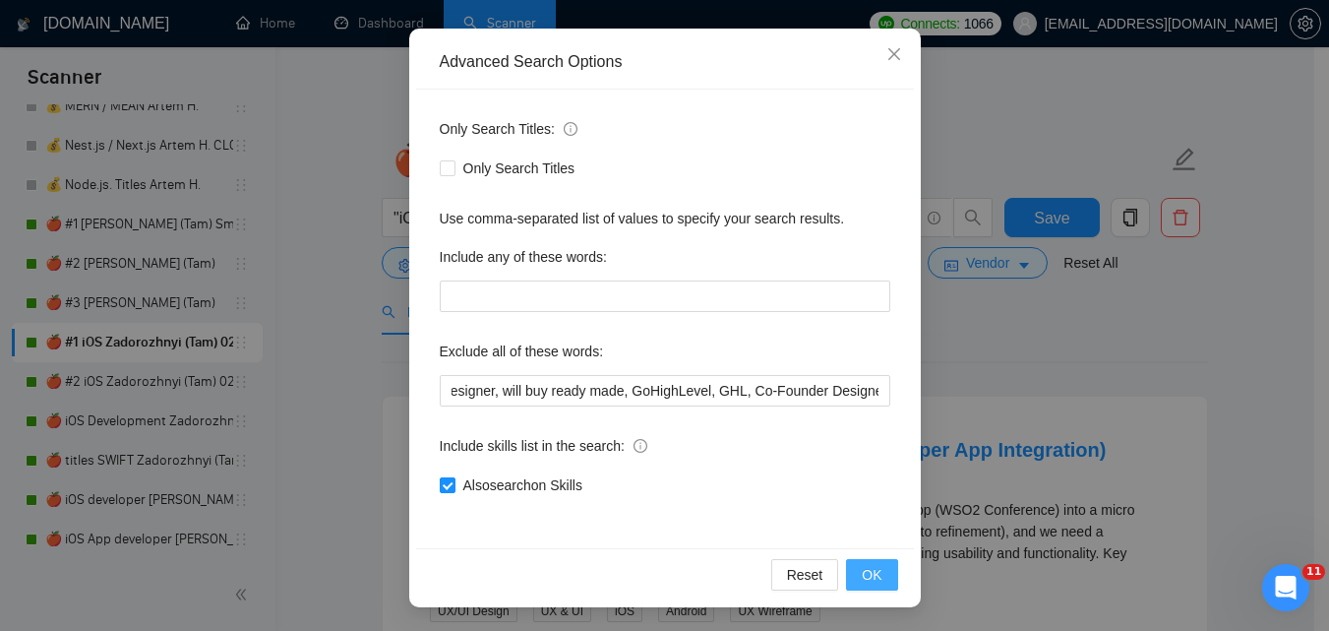
drag, startPoint x: 852, startPoint y: 580, endPoint x: 866, endPoint y: 560, distance: 24.8
click at [854, 582] on button "OK" at bounding box center [871, 574] width 51 height 31
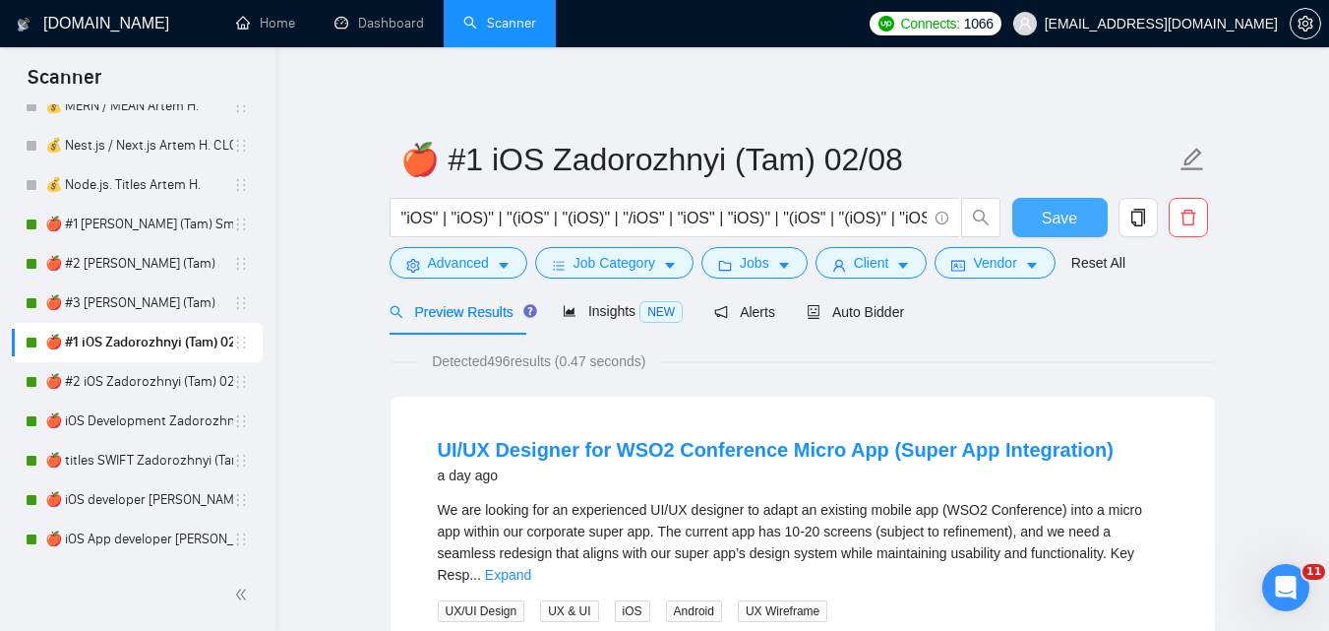
click at [1040, 219] on button "Save" at bounding box center [1059, 217] width 95 height 39
click at [118, 380] on link "🍎 #2 iOS Zadorozhnyi (Tam) 02/08" at bounding box center [139, 381] width 188 height 39
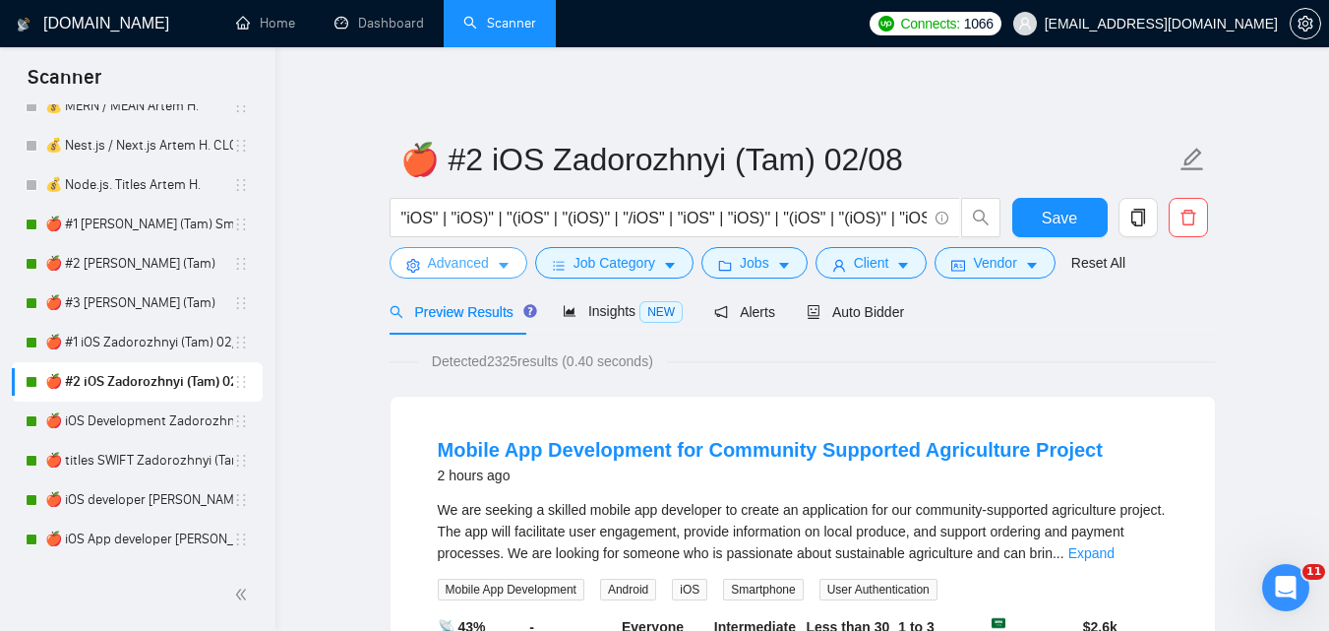
click at [471, 261] on span "Advanced" at bounding box center [458, 263] width 61 height 22
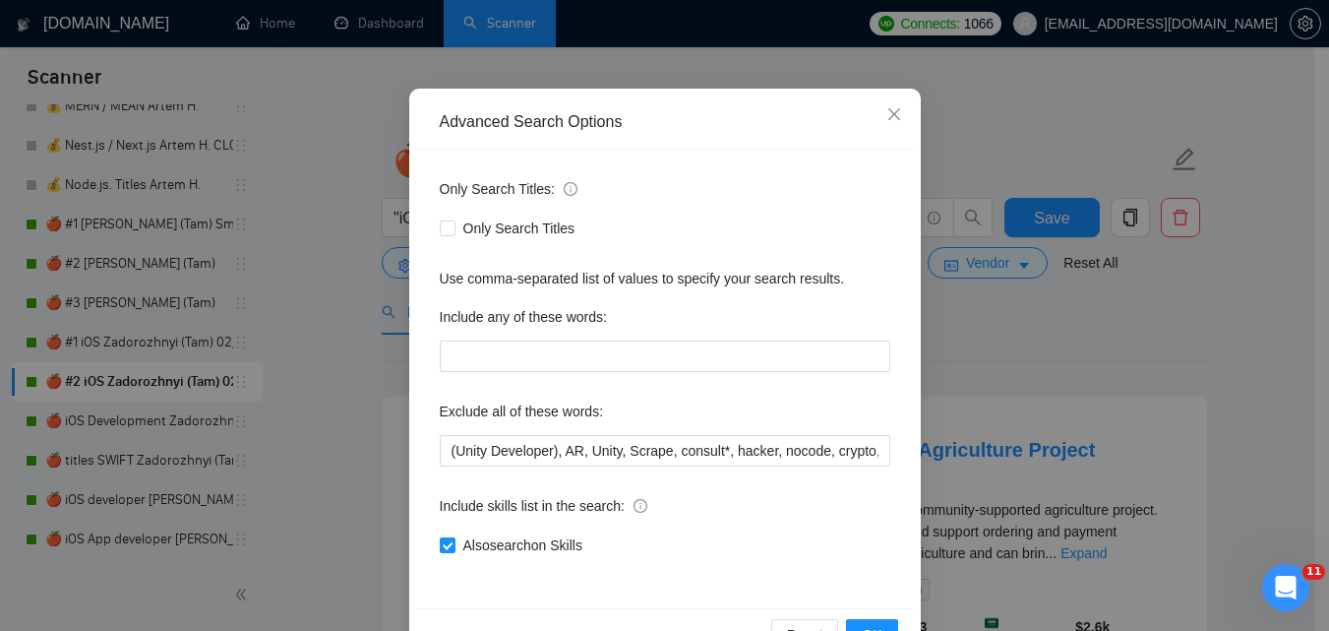
scroll to position [188, 0]
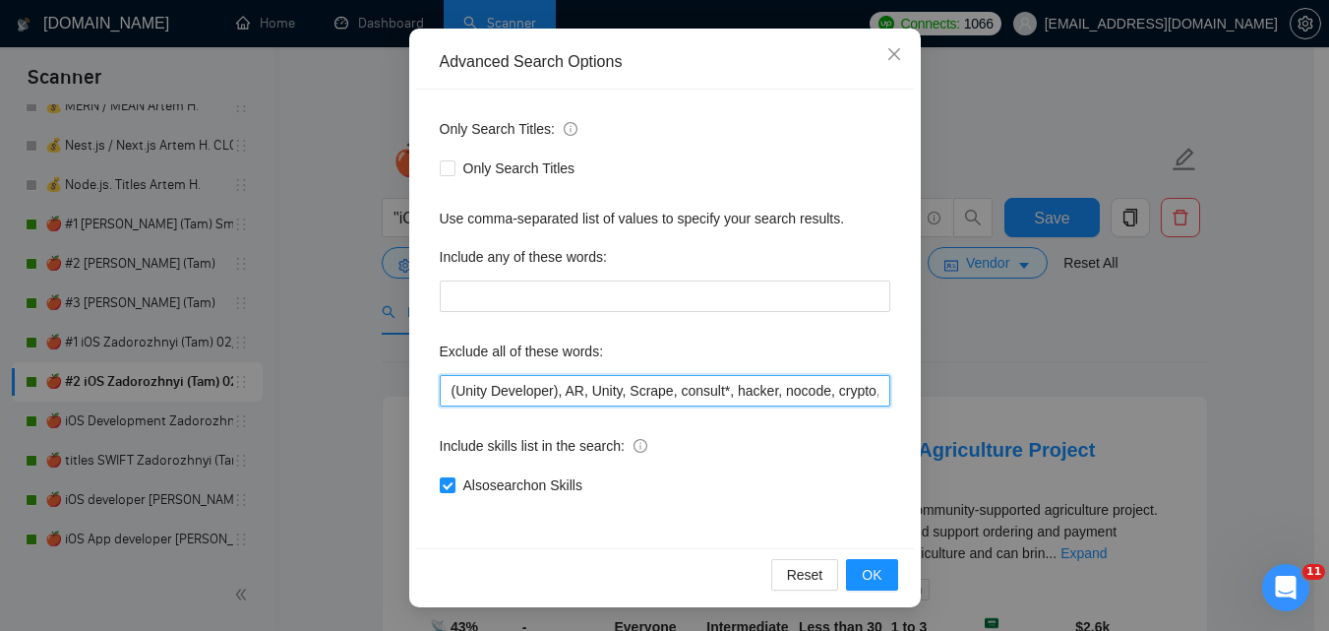
click at [669, 393] on input "(Unity Developer), AR, Unity, Scrape, consult*, hacker, nocode, crypto, game, "…" at bounding box center [665, 390] width 451 height 31
paste input "Coolify, BullMQ, loveableddev, C++ dev, loveable, Framework Installation, Video…"
type input "(Unity Developer), AR, Unity, Scrape, consult*, hacker, nocode, crypto, game, "…"
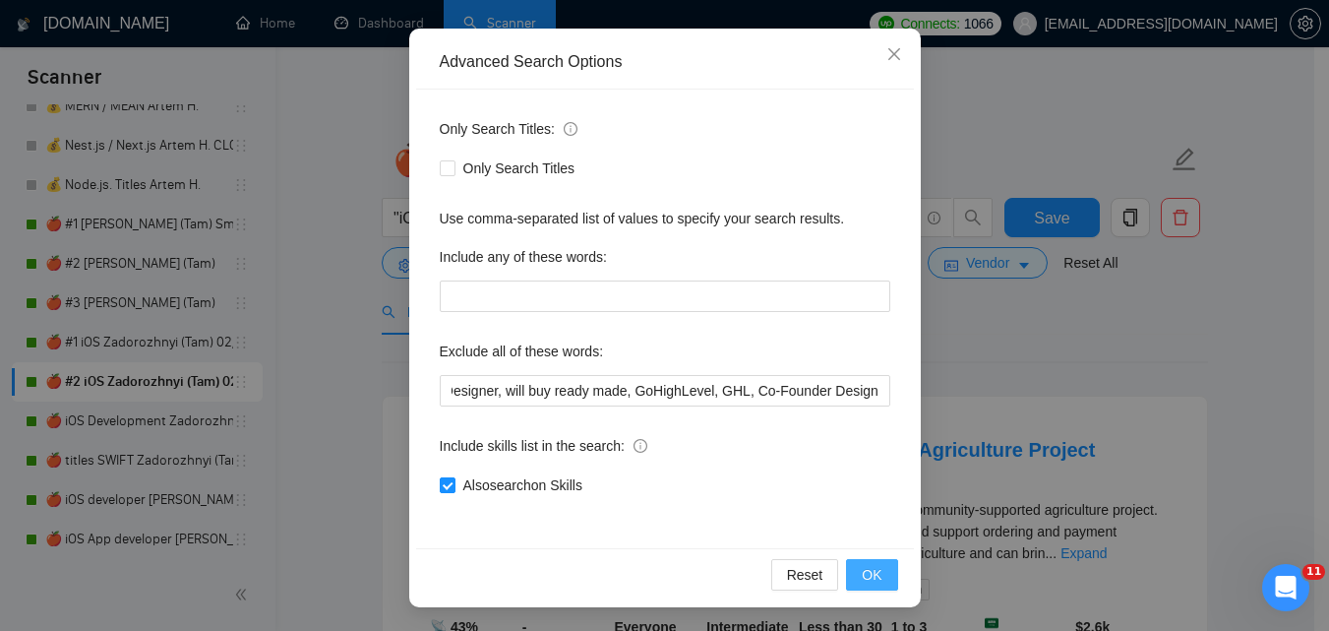
drag, startPoint x: 870, startPoint y: 573, endPoint x: 1052, endPoint y: 384, distance: 262.3
click at [870, 574] on span "OK" at bounding box center [872, 575] width 20 height 22
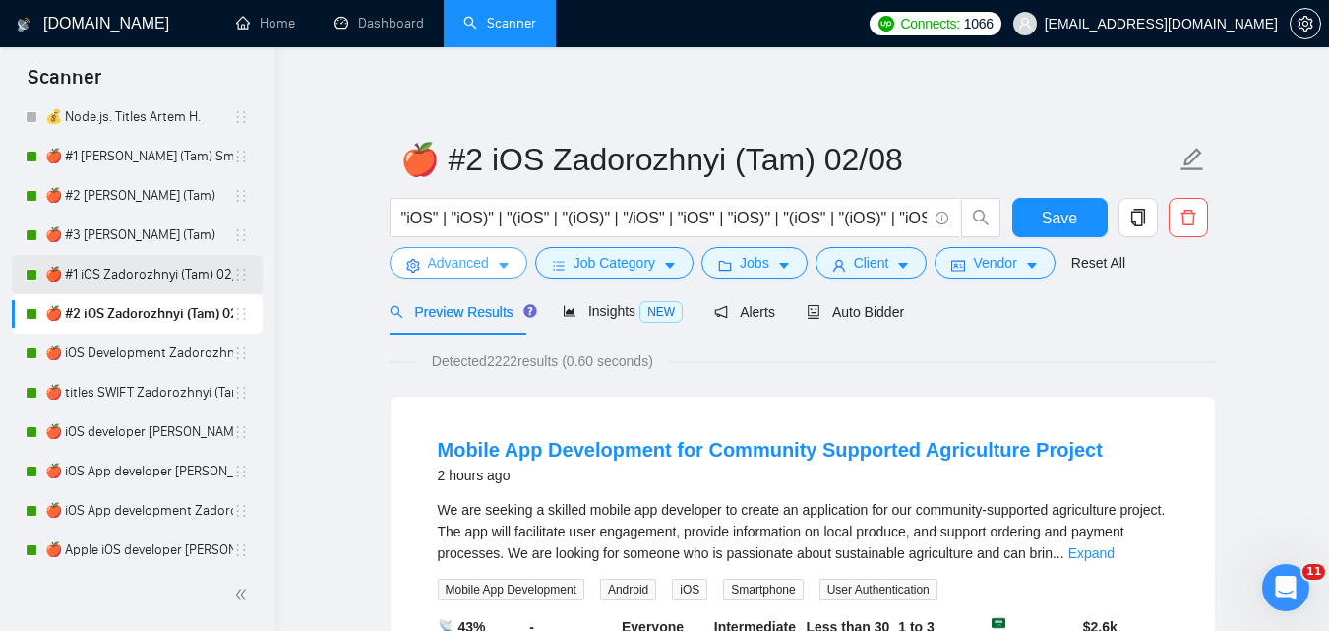
scroll to position [1391, 0]
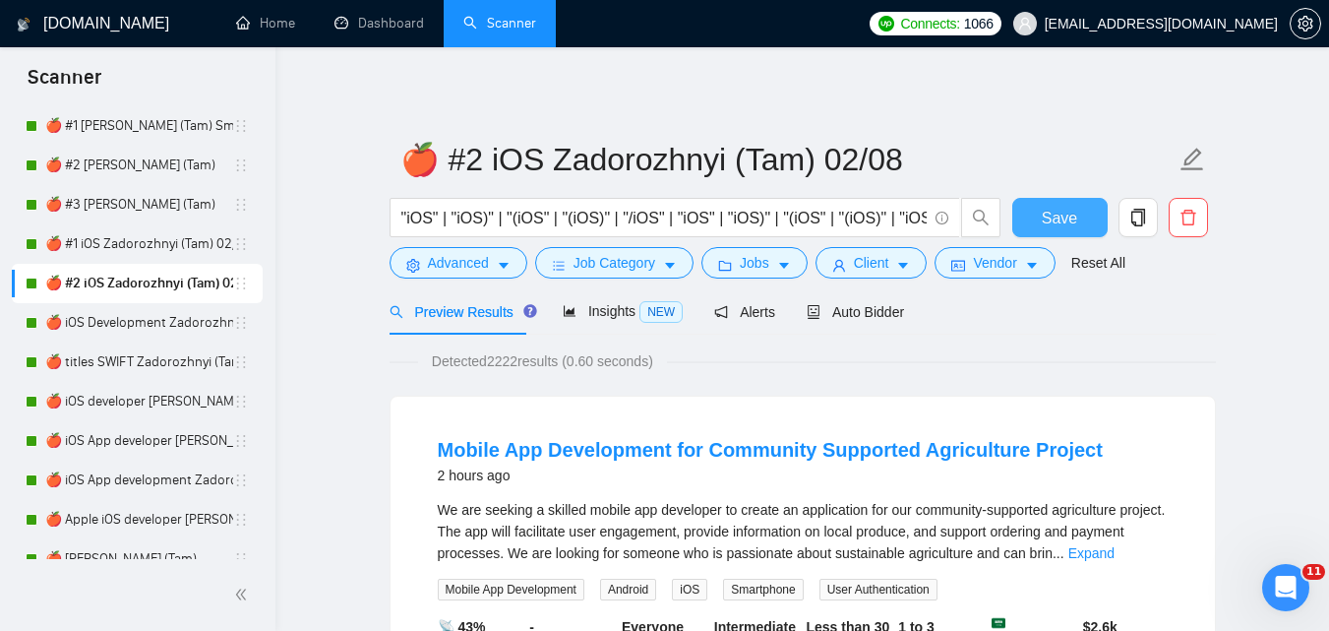
click at [1049, 212] on span "Save" at bounding box center [1059, 218] width 35 height 25
click at [98, 317] on link "🍎 iOS Development Zadorozhnyi (Tam) 02/08" at bounding box center [139, 322] width 188 height 39
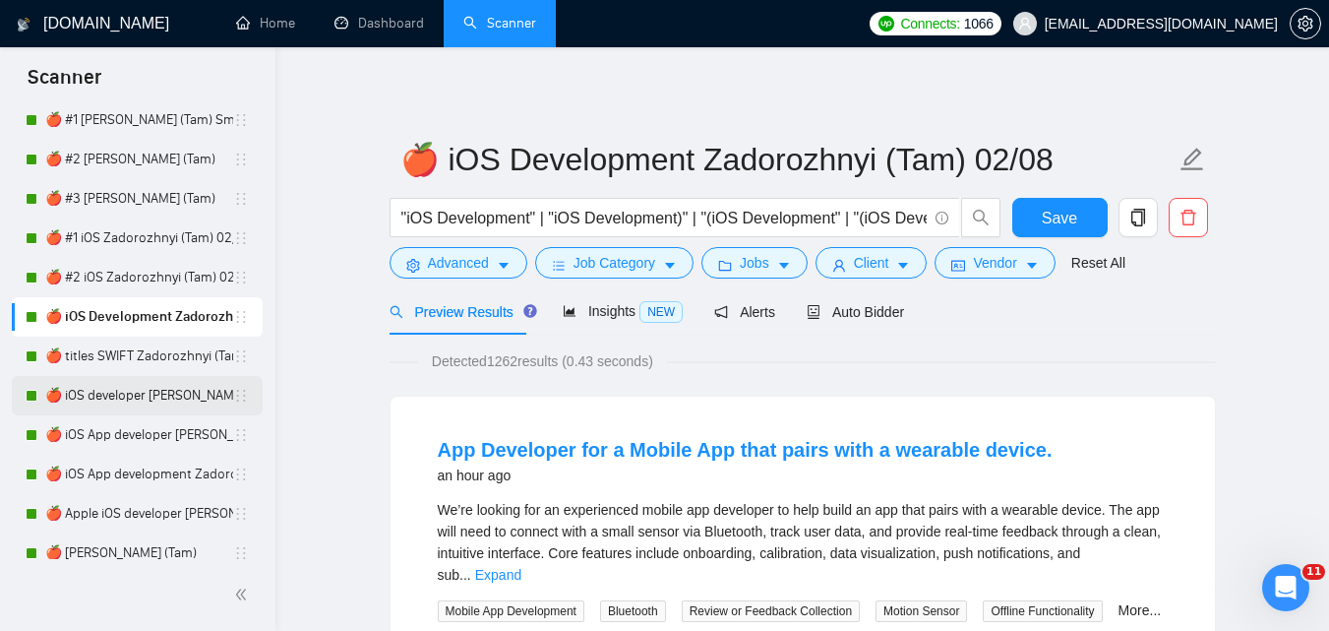
scroll to position [1391, 0]
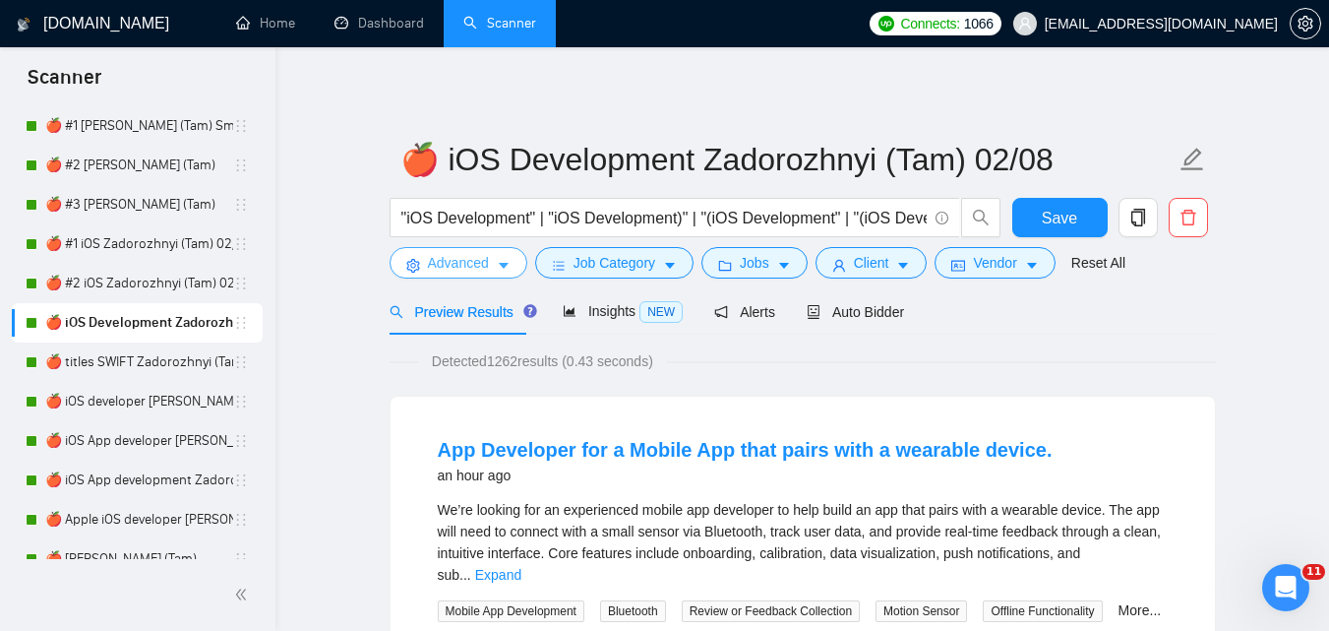
click at [457, 276] on button "Advanced" at bounding box center [459, 262] width 138 height 31
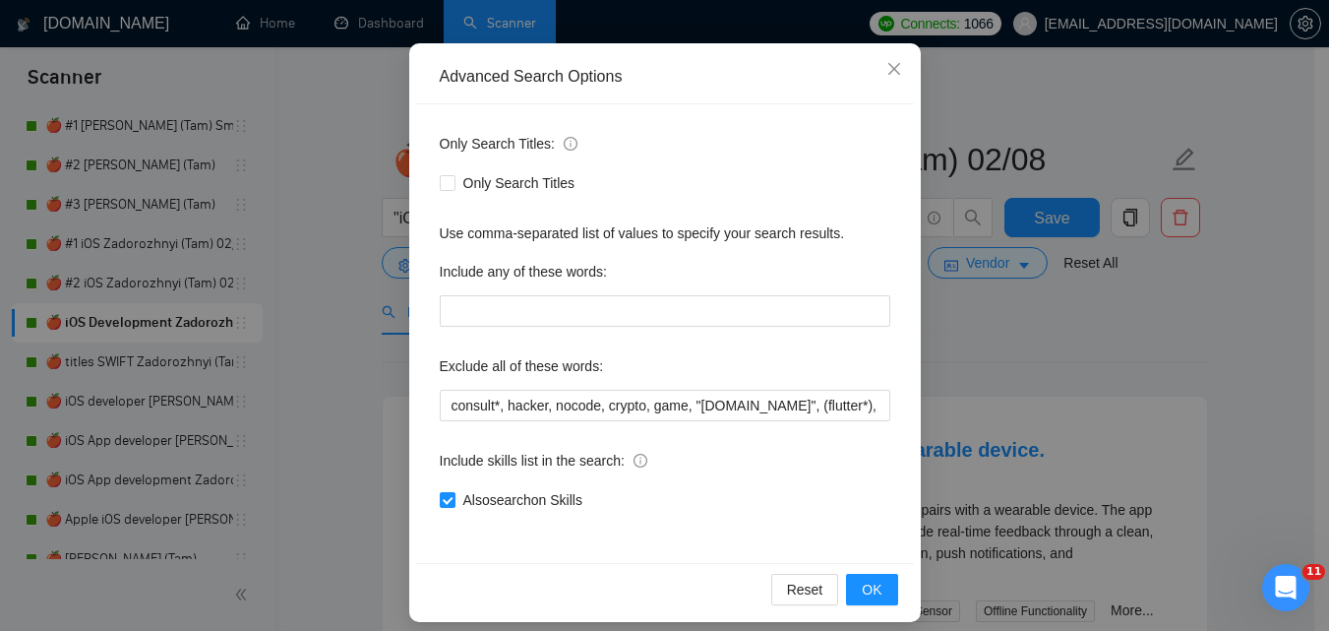
scroll to position [188, 0]
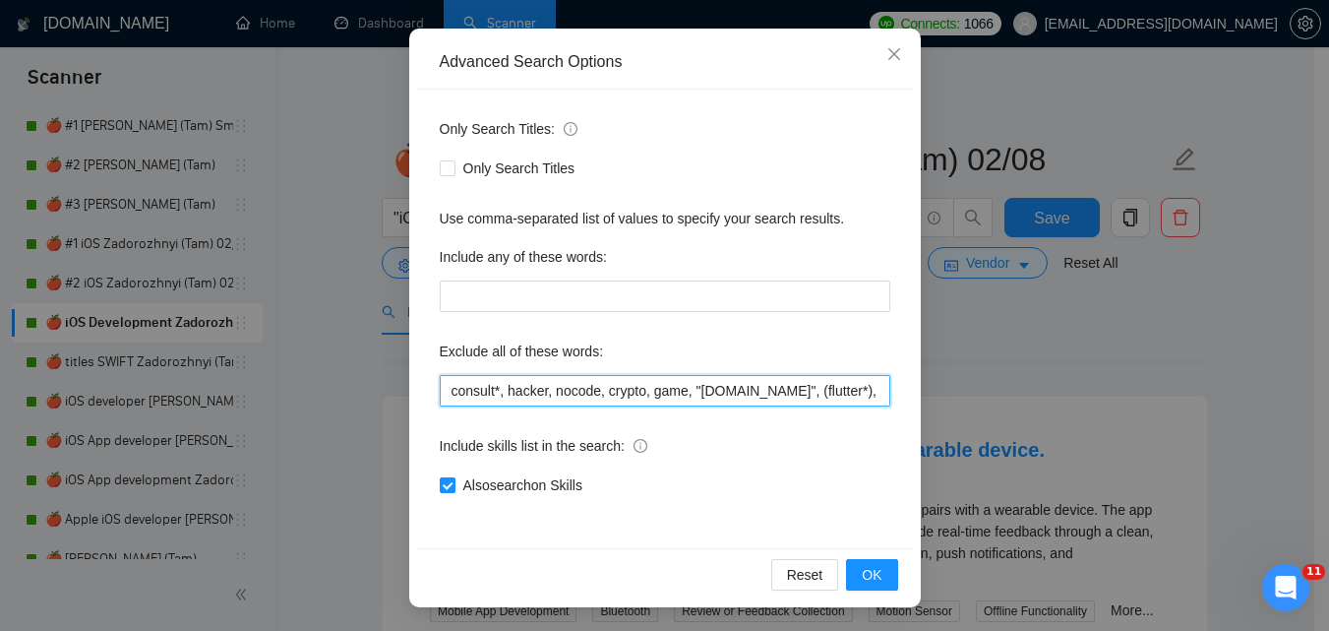
click at [753, 386] on input "consult*, hacker, nocode, crypto, game, "[DOMAIN_NAME]", (flutter*), Shopify, W…" at bounding box center [665, 390] width 451 height 31
paste input "Coolify, BullMQ, loveableddev, C++ dev, loveable, Framework Installation, Video…"
type input "consult*, hacker, nocode, crypto, game, "[DOMAIN_NAME]", (flutter*), Shopify, W…"
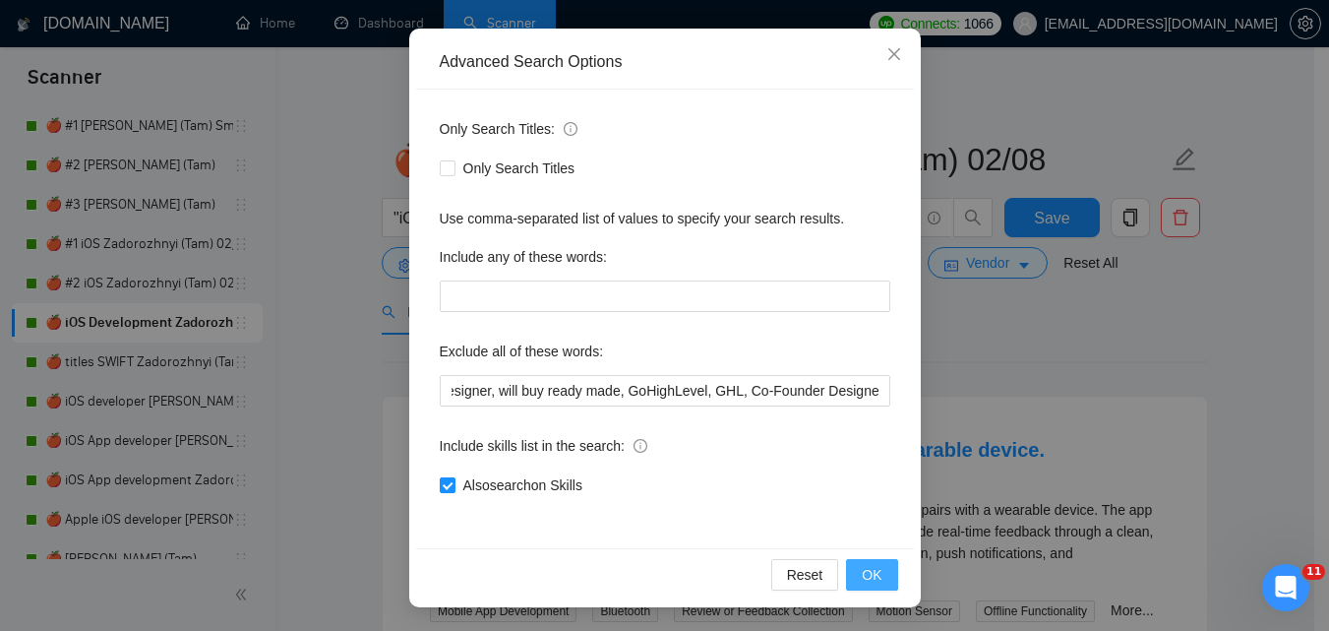
scroll to position [0, 0]
click at [869, 572] on span "OK" at bounding box center [872, 575] width 20 height 22
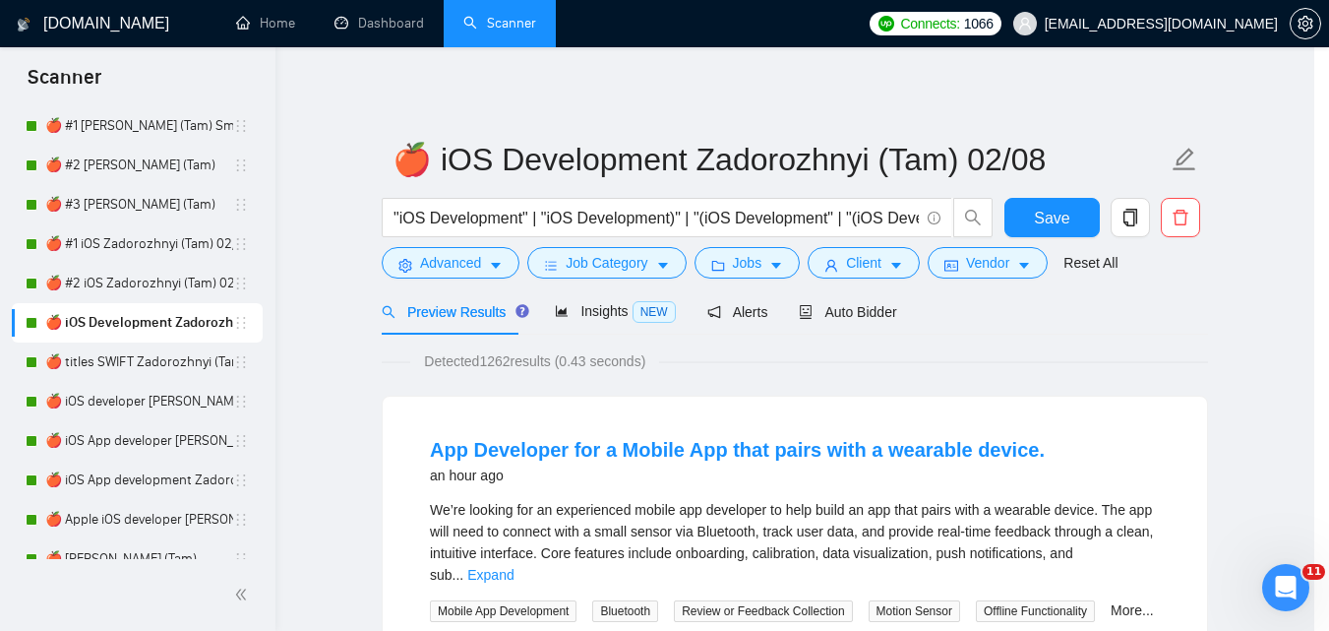
scroll to position [90, 0]
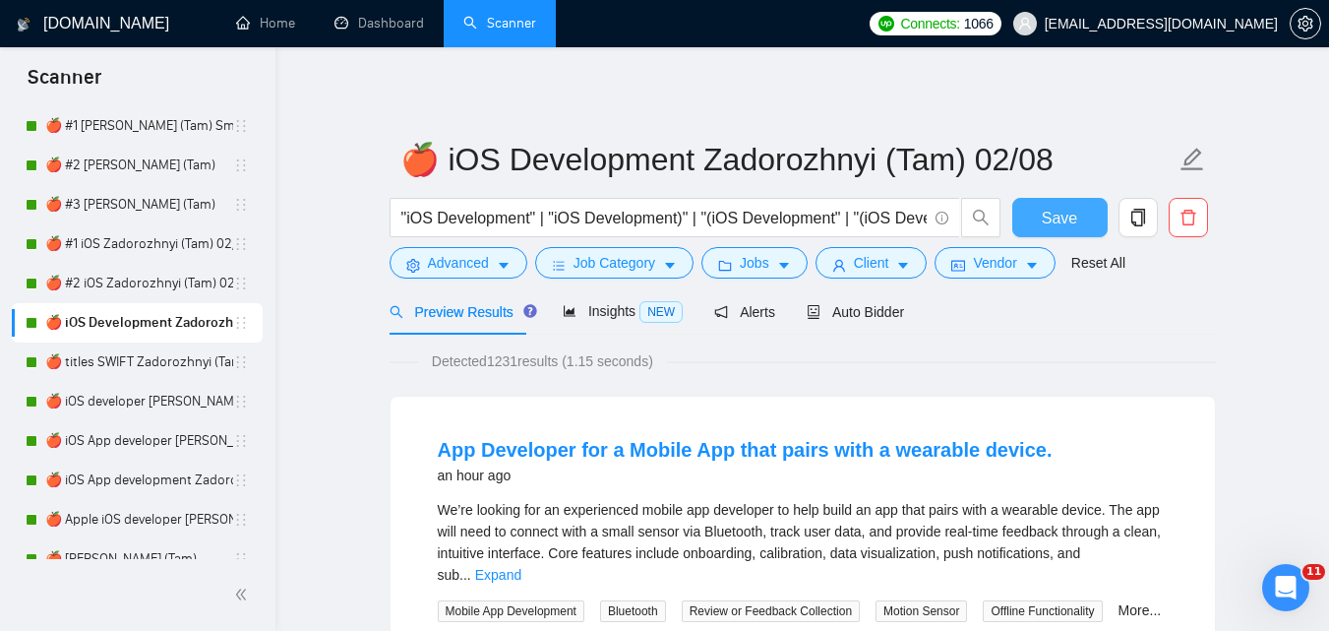
click at [1052, 207] on span "Save" at bounding box center [1059, 218] width 35 height 25
drag, startPoint x: 91, startPoint y: 360, endPoint x: 189, endPoint y: 395, distance: 104.2
click at [90, 360] on link "🍎 titles SWIFT Zadorozhnyi (Tam)" at bounding box center [139, 361] width 188 height 39
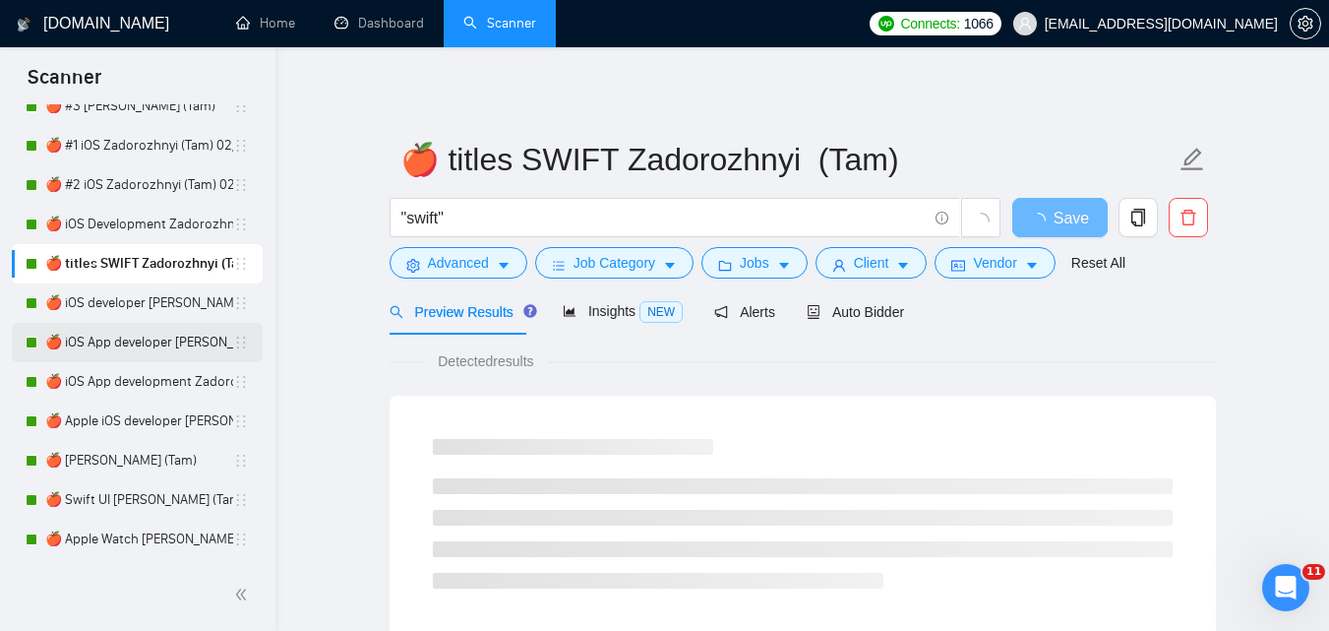
scroll to position [1588, 0]
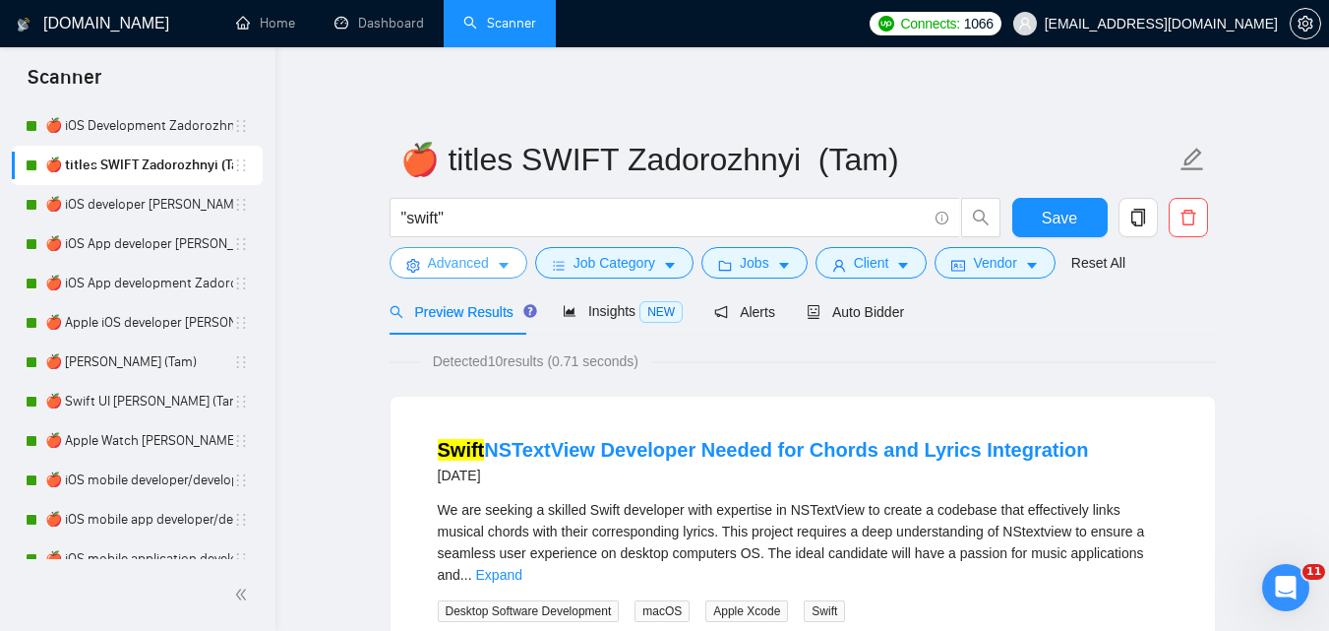
click at [466, 266] on span "Advanced" at bounding box center [458, 263] width 61 height 22
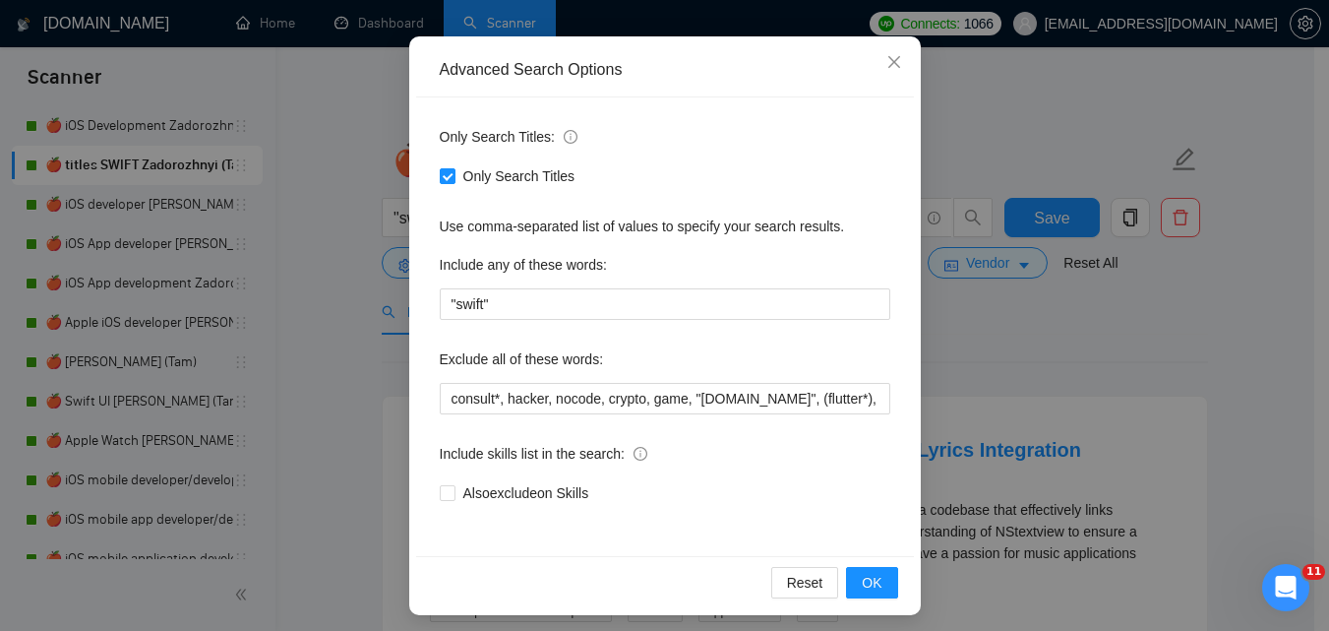
scroll to position [188, 0]
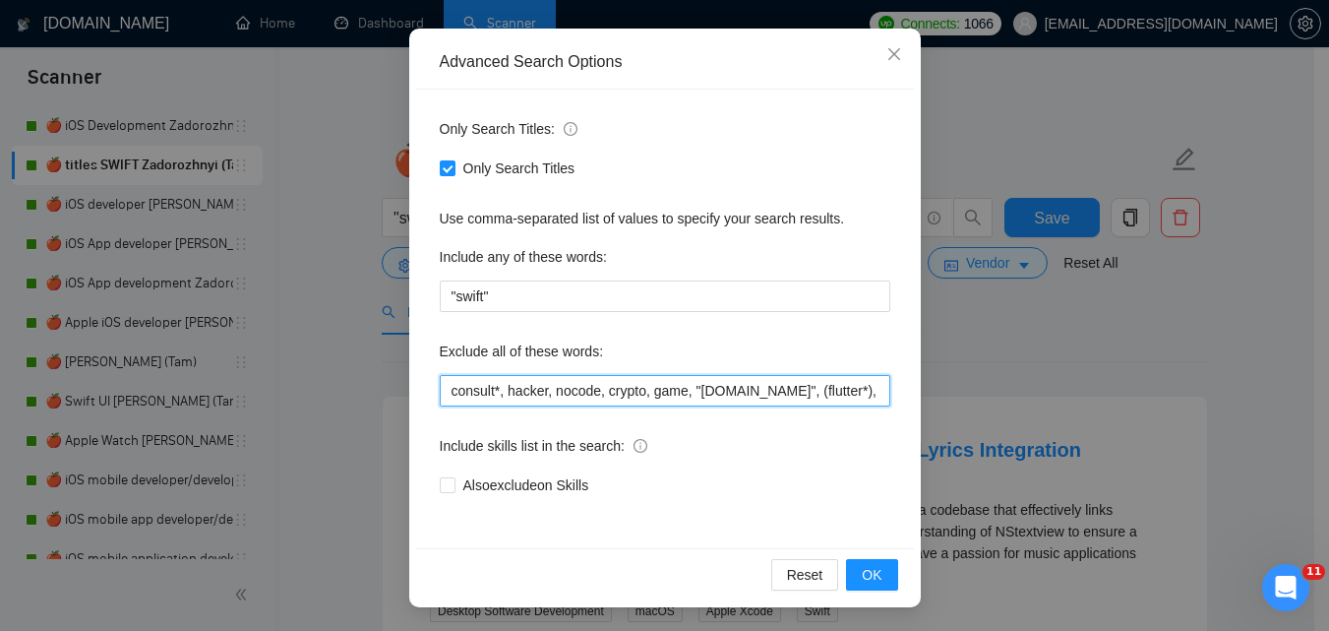
click at [699, 387] on input "consult*, hacker, nocode, crypto, game, "[DOMAIN_NAME]", (flutter*), Shopify, W…" at bounding box center [665, 390] width 451 height 31
paste input "Coolify, BullMQ, loveableddev, C++ dev, loveable, Framework Installation, Video…"
type input "consult*, hacker, nocode, crypto, game, "[DOMAIN_NAME]", (flutter*), Shopify, W…"
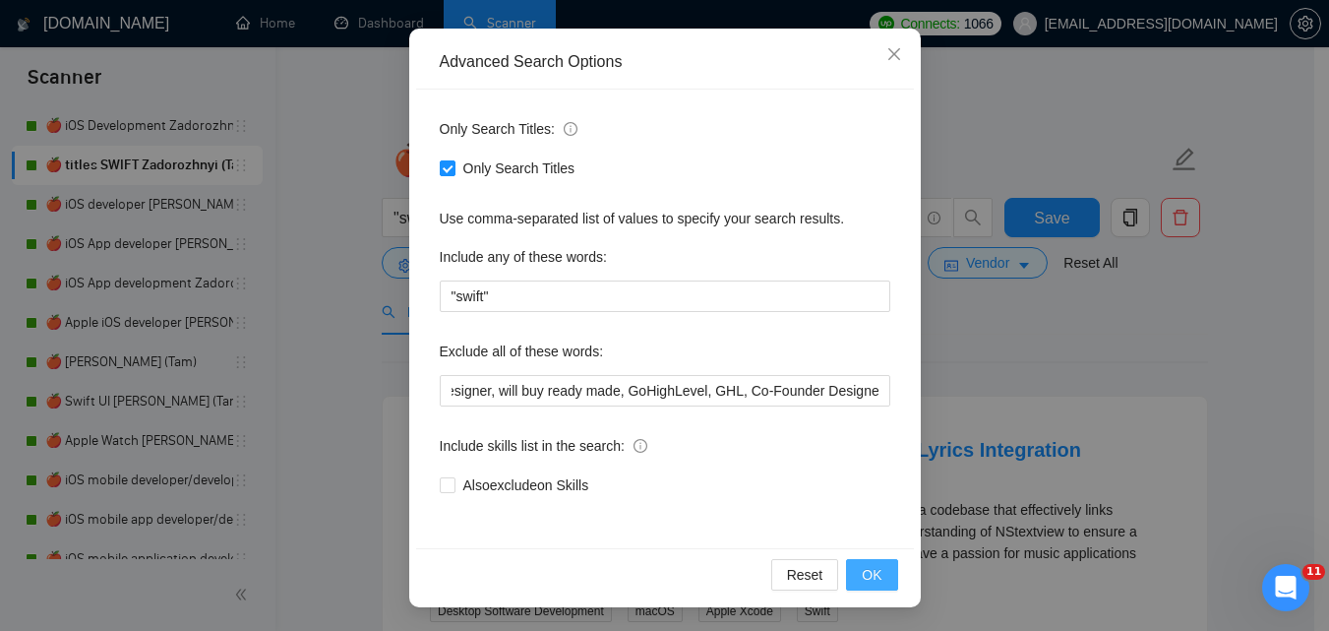
click at [869, 573] on span "OK" at bounding box center [872, 575] width 20 height 22
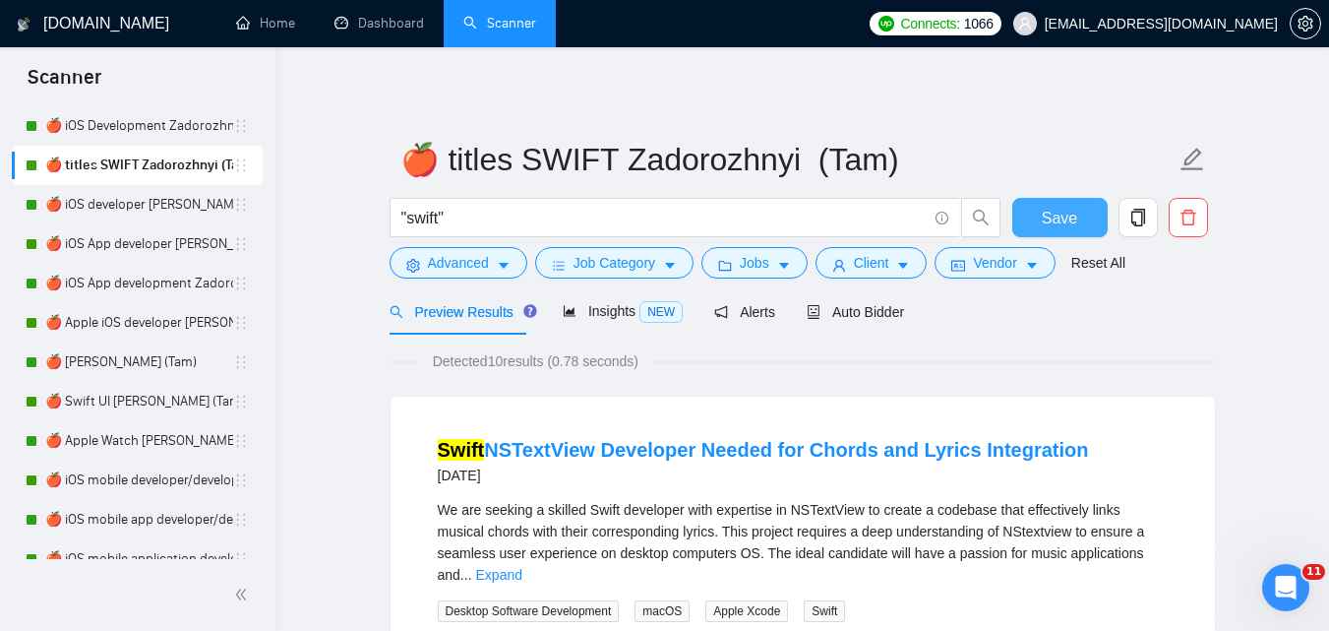
click at [1049, 215] on span "Save" at bounding box center [1059, 218] width 35 height 25
click at [131, 209] on link "🍎 iOS developer [PERSON_NAME] (Tam) 07/03 Profile Changed" at bounding box center [139, 204] width 188 height 39
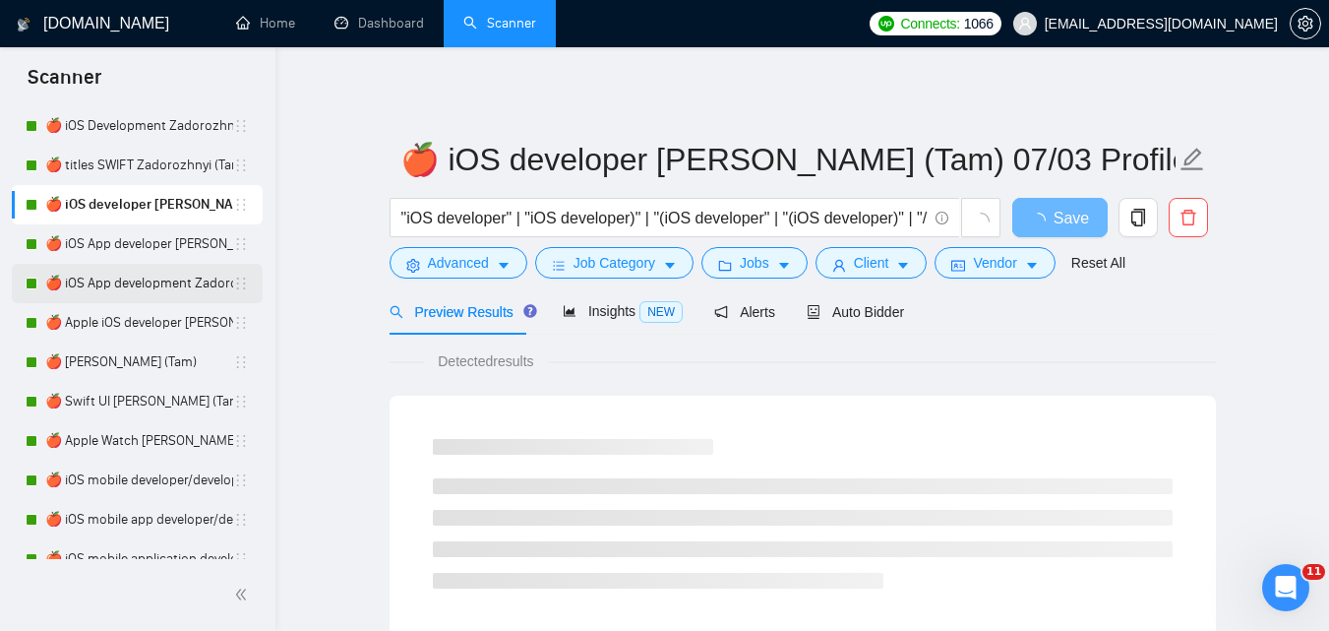
scroll to position [1686, 0]
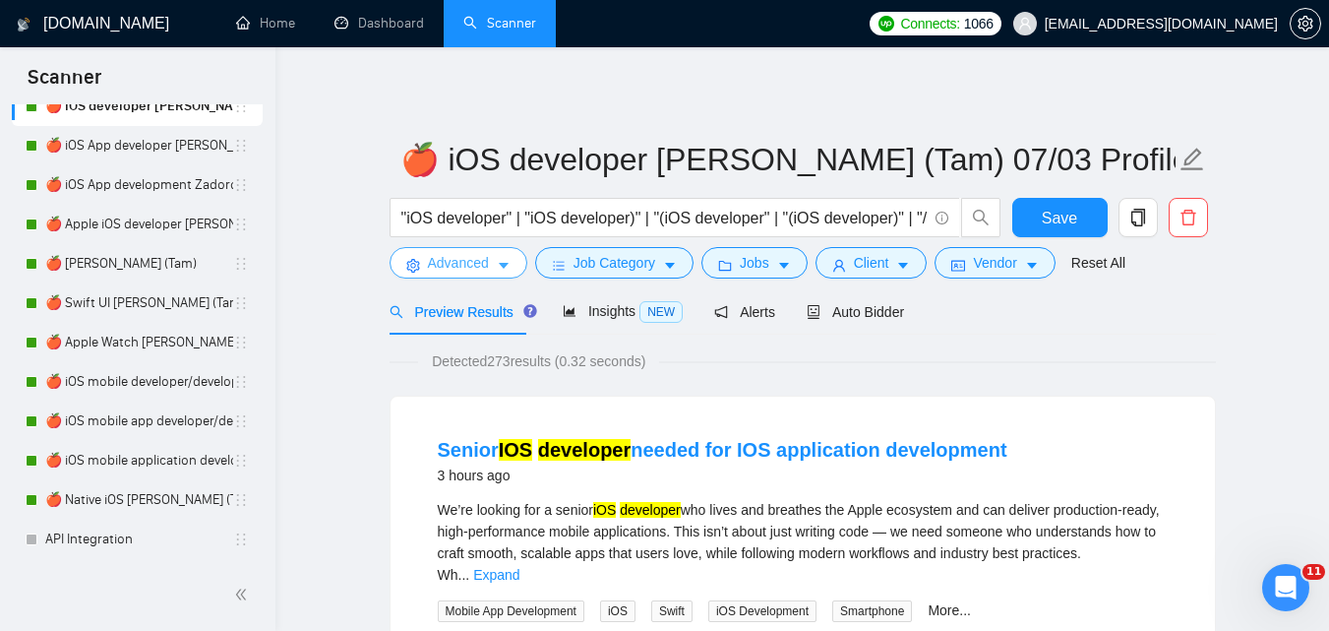
click at [430, 258] on span "Advanced" at bounding box center [458, 263] width 61 height 22
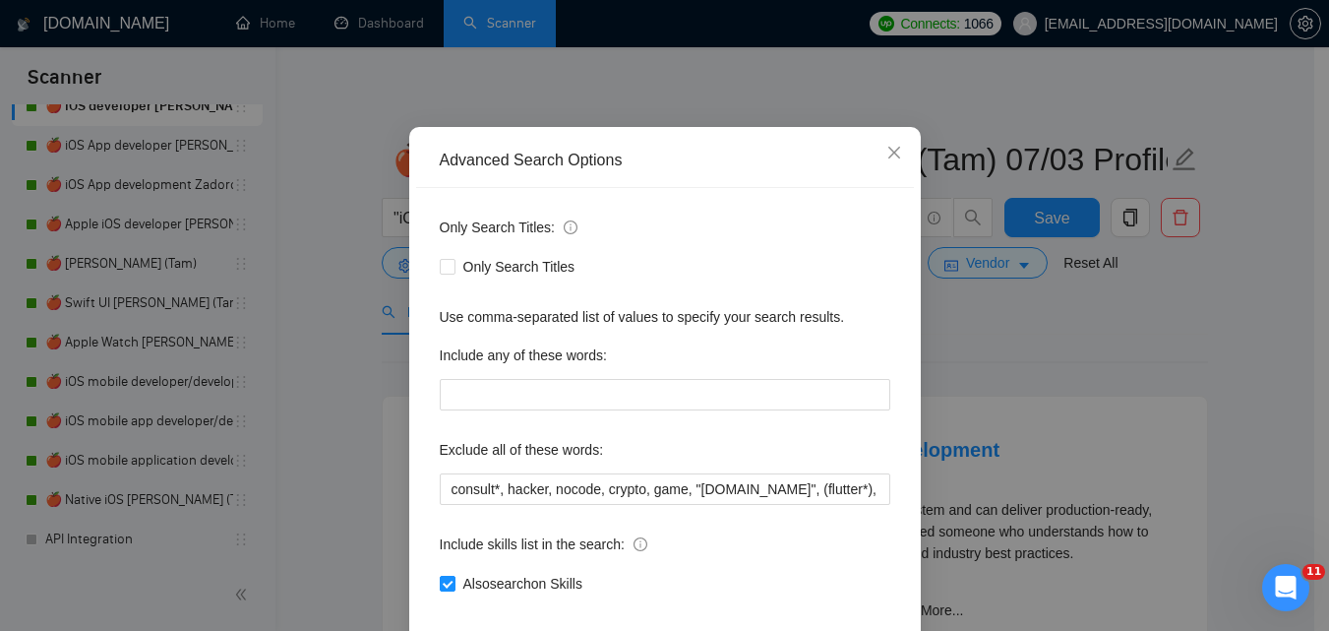
scroll to position [188, 0]
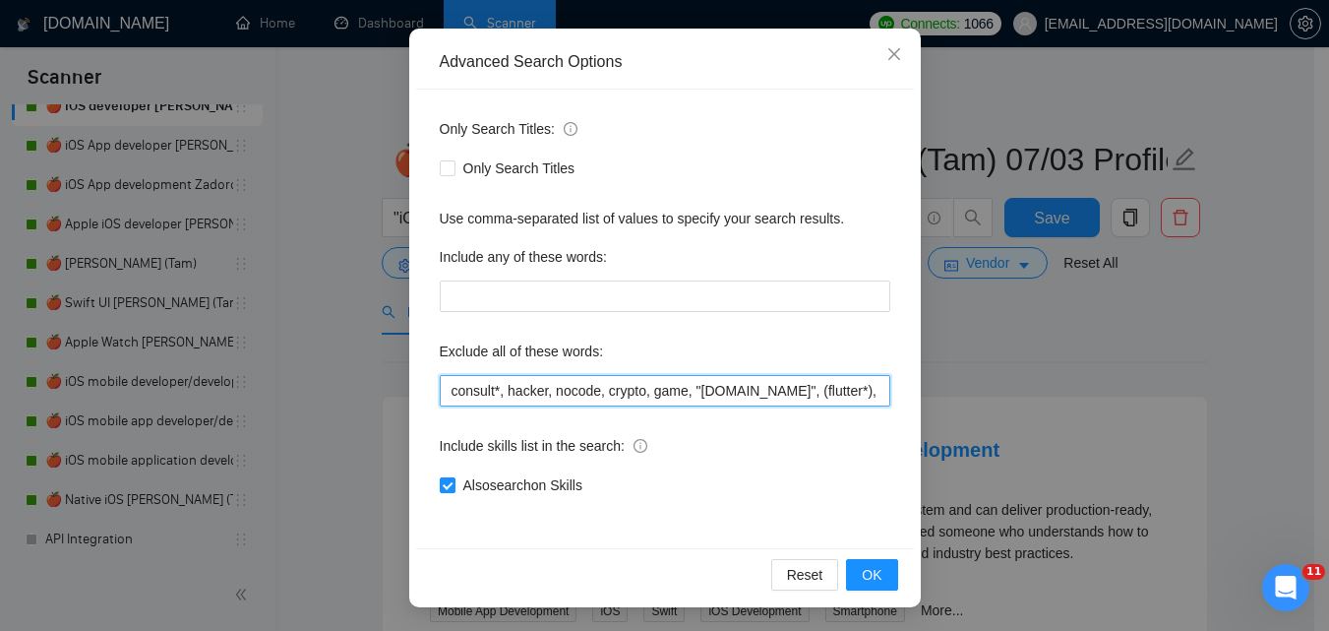
click at [635, 394] on input "consult*, hacker, nocode, crypto, game, "[DOMAIN_NAME]", (flutter*), Shopify, W…" at bounding box center [665, 390] width 451 height 31
paste input "Coolify, BullMQ, loveableddev, C++ dev, loveable, Framework Installation, Video…"
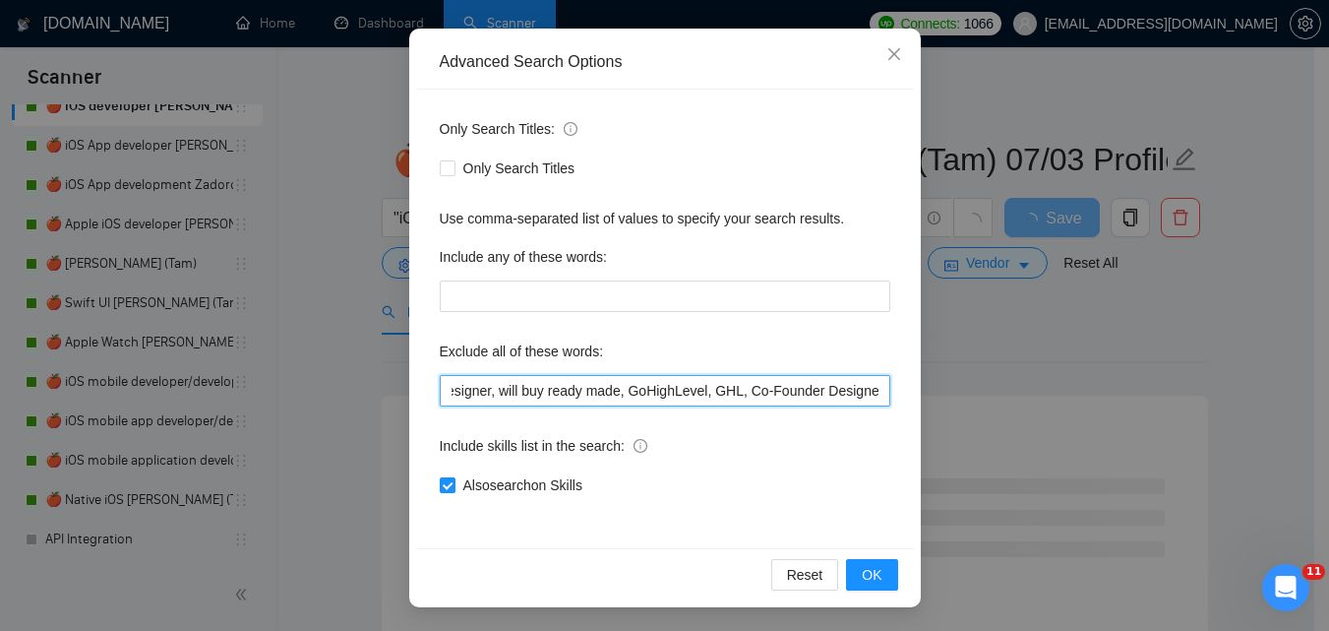
type input "consult*, hacker, nocode, crypto, game, "[DOMAIN_NAME]", (flutter*), Shopify, W…"
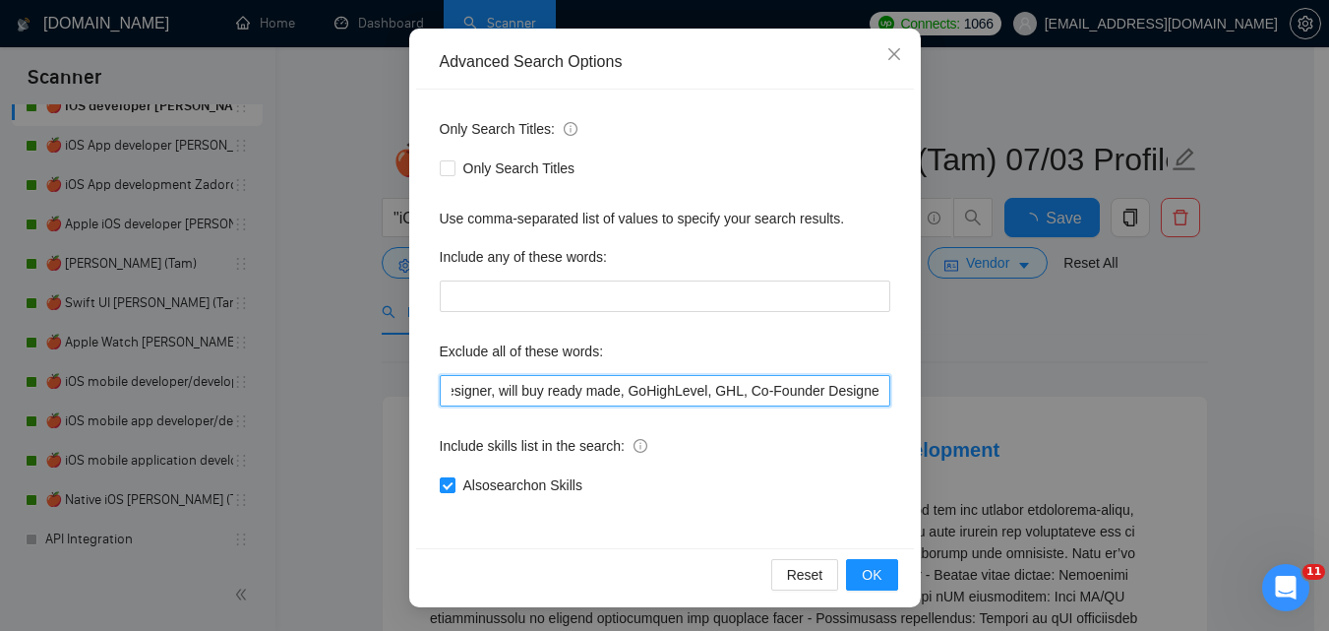
scroll to position [0, 0]
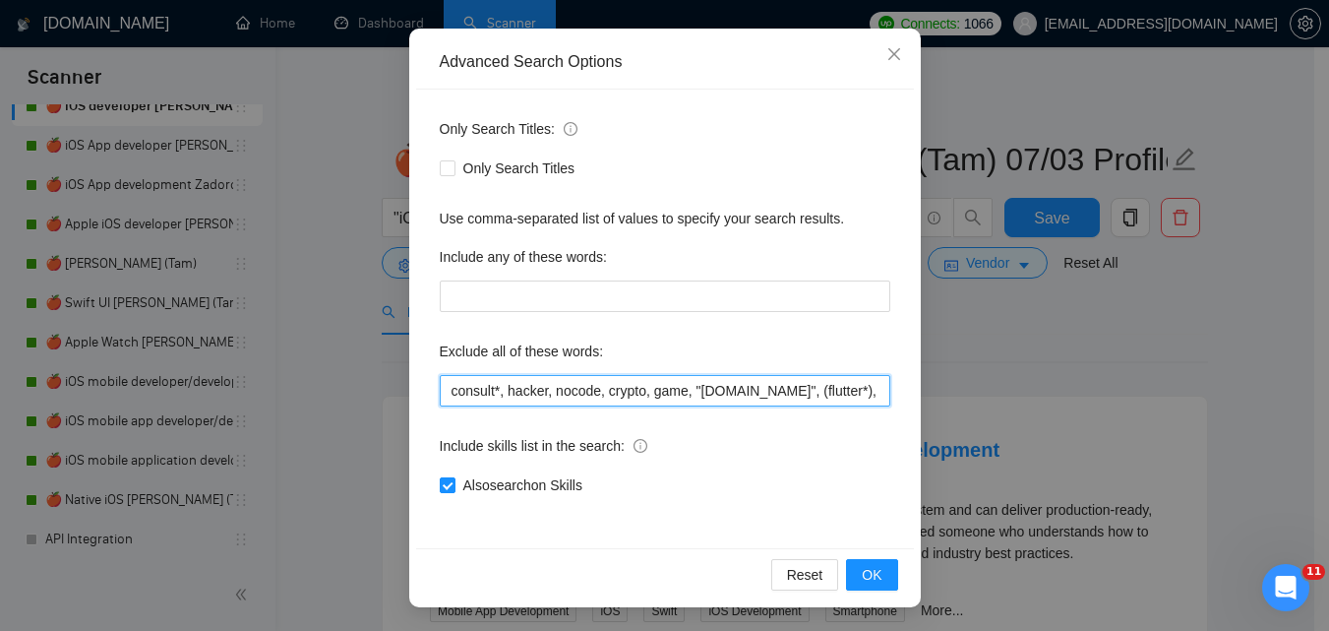
click at [832, 390] on input "consult*, hacker, nocode, crypto, game, "[DOMAIN_NAME]", (flutter*), Shopify, W…" at bounding box center [665, 390] width 451 height 31
click at [808, 401] on input "consult*, hacker, nocode, crypto, game, "[DOMAIN_NAME]", (flutter*), Shopify, W…" at bounding box center [665, 390] width 451 height 31
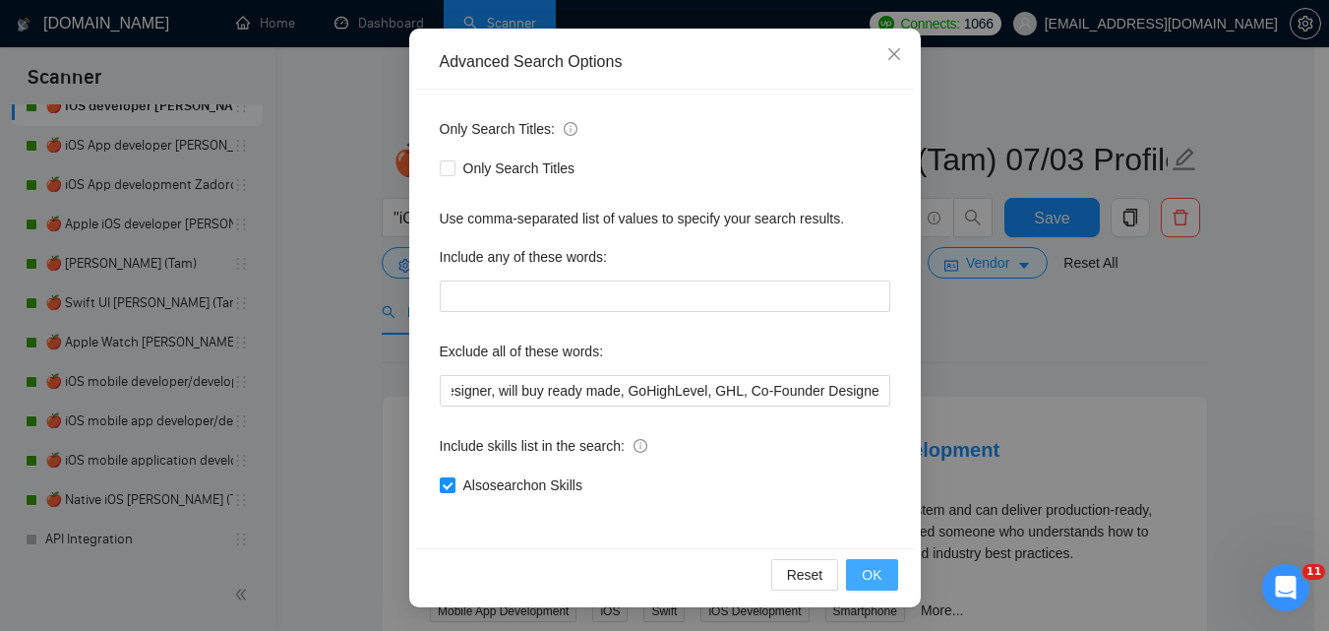
click at [885, 576] on button "OK" at bounding box center [871, 574] width 51 height 31
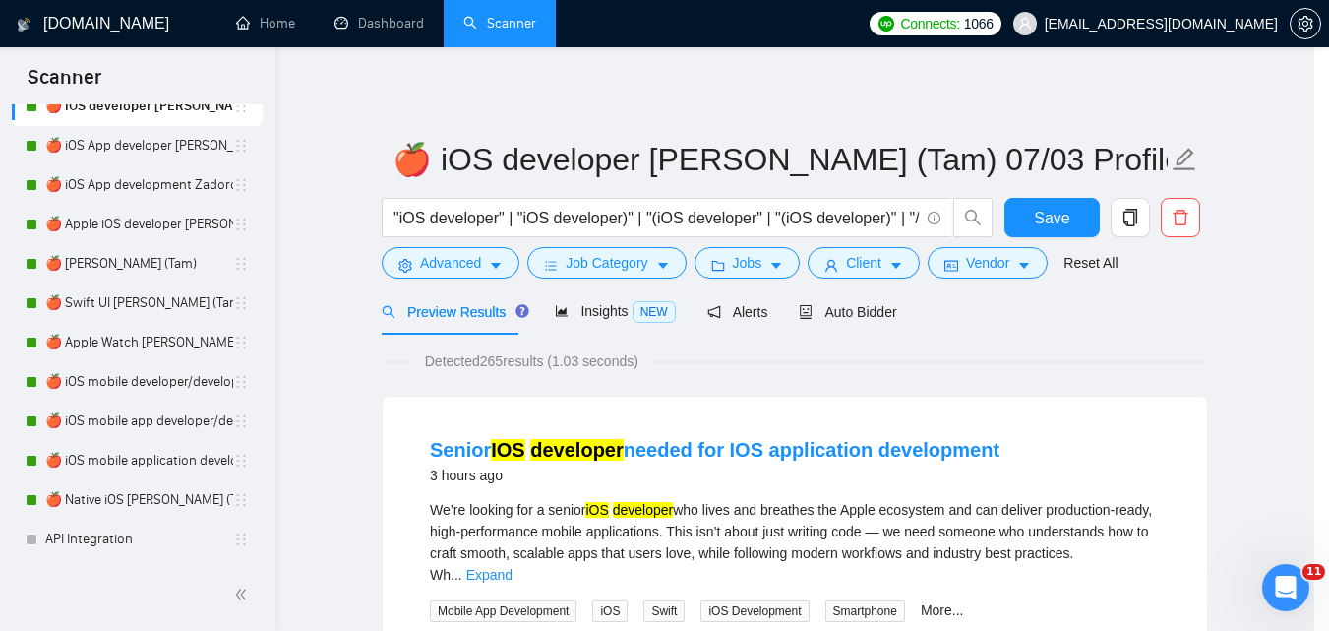
scroll to position [90, 0]
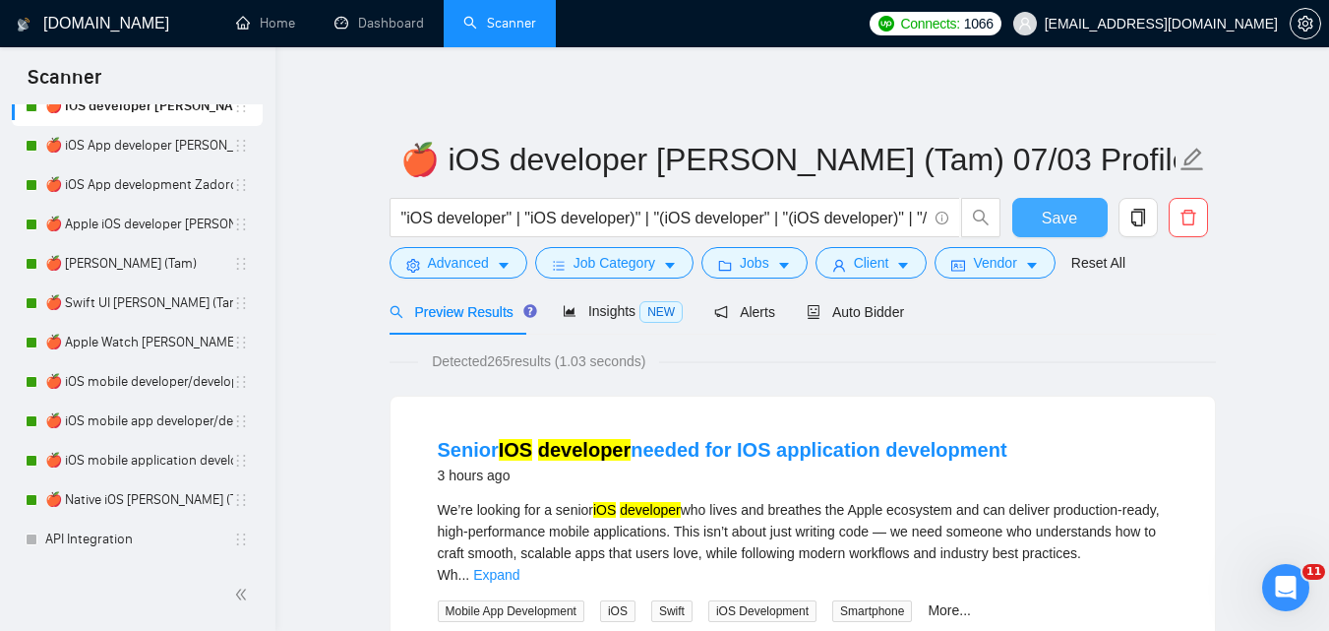
click at [1061, 212] on span "Save" at bounding box center [1059, 218] width 35 height 25
click at [79, 141] on link "🍎 iOS App developer [PERSON_NAME] (Tam) 07/03 Profile Changed" at bounding box center [139, 145] width 188 height 39
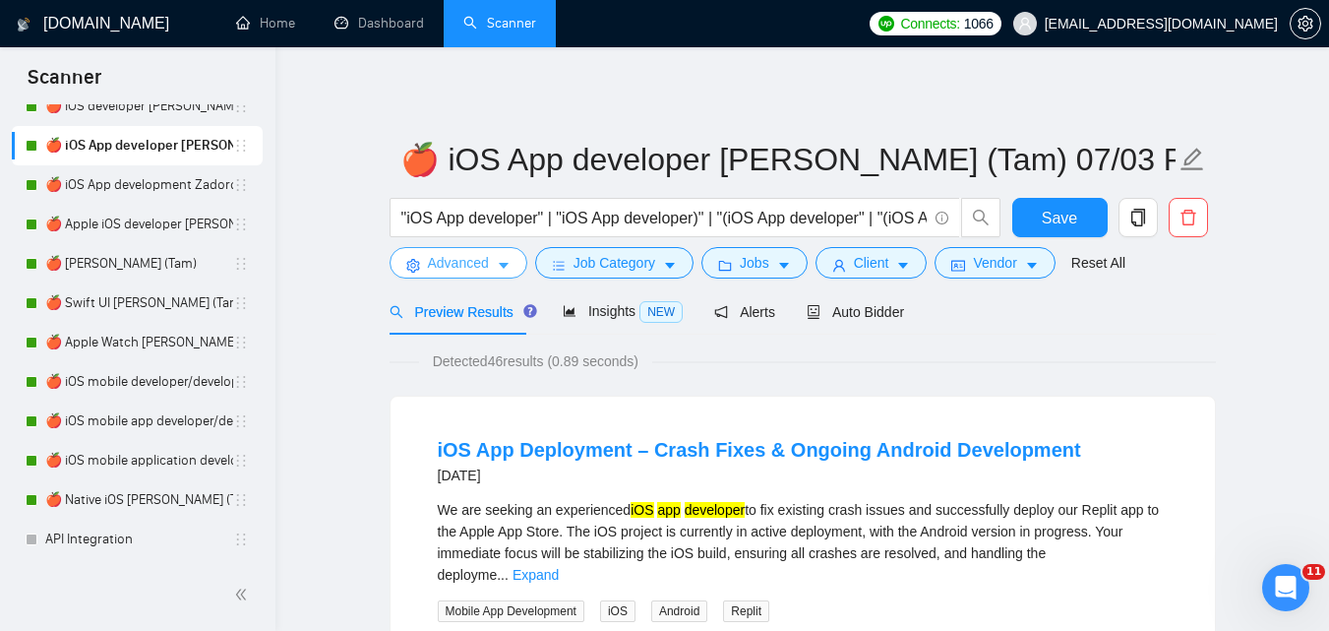
click at [464, 254] on span "Advanced" at bounding box center [458, 263] width 61 height 22
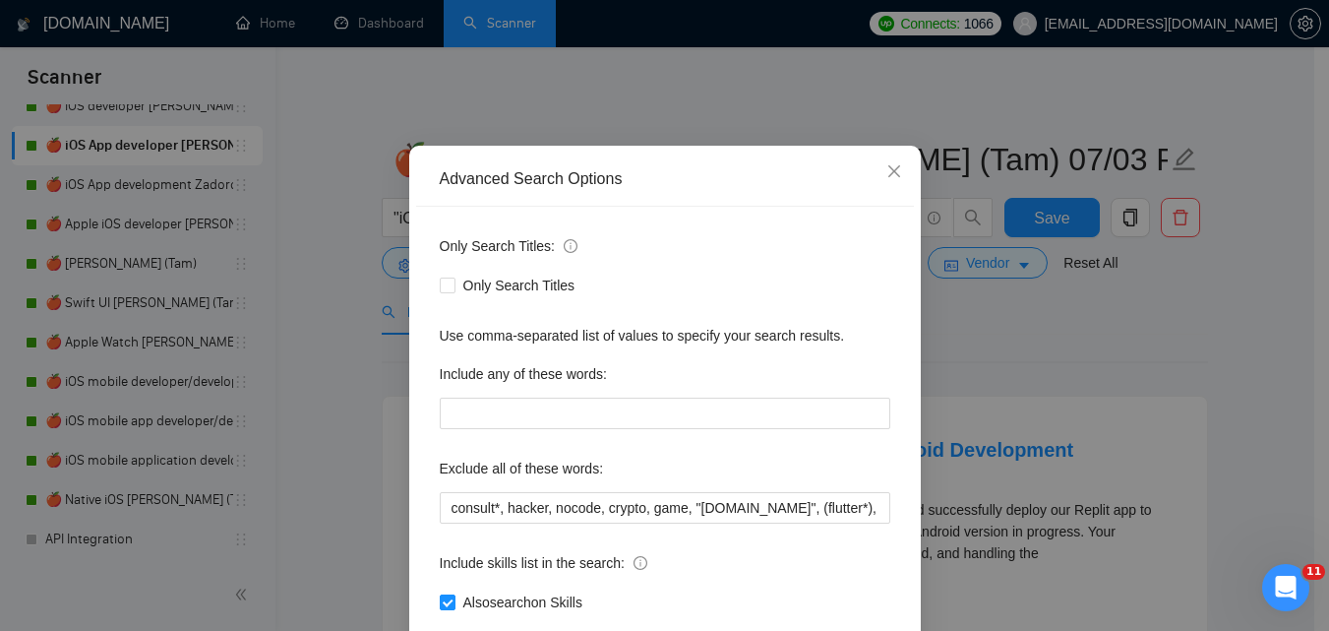
scroll to position [188, 0]
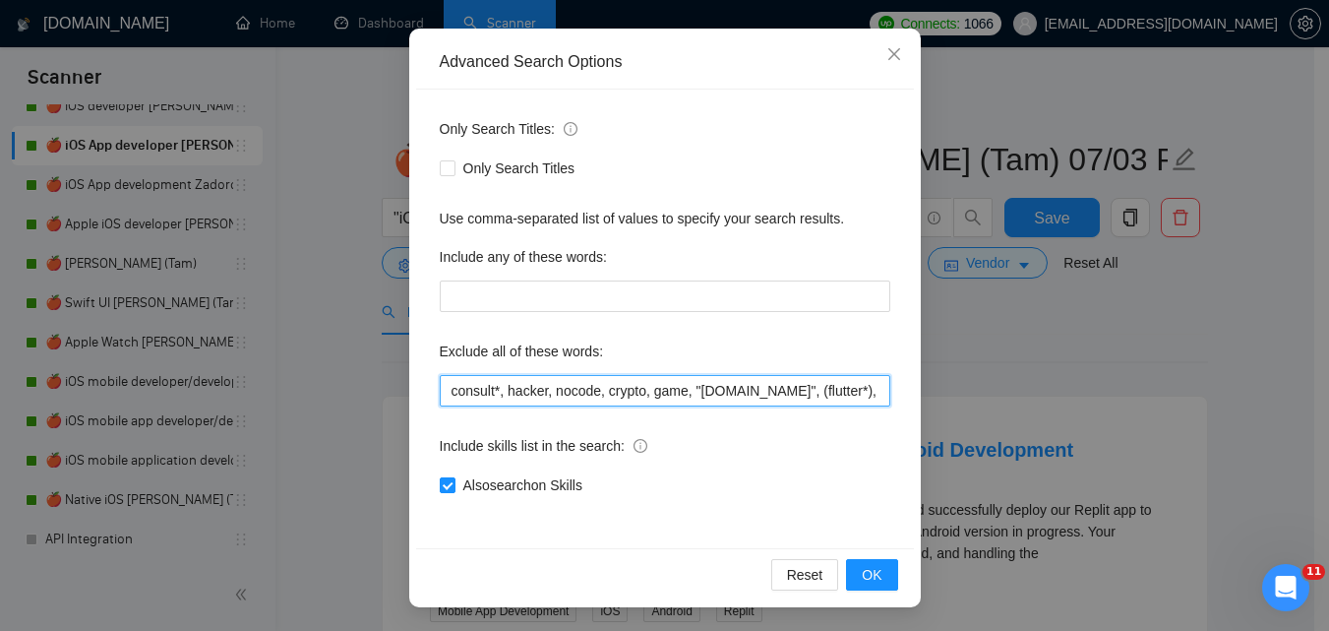
click at [875, 390] on input "consult*, hacker, nocode, crypto, game, "[DOMAIN_NAME]", (flutter*), Shopify, W…" at bounding box center [665, 390] width 451 height 31
paste input "Coolify, BullMQ, loveableddev, C++ dev, loveable, Framework Installation, Video…"
type input "consult*, hacker, nocode, crypto, game, "[DOMAIN_NAME]", (flutter*), Shopify, W…"
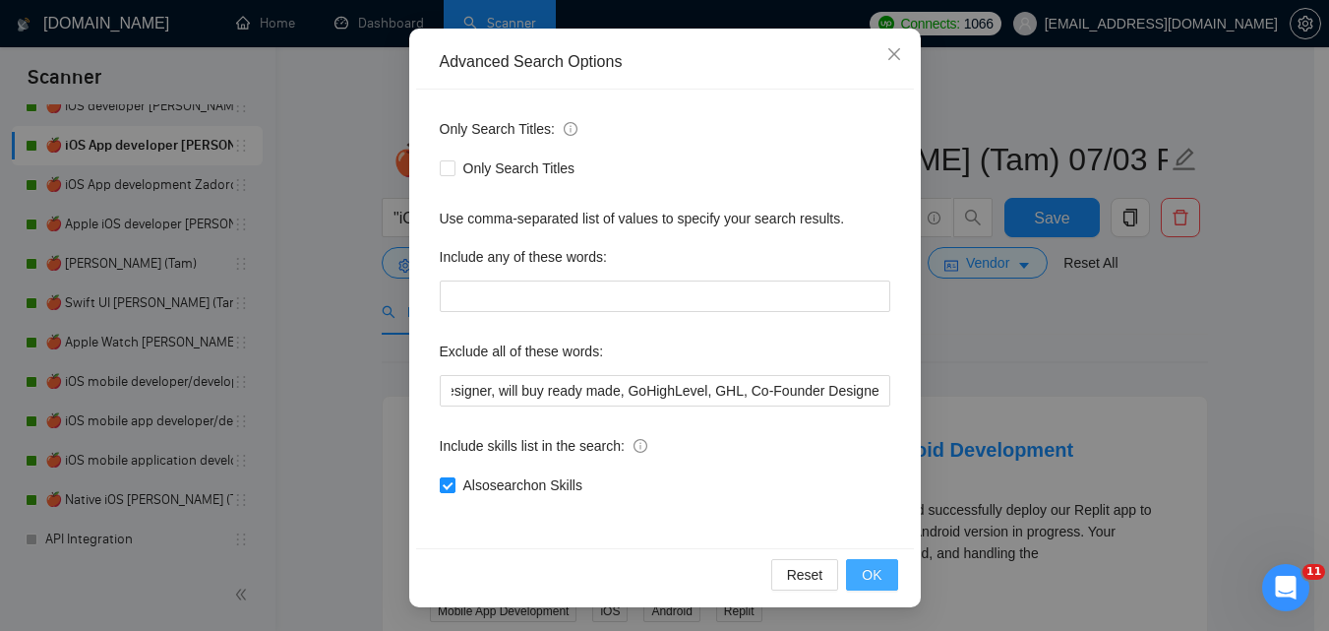
scroll to position [0, 0]
click at [871, 572] on span "OK" at bounding box center [872, 575] width 20 height 22
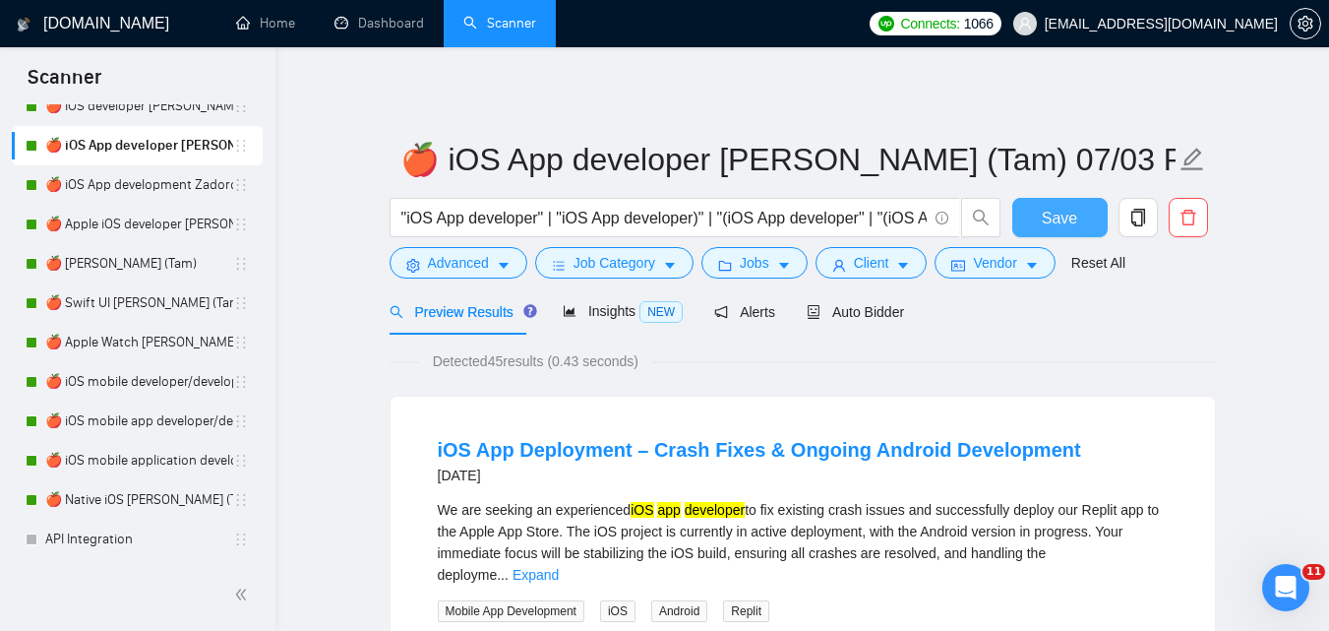
click at [1067, 213] on span "Save" at bounding box center [1059, 218] width 35 height 25
click at [113, 189] on link "🍎 iOS App development Zadorozhnyi (Tam) 07/03 Profile Changed" at bounding box center [139, 184] width 188 height 39
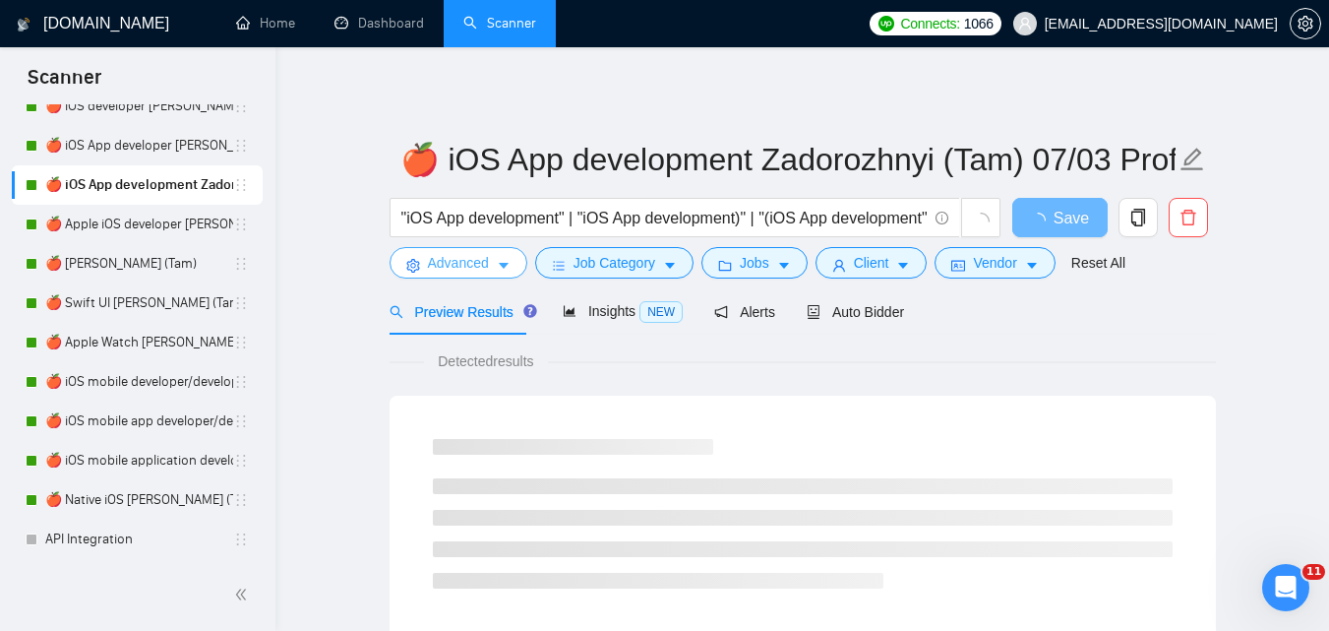
click at [478, 265] on span "Advanced" at bounding box center [458, 263] width 61 height 22
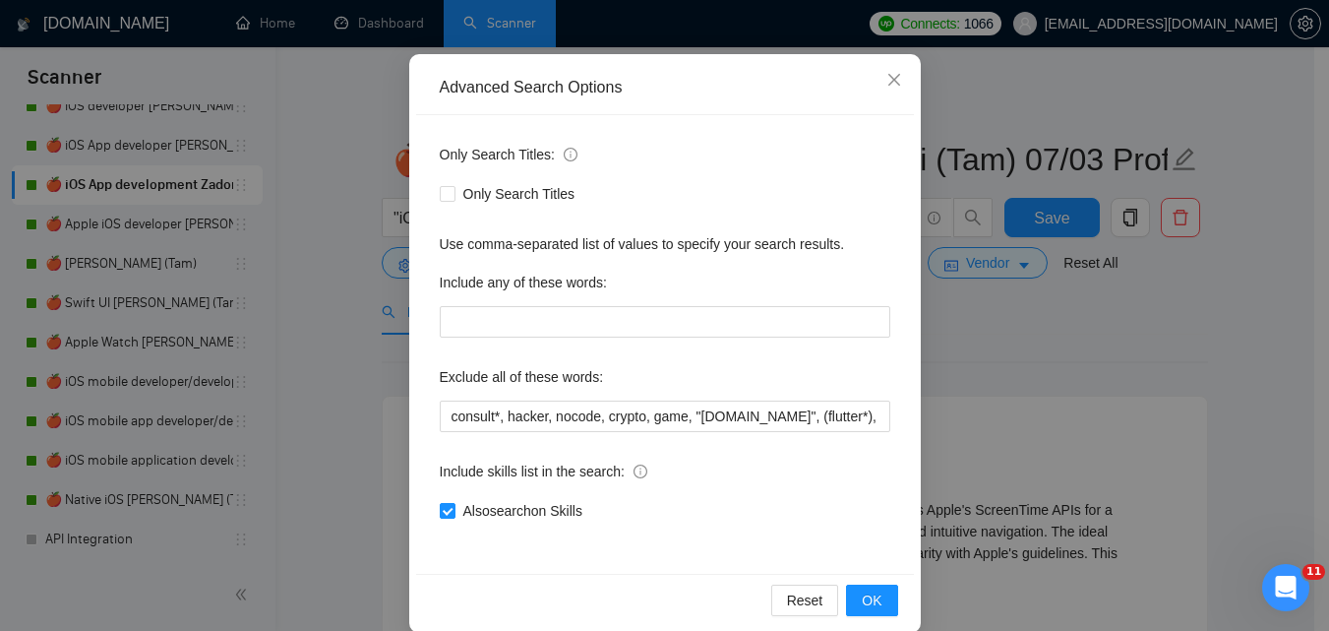
scroll to position [188, 0]
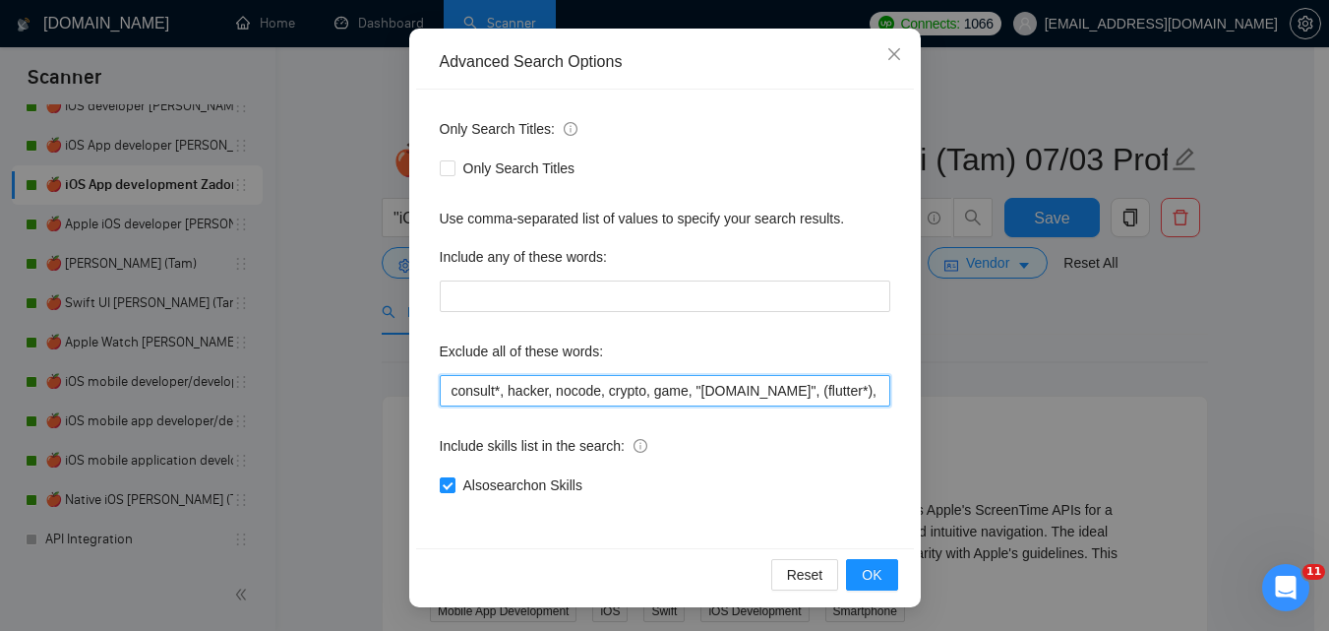
click at [754, 404] on input "consult*, hacker, nocode, crypto, game, "[DOMAIN_NAME]", (flutter*), Shopify, W…" at bounding box center [665, 390] width 451 height 31
paste input "Coolify, BullMQ, loveableddev, C++ dev, loveable, Framework Installation, Video…"
type input "consult*, hacker, nocode, crypto, game, "[DOMAIN_NAME]", (flutter*), Shopify, W…"
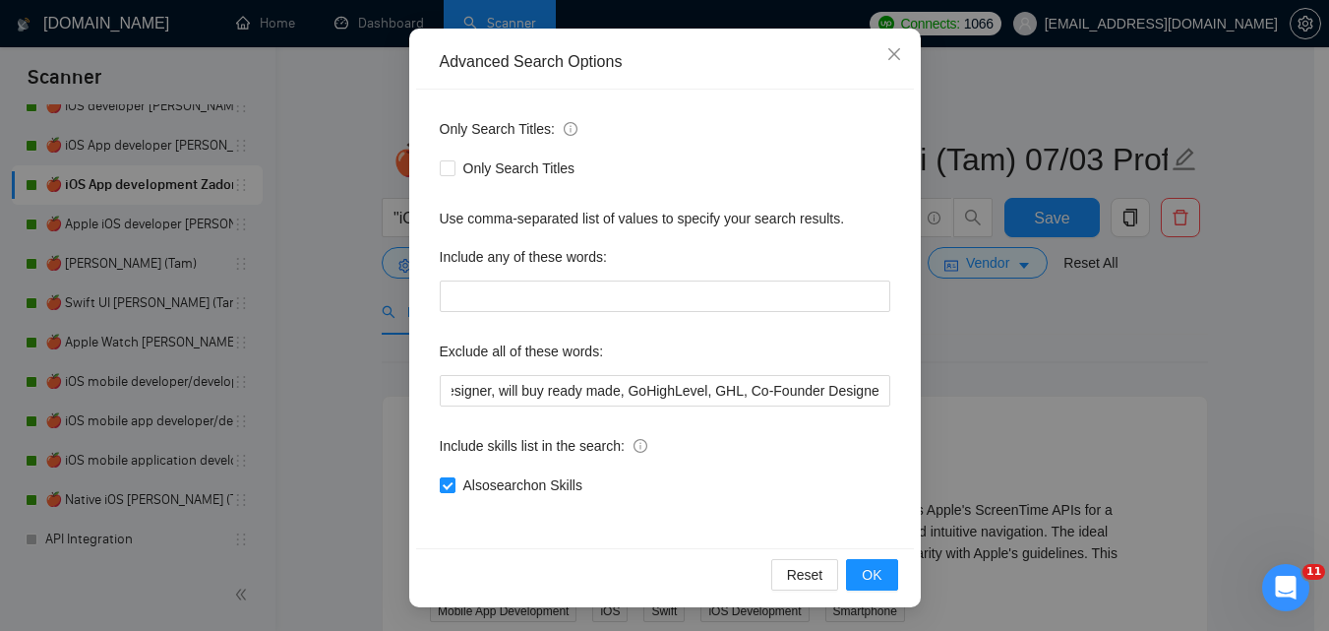
scroll to position [0, 0]
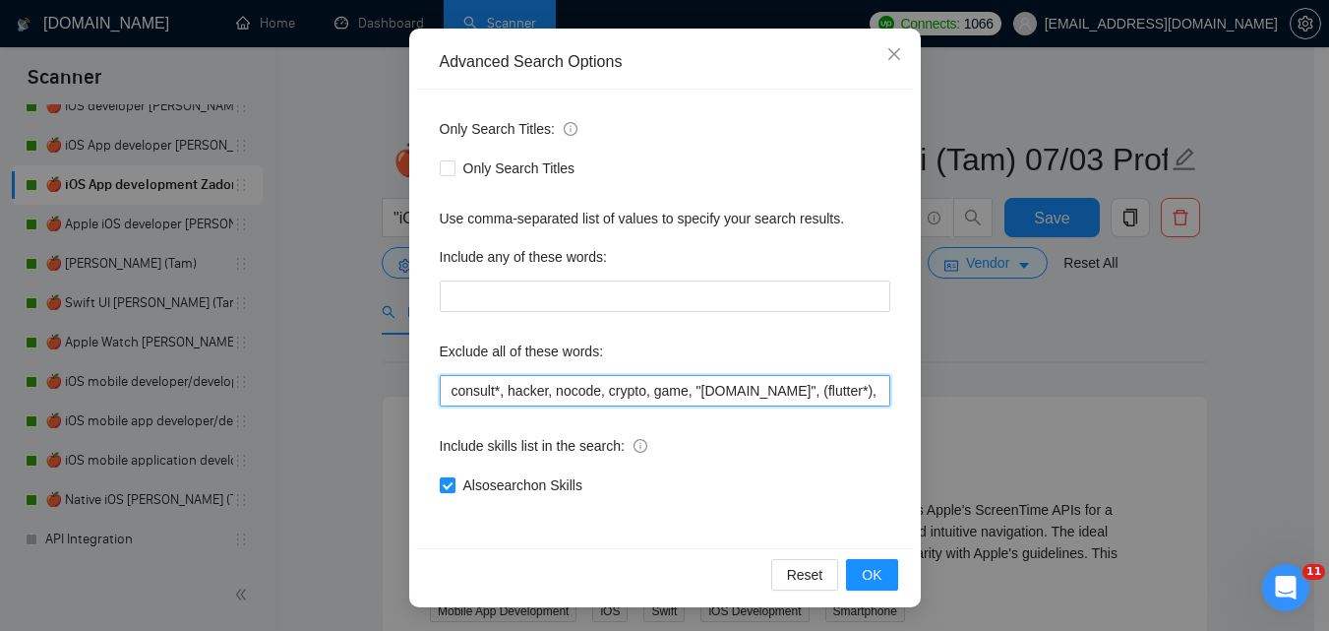
click at [841, 385] on input "consult*, hacker, nocode, crypto, game, "[DOMAIN_NAME]", (flutter*), Shopify, W…" at bounding box center [665, 390] width 451 height 31
click at [743, 394] on input "consult*, hacker, nocode, crypto, game, "[DOMAIN_NAME]", (flutter*), Shopify, W…" at bounding box center [665, 390] width 451 height 31
click at [742, 402] on input "consult*, hacker, nocode, crypto, game, "[DOMAIN_NAME]", (flutter*), Shopify, W…" at bounding box center [665, 390] width 451 height 31
click at [696, 392] on input "consult*, hacker, nocode, crypto, game, "[DOMAIN_NAME]", (flutter*), Shopify, W…" at bounding box center [665, 390] width 451 height 31
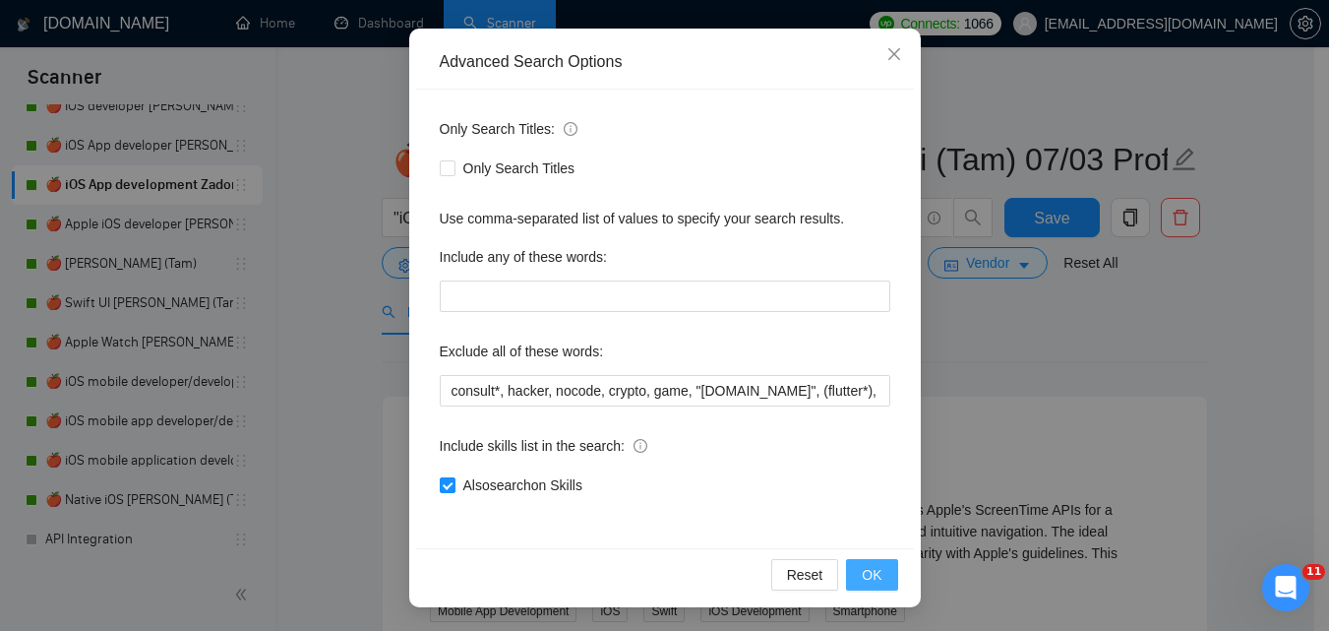
click at [873, 572] on span "OK" at bounding box center [872, 575] width 20 height 22
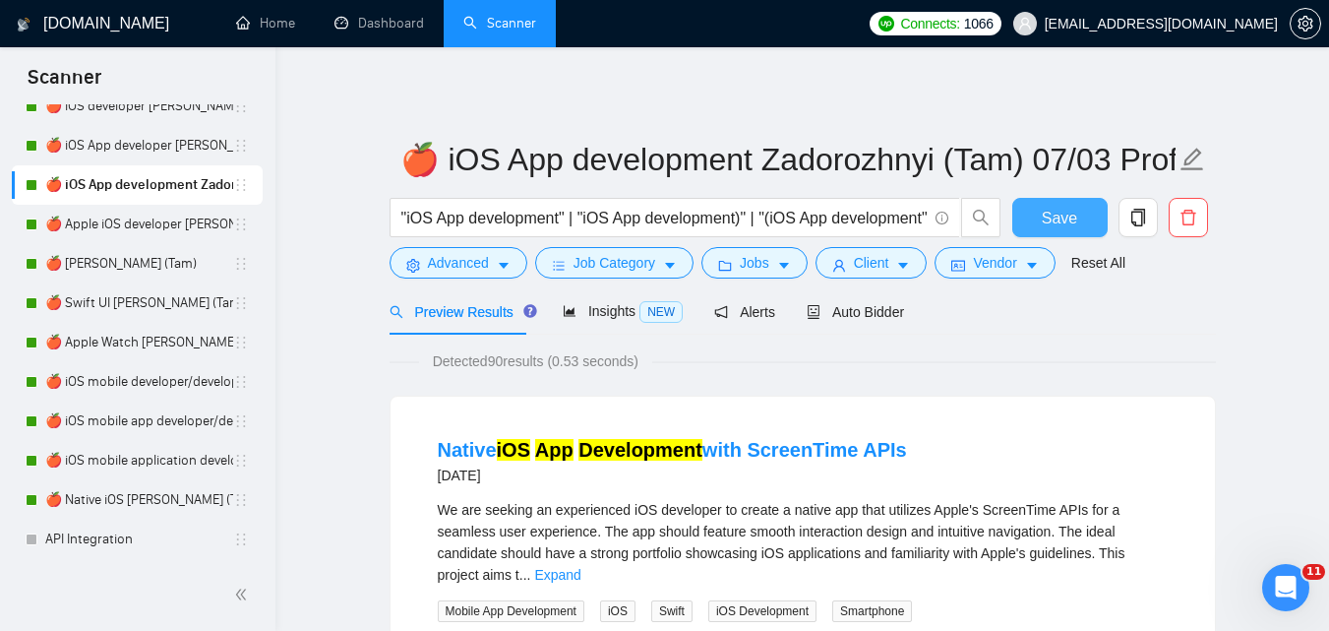
click at [1047, 215] on span "Save" at bounding box center [1059, 218] width 35 height 25
click at [121, 223] on link "🍎 Apple iOS developer [PERSON_NAME] (Tam) 07/03 Profile Changed" at bounding box center [139, 224] width 188 height 39
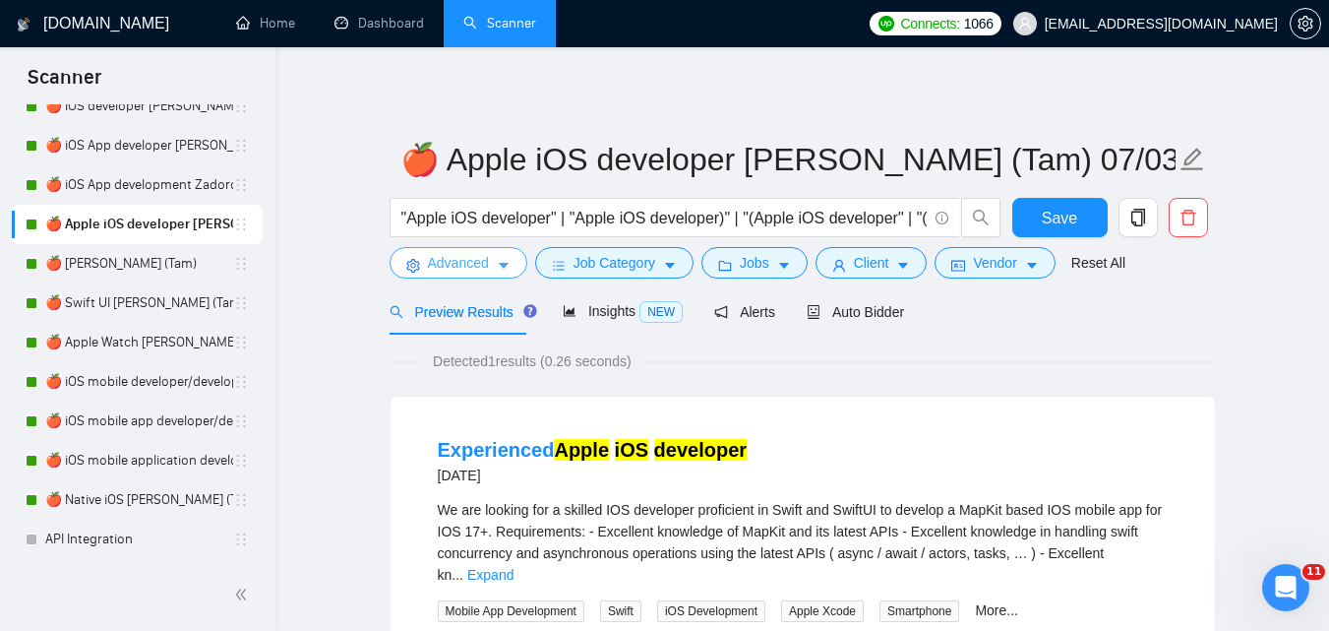
click at [484, 259] on span "Advanced" at bounding box center [458, 263] width 61 height 22
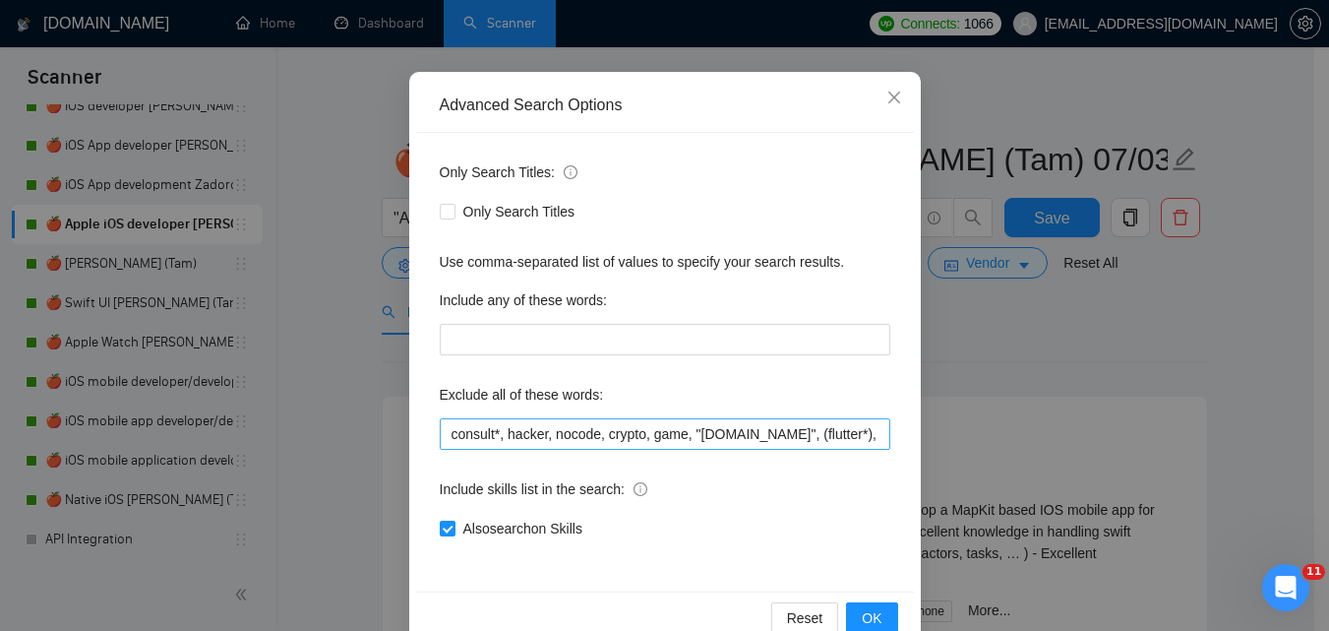
scroll to position [188, 0]
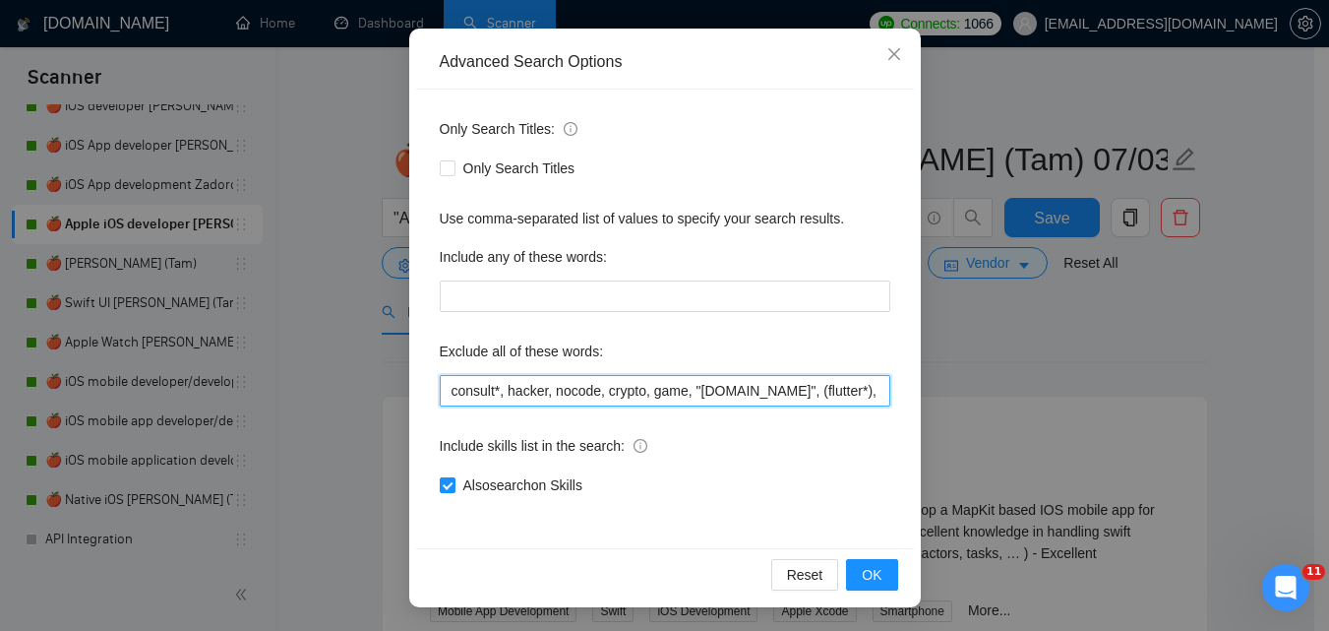
click at [653, 396] on input "consult*, hacker, nocode, crypto, game, "[DOMAIN_NAME]", (flutter*), Shopify, W…" at bounding box center [665, 390] width 451 height 31
paste input "Coolify, BullMQ, loveableddev, C++ dev, loveable, Framework Installation, Video…"
type input "consult*, hacker, nocode, crypto, game, "[DOMAIN_NAME]", (flutter*), Shopify, W…"
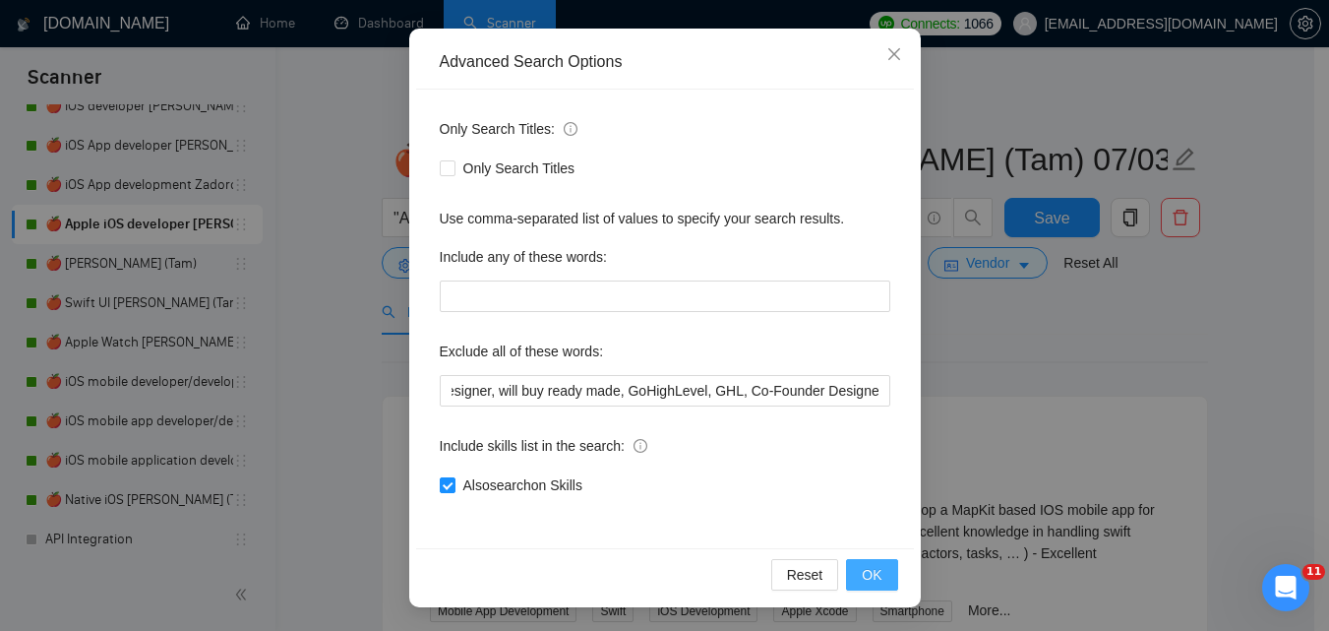
scroll to position [0, 0]
click at [876, 579] on button "OK" at bounding box center [871, 574] width 51 height 31
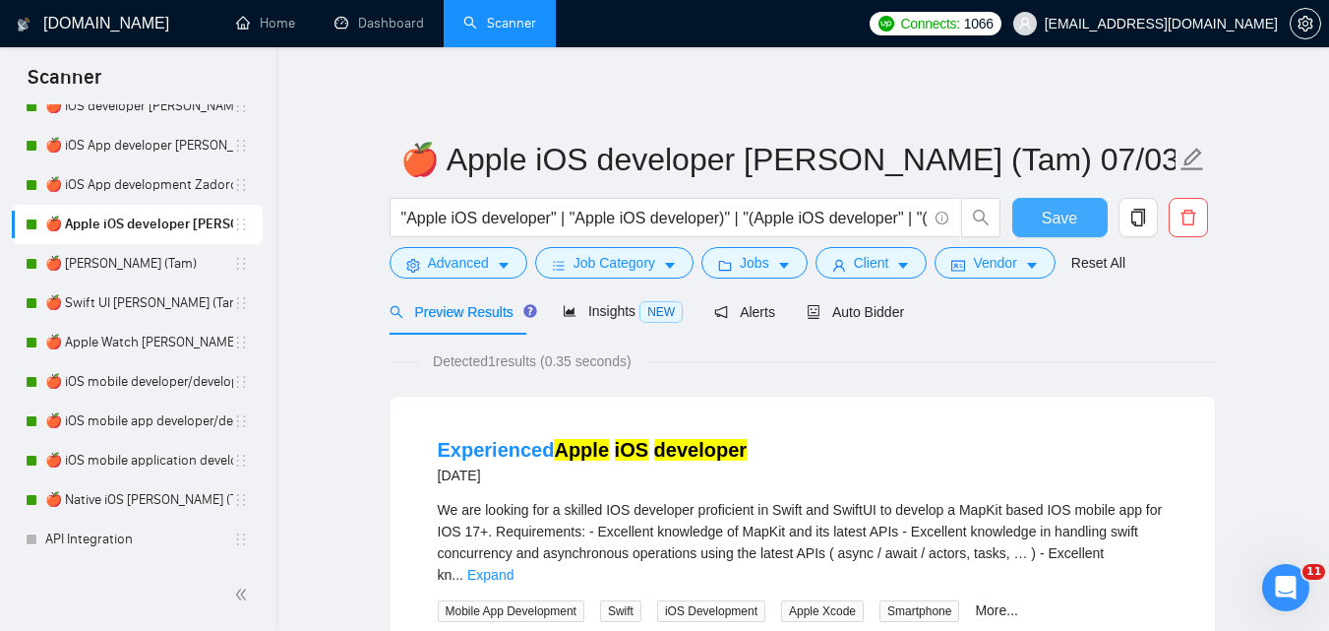
click at [1057, 207] on span "Save" at bounding box center [1059, 218] width 35 height 25
click at [141, 254] on link "🍎 [PERSON_NAME] (Tam)" at bounding box center [139, 263] width 188 height 39
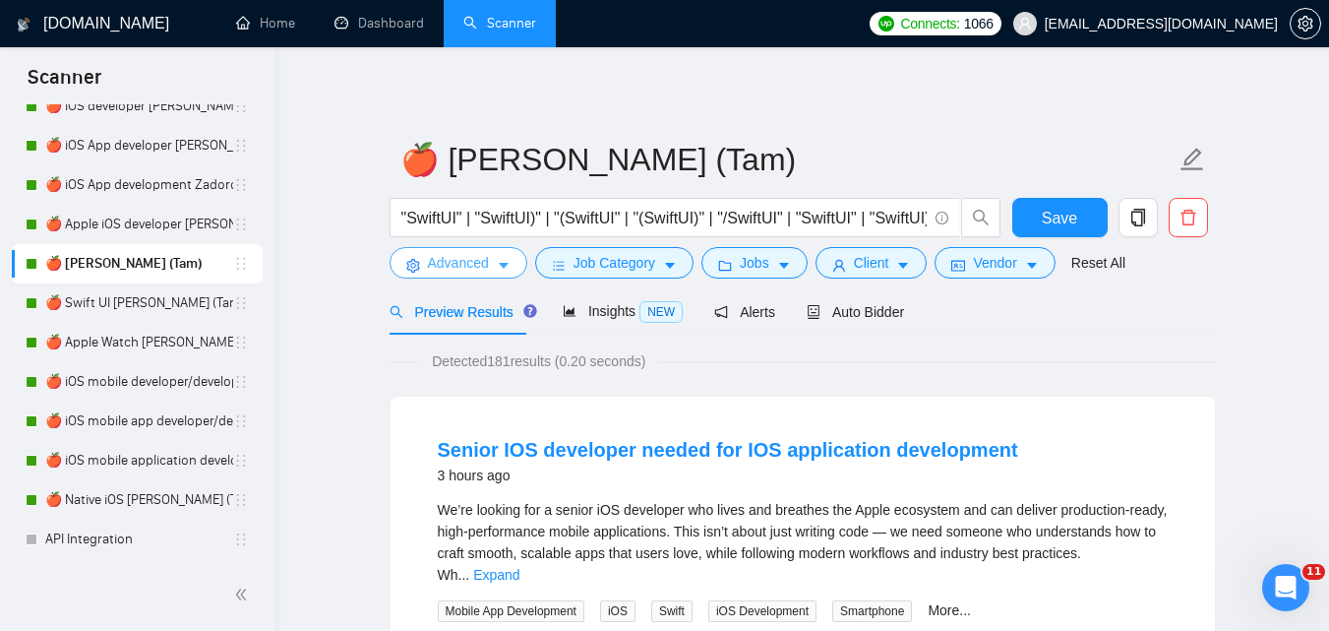
click at [483, 263] on span "Advanced" at bounding box center [458, 263] width 61 height 22
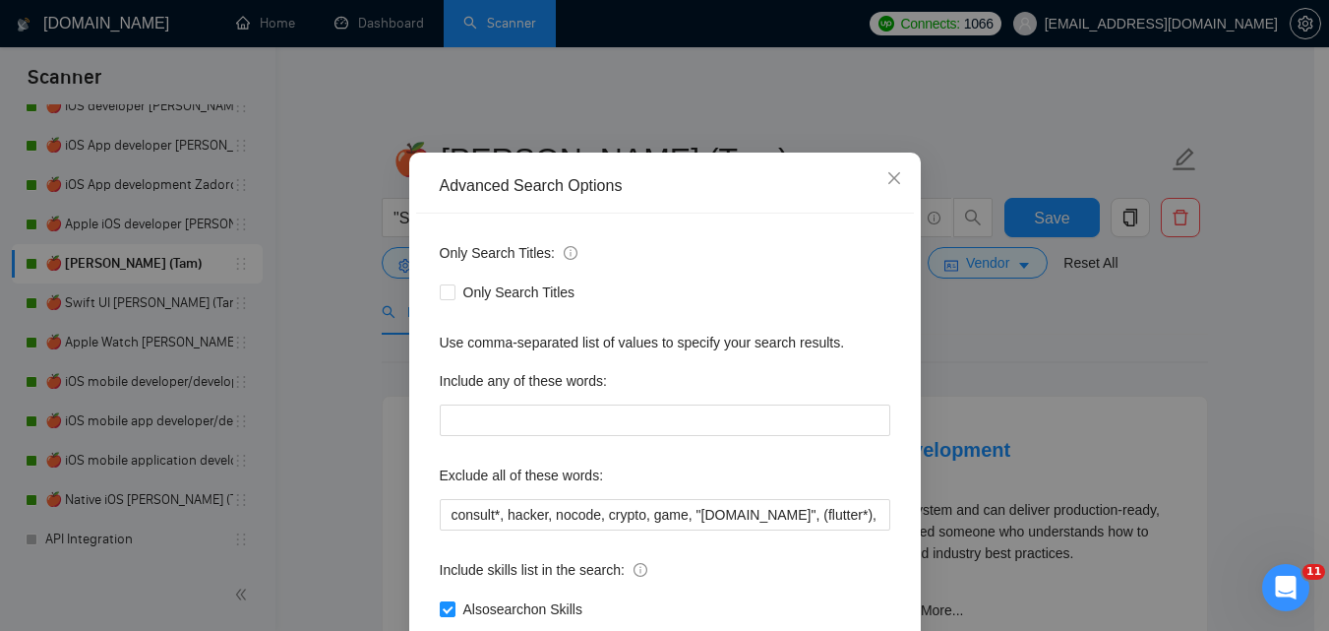
scroll to position [98, 0]
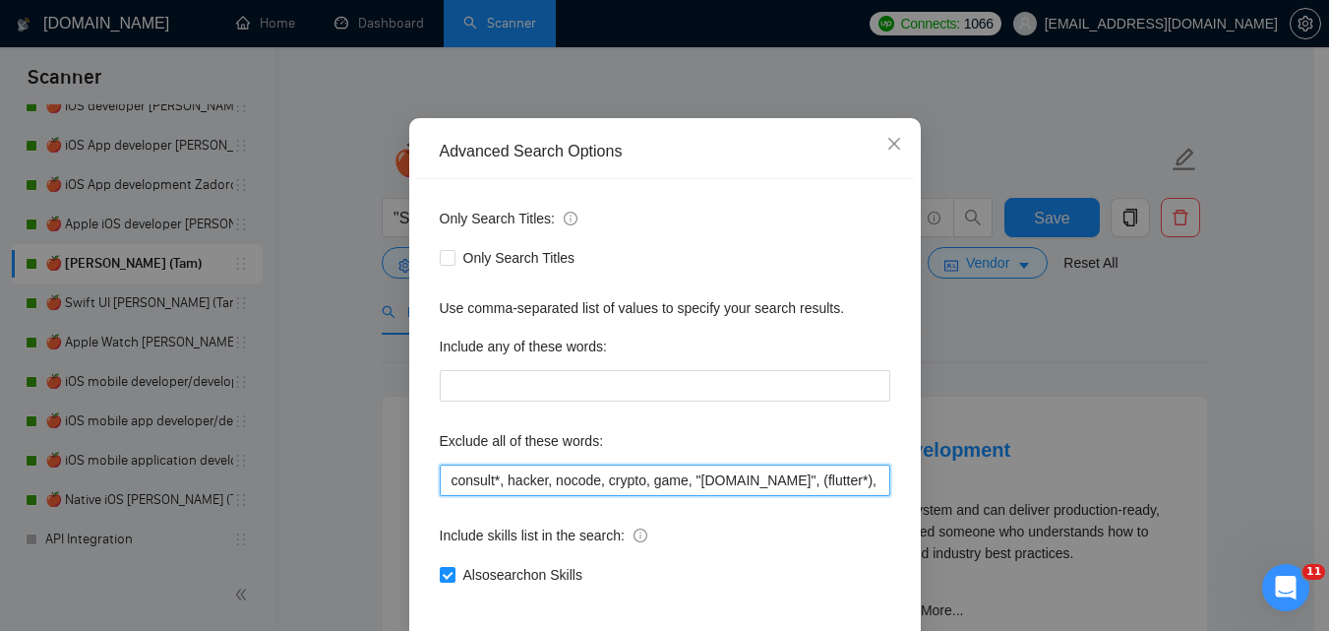
click at [697, 473] on input "consult*, hacker, nocode, crypto, game, "[DOMAIN_NAME]", (flutter*), Shopify, W…" at bounding box center [665, 479] width 451 height 31
paste input "Coolify, BullMQ, loveableddev, C++ dev, loveable, Framework Installation, Video…"
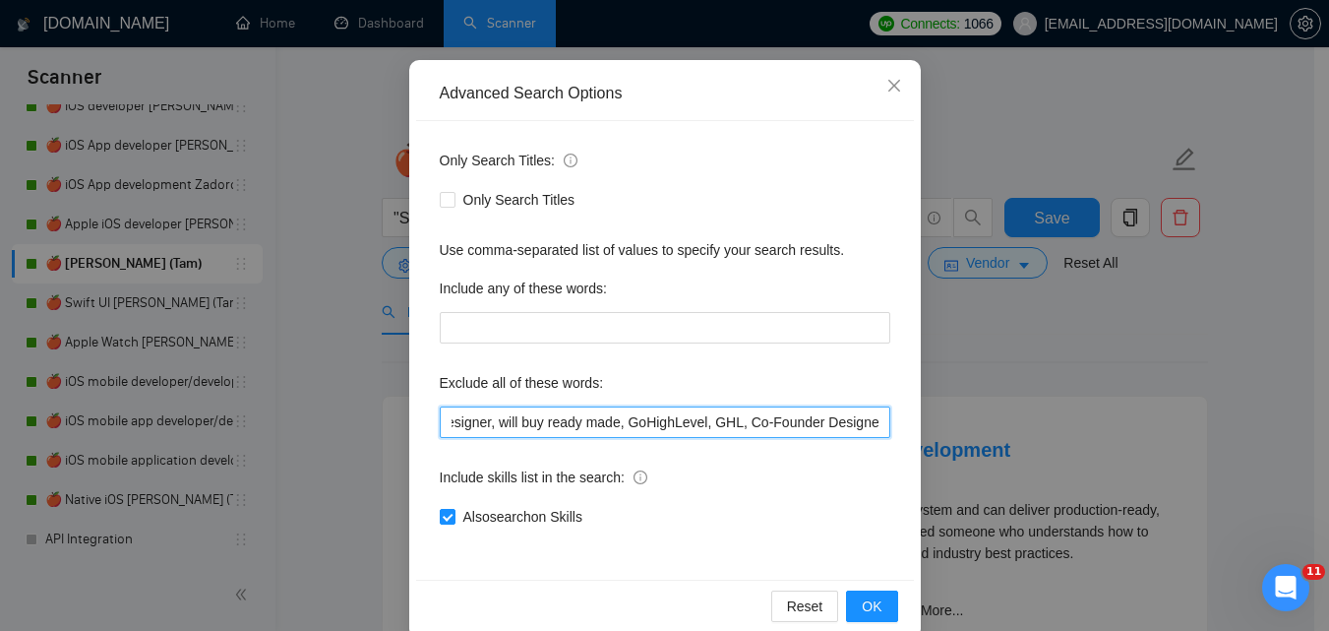
scroll to position [188, 0]
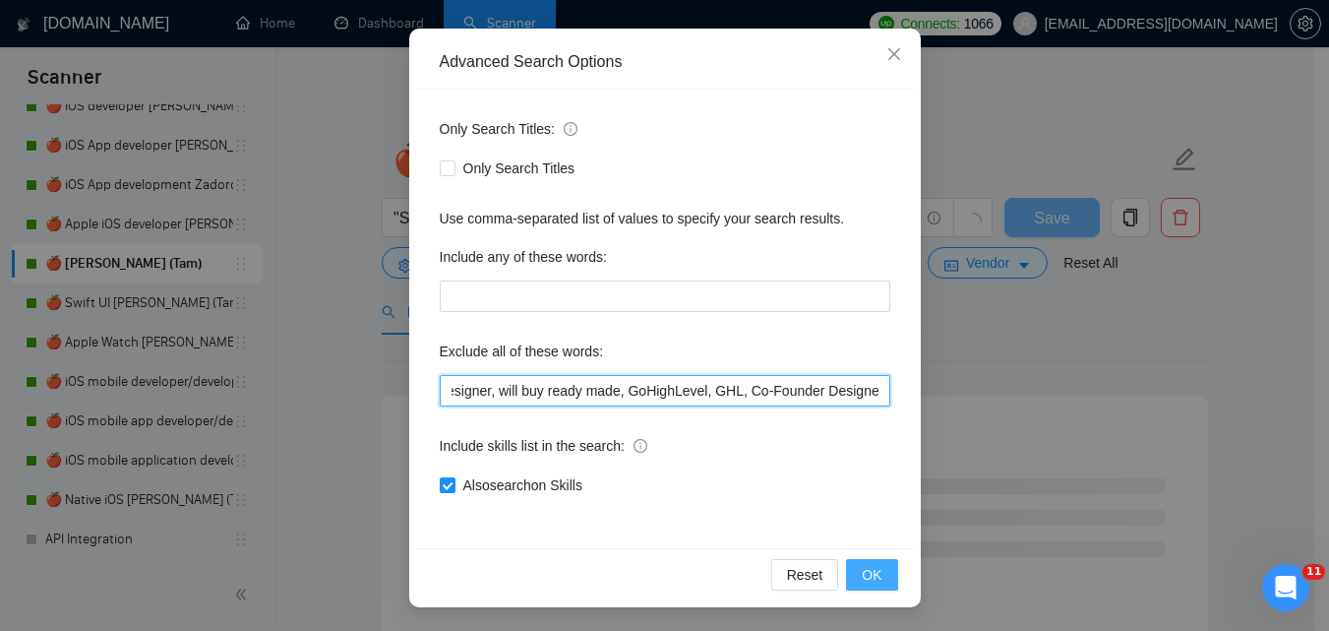
type input "consult*, hacker, nocode, crypto, game, "[DOMAIN_NAME]", (flutter*), Shopify, W…"
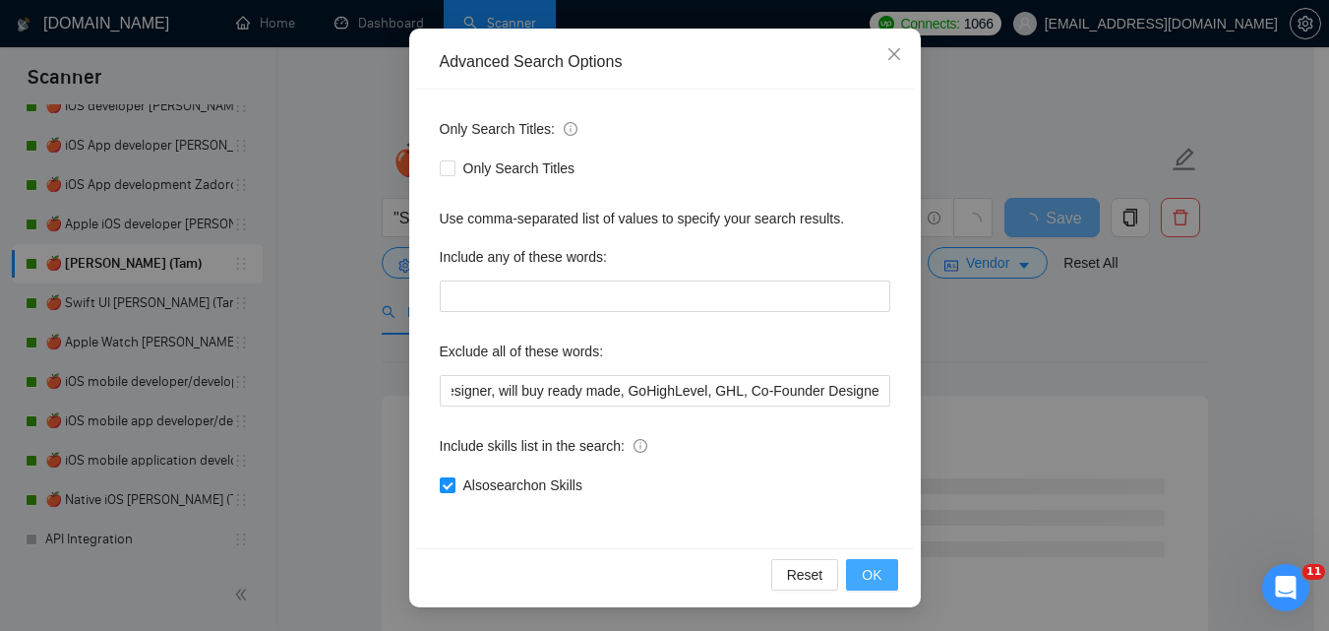
drag, startPoint x: 876, startPoint y: 566, endPoint x: 877, endPoint y: 535, distance: 30.5
click at [878, 566] on button "OK" at bounding box center [871, 574] width 51 height 31
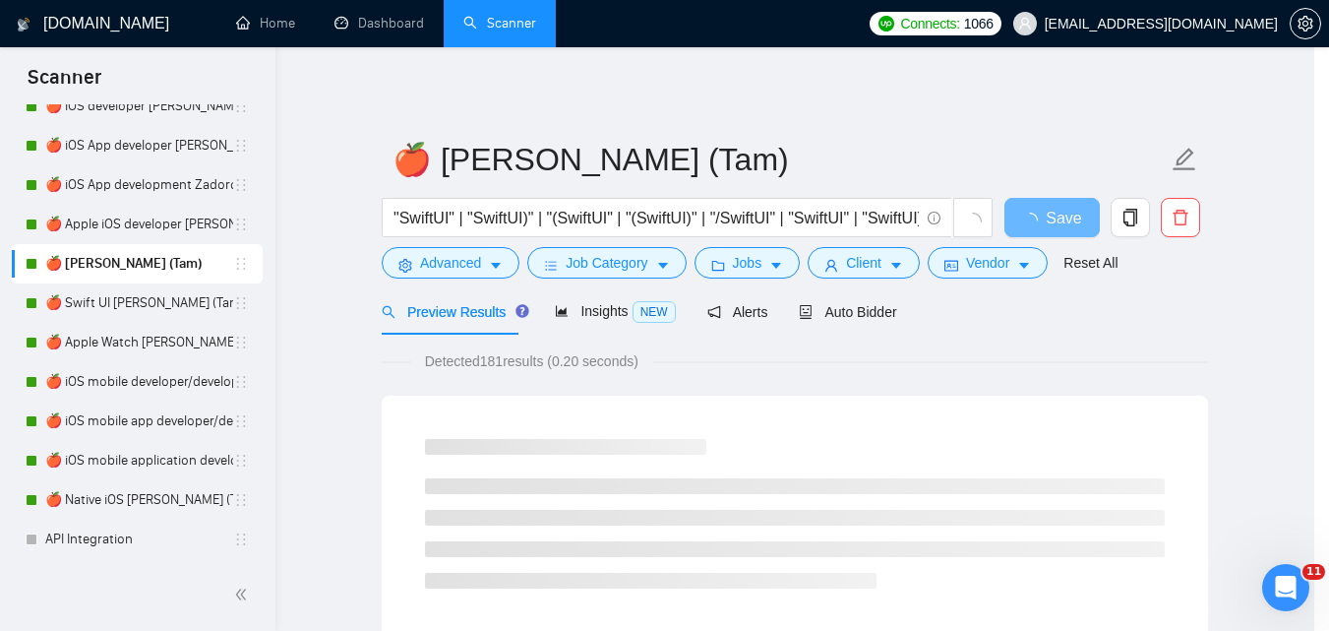
scroll to position [90, 0]
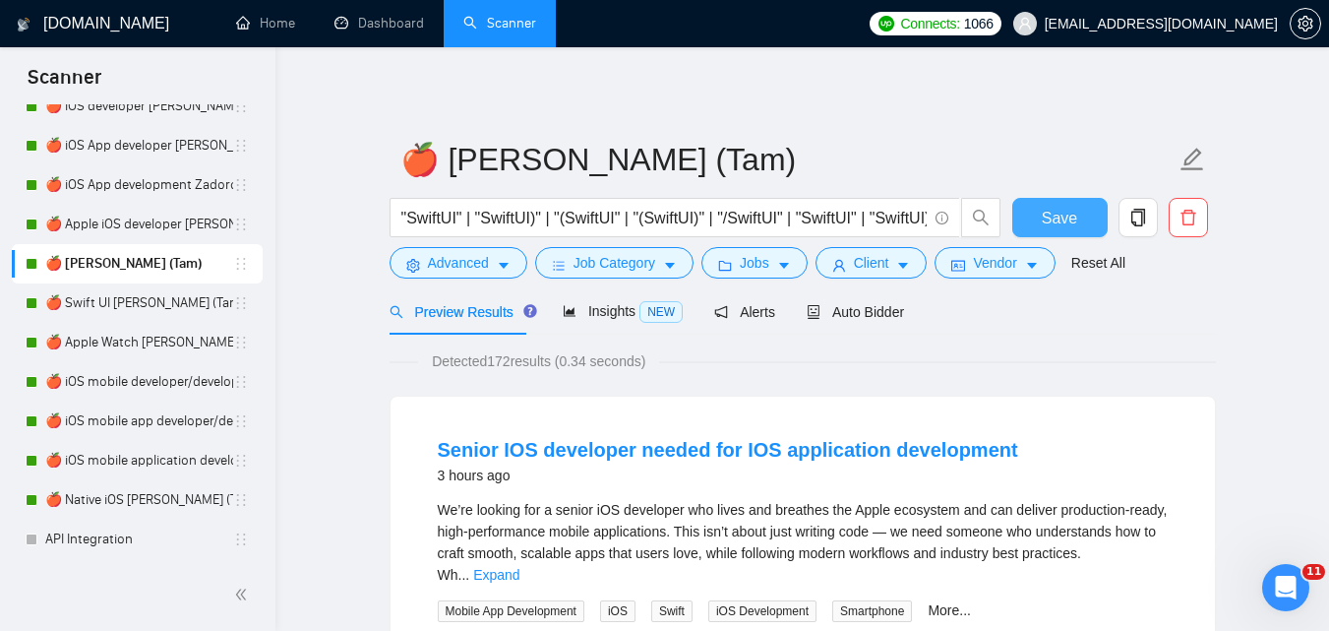
click at [1042, 212] on button "Save" at bounding box center [1059, 217] width 95 height 39
click at [153, 301] on link "🍎 Swift UI [PERSON_NAME] (Tam)" at bounding box center [139, 302] width 188 height 39
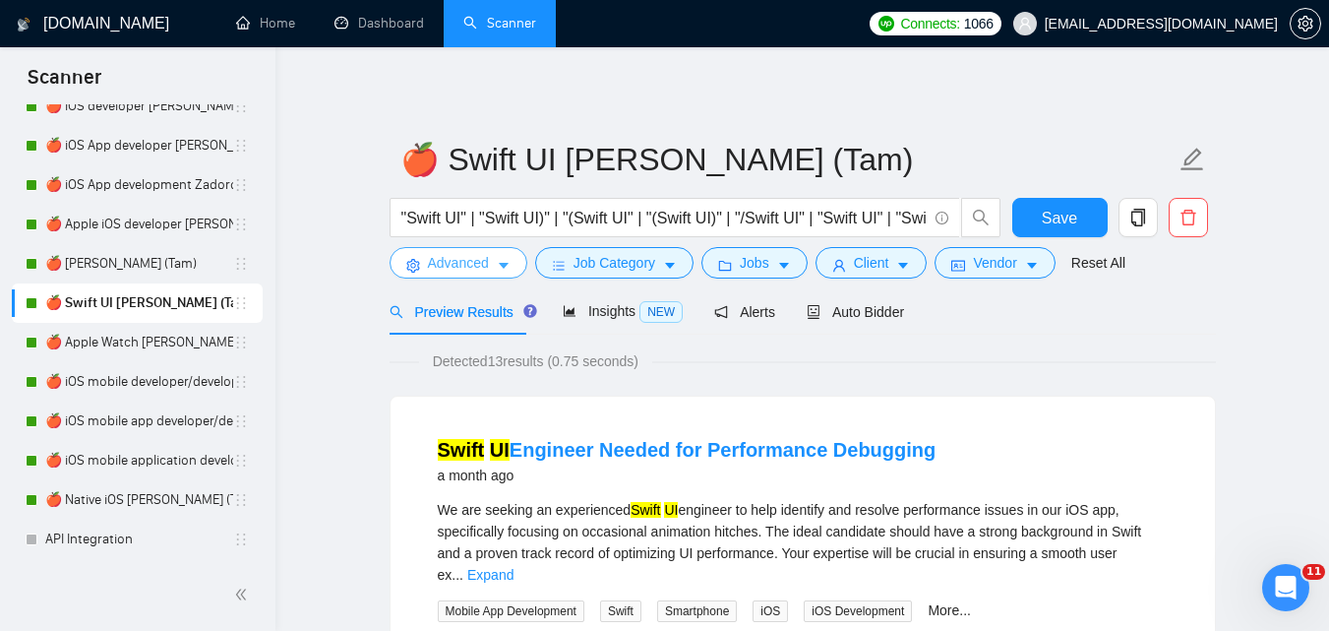
click at [474, 264] on span "Advanced" at bounding box center [458, 263] width 61 height 22
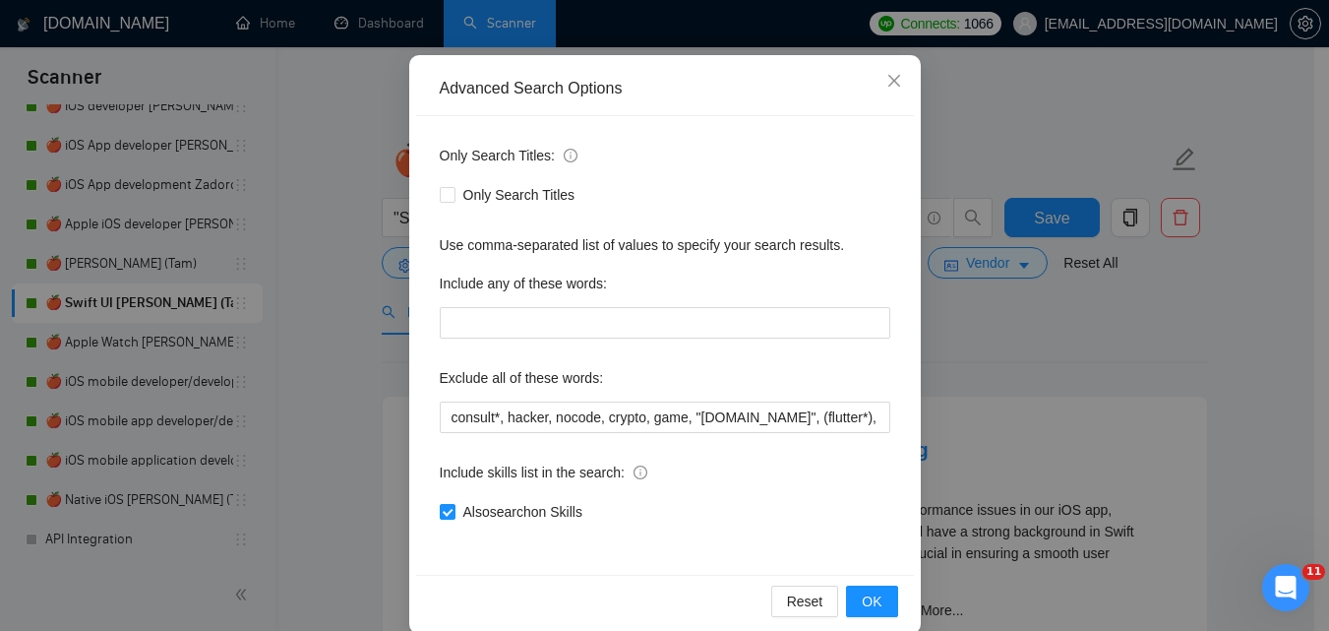
scroll to position [188, 0]
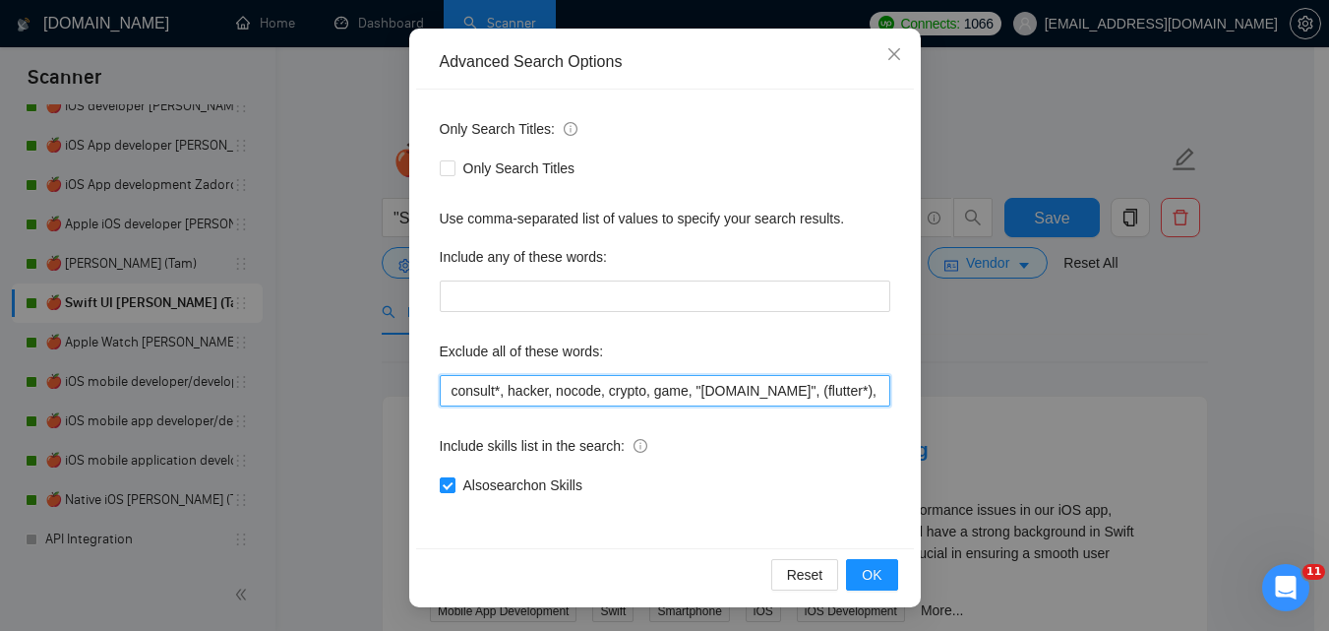
click at [582, 382] on input "consult*, hacker, nocode, crypto, game, "[DOMAIN_NAME]", (flutter*), Shopify, W…" at bounding box center [665, 390] width 451 height 31
paste input "Coolify, BullMQ, loveableddev, C++ dev, loveable, Framework Installation, Video…"
type input "consult*, hacker, nocode, crypto, game, "[DOMAIN_NAME]", (flutter*), Shopify, W…"
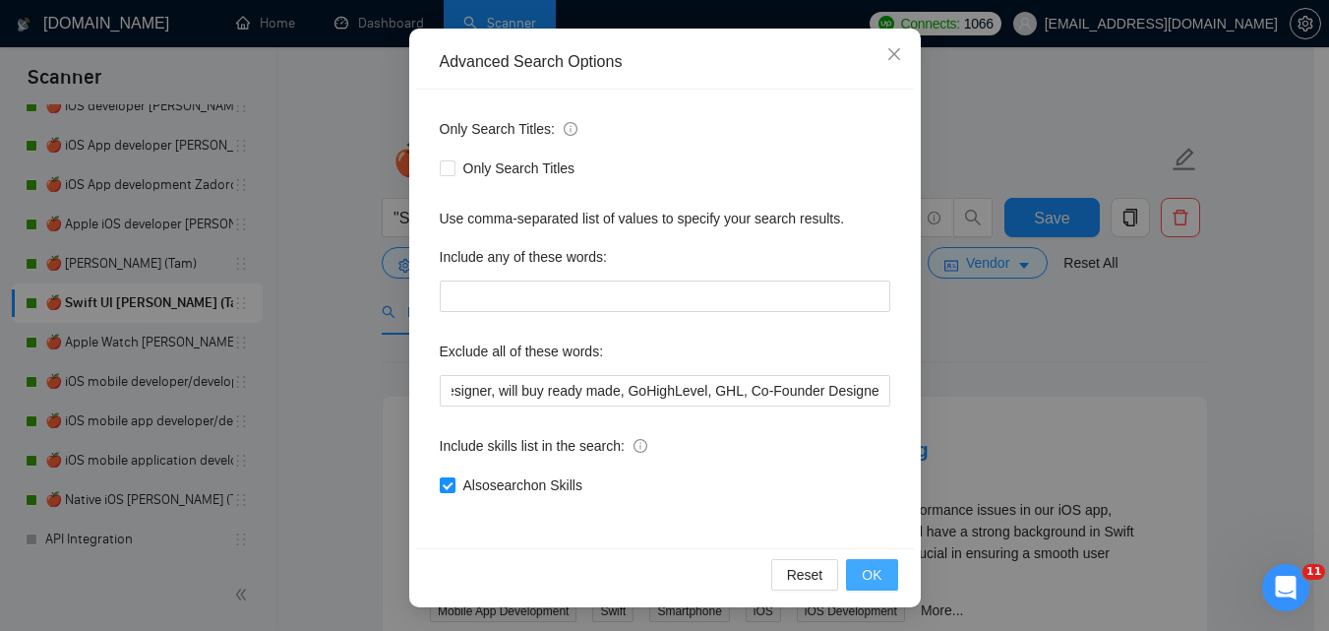
scroll to position [0, 0]
click at [863, 573] on span "OK" at bounding box center [872, 575] width 20 height 22
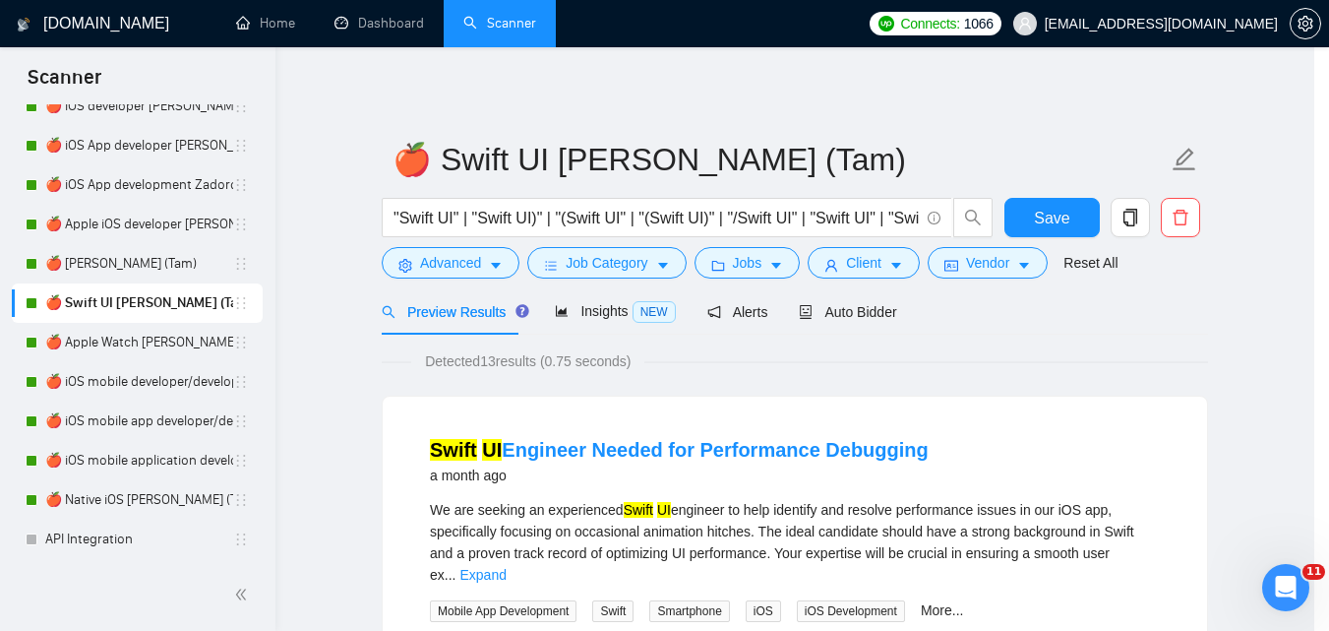
scroll to position [90, 0]
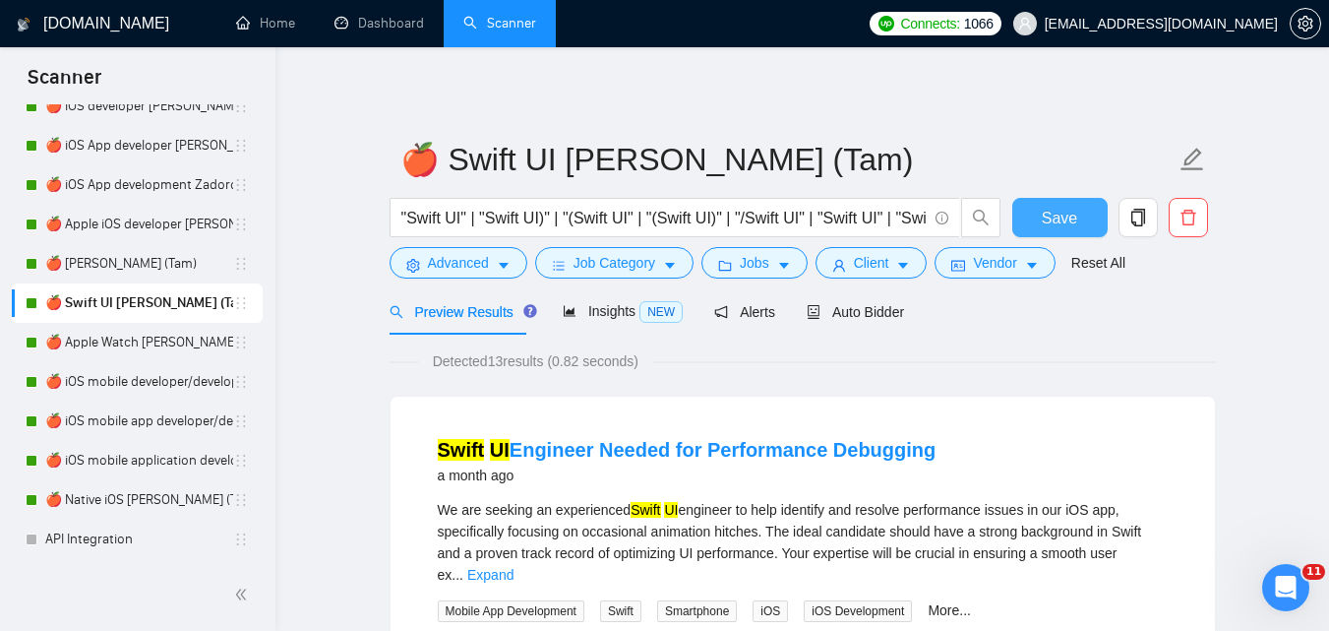
click at [1046, 223] on span "Save" at bounding box center [1059, 218] width 35 height 25
click at [120, 345] on link "🍎 Apple Watch [PERSON_NAME] (Tam)" at bounding box center [139, 342] width 188 height 39
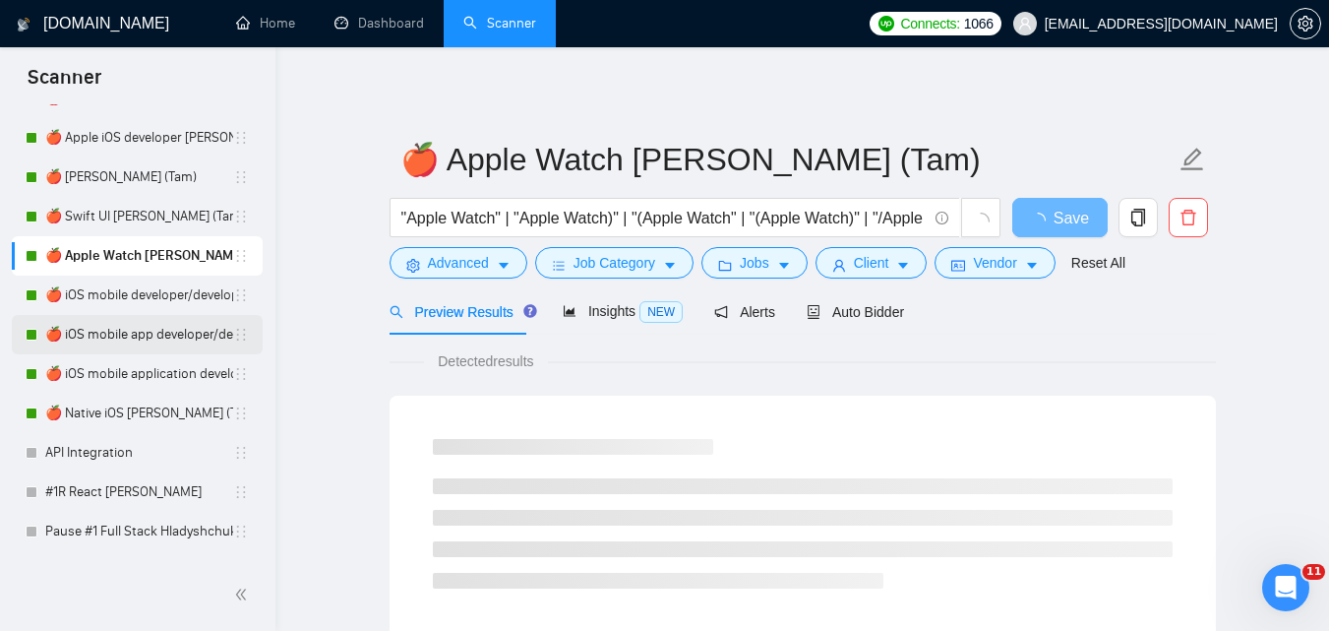
scroll to position [1785, 0]
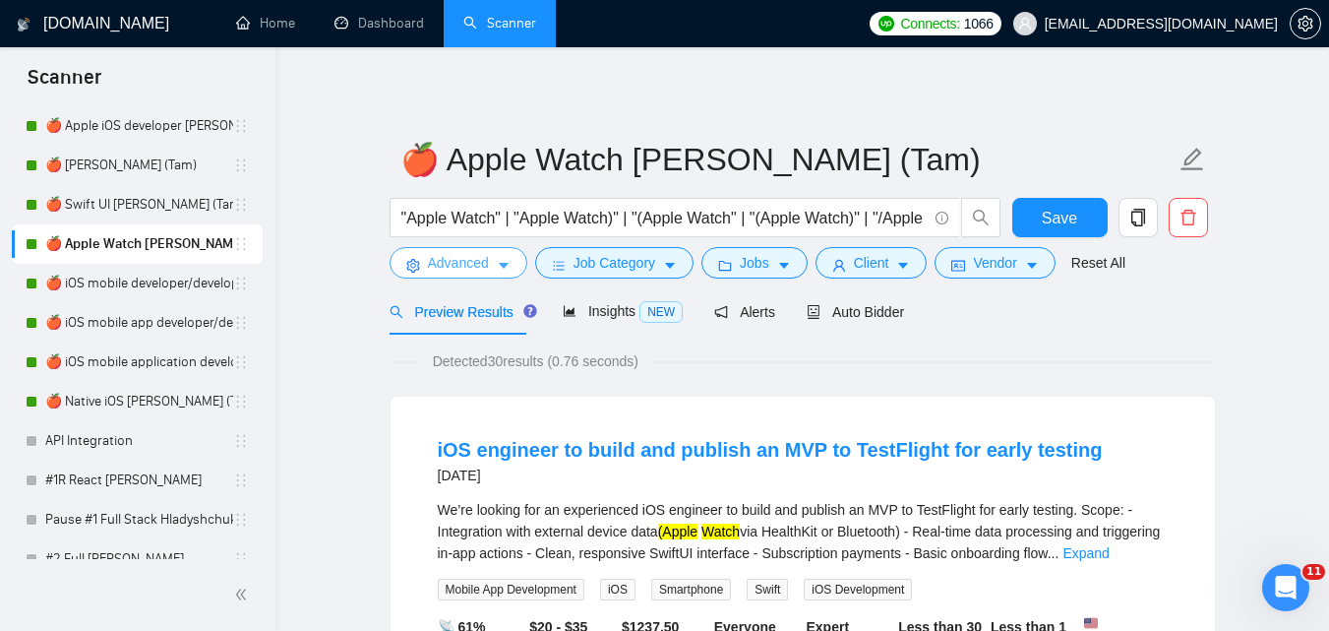
click at [463, 264] on span "Advanced" at bounding box center [458, 263] width 61 height 22
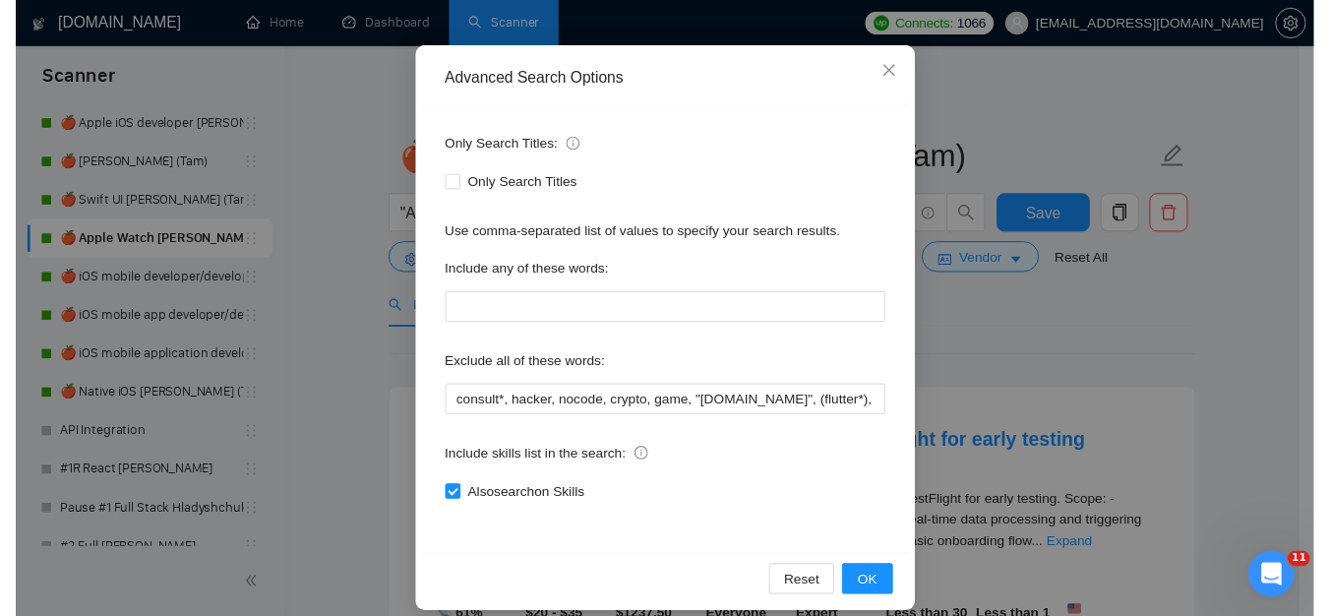
scroll to position [188, 0]
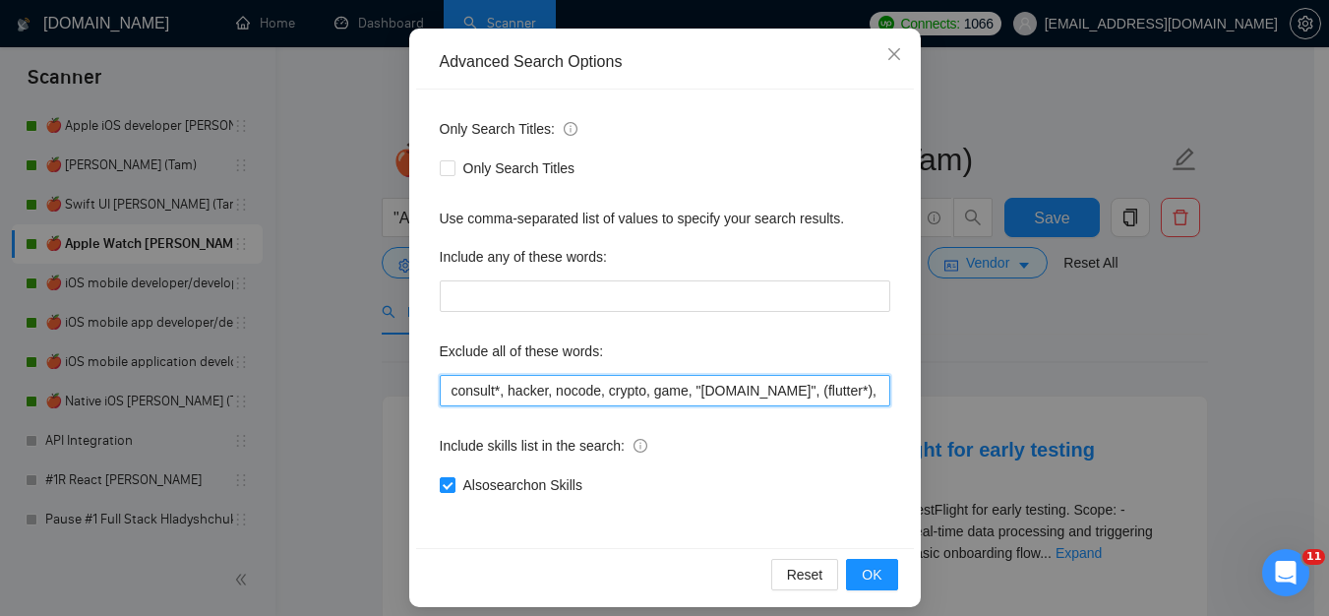
click at [588, 392] on input "consult*, hacker, nocode, crypto, game, "[DOMAIN_NAME]", (flutter*), Shopify, W…" at bounding box center [665, 390] width 451 height 31
paste input "Coolify, BullMQ, loveableddev, C++ dev, loveable, Framework Installation, Video…"
type input "consult*, hacker, nocode, crypto, game, "[DOMAIN_NAME]", (flutter*), Shopify, W…"
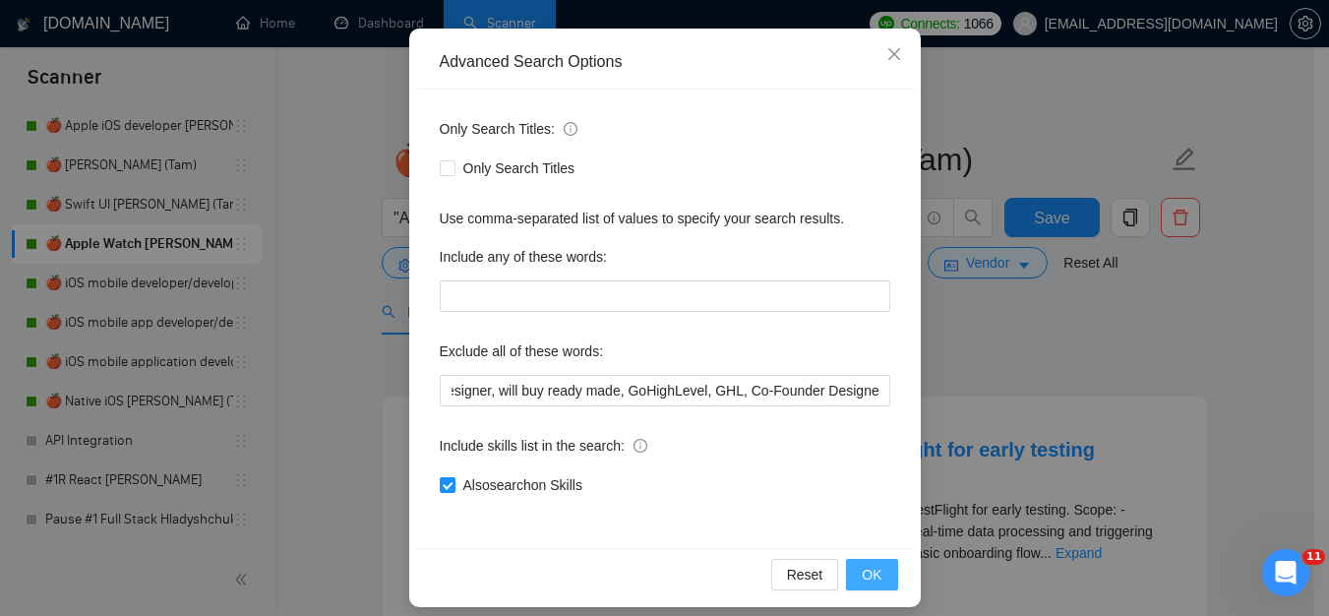
click at [881, 577] on button "OK" at bounding box center [871, 574] width 51 height 31
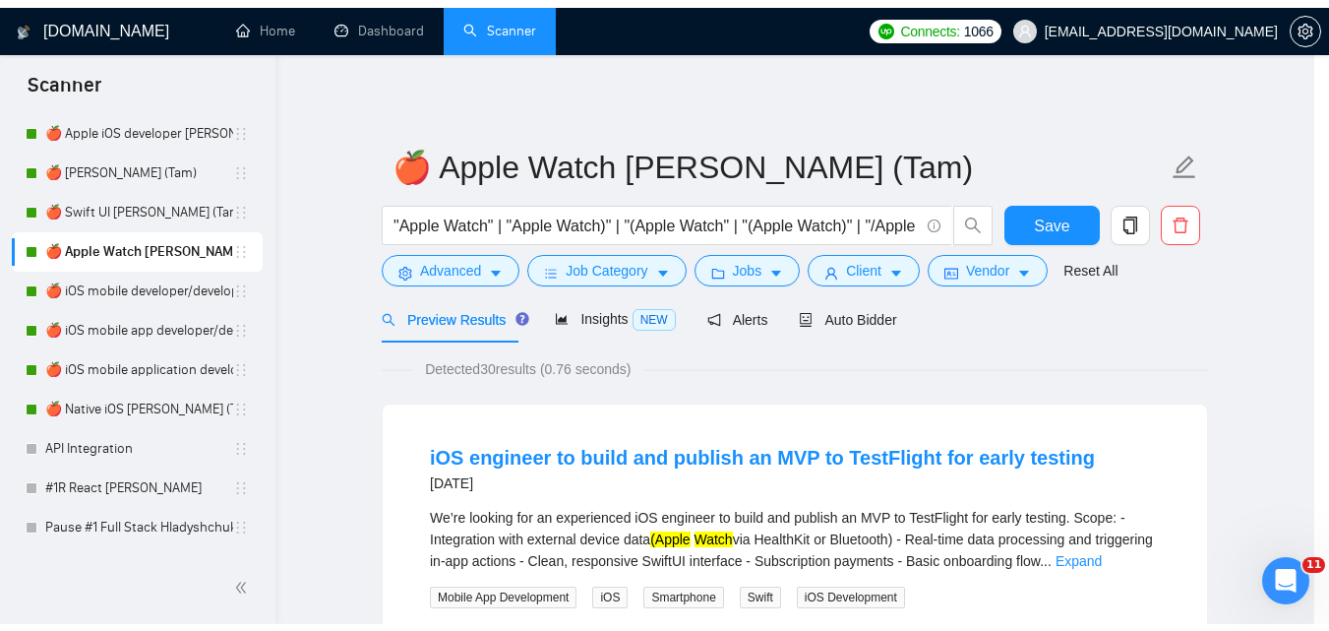
scroll to position [104, 0]
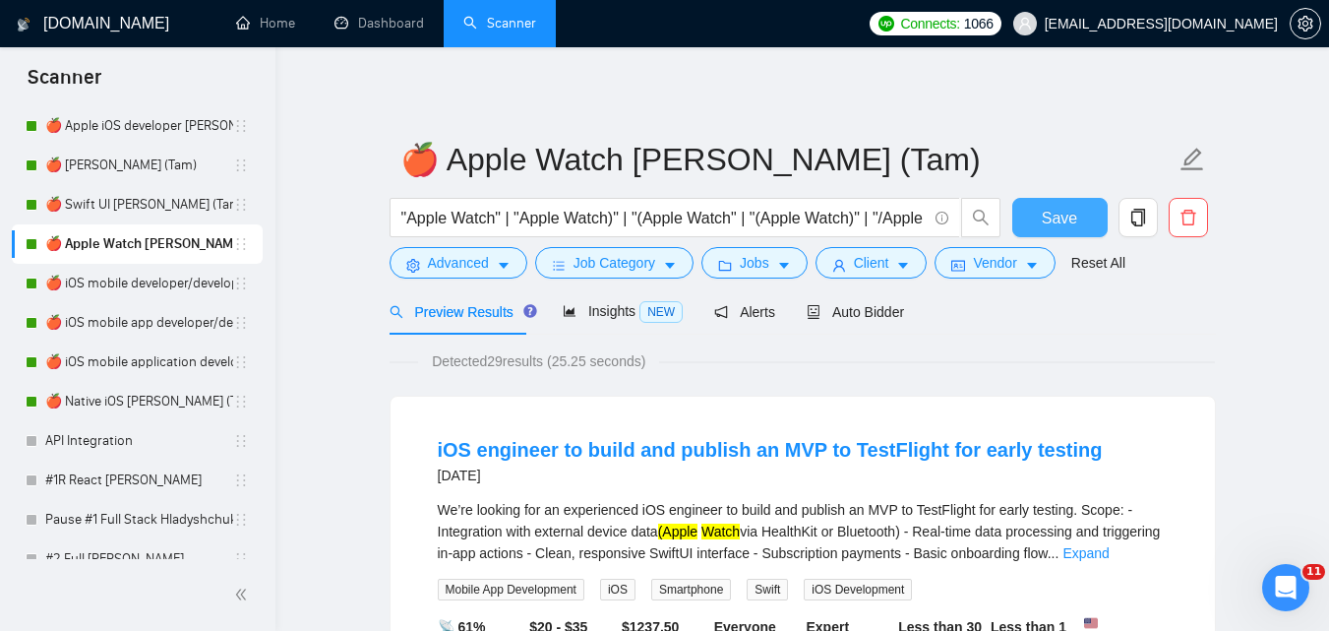
click at [1041, 215] on button "Save" at bounding box center [1059, 217] width 95 height 39
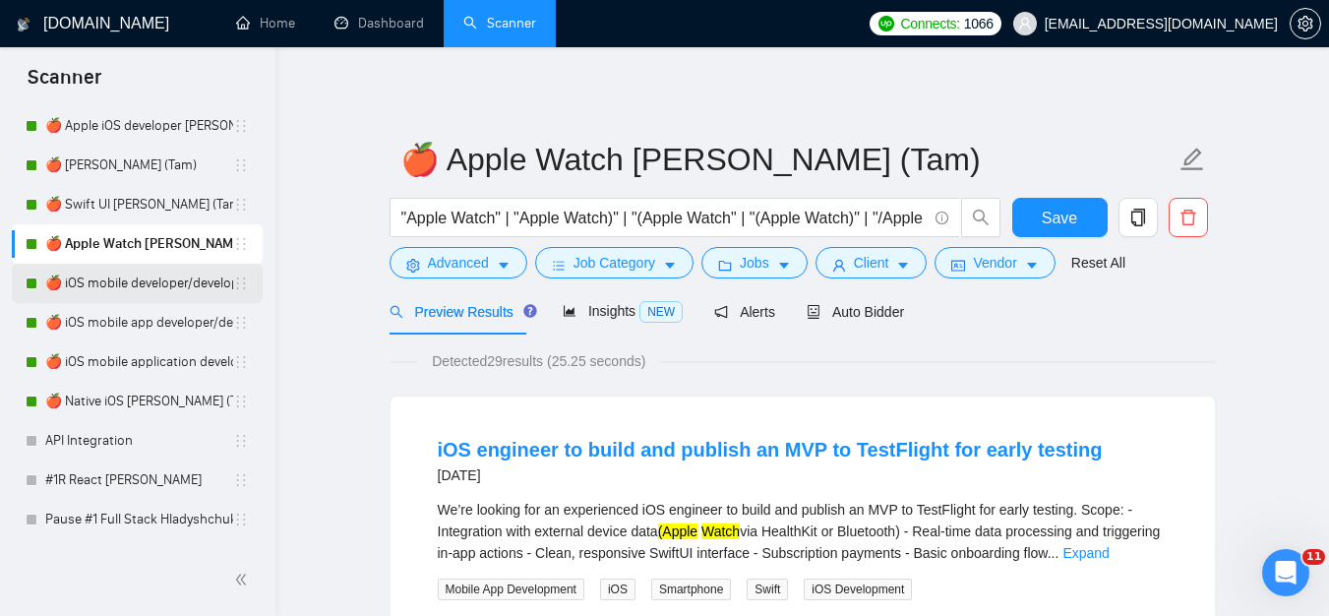
click at [82, 279] on link "🍎 iOS mobile developer/development [PERSON_NAME] ([GEOGRAPHIC_DATA]) 07/03 Prof…" at bounding box center [139, 283] width 188 height 39
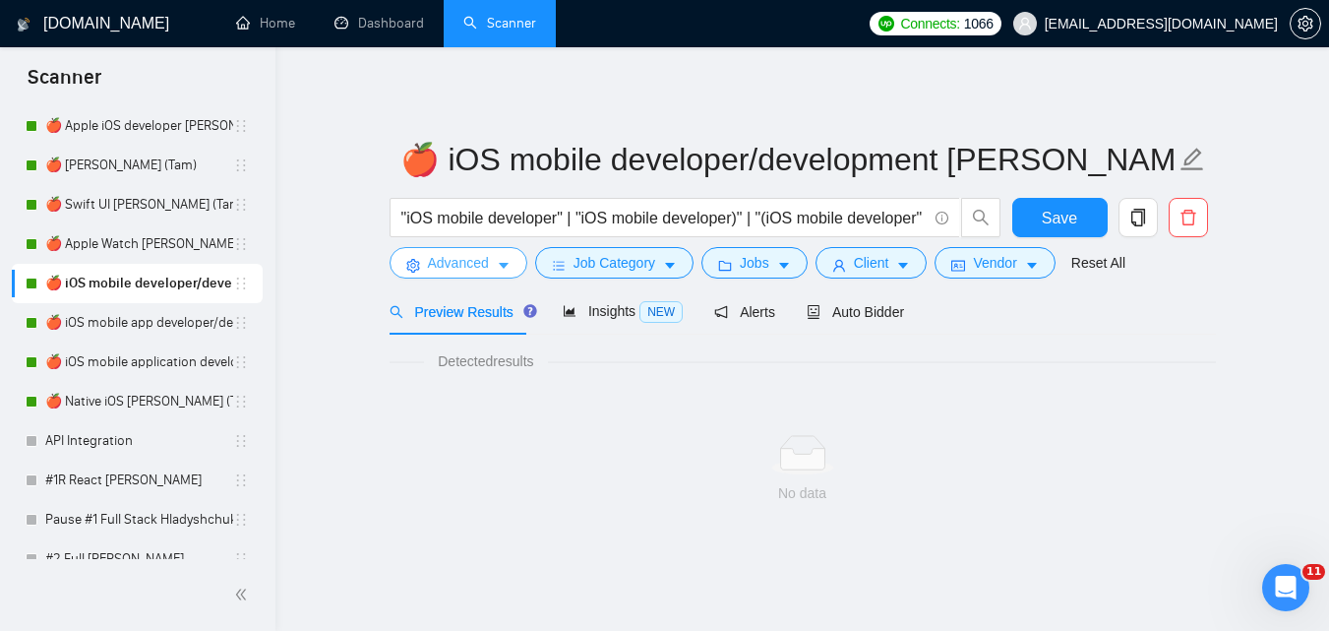
click at [435, 260] on span "Advanced" at bounding box center [458, 263] width 61 height 22
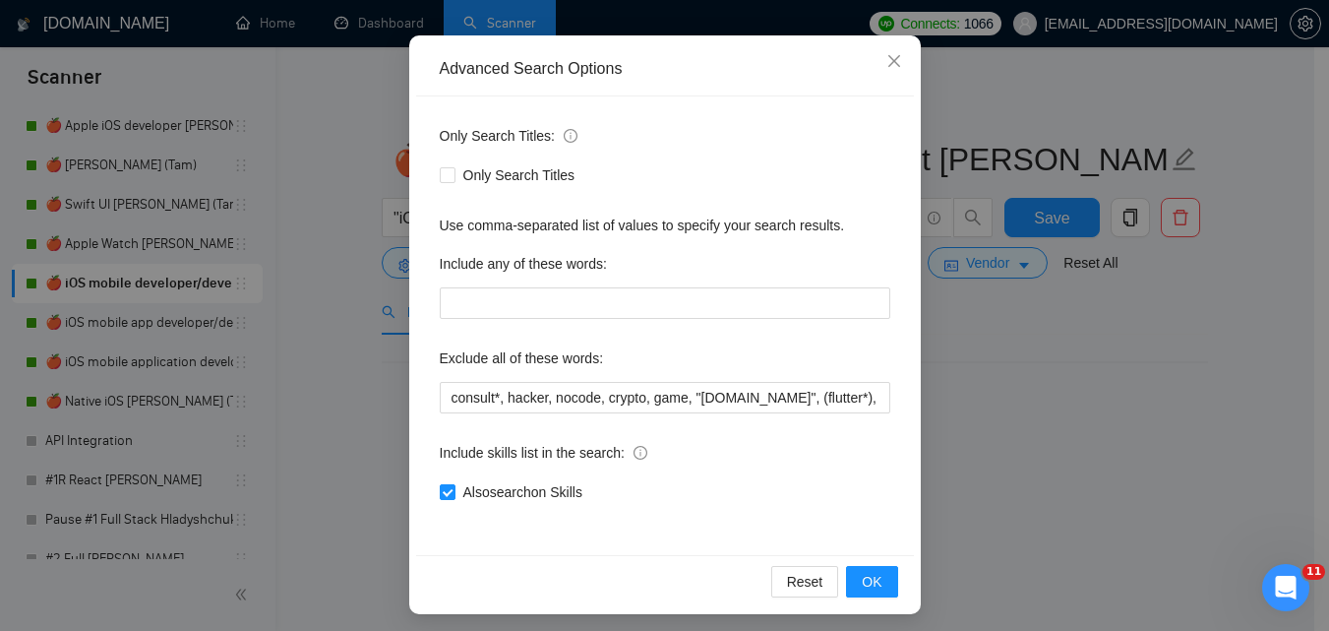
scroll to position [188, 0]
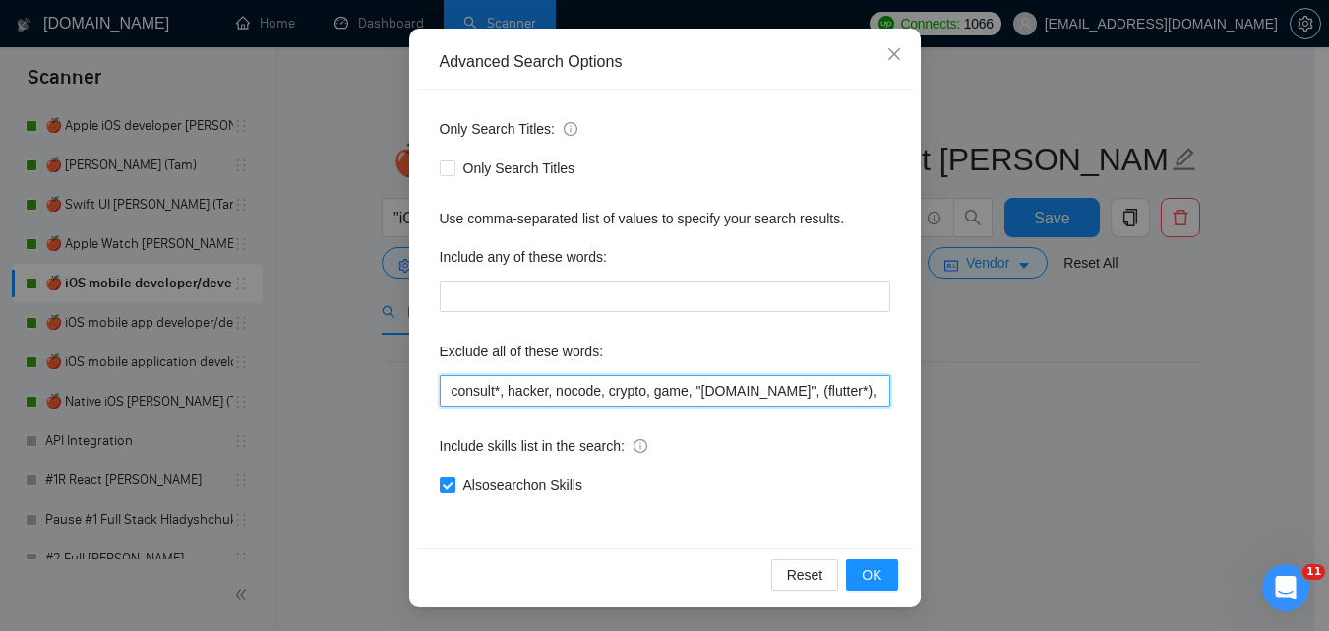
click at [739, 379] on input "consult*, hacker, nocode, crypto, game, "[DOMAIN_NAME]", (flutter*), Shopify, W…" at bounding box center [665, 390] width 451 height 31
paste input "Coolify, BullMQ, loveableddev, C++ dev, loveable, Framework Installation, Video…"
type input "consult*, hacker, nocode, crypto, game, "[DOMAIN_NAME]", (flutter*), Shopify, W…"
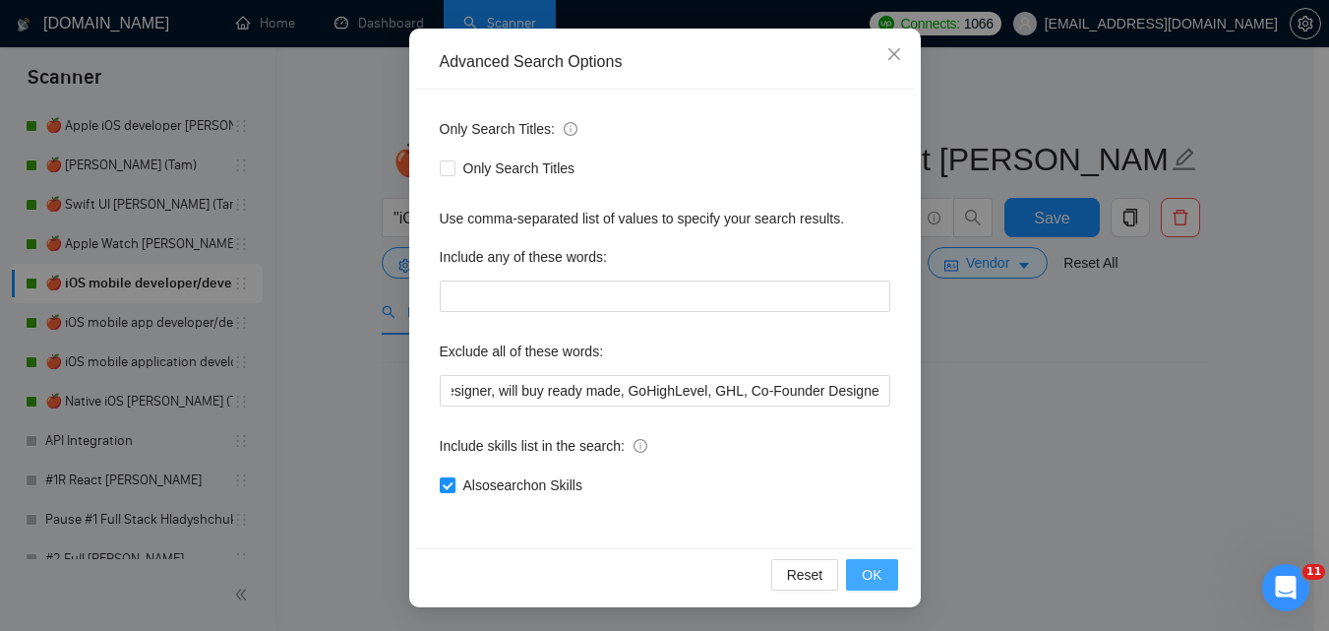
scroll to position [0, 0]
click at [876, 572] on button "OK" at bounding box center [871, 574] width 51 height 31
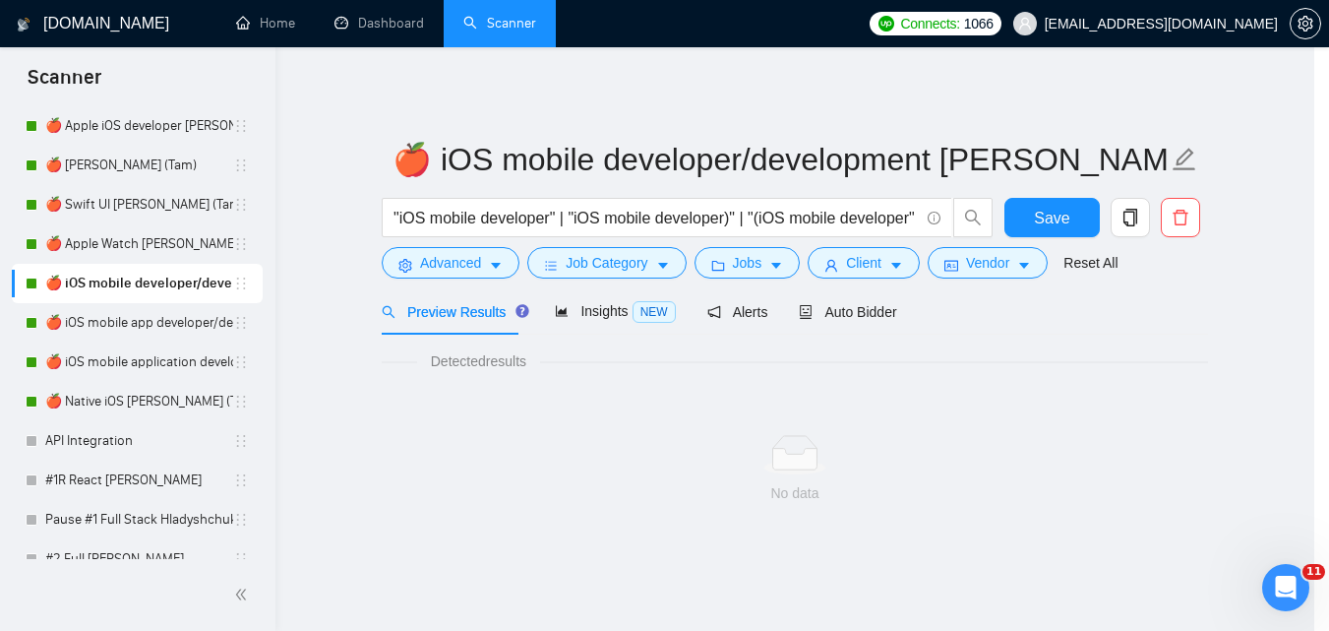
scroll to position [90, 0]
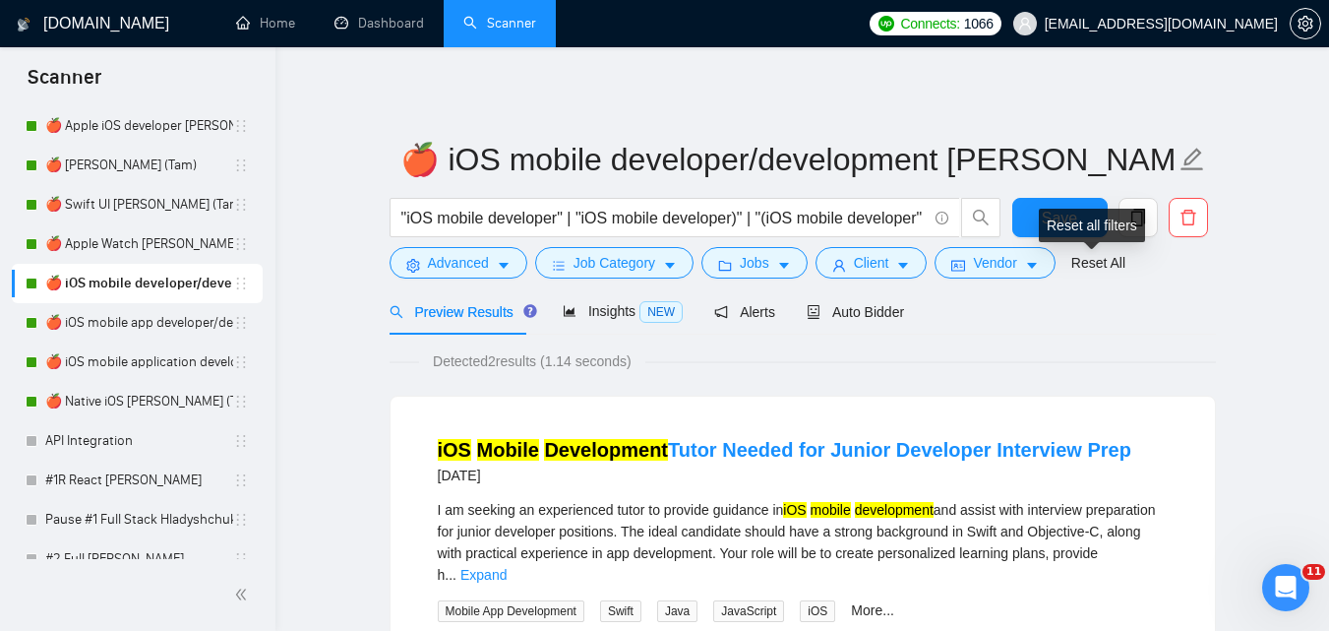
click at [1078, 210] on div "Reset all filters" at bounding box center [1092, 225] width 106 height 33
click at [1055, 204] on button "Save" at bounding box center [1059, 217] width 95 height 39
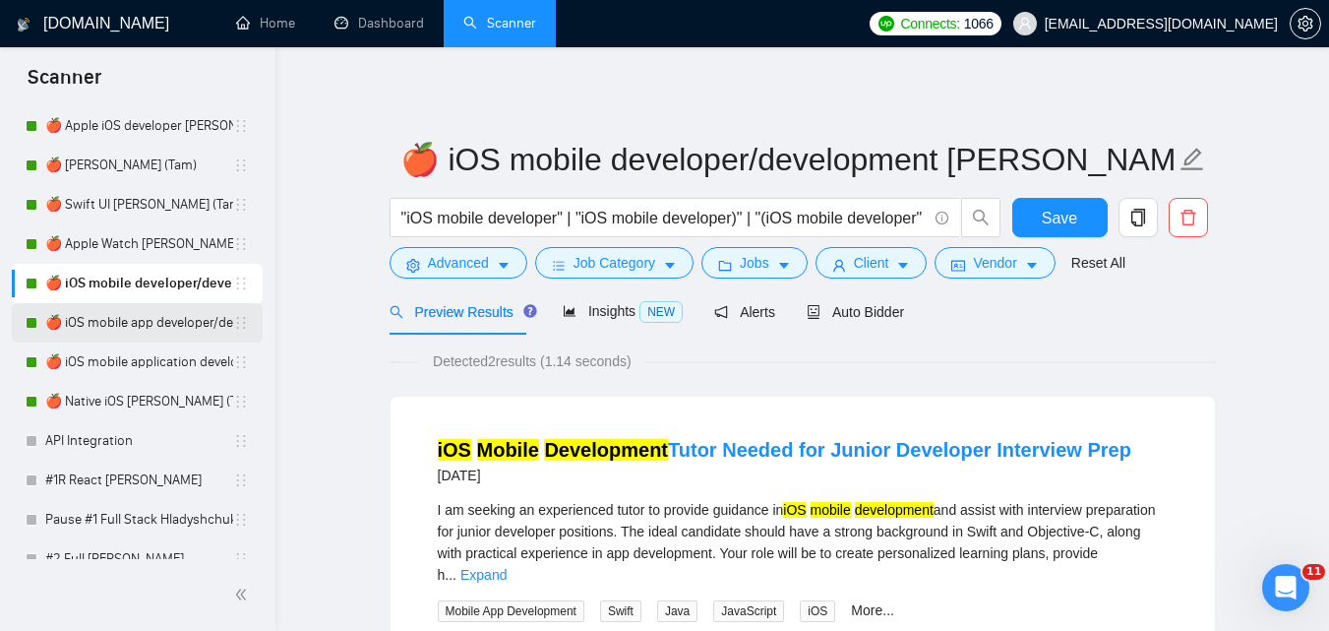
click at [120, 326] on link "🍎 iOS mobile app developer/development [PERSON_NAME] (Tam) 07/03 Profile Changed" at bounding box center [139, 322] width 188 height 39
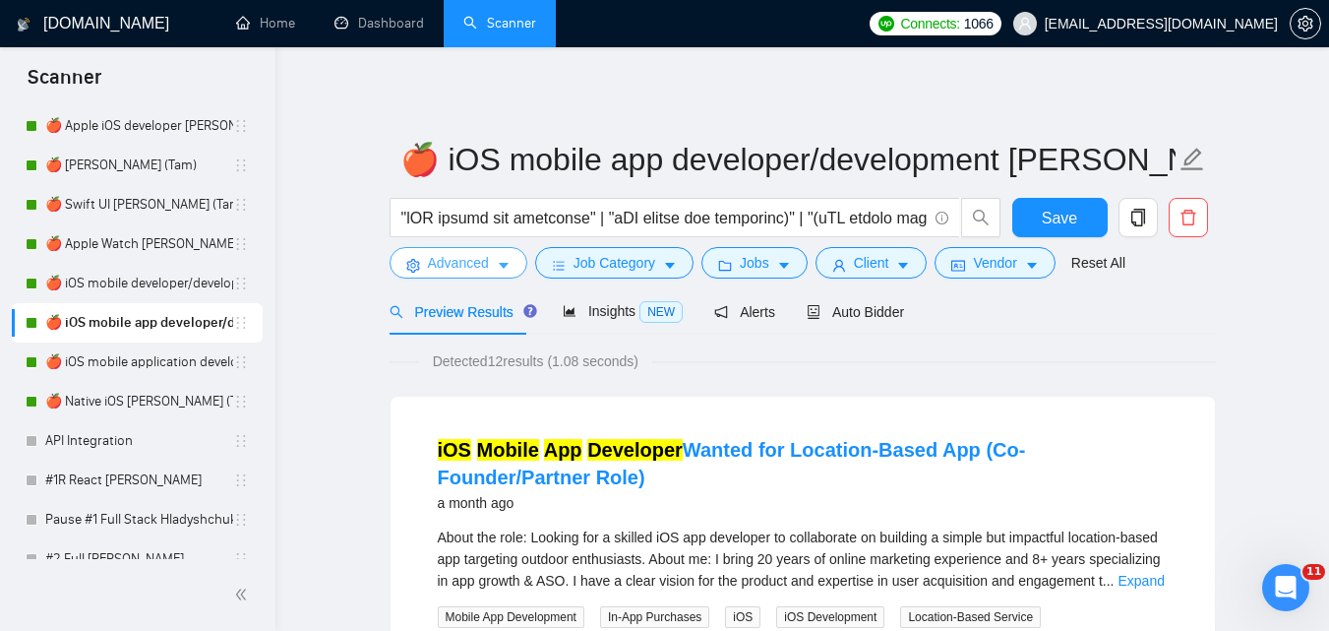
drag, startPoint x: 466, startPoint y: 254, endPoint x: 550, endPoint y: 292, distance: 92.0
click at [466, 254] on span "Advanced" at bounding box center [458, 263] width 61 height 22
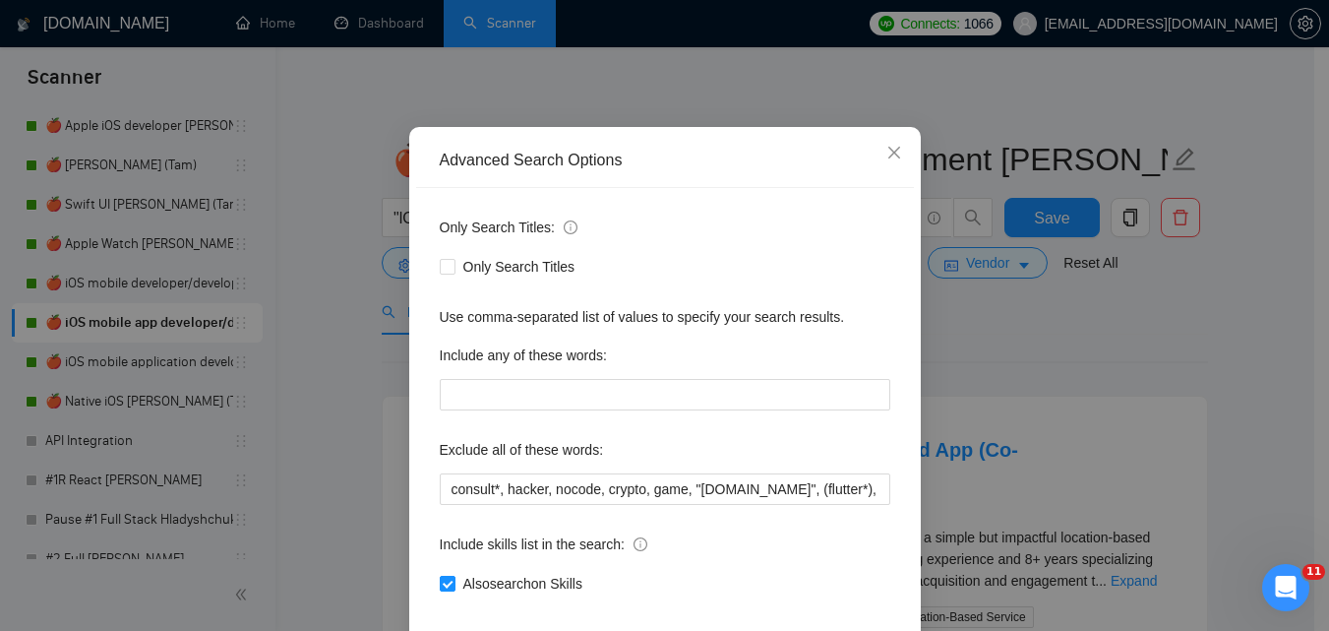
scroll to position [98, 0]
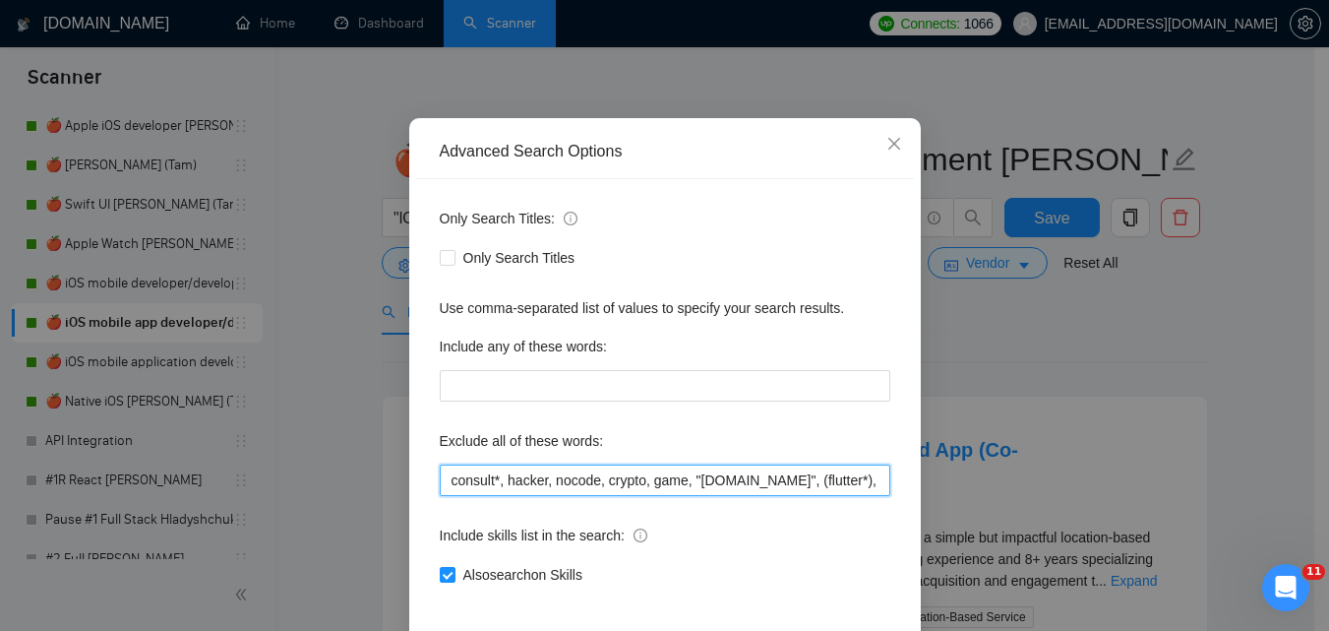
click at [744, 479] on input "consult*, hacker, nocode, crypto, game, "[DOMAIN_NAME]", (flutter*), Shopify, W…" at bounding box center [665, 479] width 451 height 31
paste input "Coolify, BullMQ, loveableddev, C++ dev, loveable, Framework Installation, Video…"
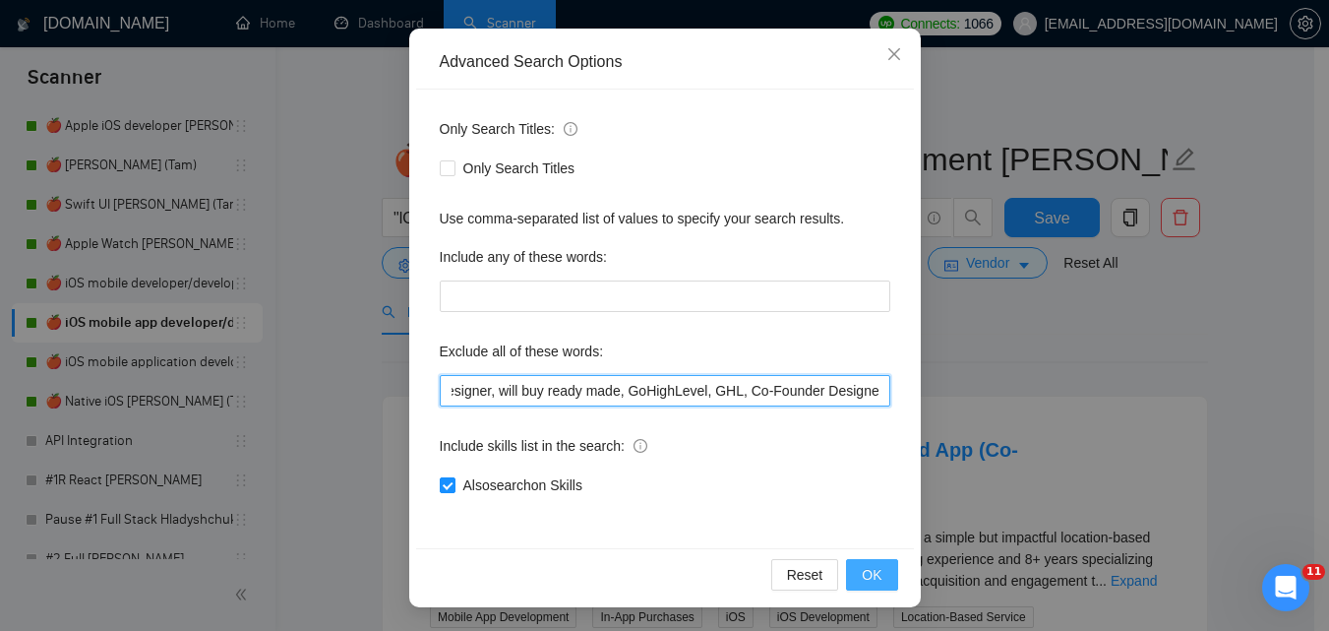
type input "consult*, hacker, nocode, crypto, game, "[DOMAIN_NAME]", (flutter*), Shopify, W…"
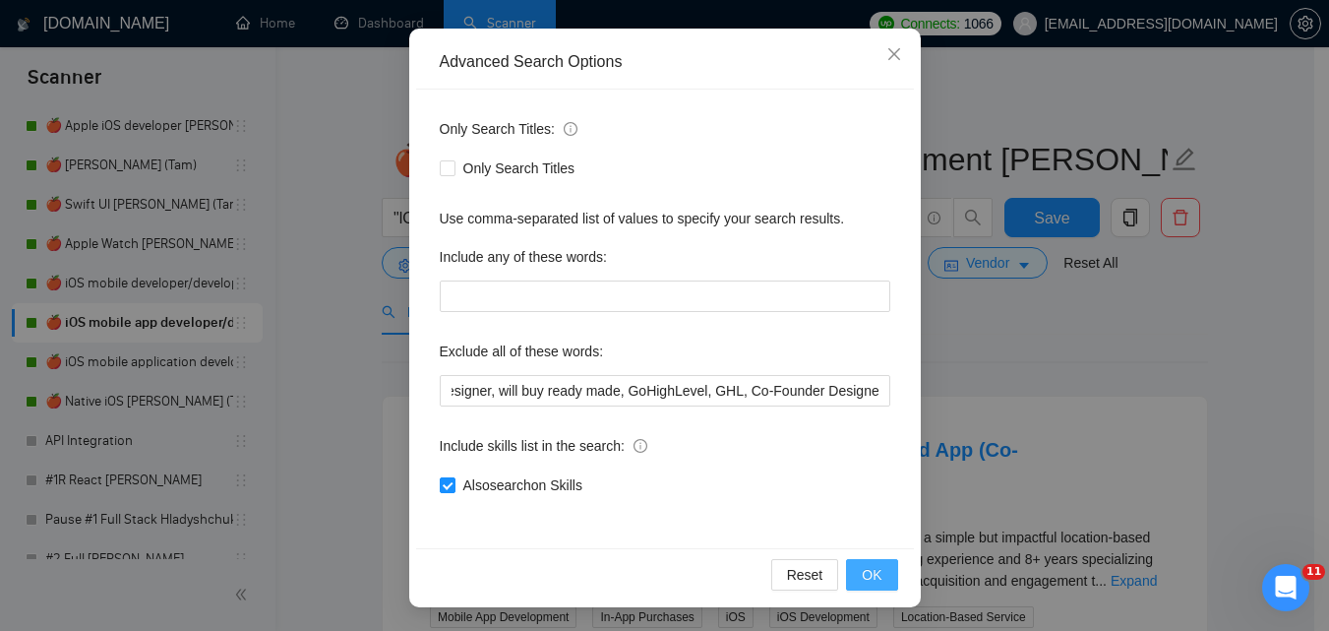
click at [862, 570] on span "OK" at bounding box center [872, 575] width 20 height 22
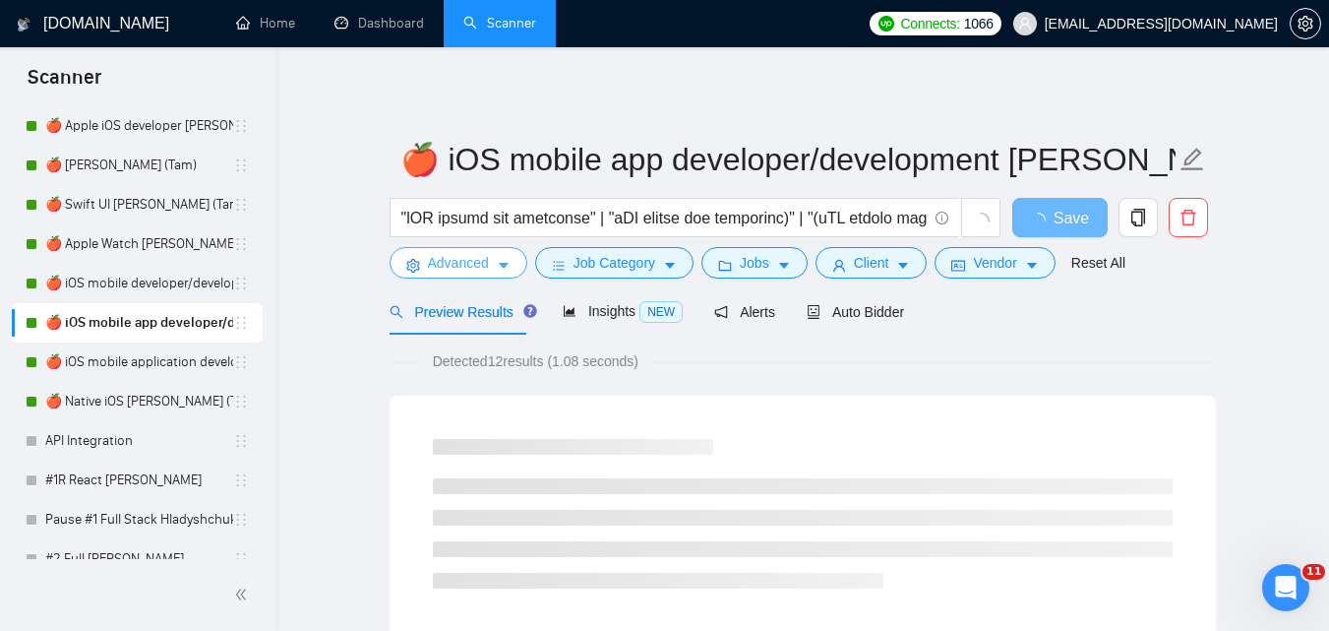
scroll to position [0, 0]
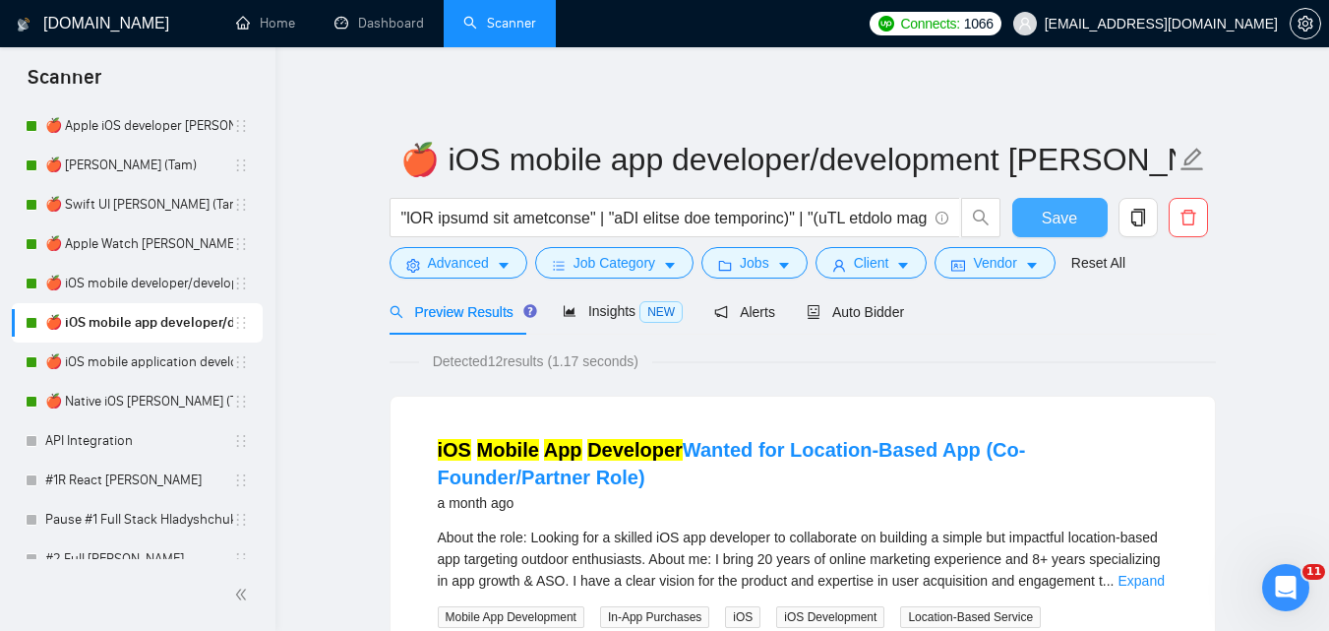
drag, startPoint x: 1081, startPoint y: 207, endPoint x: 468, endPoint y: 289, distance: 618.5
click at [1081, 207] on button "Save" at bounding box center [1059, 217] width 95 height 39
click at [121, 362] on link "🍎 iOS mobile application developer/development [PERSON_NAME] ([GEOGRAPHIC_DATA]…" at bounding box center [139, 361] width 188 height 39
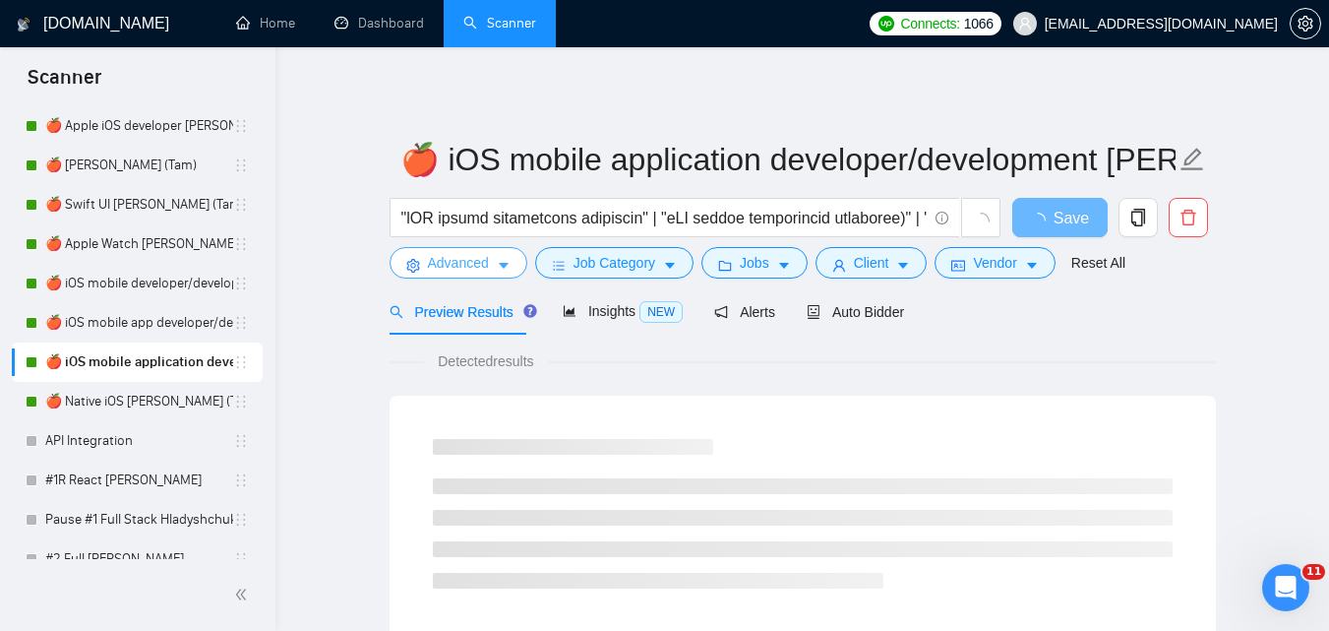
click at [469, 255] on span "Advanced" at bounding box center [458, 263] width 61 height 22
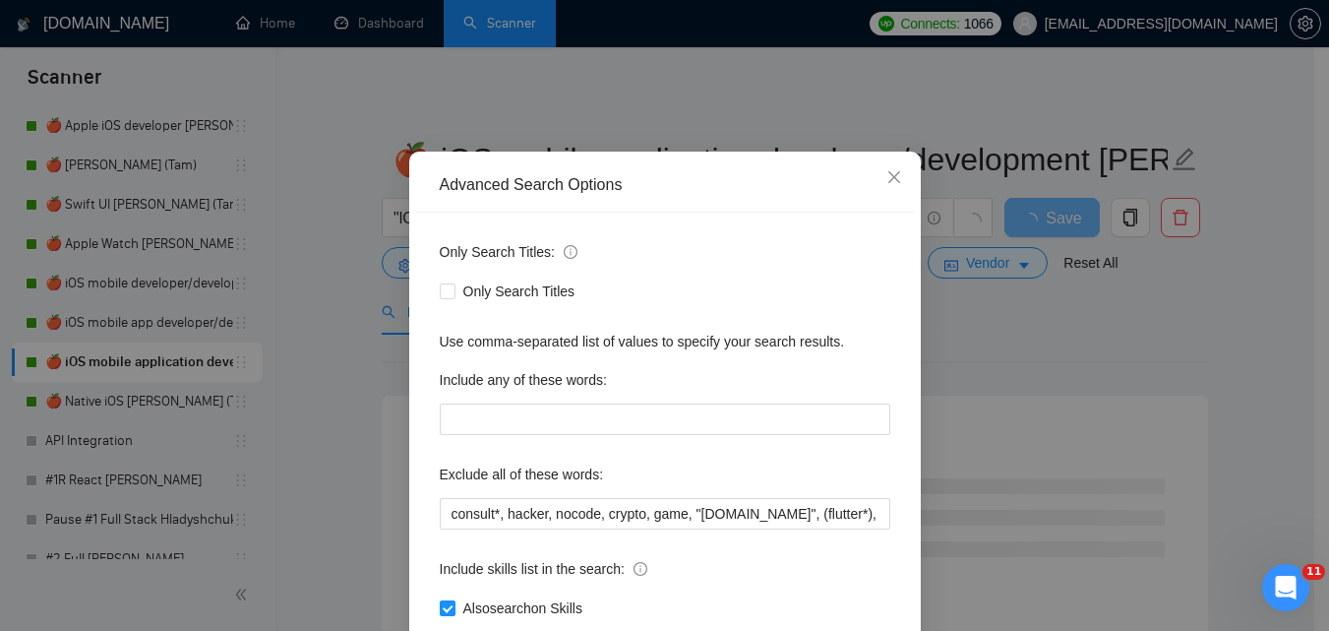
scroll to position [98, 0]
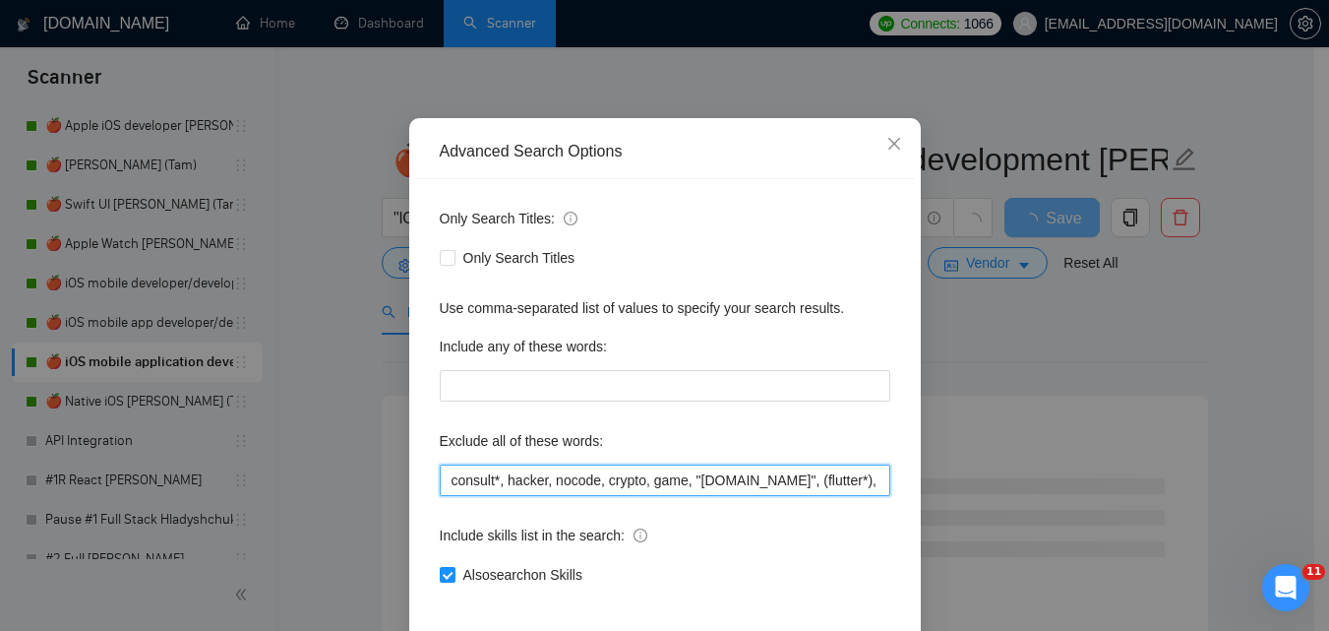
click at [788, 485] on input "consult*, hacker, nocode, crypto, game, "[DOMAIN_NAME]", (flutter*), Shopify, W…" at bounding box center [665, 479] width 451 height 31
paste input "Coolify, BullMQ, loveableddev, C++ dev, loveable, Framework Installation, Video…"
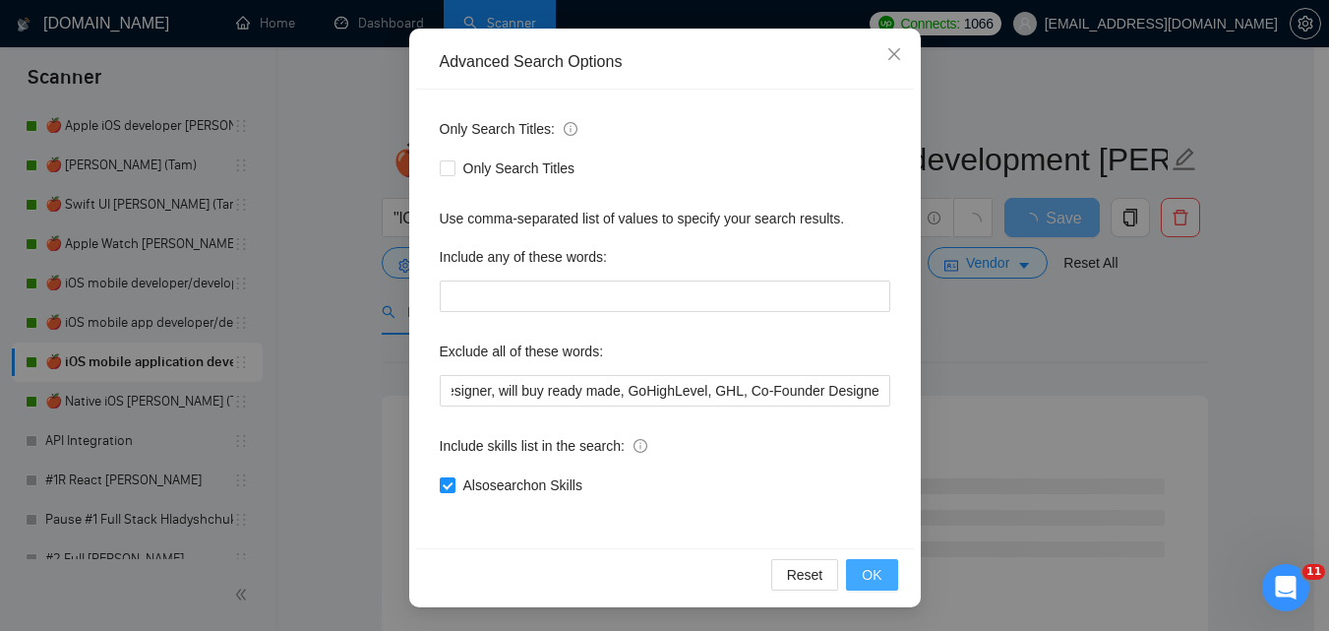
click at [887, 577] on button "OK" at bounding box center [871, 574] width 51 height 31
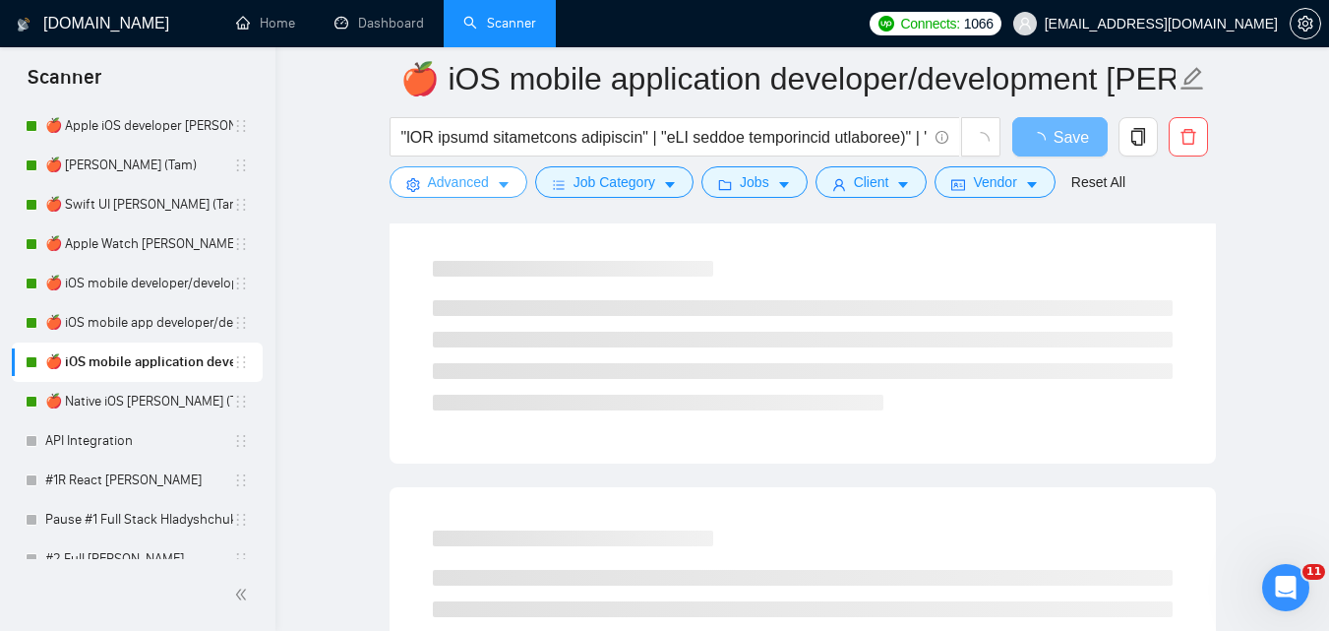
scroll to position [0, 0]
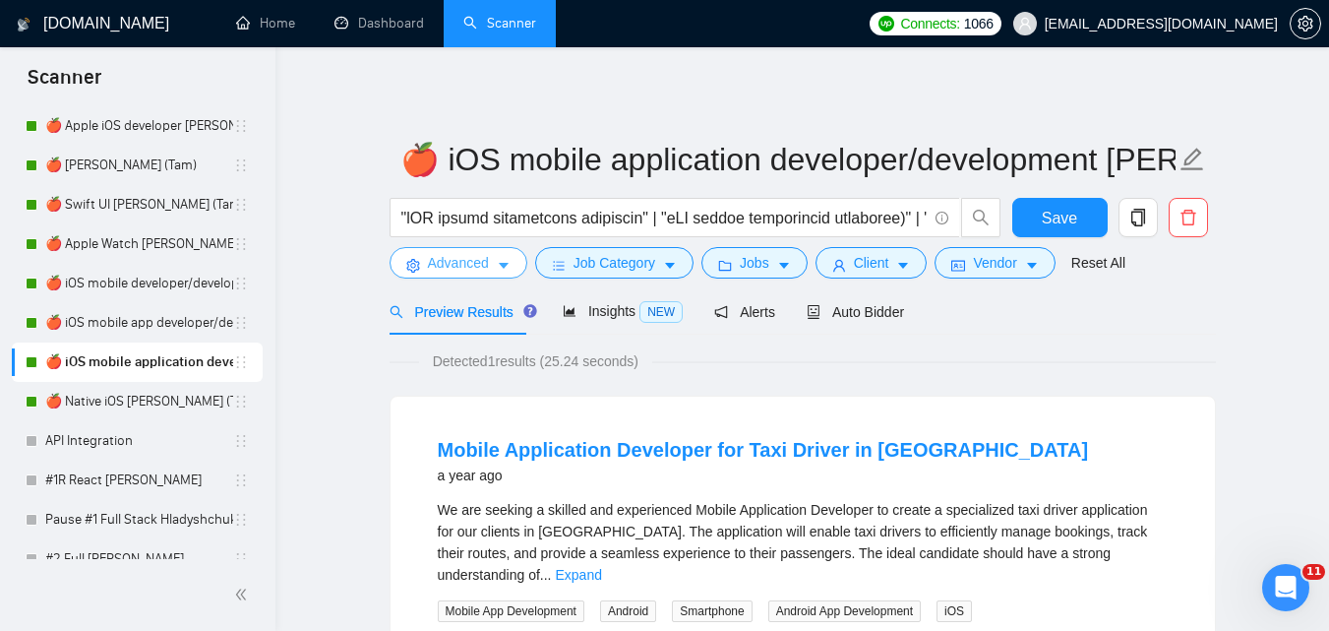
click at [455, 259] on span "Advanced" at bounding box center [458, 263] width 61 height 22
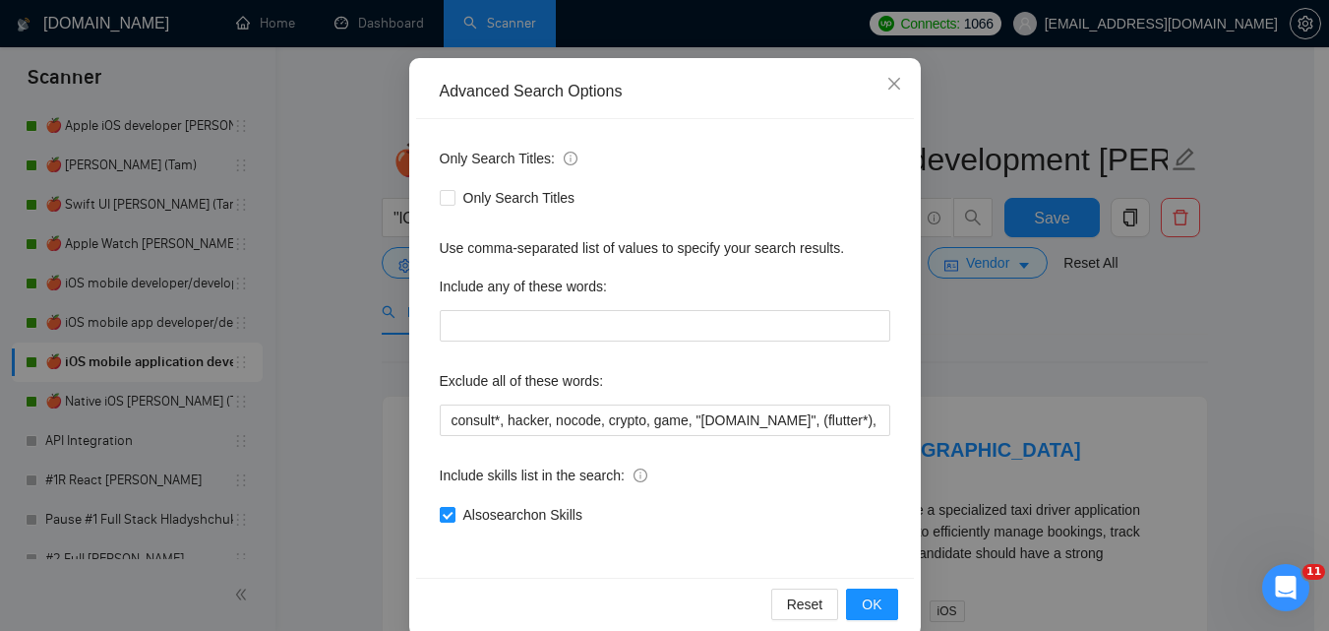
scroll to position [188, 0]
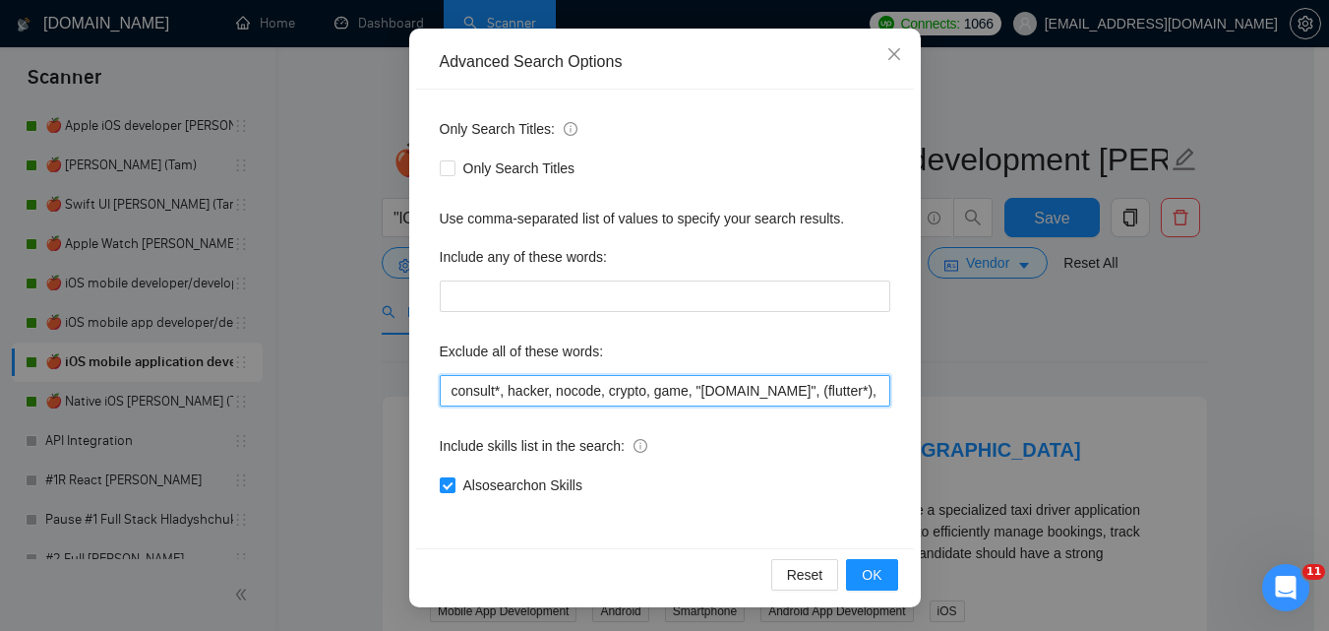
click at [706, 400] on input "consult*, hacker, nocode, crypto, game, "[DOMAIN_NAME]", (flutter*), Shopify, W…" at bounding box center [665, 390] width 451 height 31
paste input "Coolify, BullMQ, loveableddev, C++ dev, loveable, Framework Installation, Video…"
type input "consult*, hacker, nocode, crypto, game, "[DOMAIN_NAME]", (flutter*), Shopify, W…"
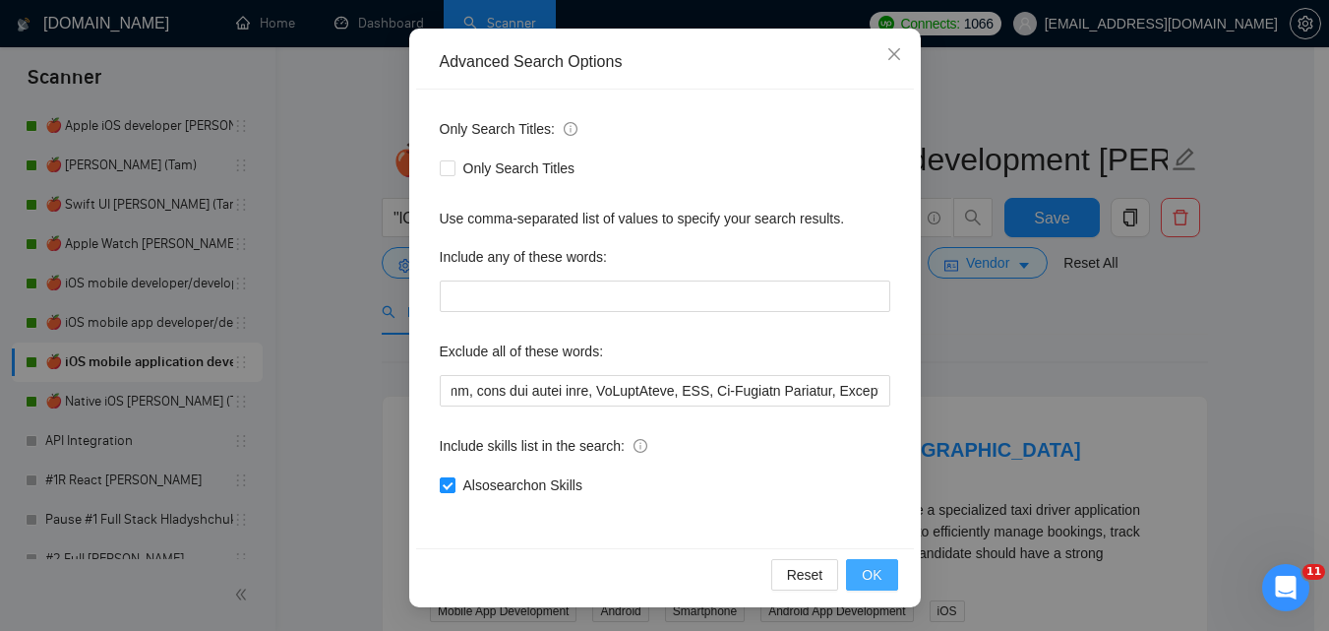
scroll to position [0, 0]
click at [862, 573] on span "OK" at bounding box center [872, 575] width 20 height 22
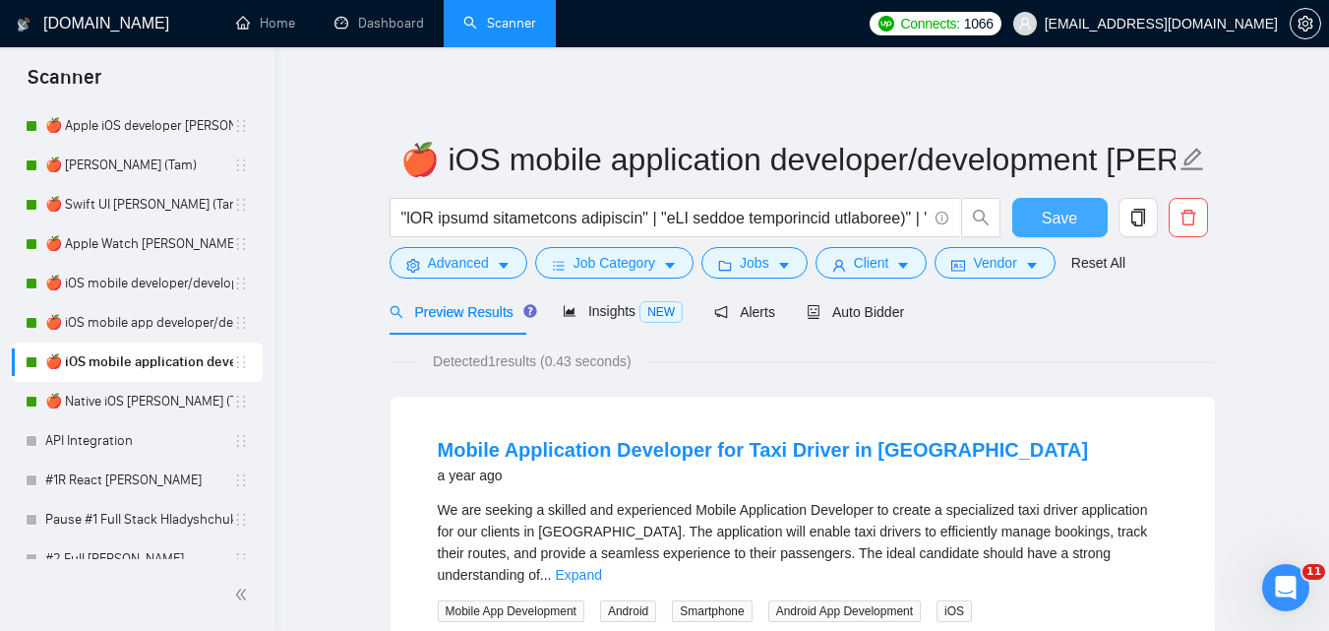
click at [1036, 224] on button "Save" at bounding box center [1059, 217] width 95 height 39
click at [469, 253] on span "Advanced" at bounding box center [458, 263] width 61 height 22
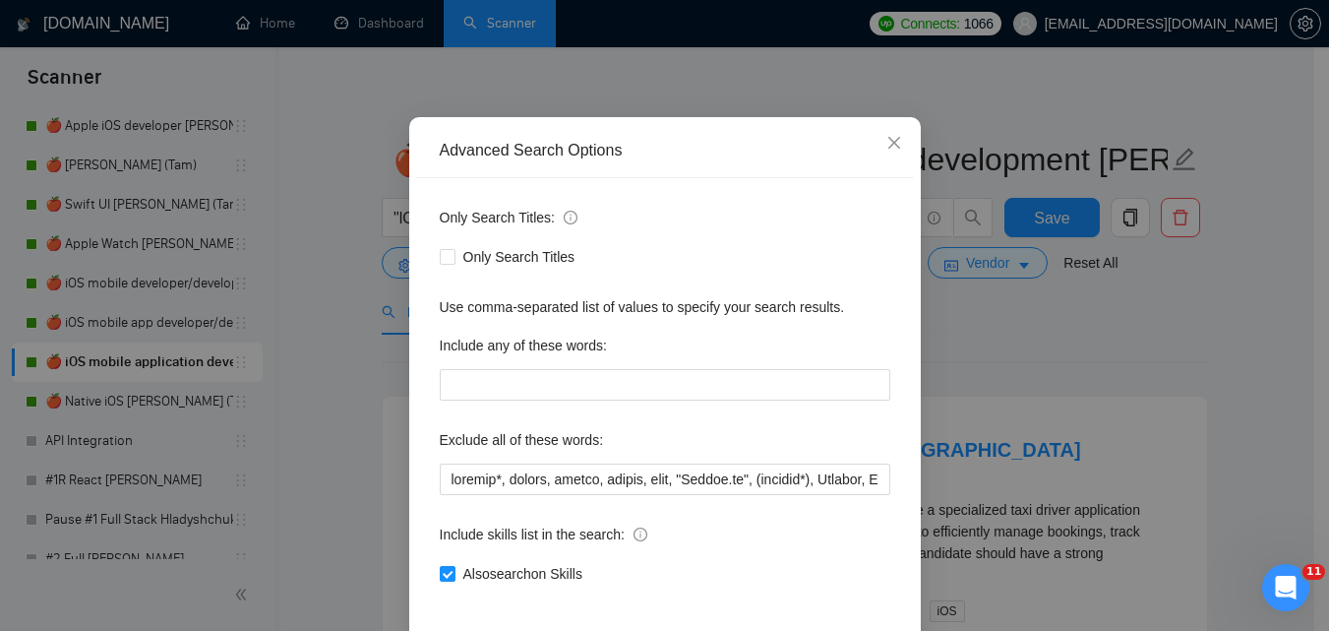
scroll to position [188, 0]
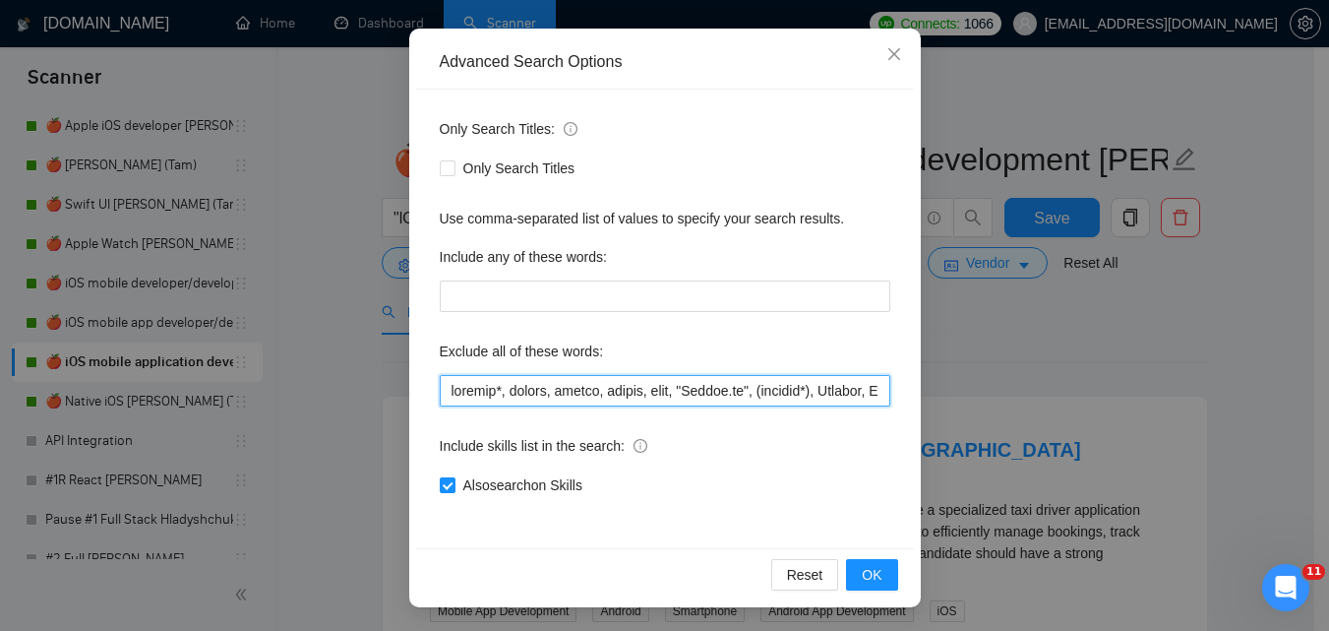
click at [731, 392] on input "text" at bounding box center [665, 390] width 451 height 31
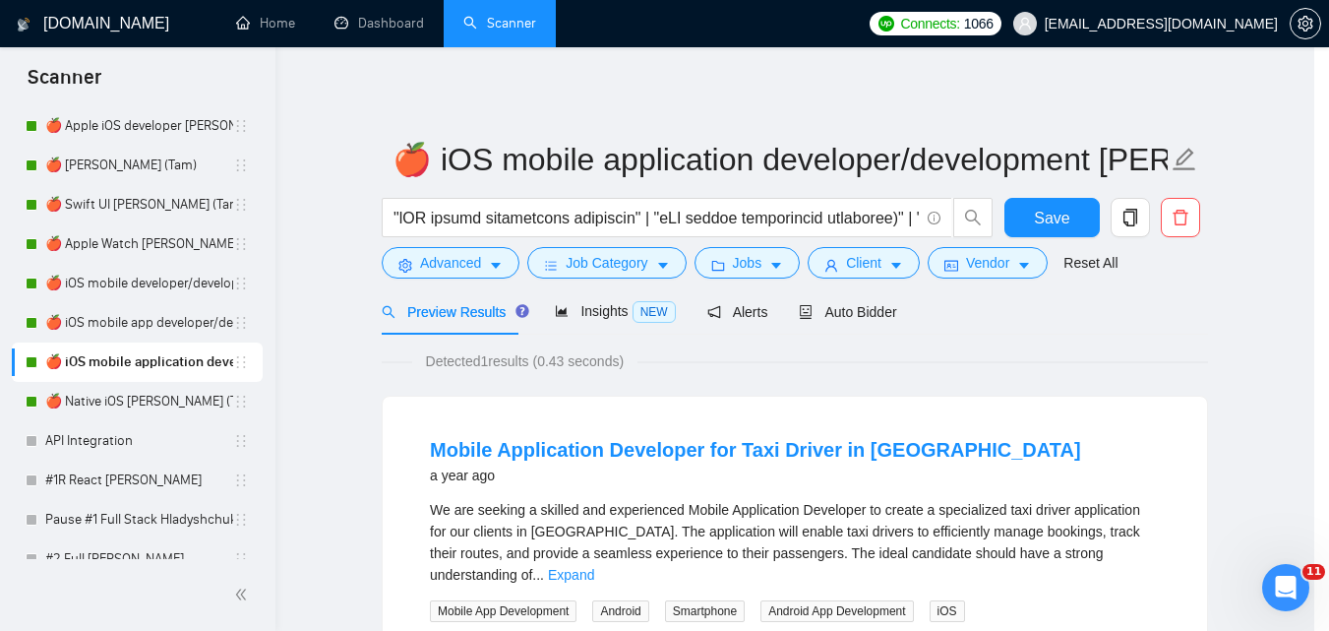
scroll to position [90, 0]
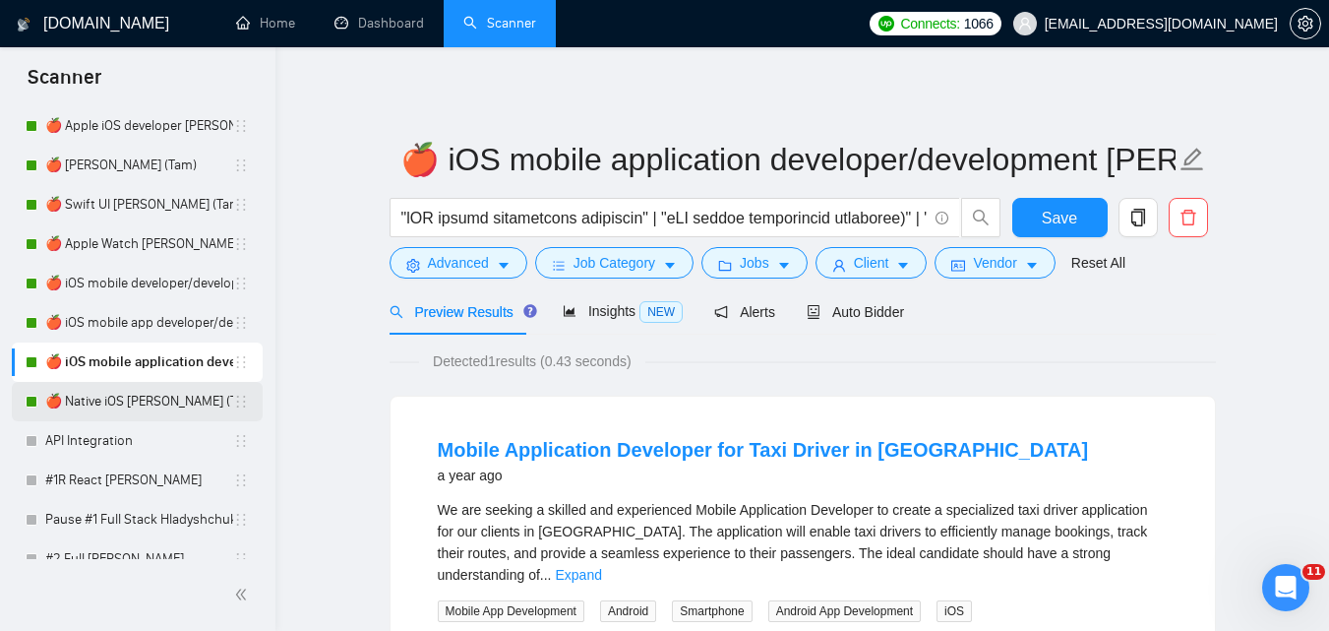
click at [89, 397] on link "🍎 Native iOS [PERSON_NAME] (Tam) 07/03 Profile Changed" at bounding box center [139, 401] width 188 height 39
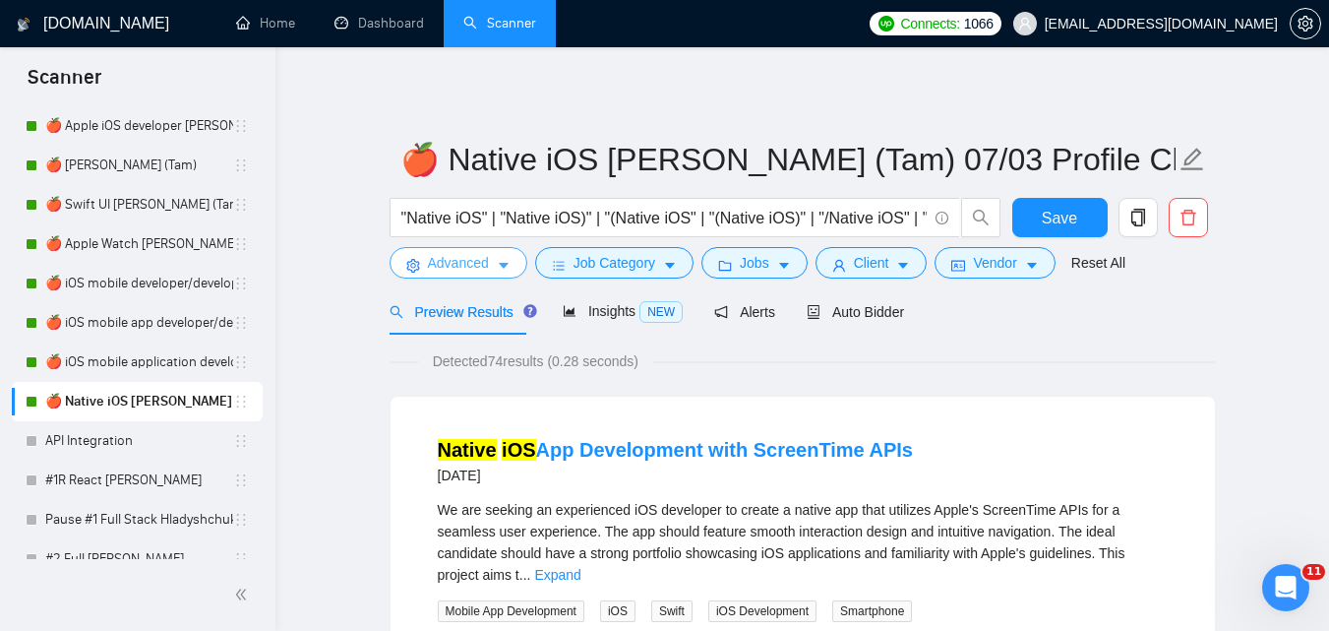
click at [490, 261] on button "Advanced" at bounding box center [459, 262] width 138 height 31
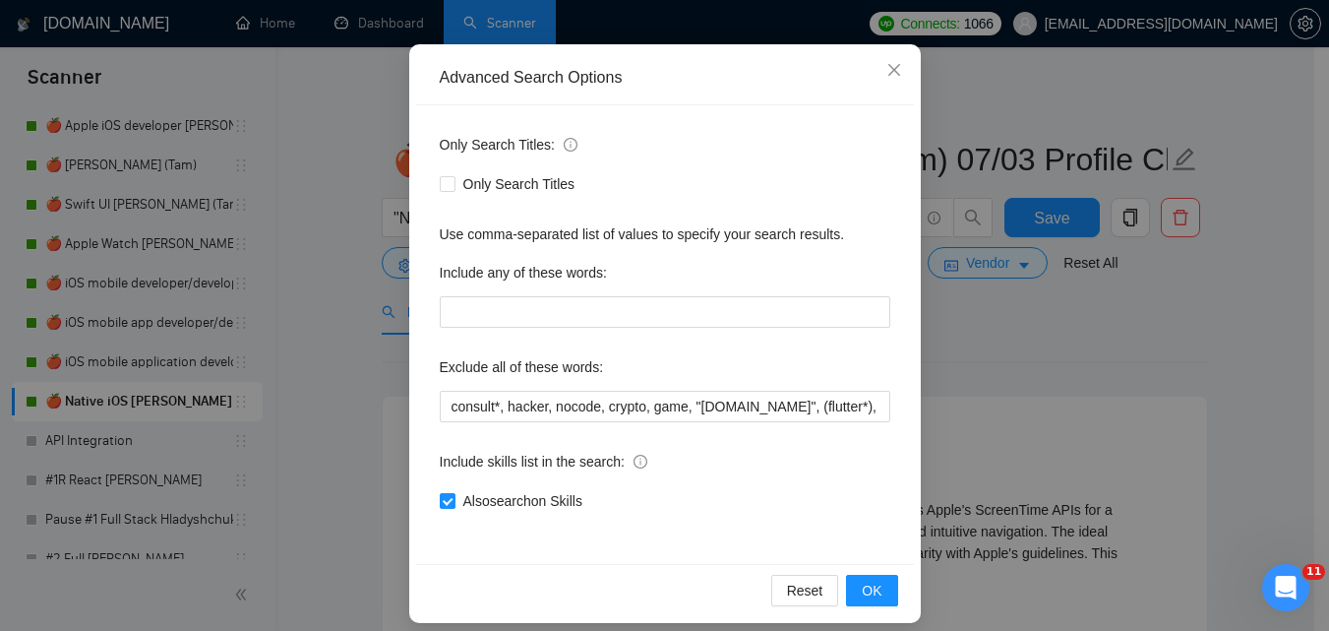
scroll to position [188, 0]
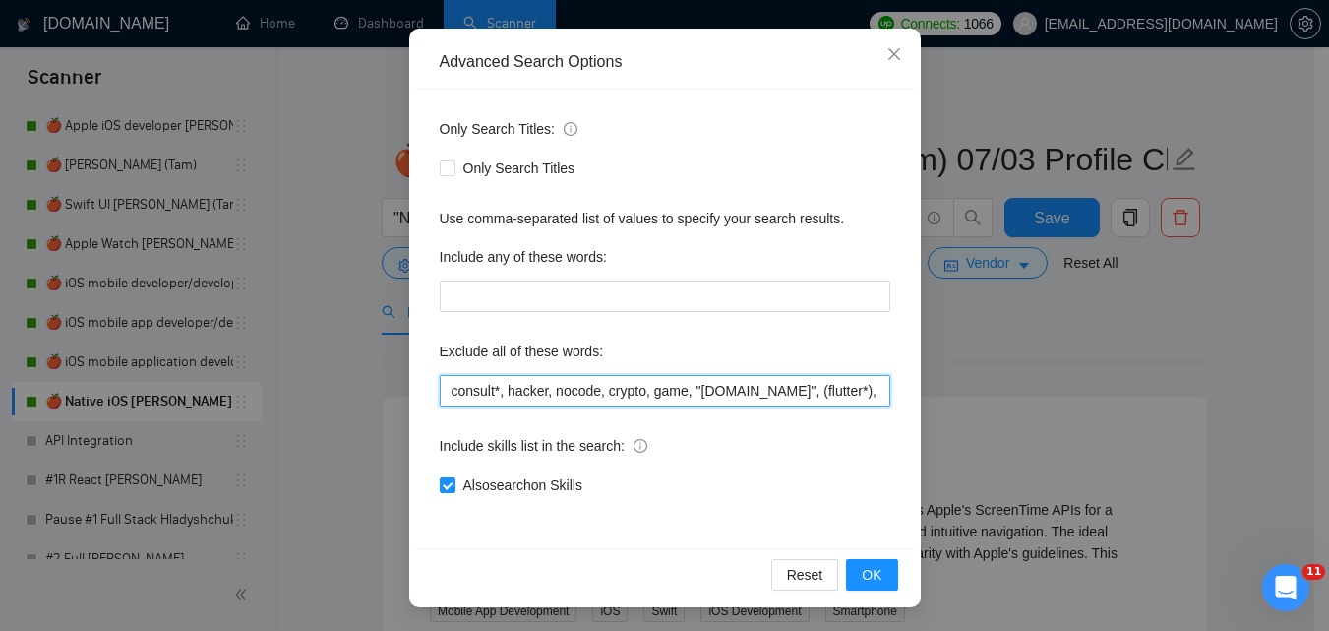
click at [692, 394] on input "consult*, hacker, nocode, crypto, game, "[DOMAIN_NAME]", (flutter*), Shopify, W…" at bounding box center [665, 390] width 451 height 31
paste input "[PERSON_NAME]"
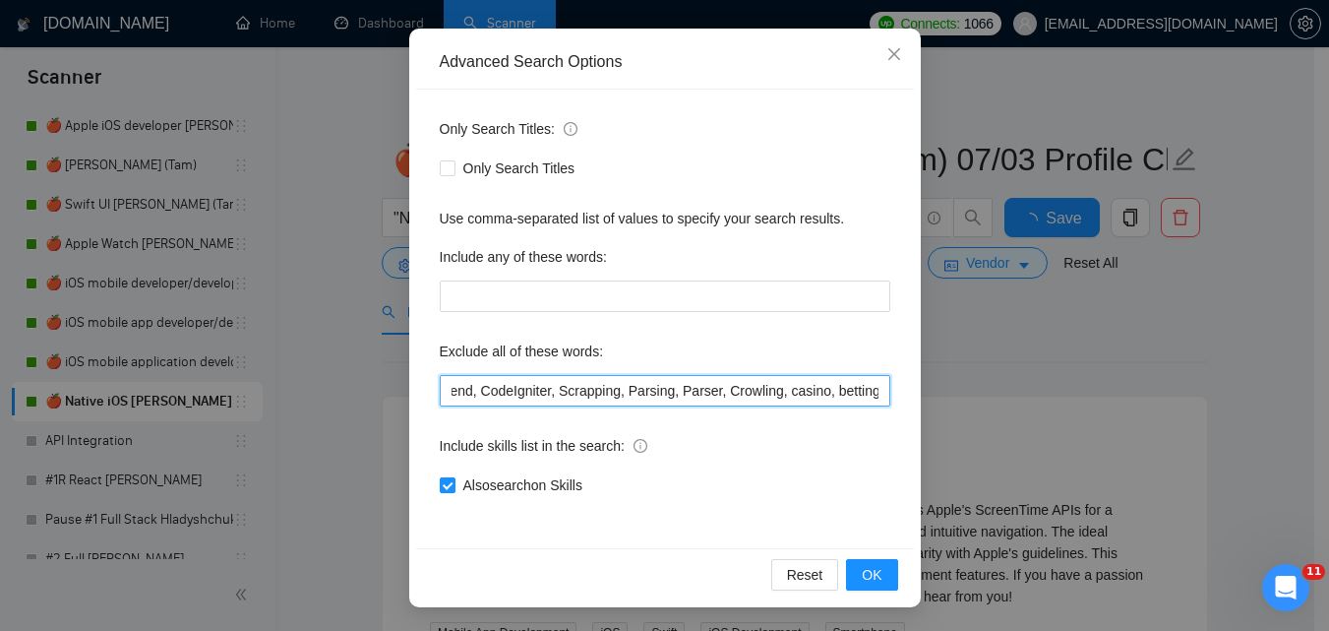
scroll to position [0, 0]
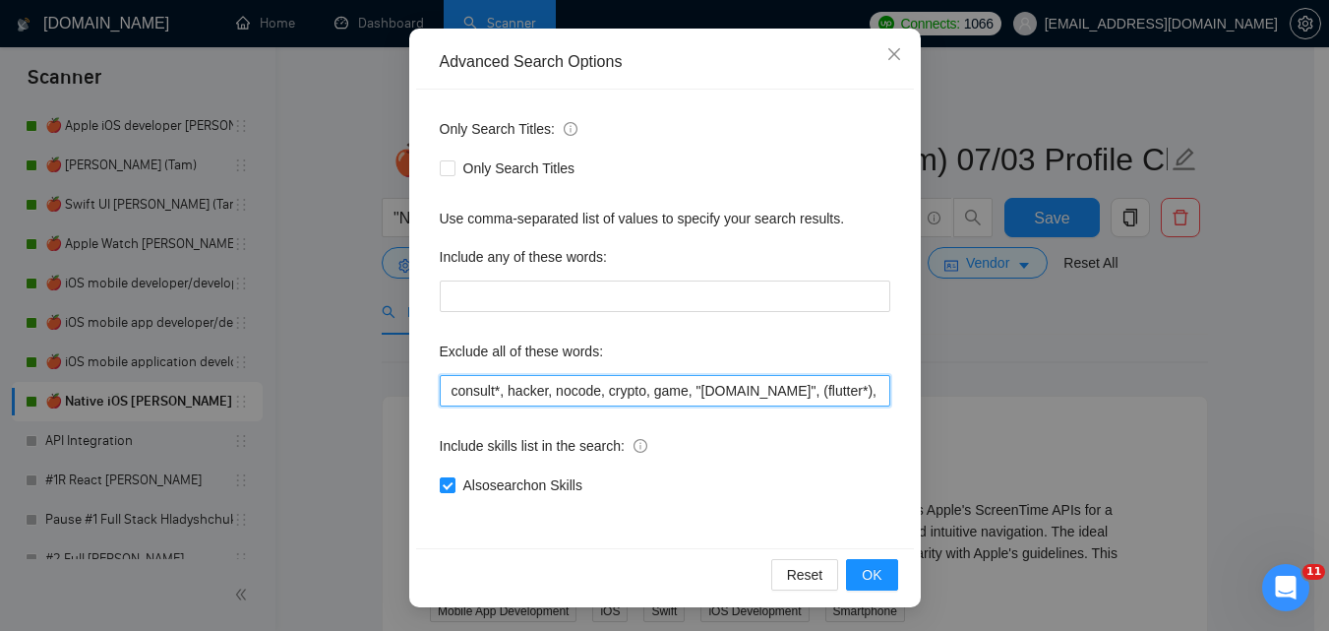
click at [849, 389] on input "consult*, hacker, nocode, crypto, game, "[DOMAIN_NAME]", (flutter*), Shopify, W…" at bounding box center [665, 390] width 451 height 31
paste input "Coolify, BullMQ, loveableddev, C++ dev, loveable, Framework Installation, Video…"
type input "consult*, hacker, nocode, crypto, game, "[DOMAIN_NAME]", (flutter*), Shopify, W…"
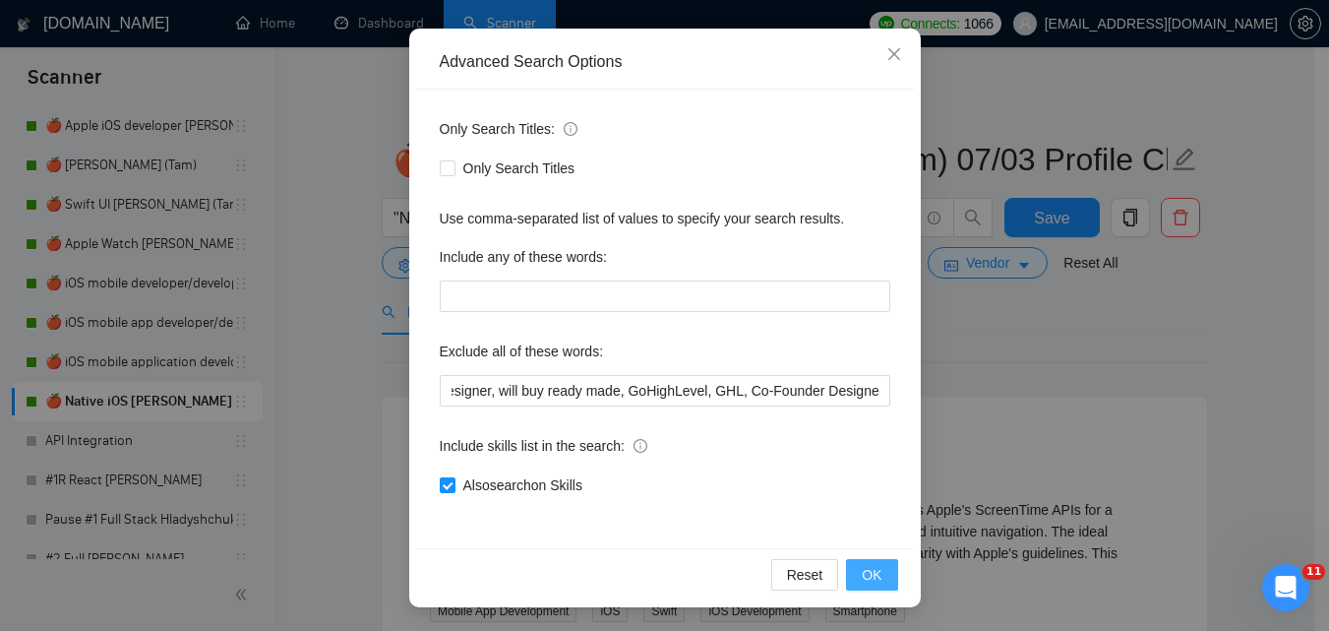
click at [872, 564] on span "OK" at bounding box center [872, 575] width 20 height 22
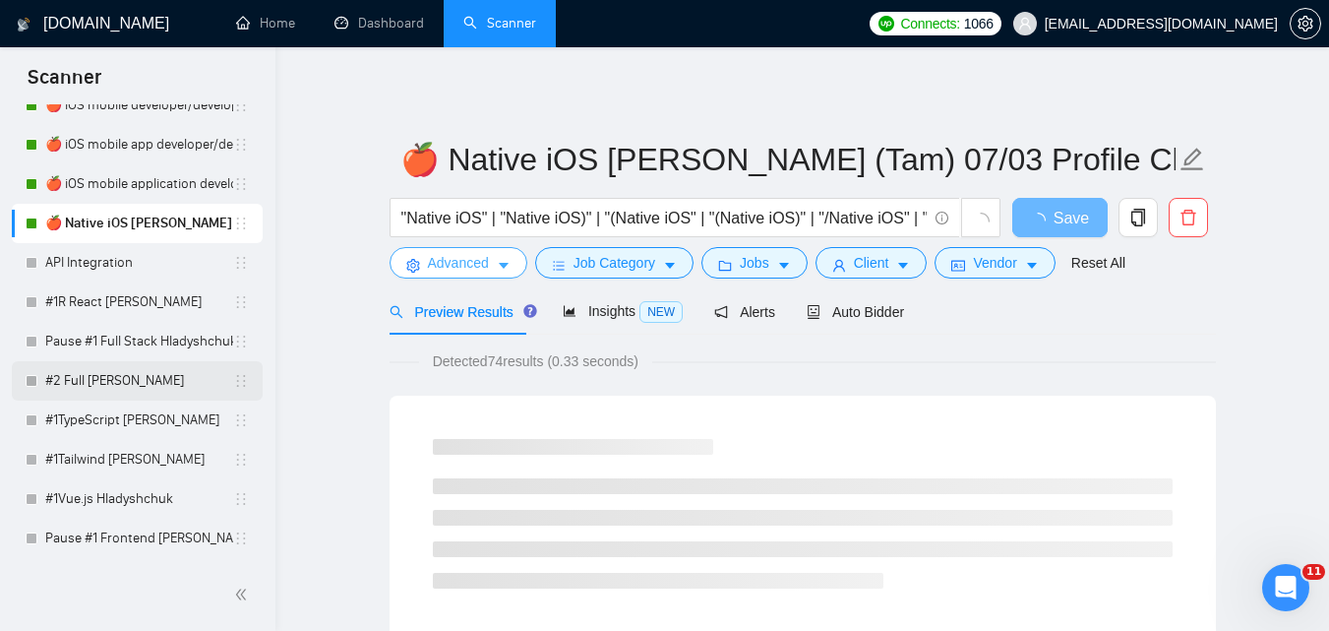
scroll to position [1981, 0]
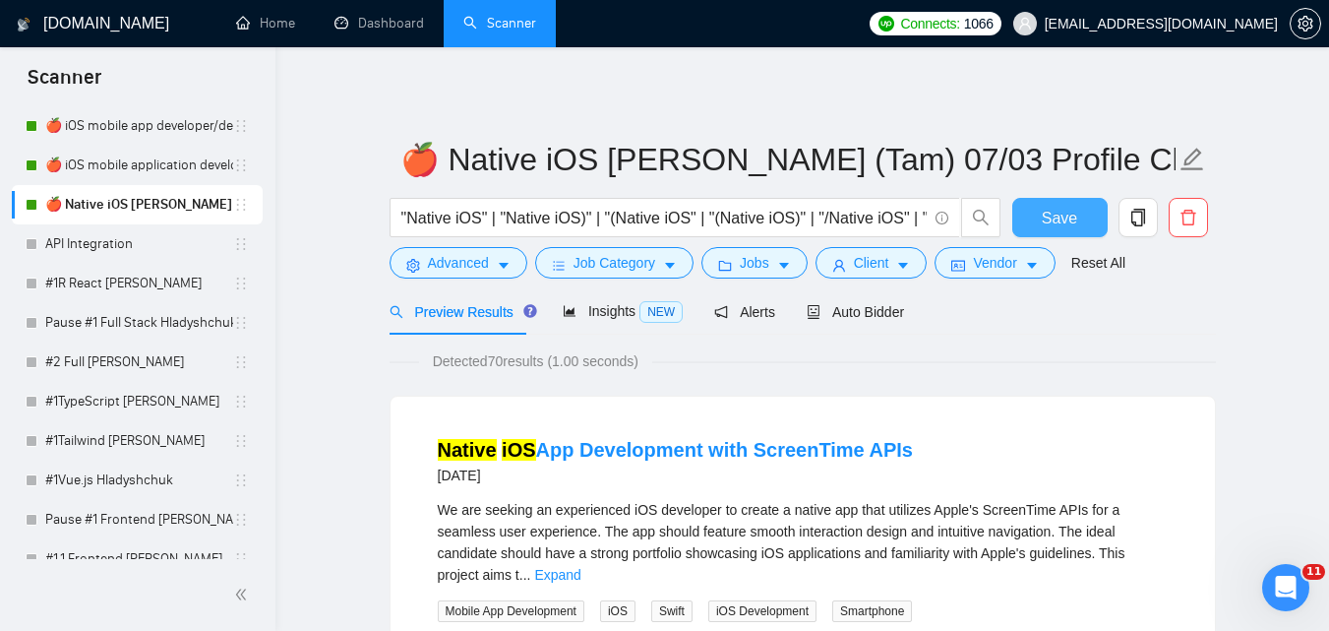
click at [1060, 216] on span "Save" at bounding box center [1059, 218] width 35 height 25
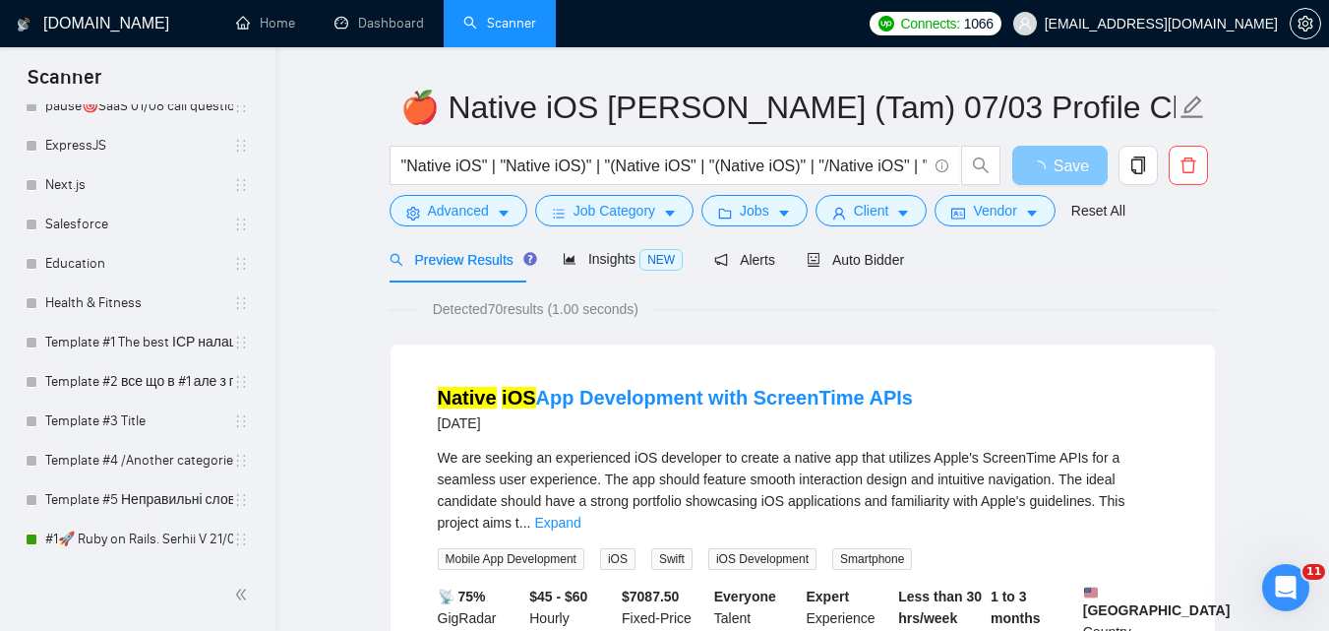
scroll to position [0, 0]
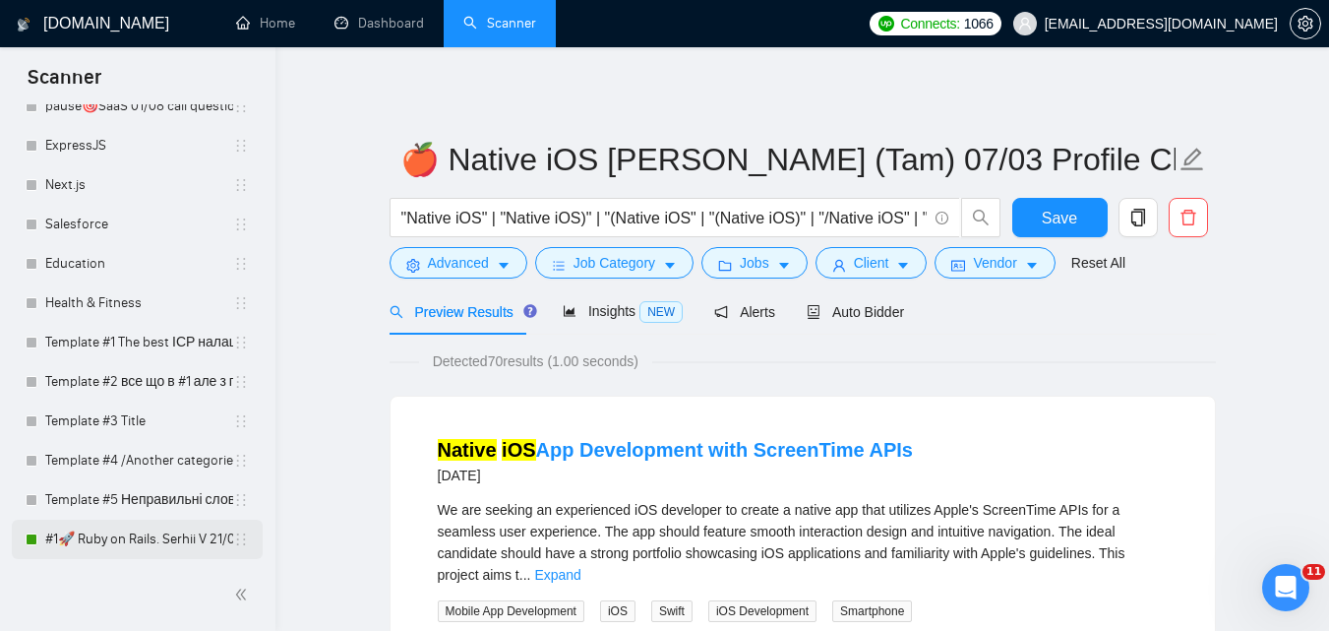
click at [112, 542] on link "#1🚀 Ruby on Rails. Serhii V 21/07" at bounding box center [139, 538] width 188 height 39
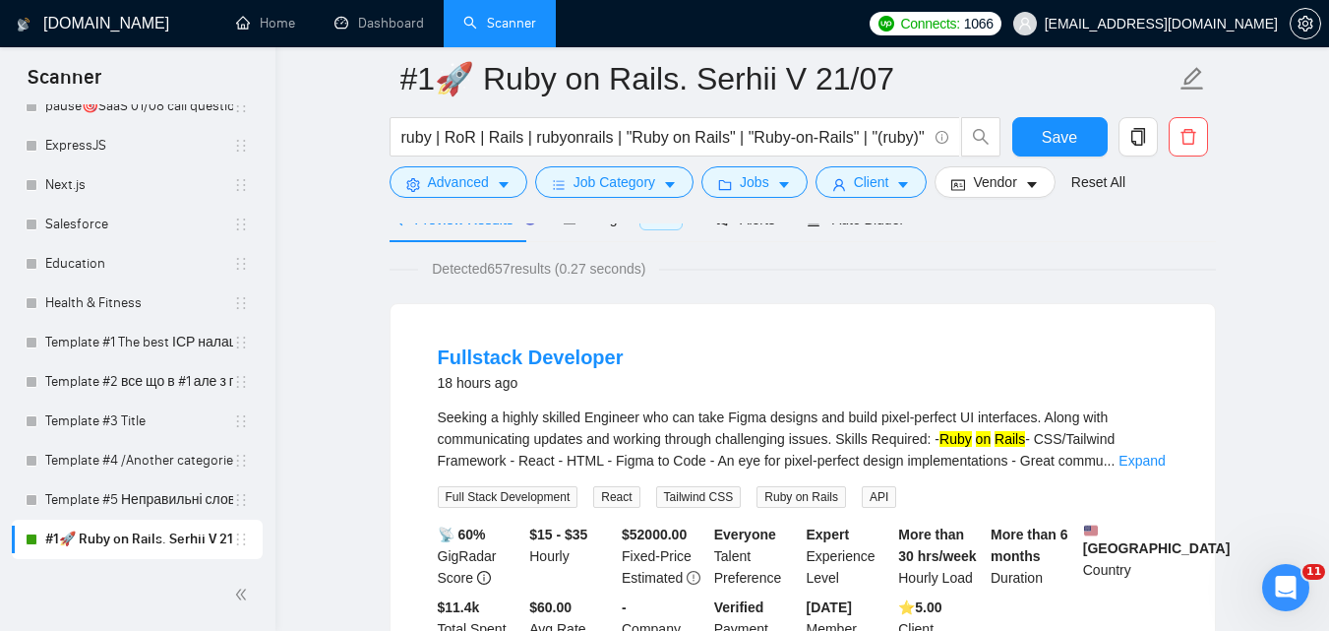
scroll to position [98, 0]
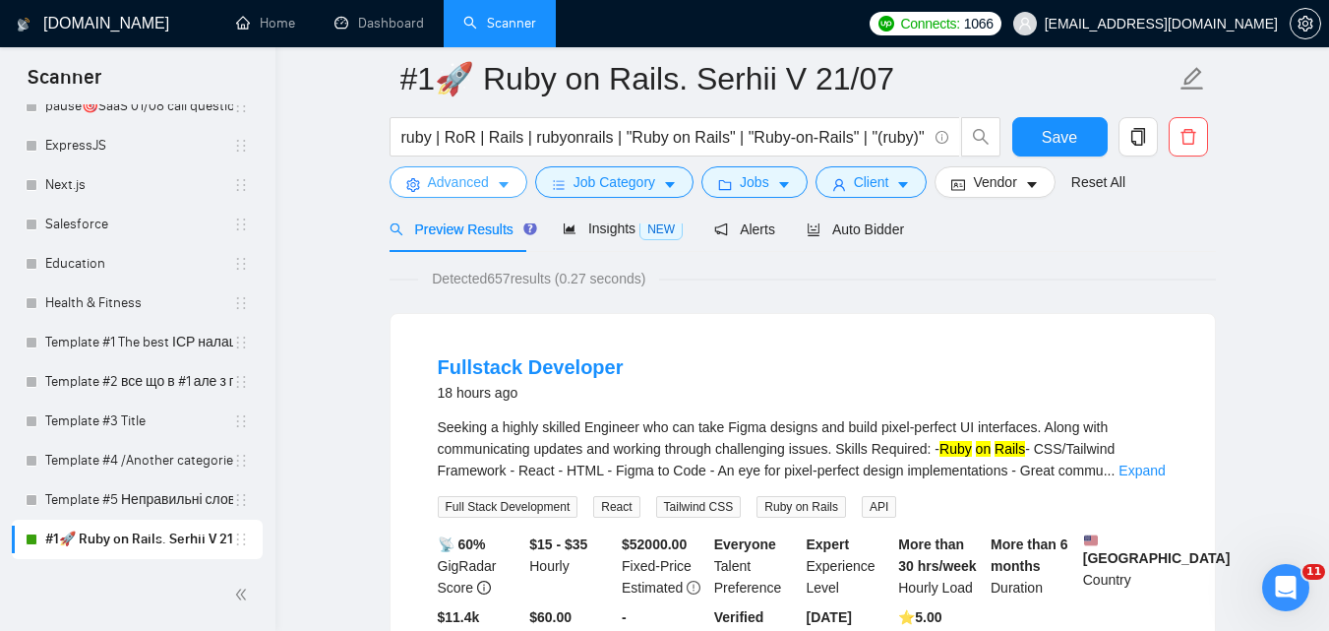
click at [451, 169] on button "Advanced" at bounding box center [459, 181] width 138 height 31
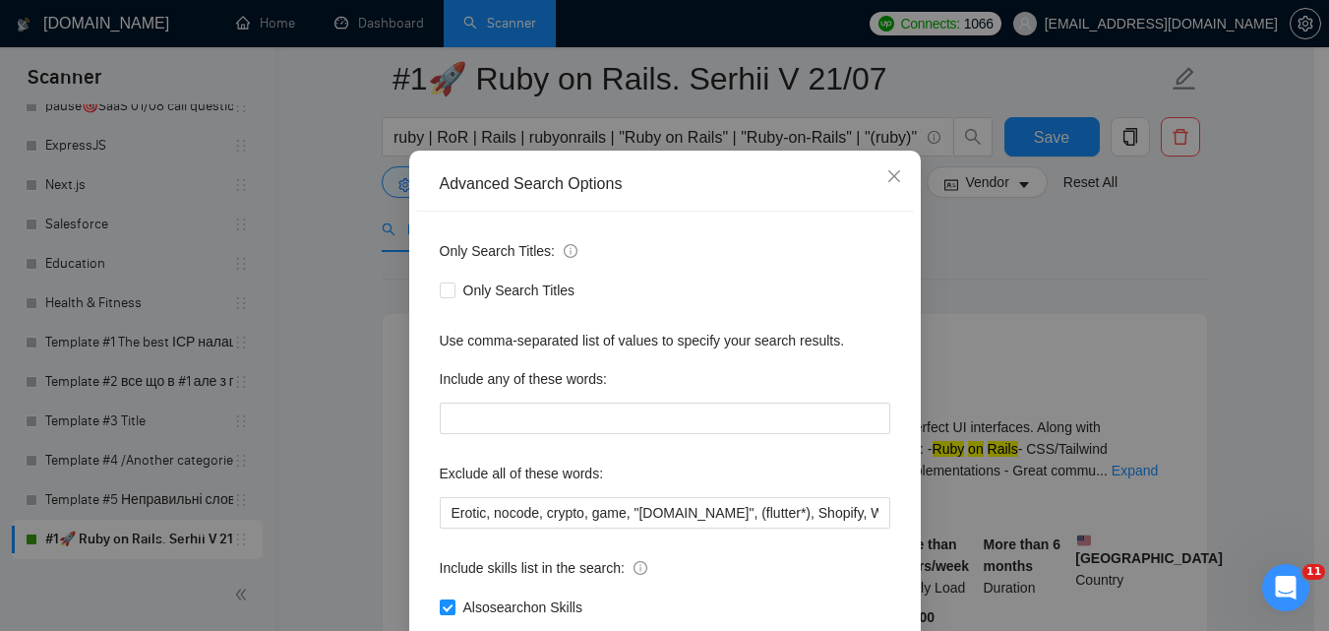
scroll to position [188, 0]
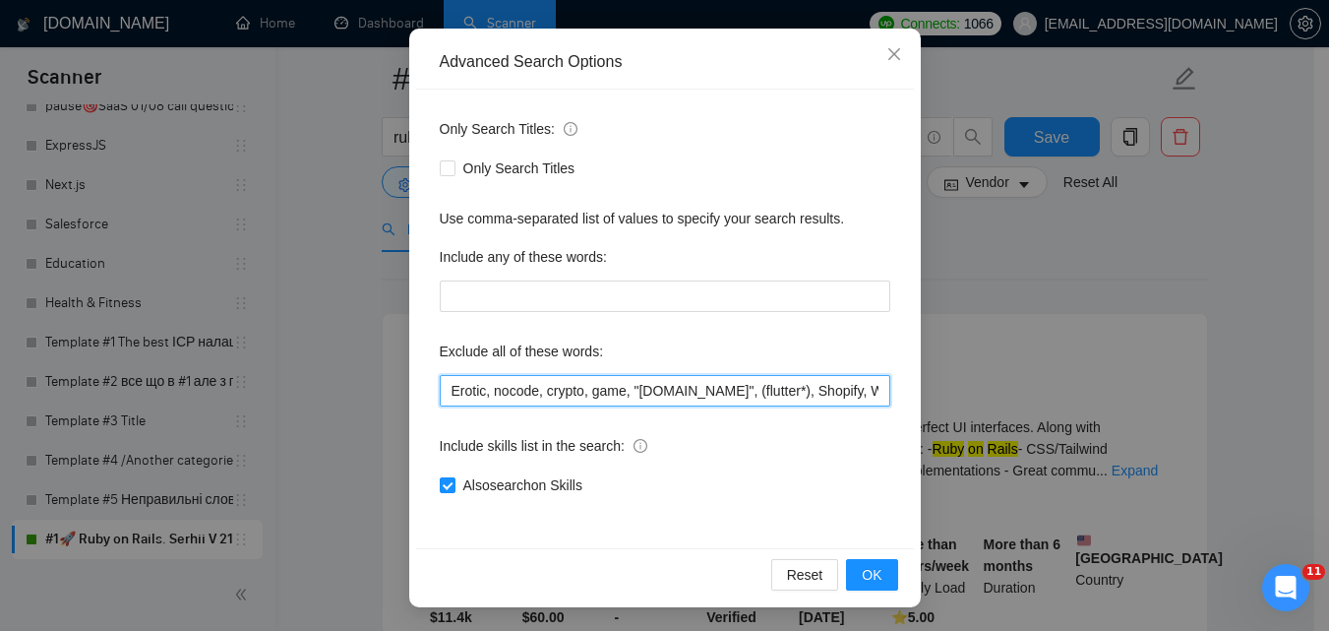
click at [638, 394] on input "Erotic, nocode, crypto, game, "[DOMAIN_NAME]", (flutter*), Shopify, Wix, WordPr…" at bounding box center [665, 390] width 451 height 31
paste input "Coolify, BullMQ, loveableddev, C++ dev, loveable, Framework Installation, Video…"
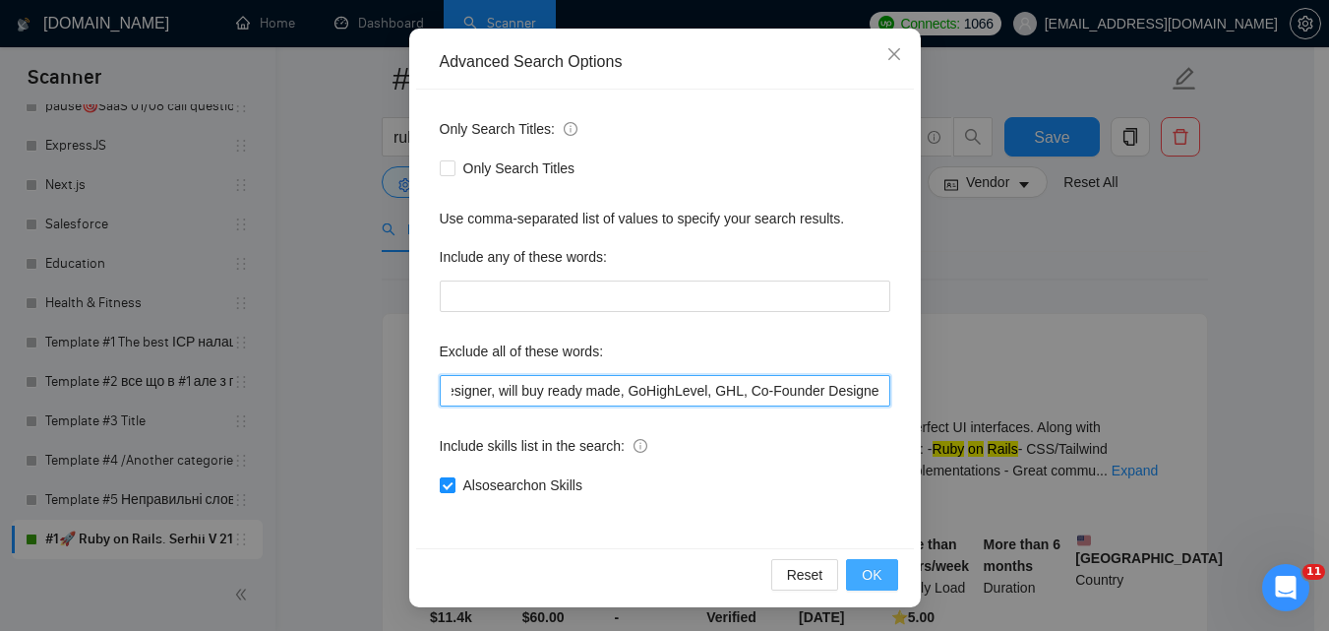
type input "Erotic, nocode, crypto, game, "[DOMAIN_NAME]", (flutter*), Shopify, Wix, WordPr…"
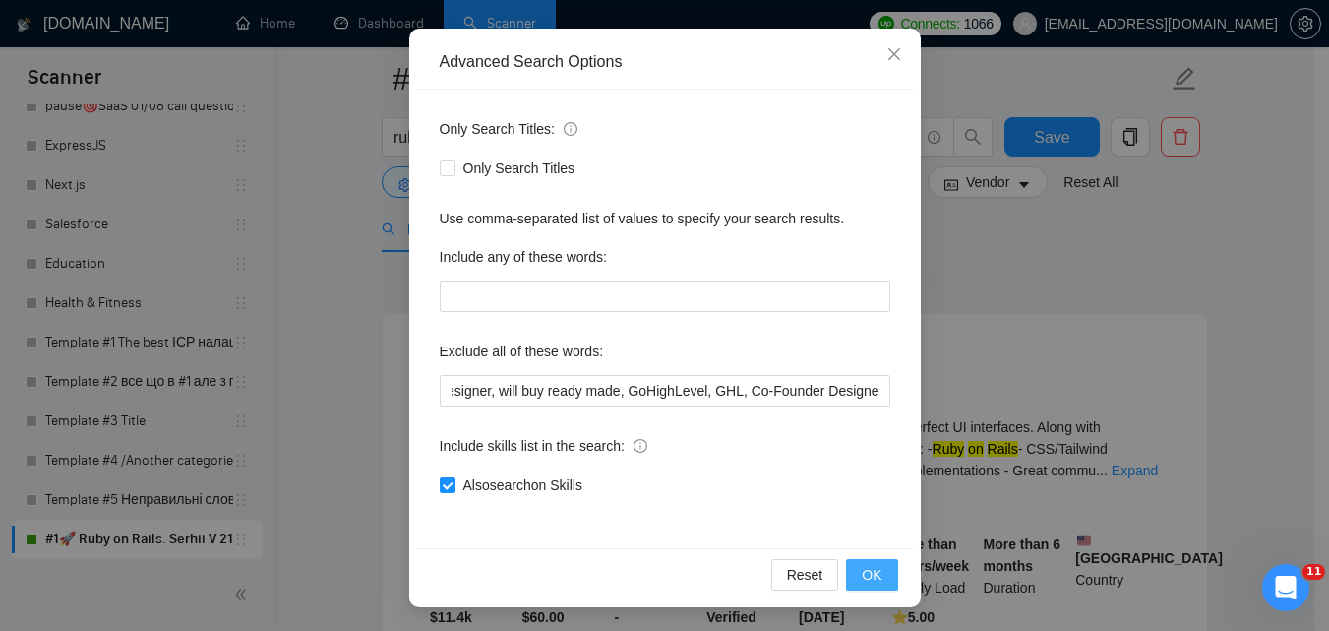
click at [868, 570] on span "OK" at bounding box center [872, 575] width 20 height 22
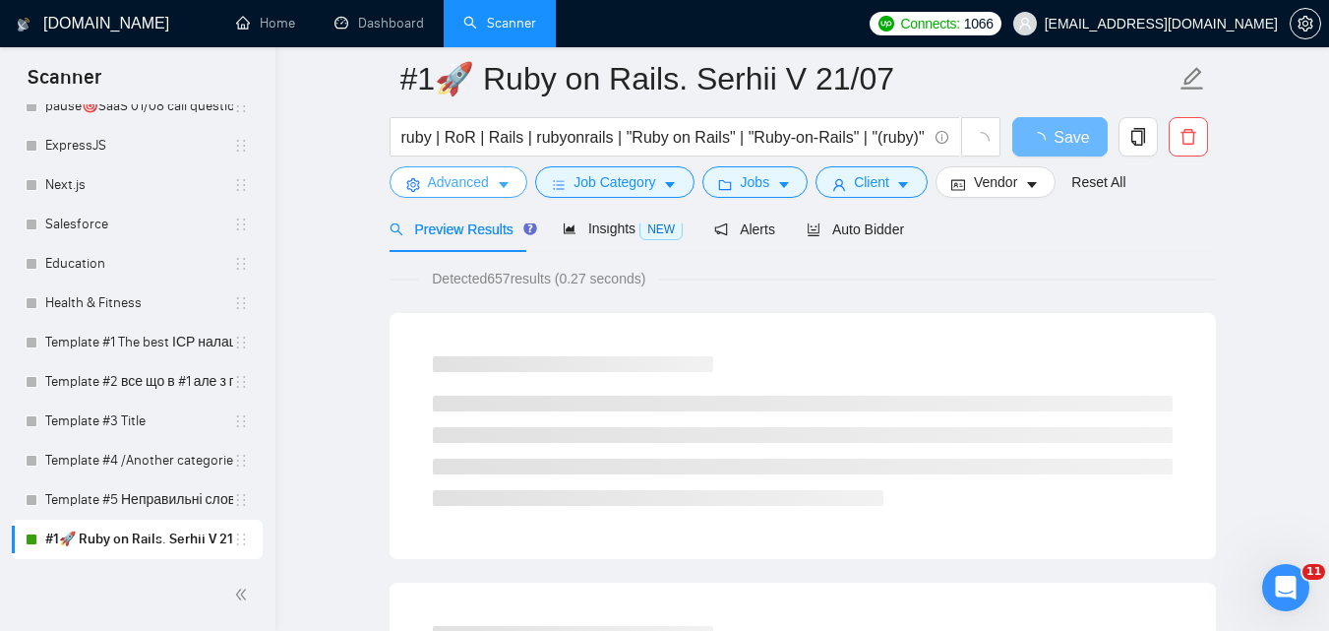
scroll to position [0, 0]
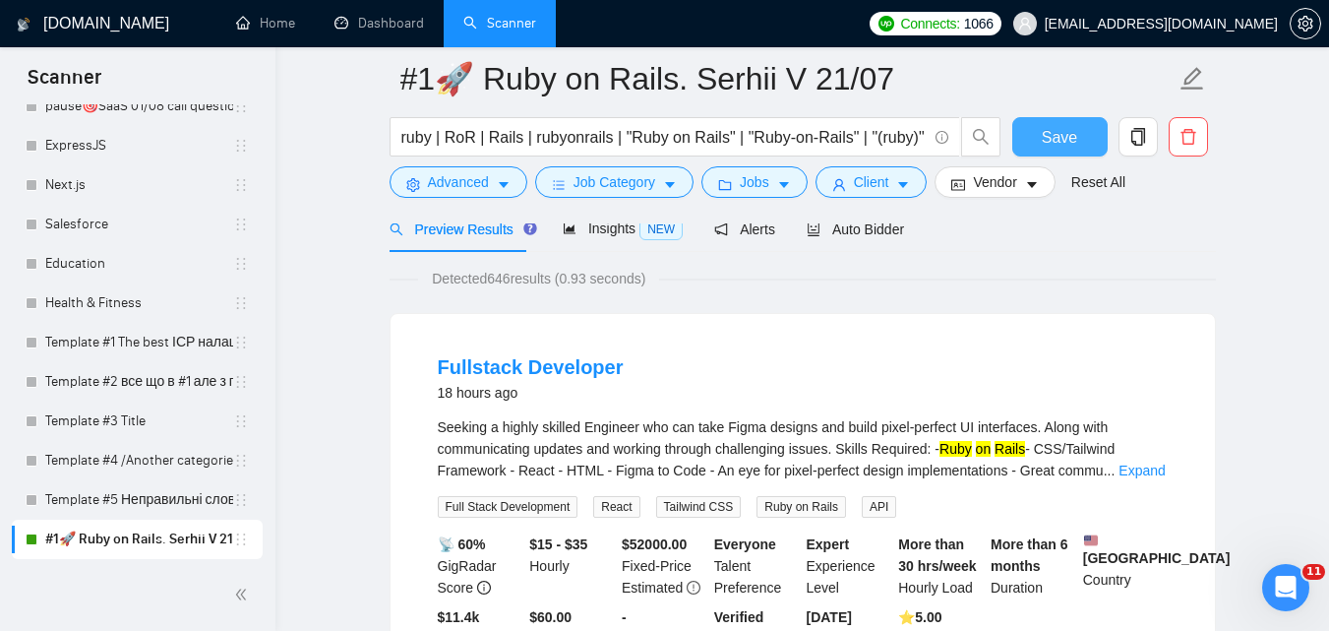
click at [1039, 137] on button "Save" at bounding box center [1059, 136] width 95 height 39
